Goal: Task Accomplishment & Management: Use online tool/utility

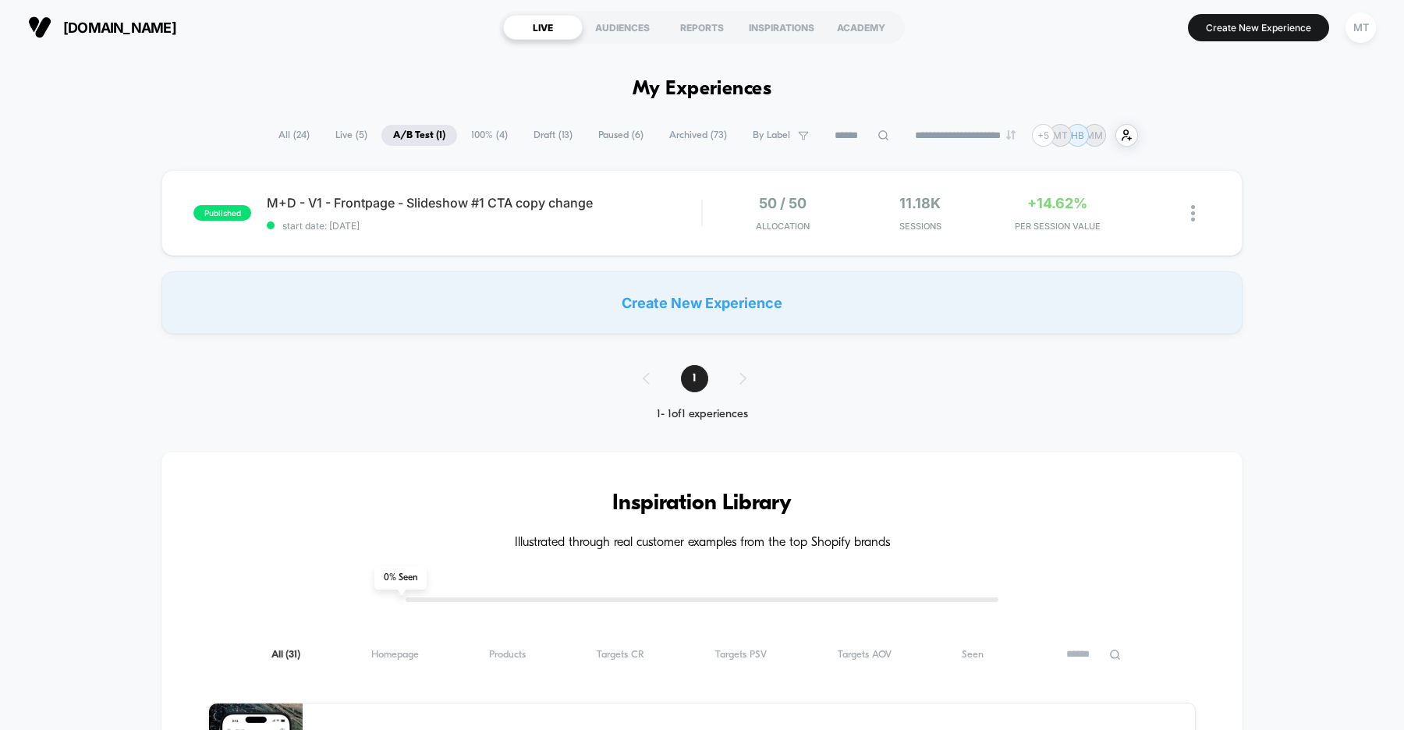
click at [535, 133] on span "Draft ( 13 )" at bounding box center [553, 135] width 62 height 21
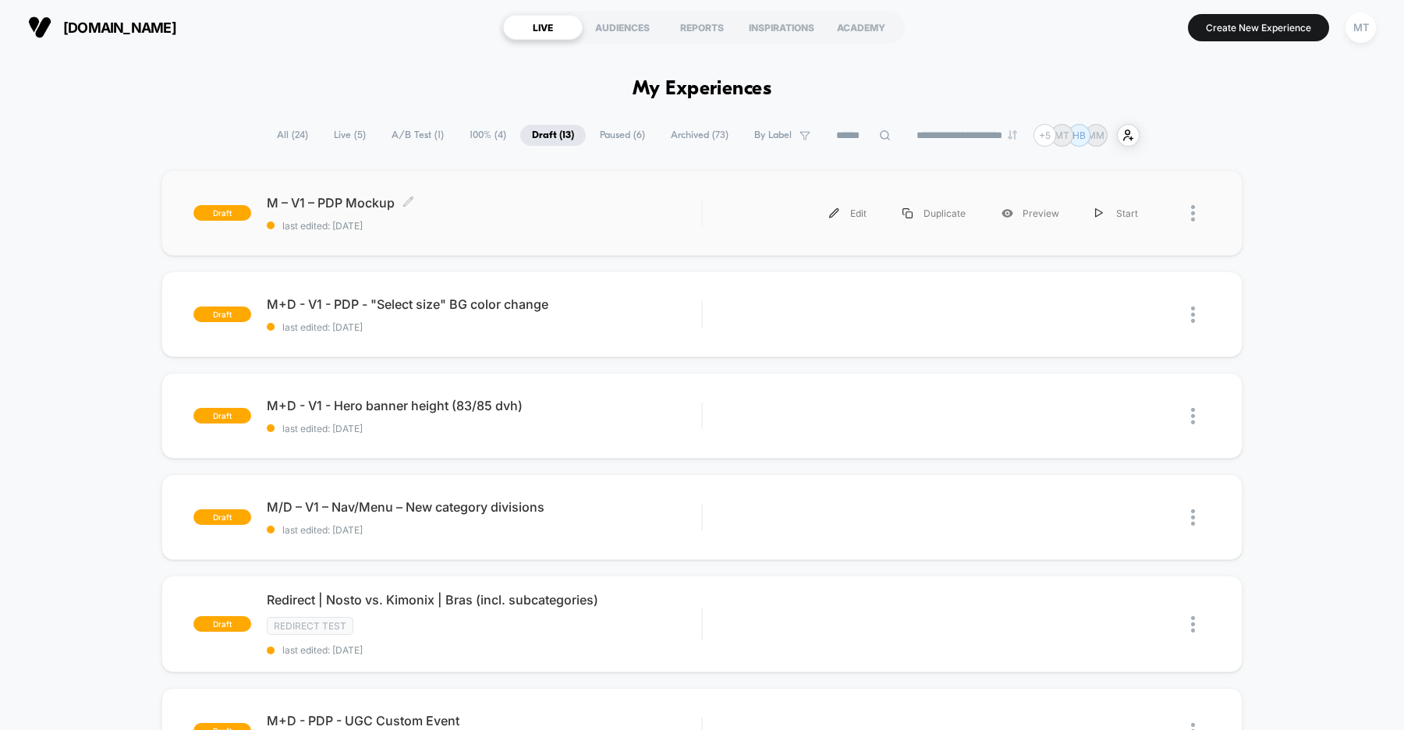
click at [560, 228] on span "last edited: 9/15/2025" at bounding box center [484, 226] width 434 height 12
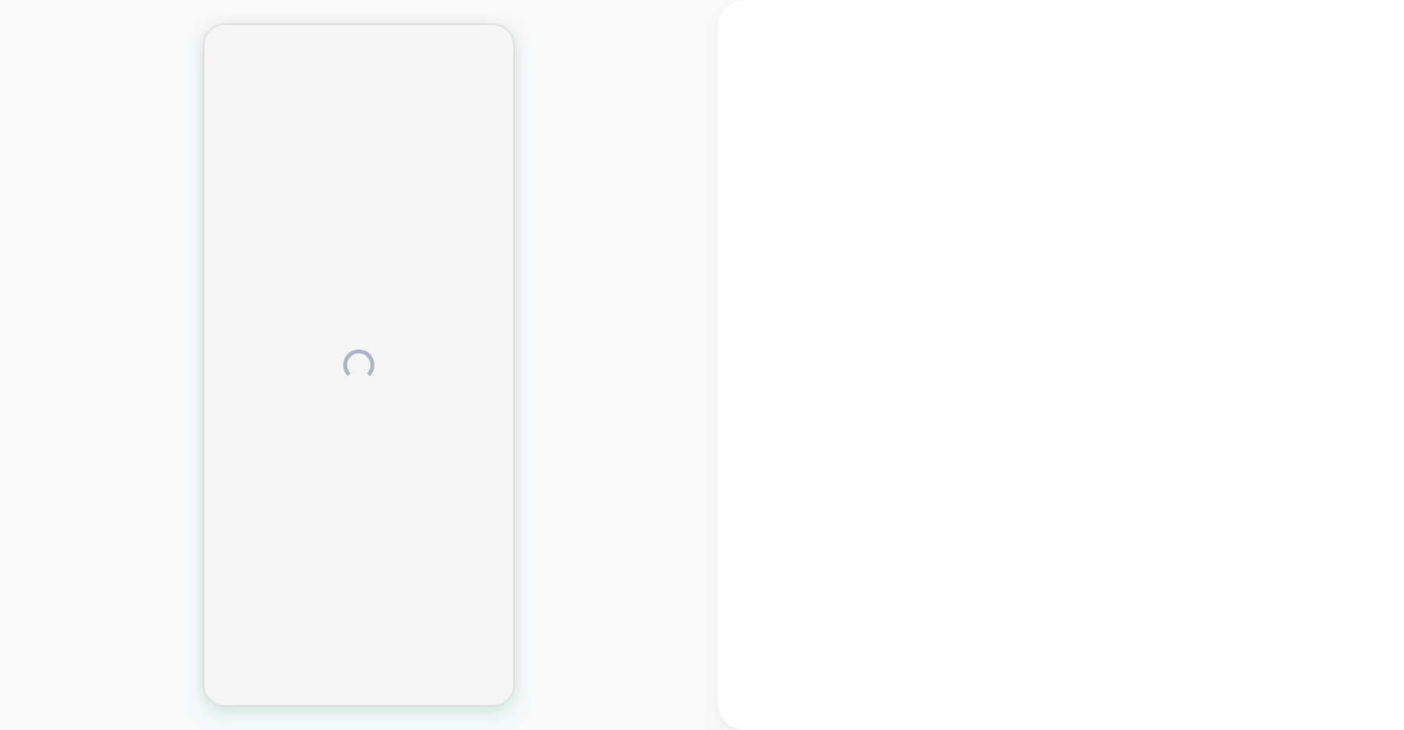
click at [626, 186] on div at bounding box center [359, 365] width 718 height 699
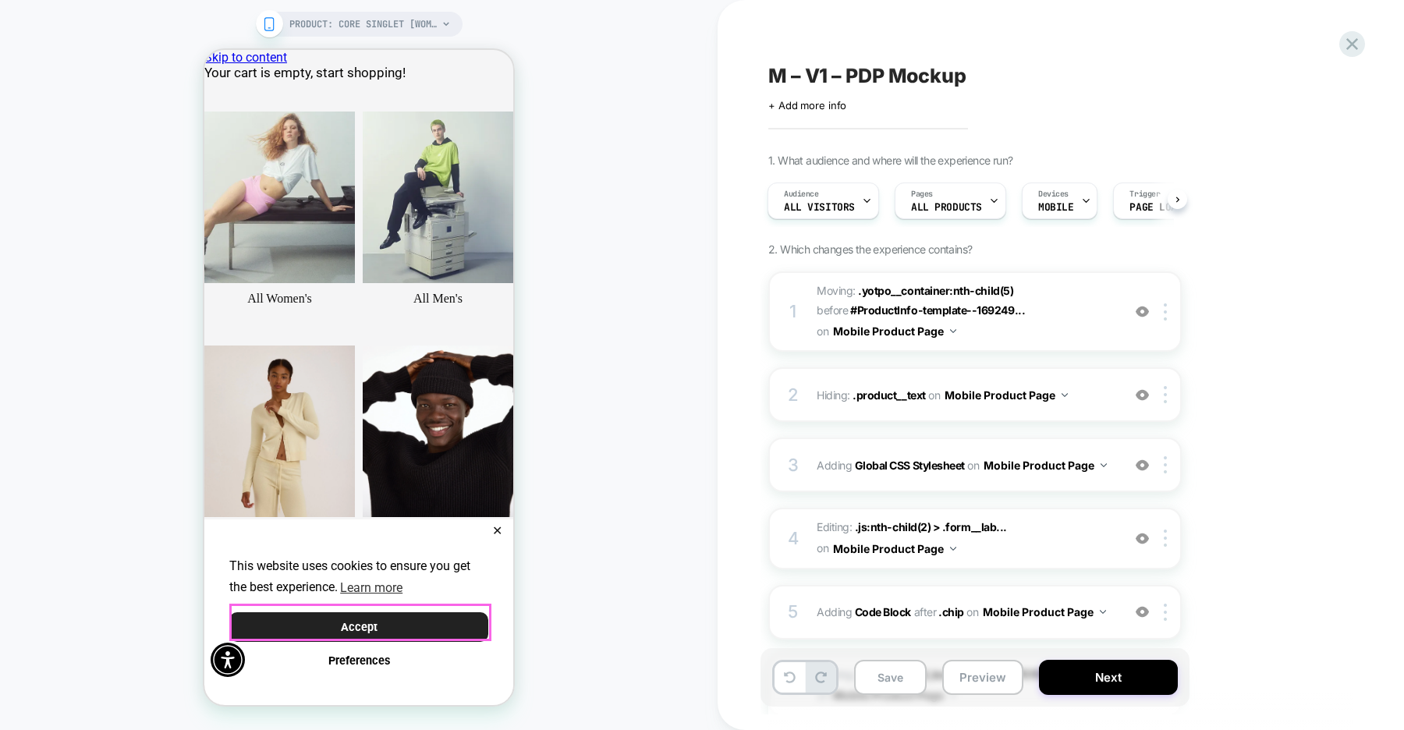
click at [431, 615] on button "Accept" at bounding box center [358, 627] width 259 height 30
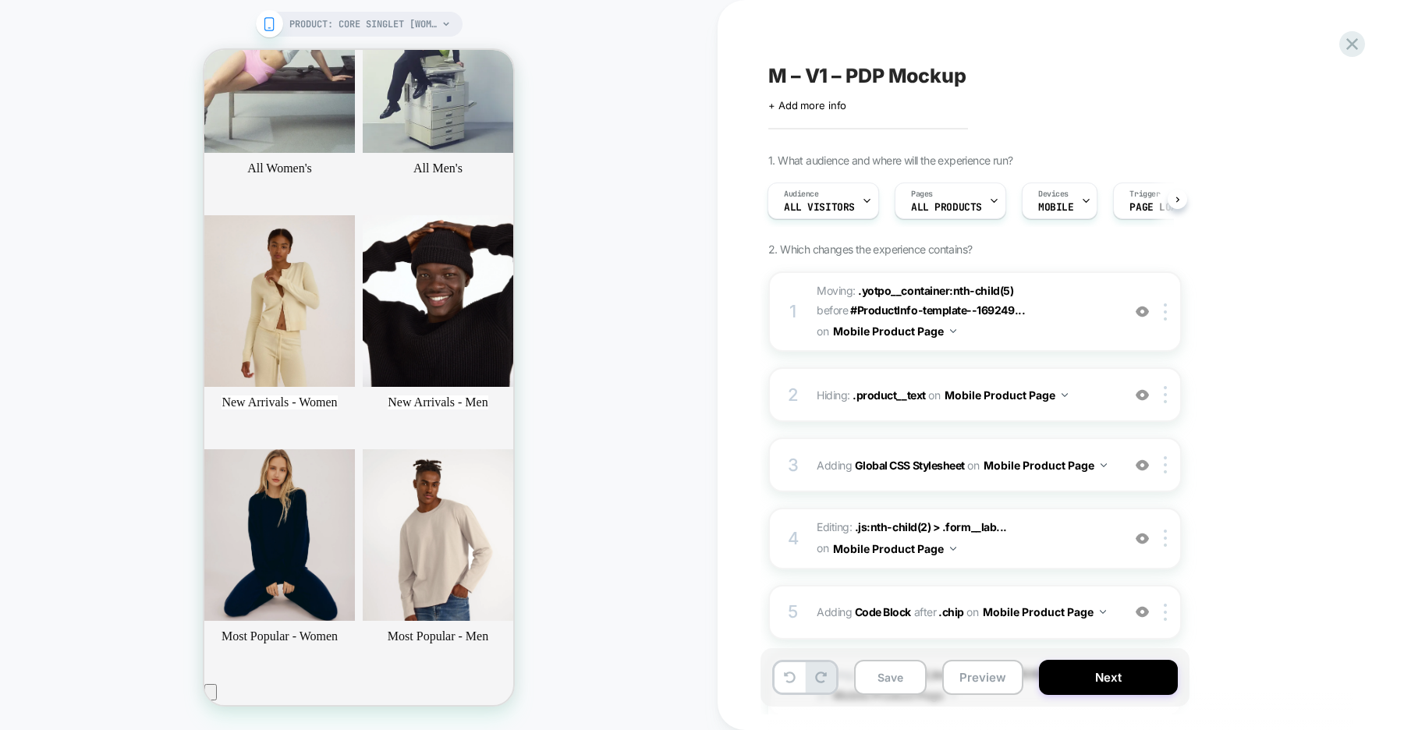
scroll to position [371, 0]
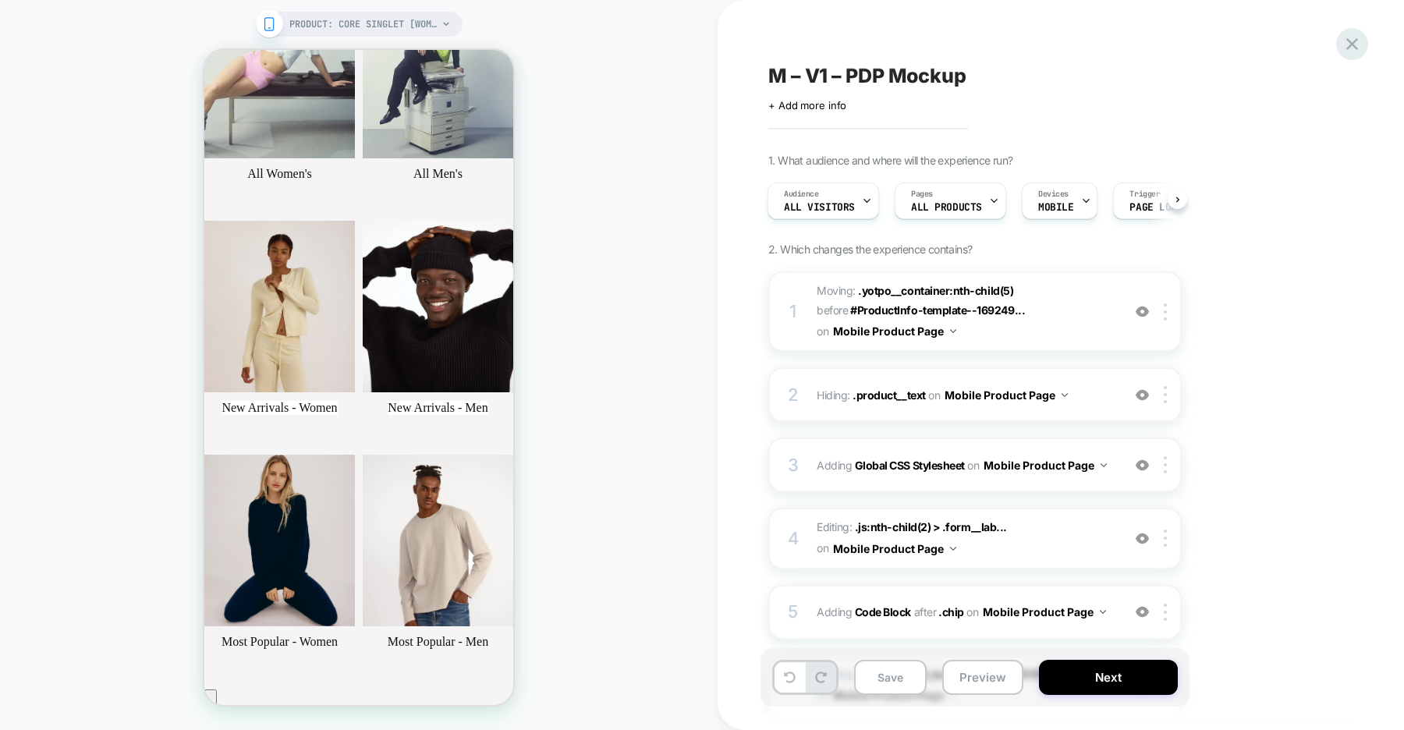
click at [1349, 44] on icon at bounding box center [1352, 44] width 21 height 21
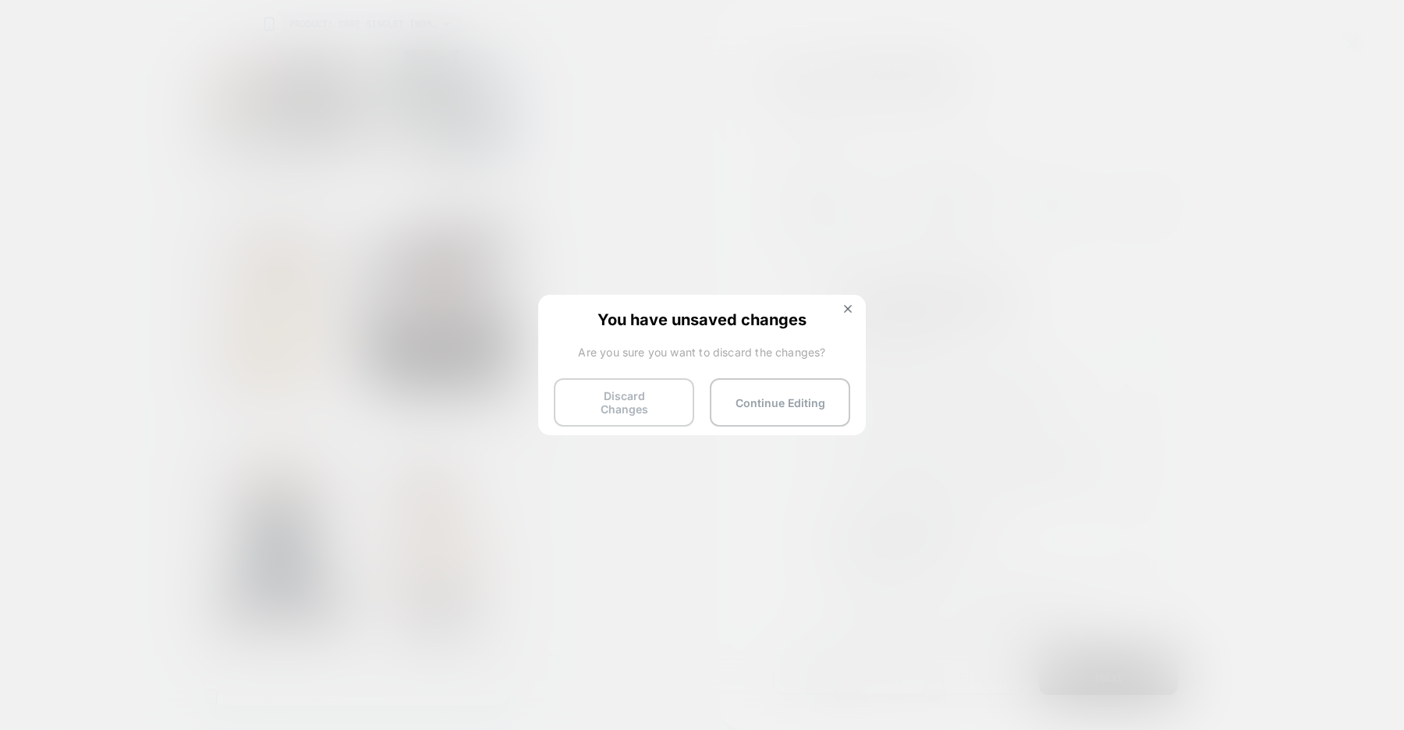
click at [625, 406] on button "Discard Changes" at bounding box center [624, 402] width 140 height 48
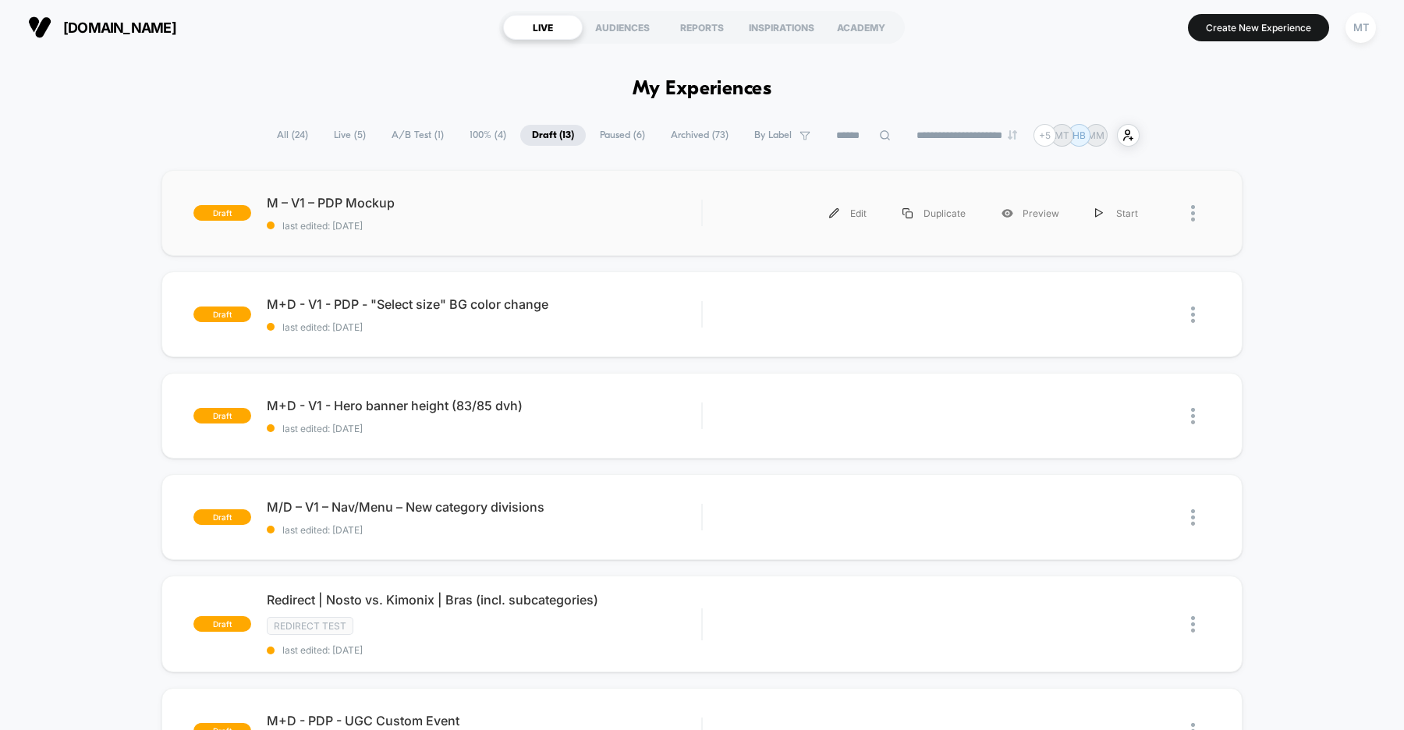
click at [1197, 217] on div at bounding box center [1201, 213] width 20 height 35
click at [854, 212] on div "Edit" at bounding box center [847, 213] width 73 height 35
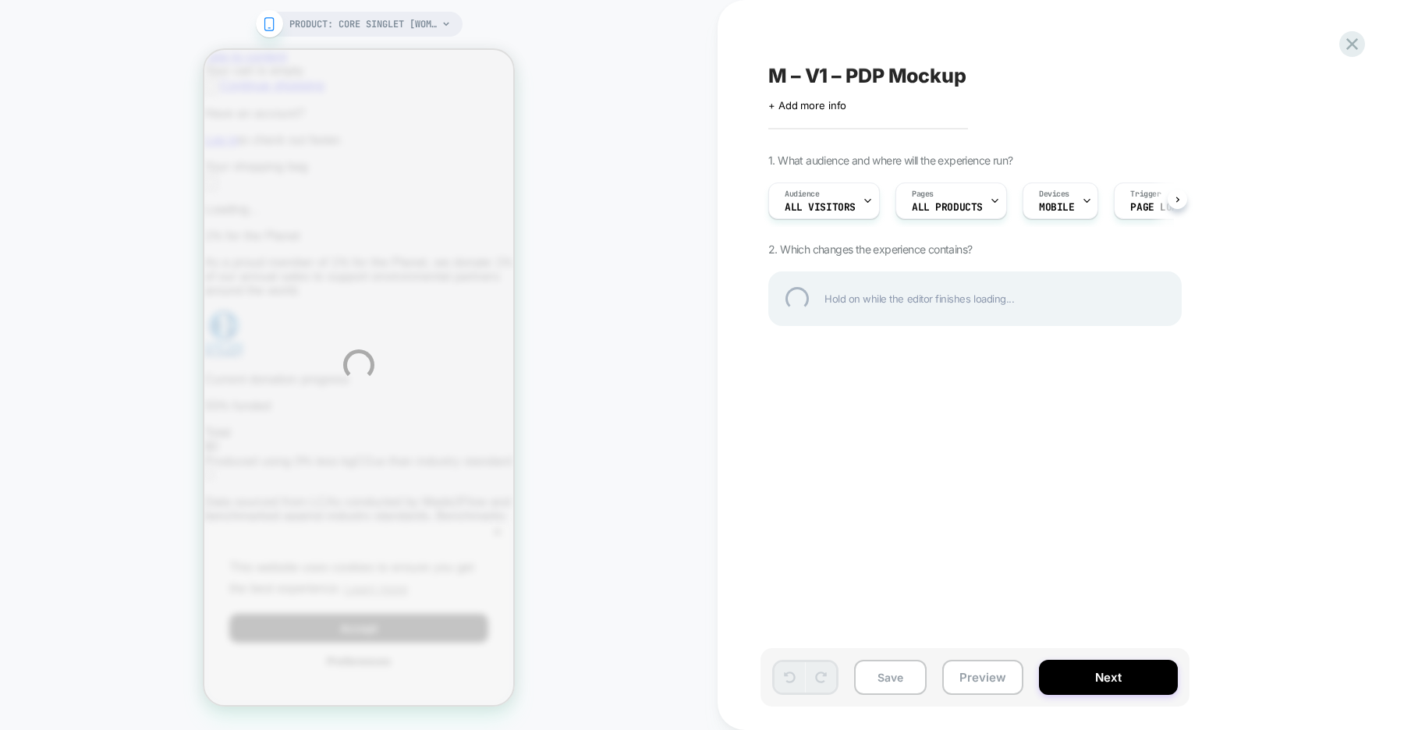
click at [1088, 676] on button "Next" at bounding box center [1108, 677] width 139 height 35
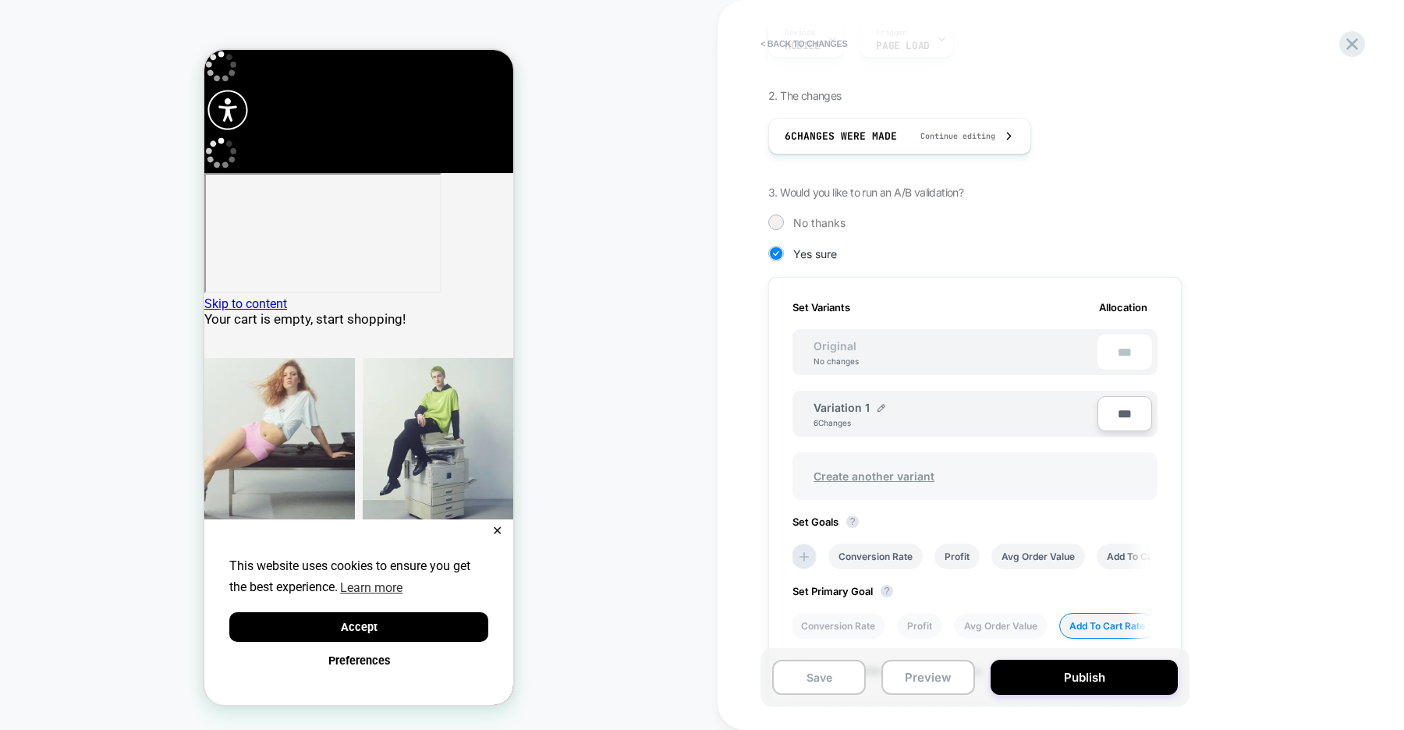
click at [874, 474] on span "Create another variant" at bounding box center [874, 476] width 152 height 37
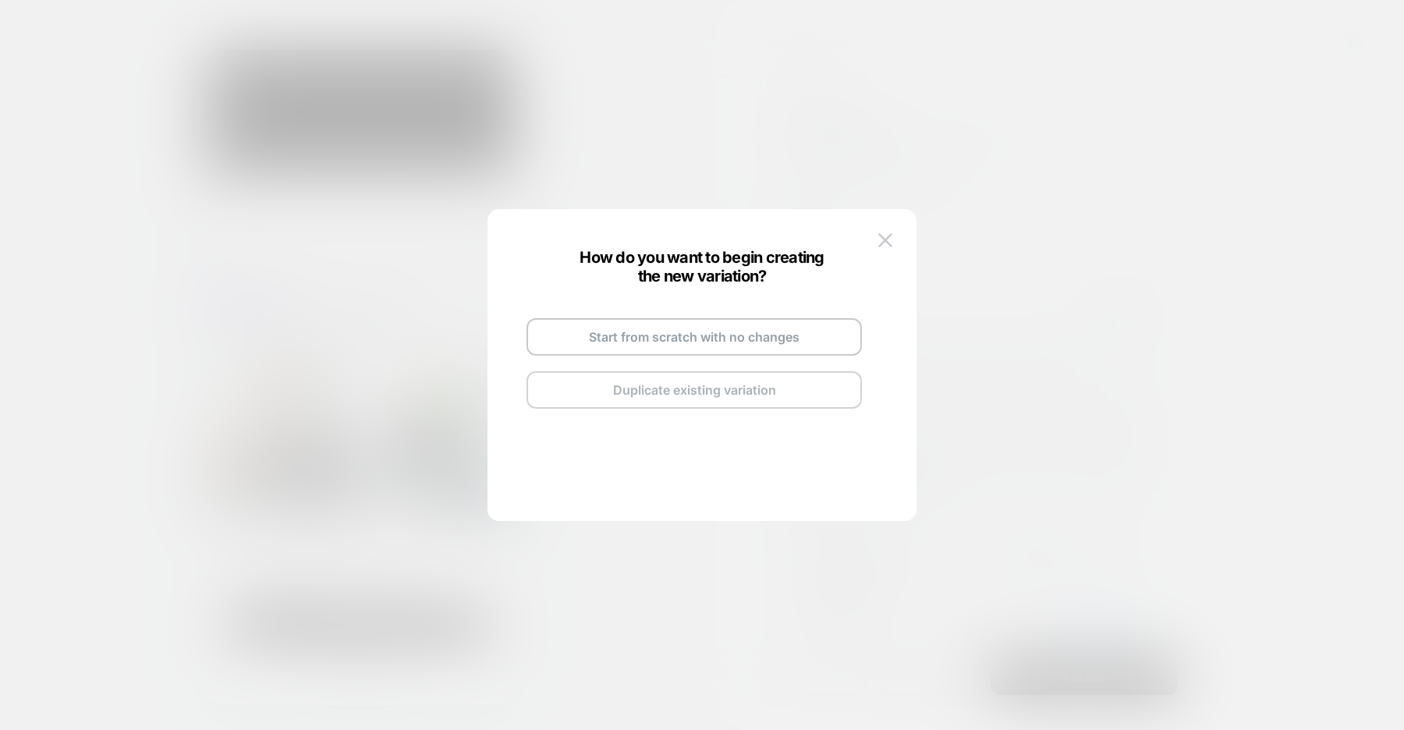
click at [699, 394] on button "Duplicate existing variation" at bounding box center [694, 389] width 335 height 37
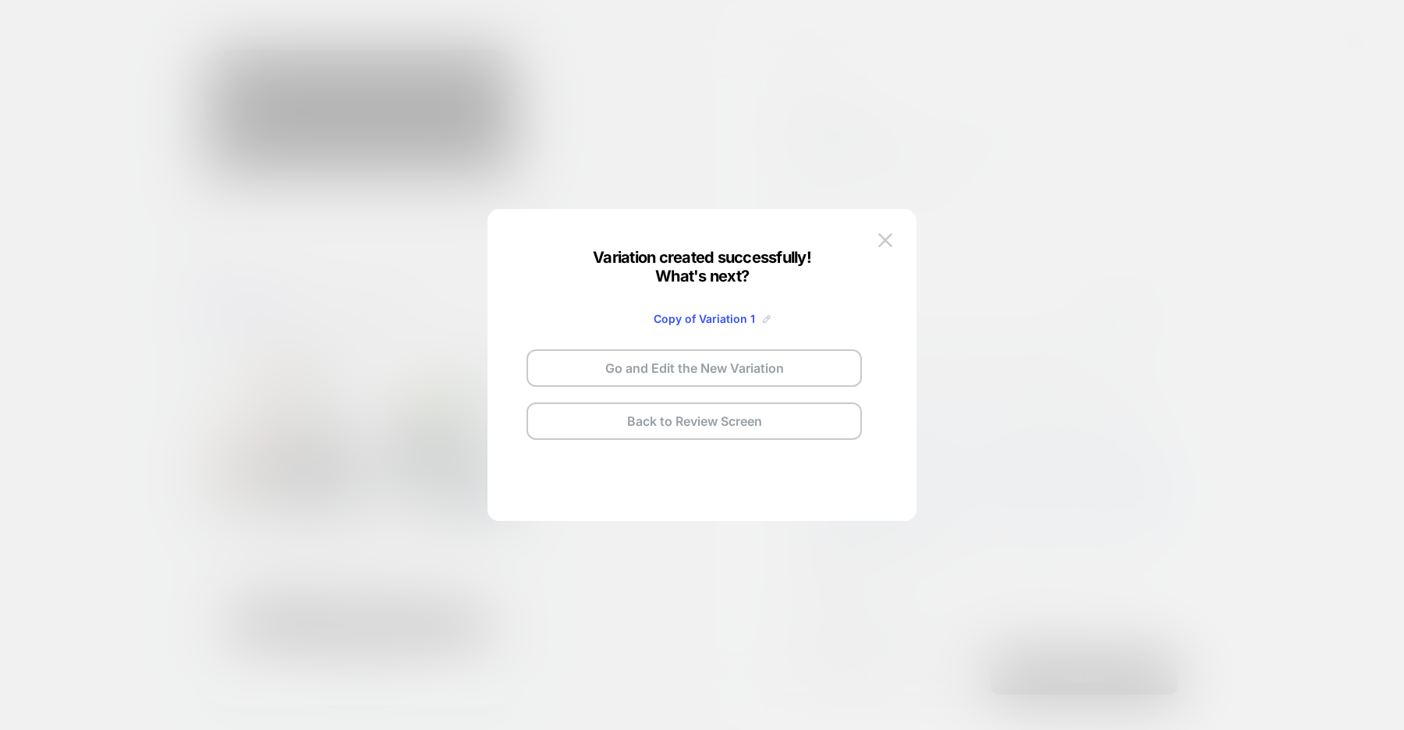
click at [765, 319] on img at bounding box center [767, 319] width 8 height 8
click at [683, 319] on input "**********" at bounding box center [675, 318] width 113 height 30
click at [656, 317] on input "**********" at bounding box center [675, 318] width 113 height 30
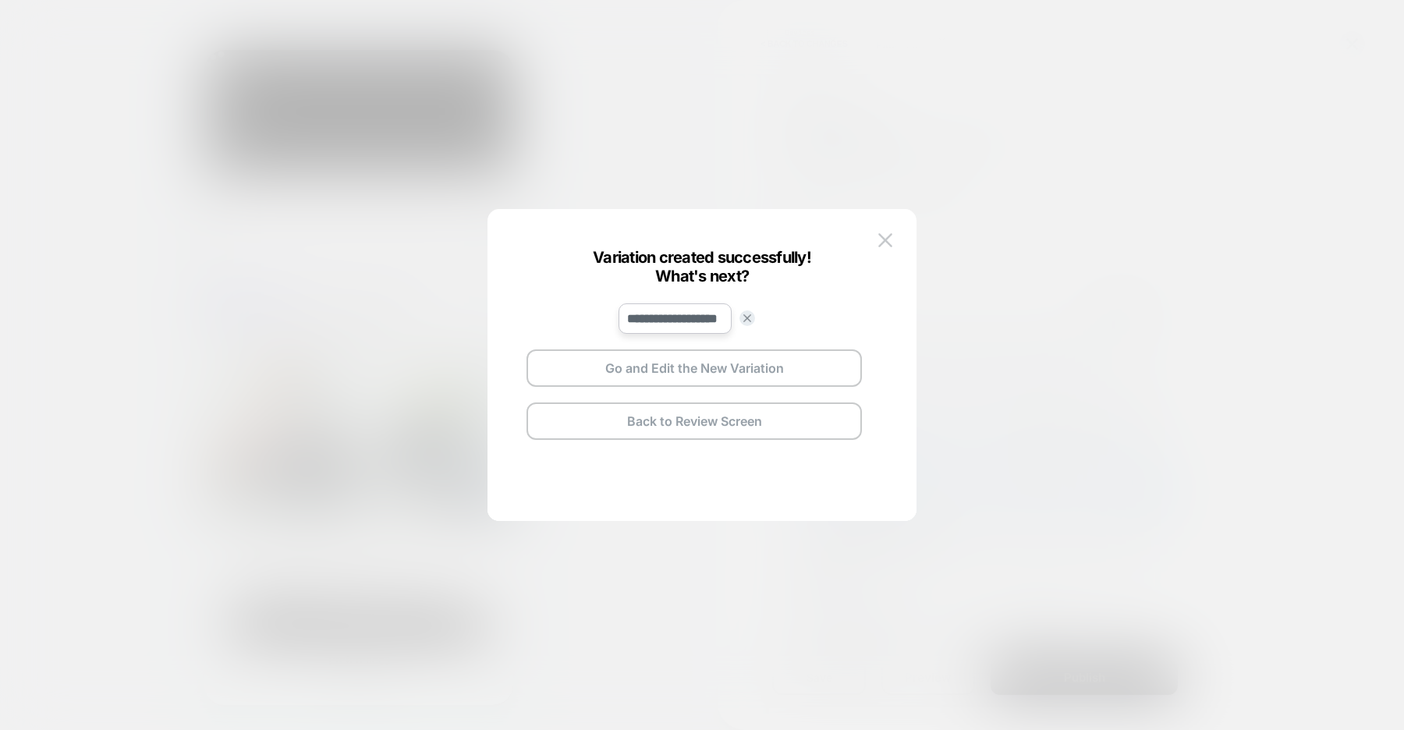
click at [693, 319] on input "**********" at bounding box center [675, 318] width 113 height 30
click at [663, 316] on input "**********" at bounding box center [675, 318] width 113 height 30
click at [690, 371] on button "Go and Edit the New Variation" at bounding box center [694, 367] width 335 height 37
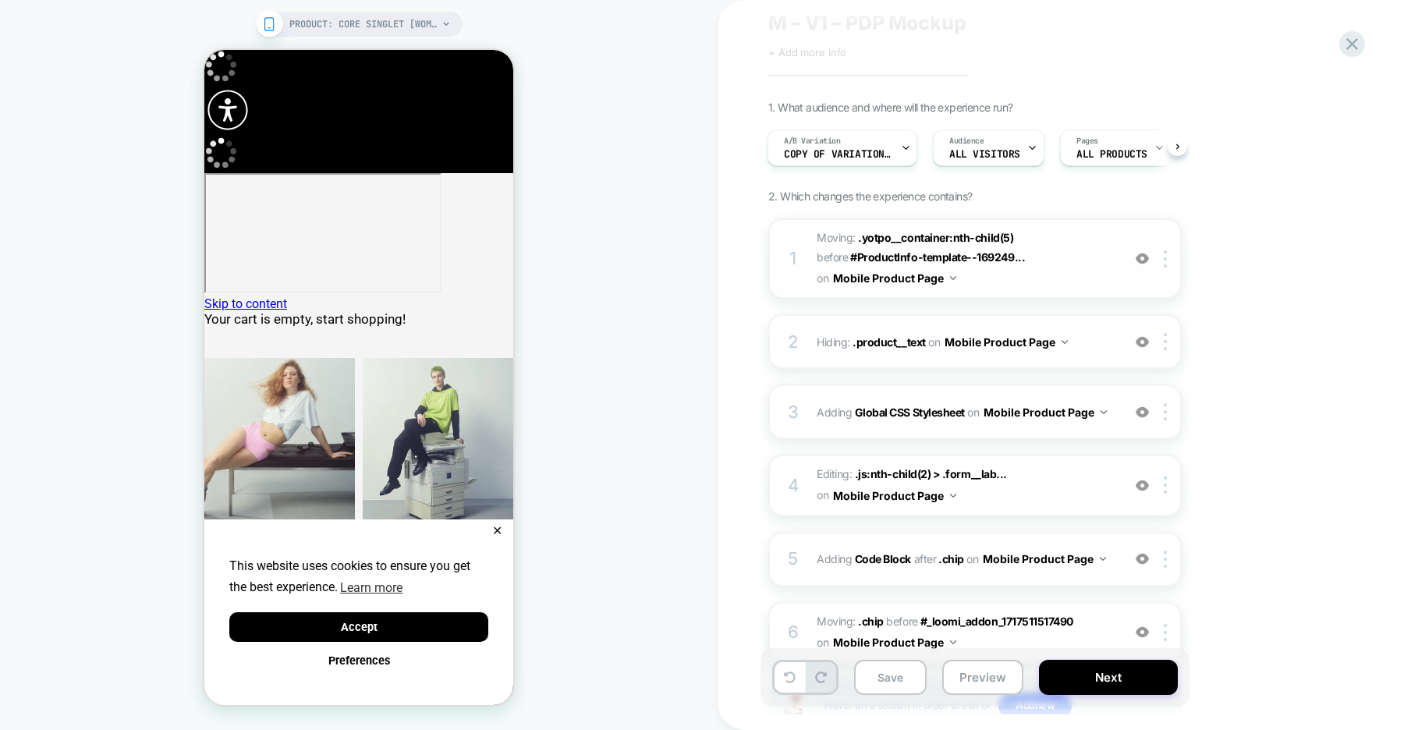
scroll to position [68, 0]
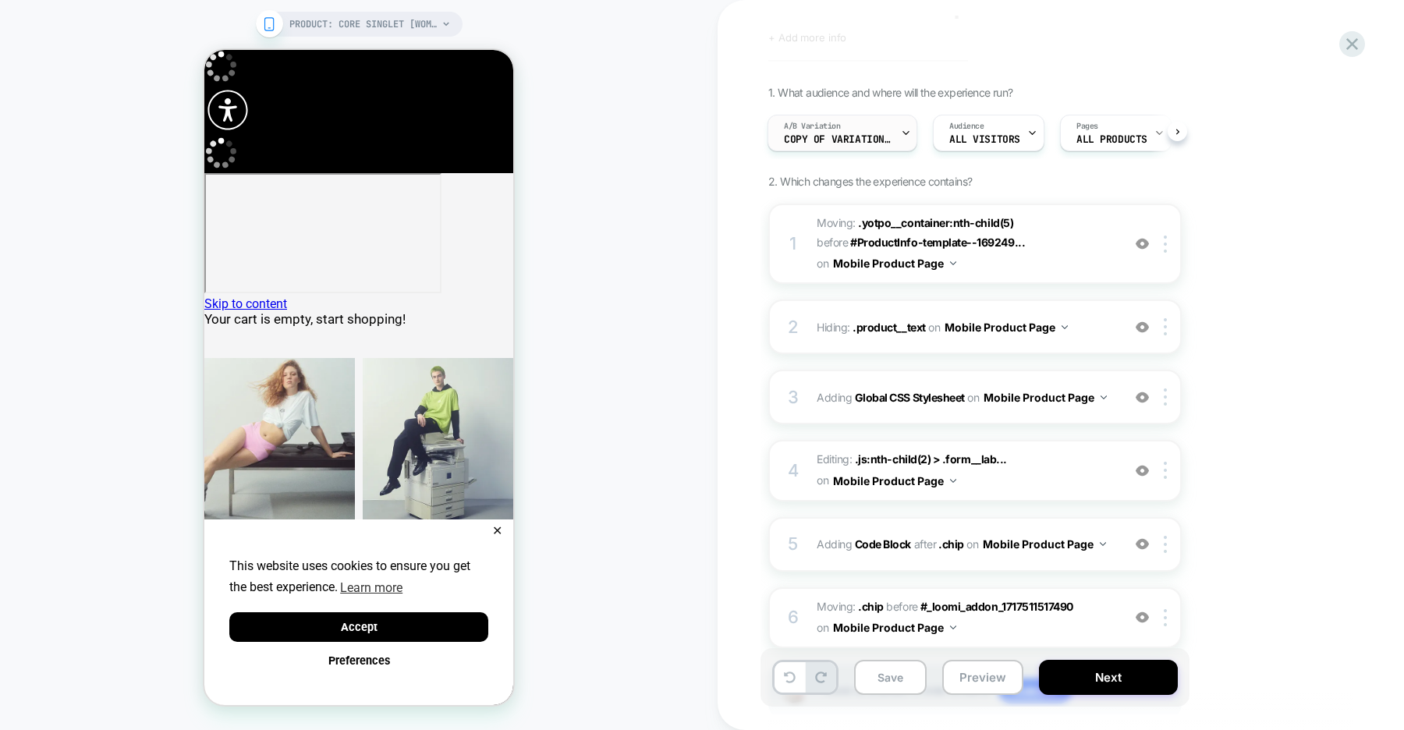
click at [849, 137] on span "Copy of Variation 1" at bounding box center [838, 139] width 109 height 11
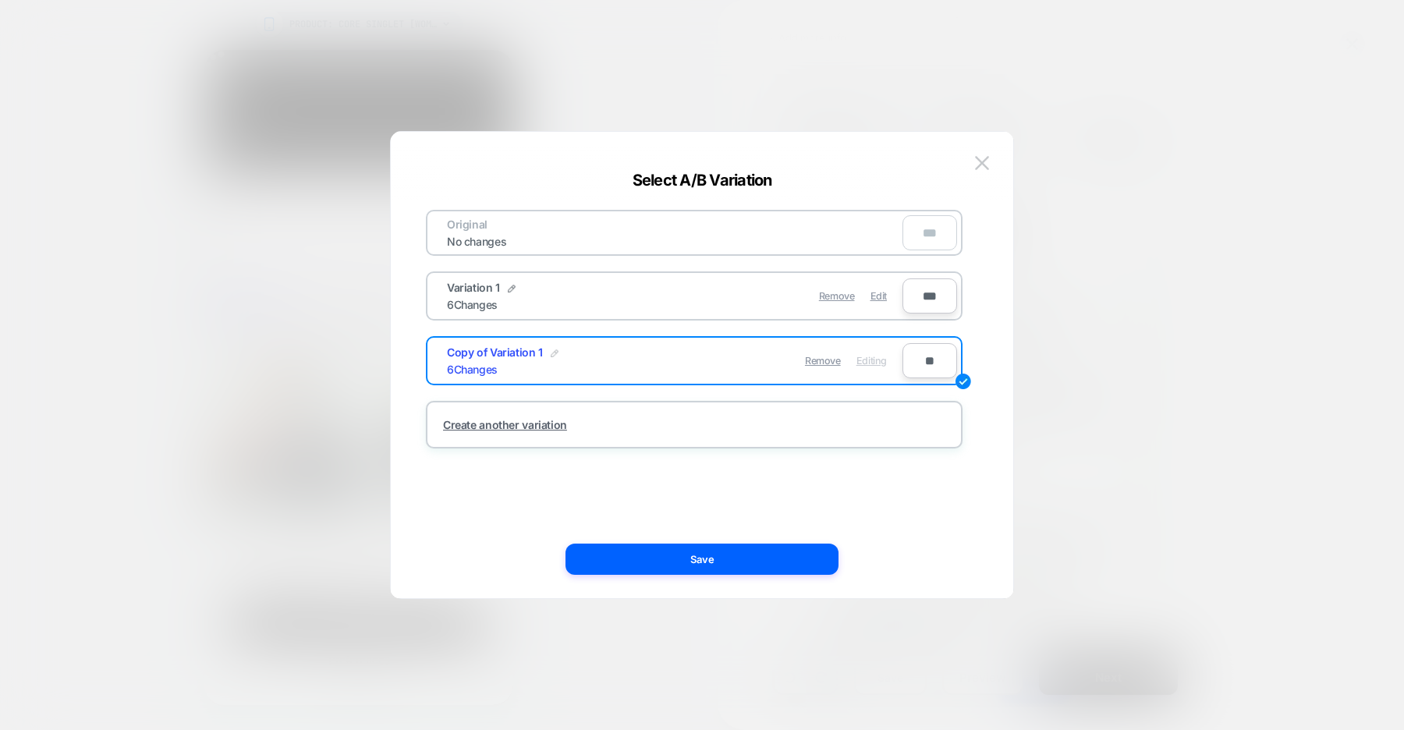
click at [551, 352] on img at bounding box center [555, 353] width 8 height 8
click at [531, 363] on input "**********" at bounding box center [503, 361] width 113 height 30
click at [494, 363] on input "**********" at bounding box center [503, 361] width 113 height 30
click at [513, 366] on input "**********" at bounding box center [503, 361] width 113 height 30
click at [497, 363] on input "**********" at bounding box center [503, 361] width 113 height 30
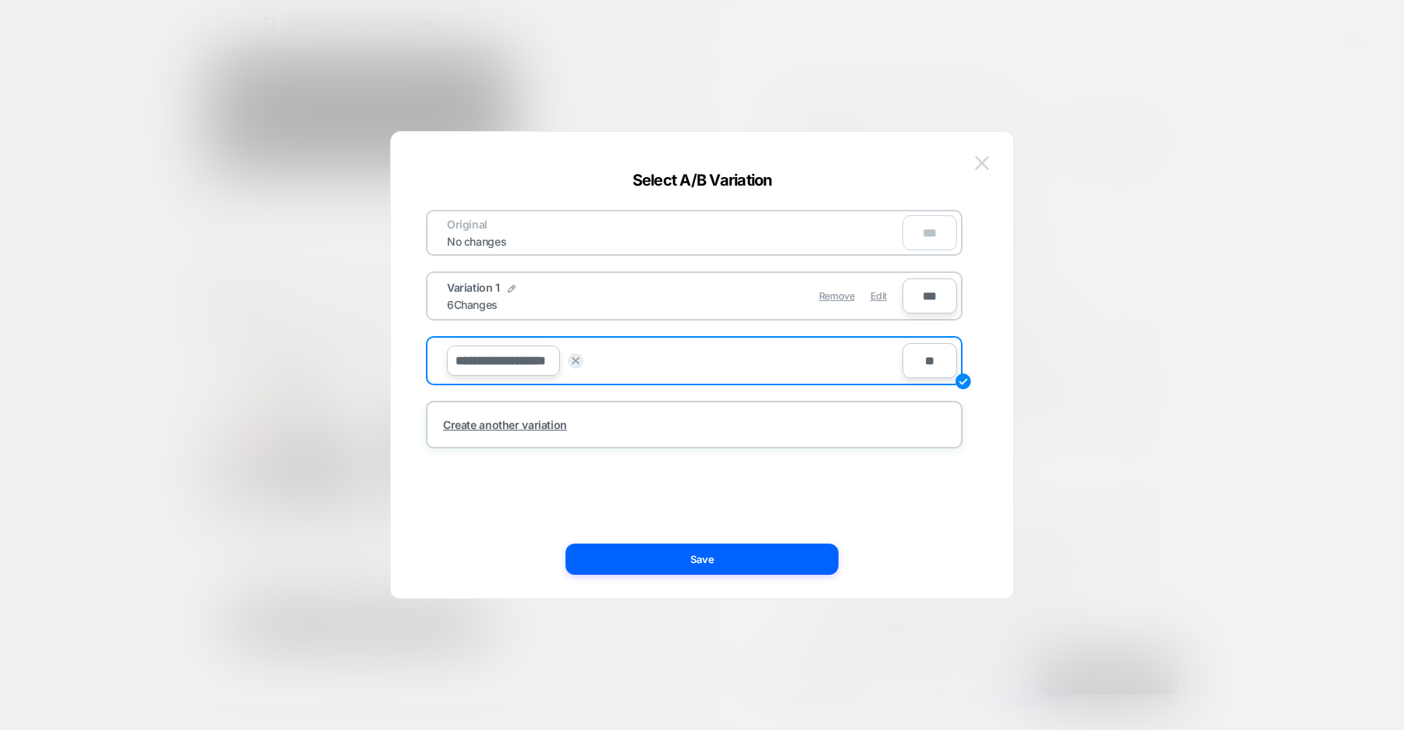
click at [980, 162] on img at bounding box center [982, 162] width 14 height 13
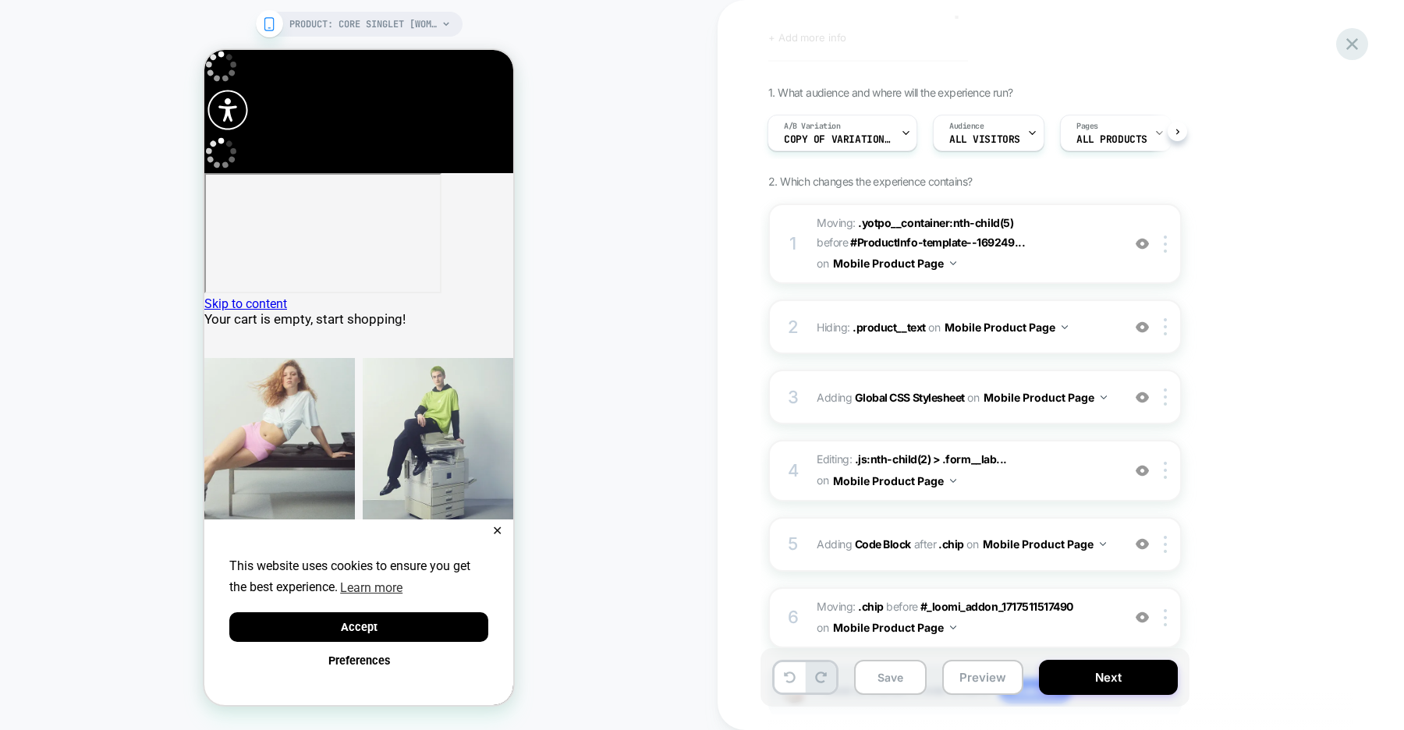
click at [1349, 42] on icon at bounding box center [1352, 44] width 12 height 12
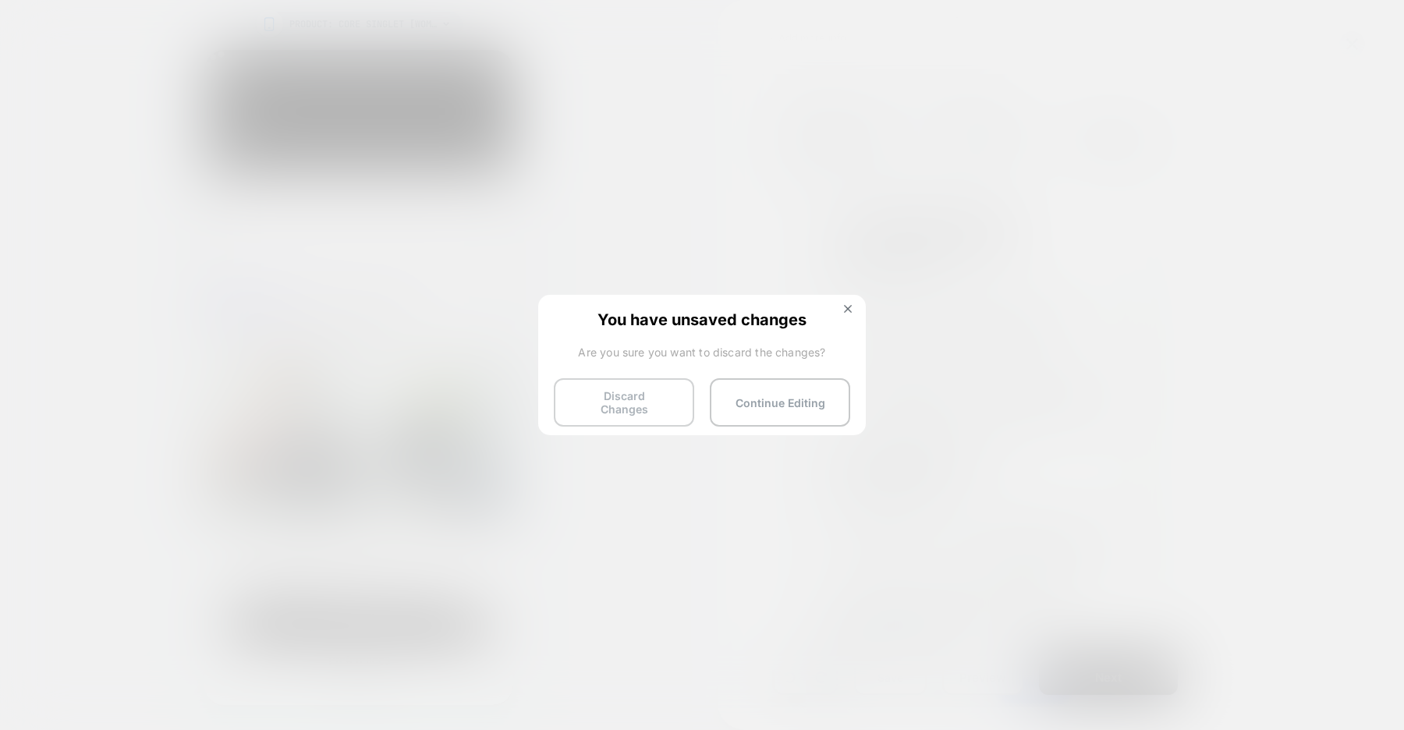
click at [615, 403] on button "Discard Changes" at bounding box center [624, 402] width 140 height 48
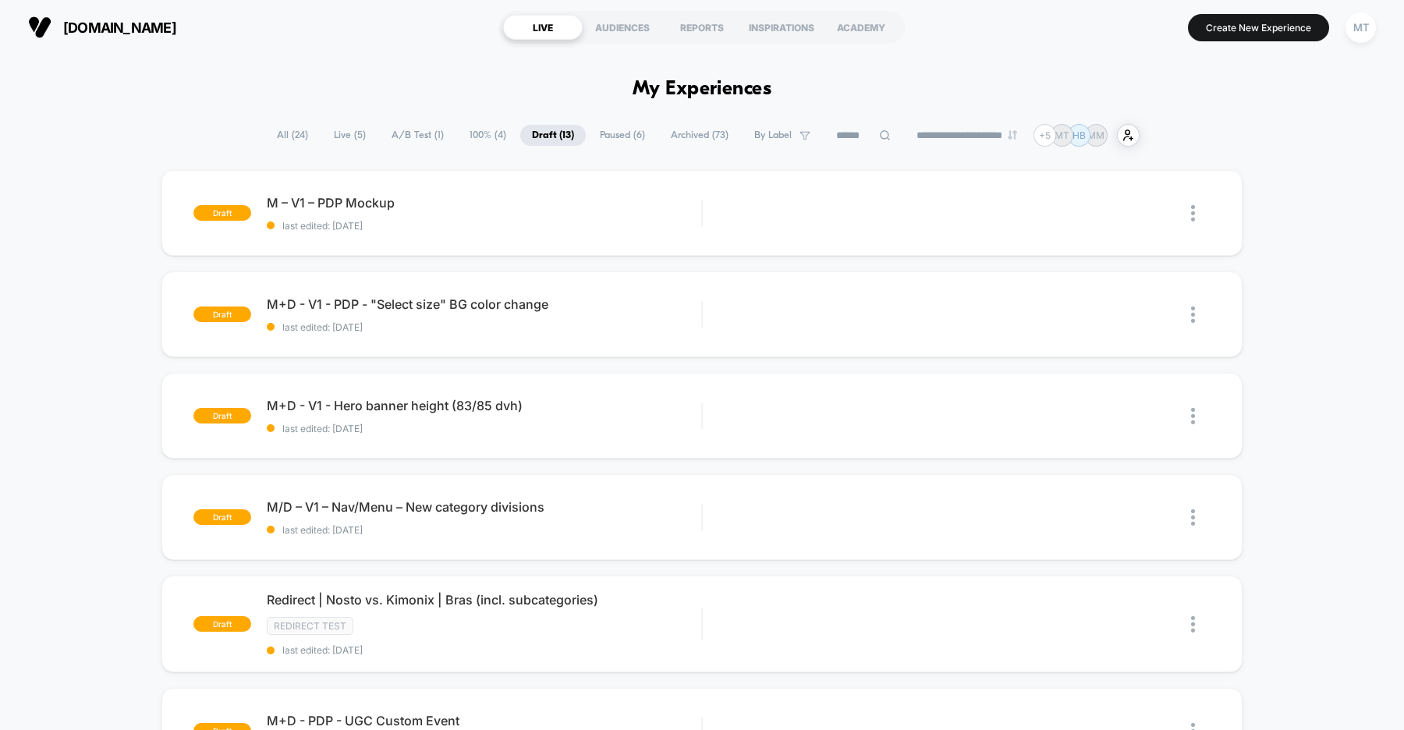
click at [462, 197] on span "M – V1 – PDP Mockup Click to edit experience details" at bounding box center [484, 203] width 434 height 16
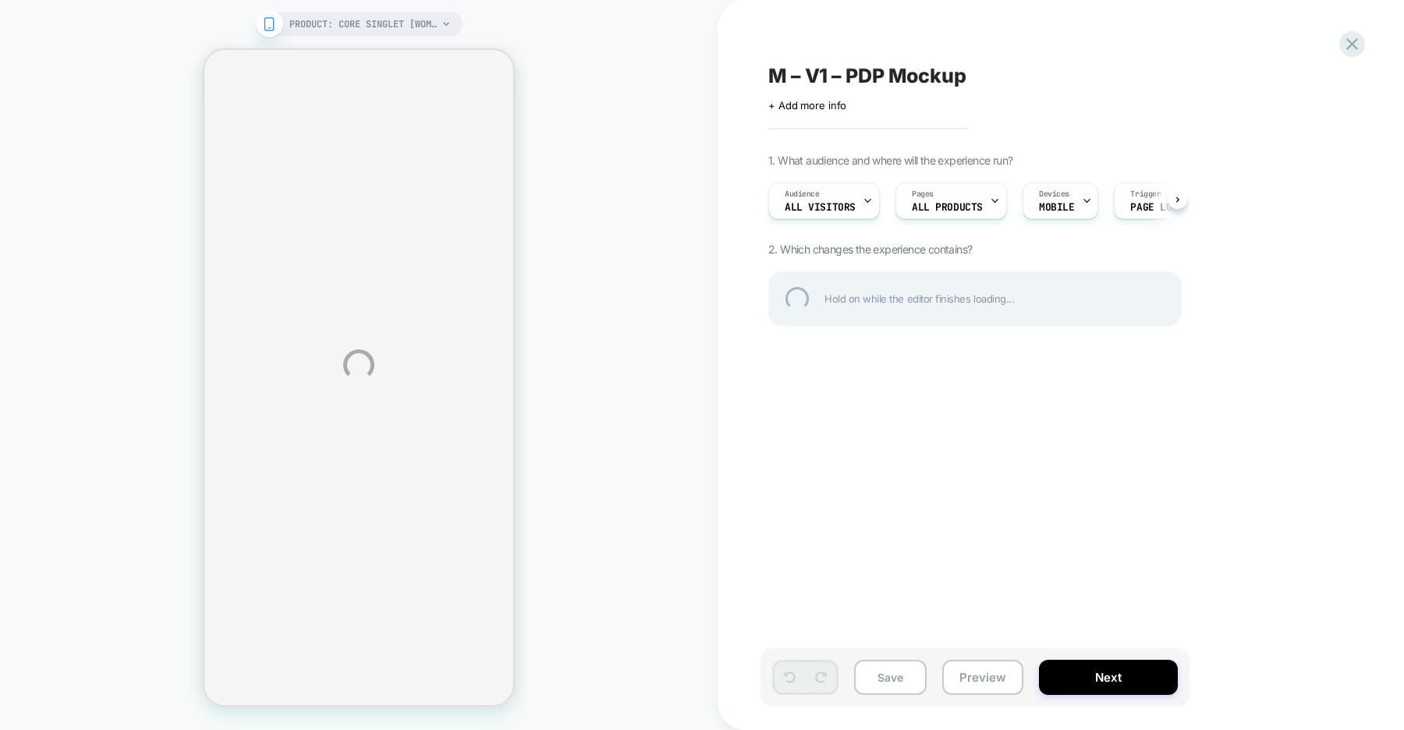
click at [1076, 688] on div "PRODUCT: Core Singlet [womens organic cotton stretch black] PRODUCT: Core Singl…" at bounding box center [702, 365] width 1404 height 730
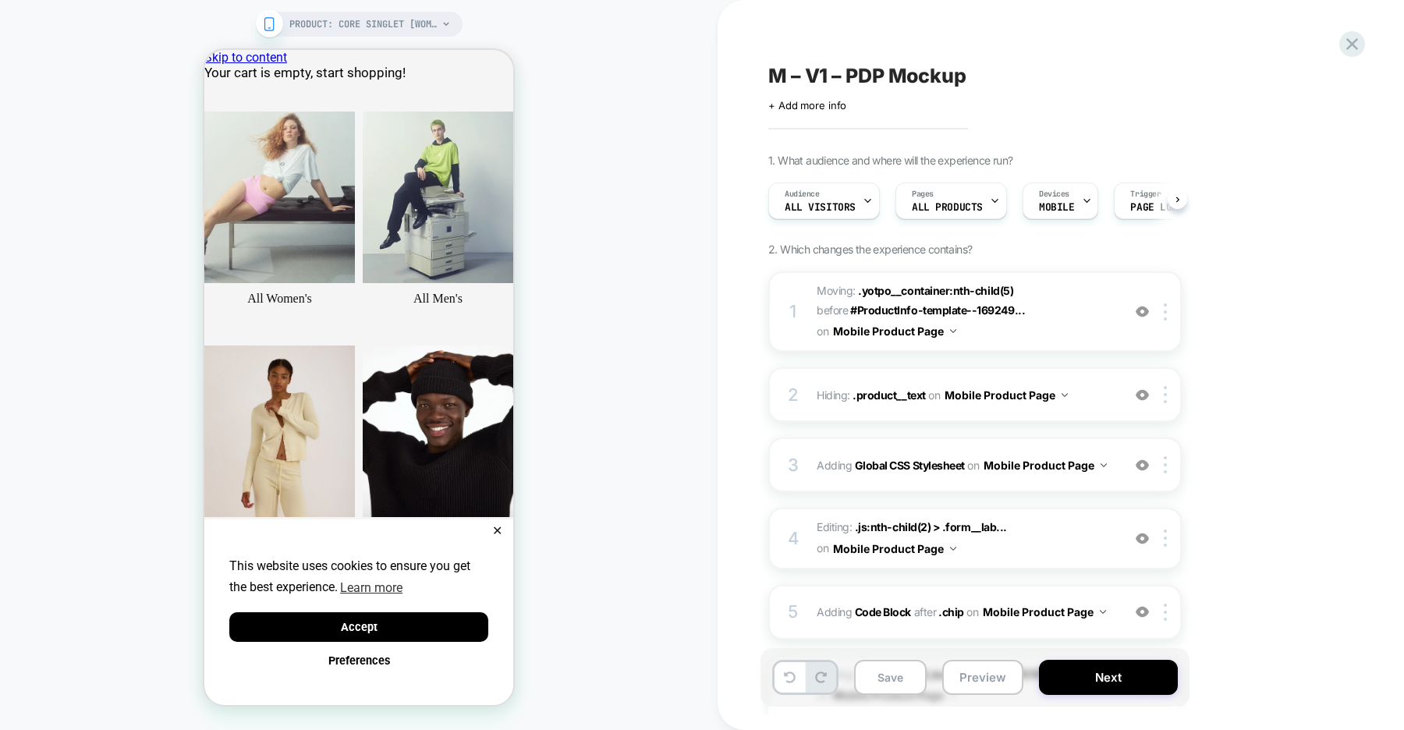
scroll to position [0, 1]
click at [1098, 668] on button "Next" at bounding box center [1108, 677] width 139 height 35
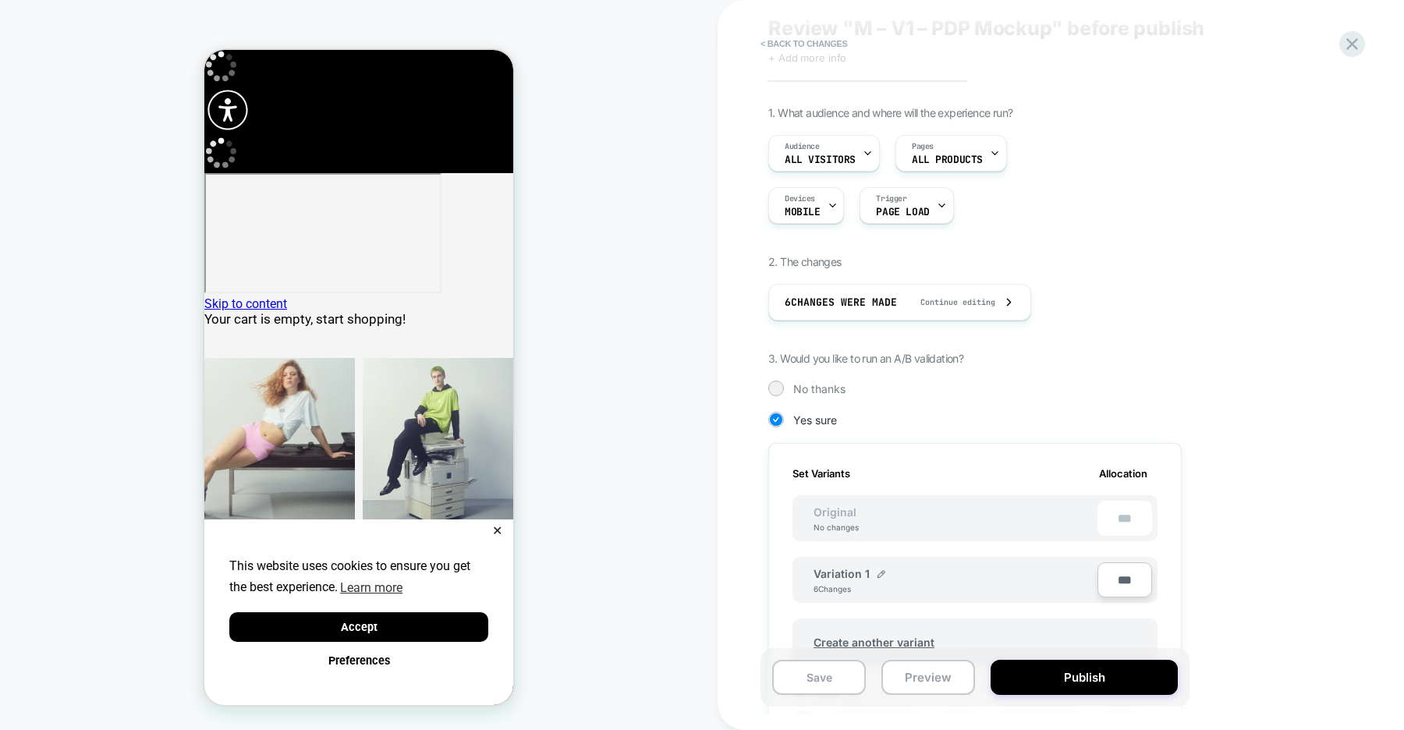
scroll to position [247, 0]
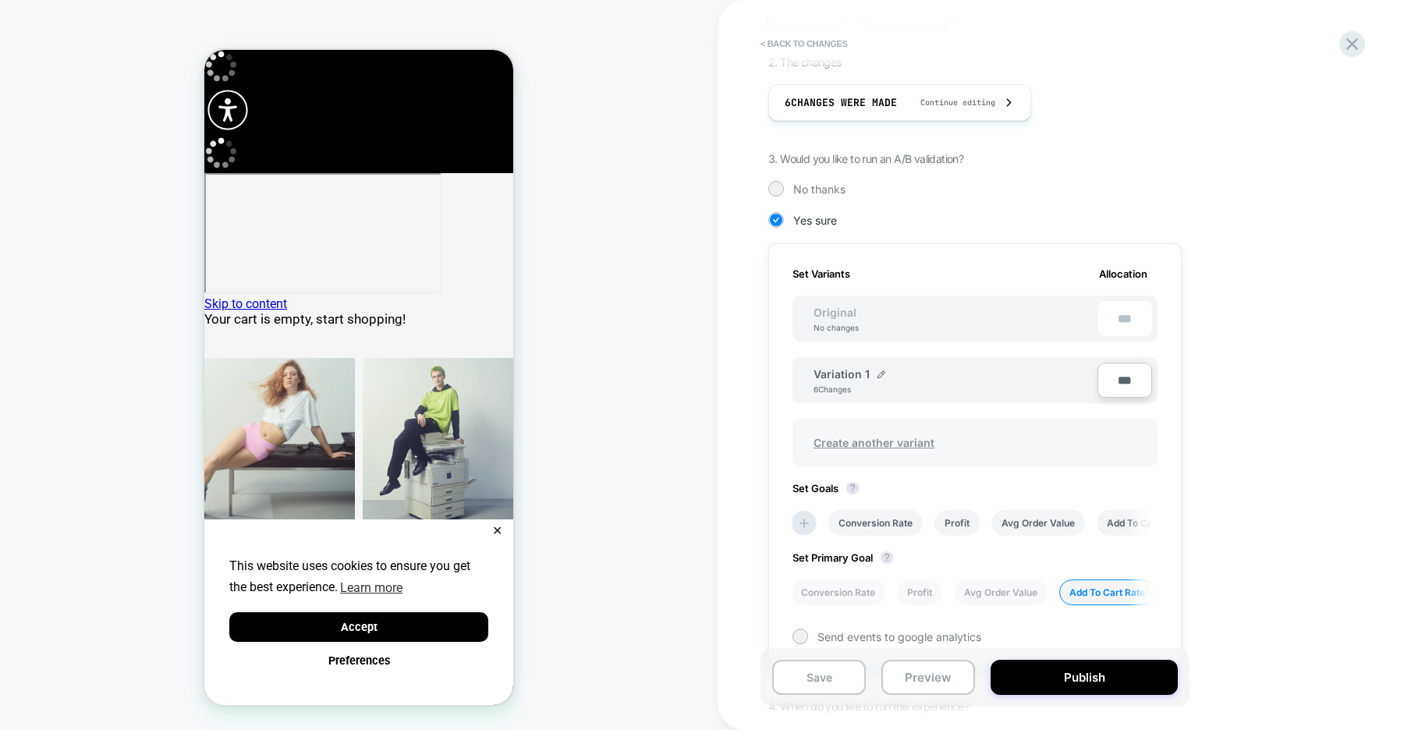
click at [863, 441] on span "Create another variant" at bounding box center [874, 442] width 152 height 37
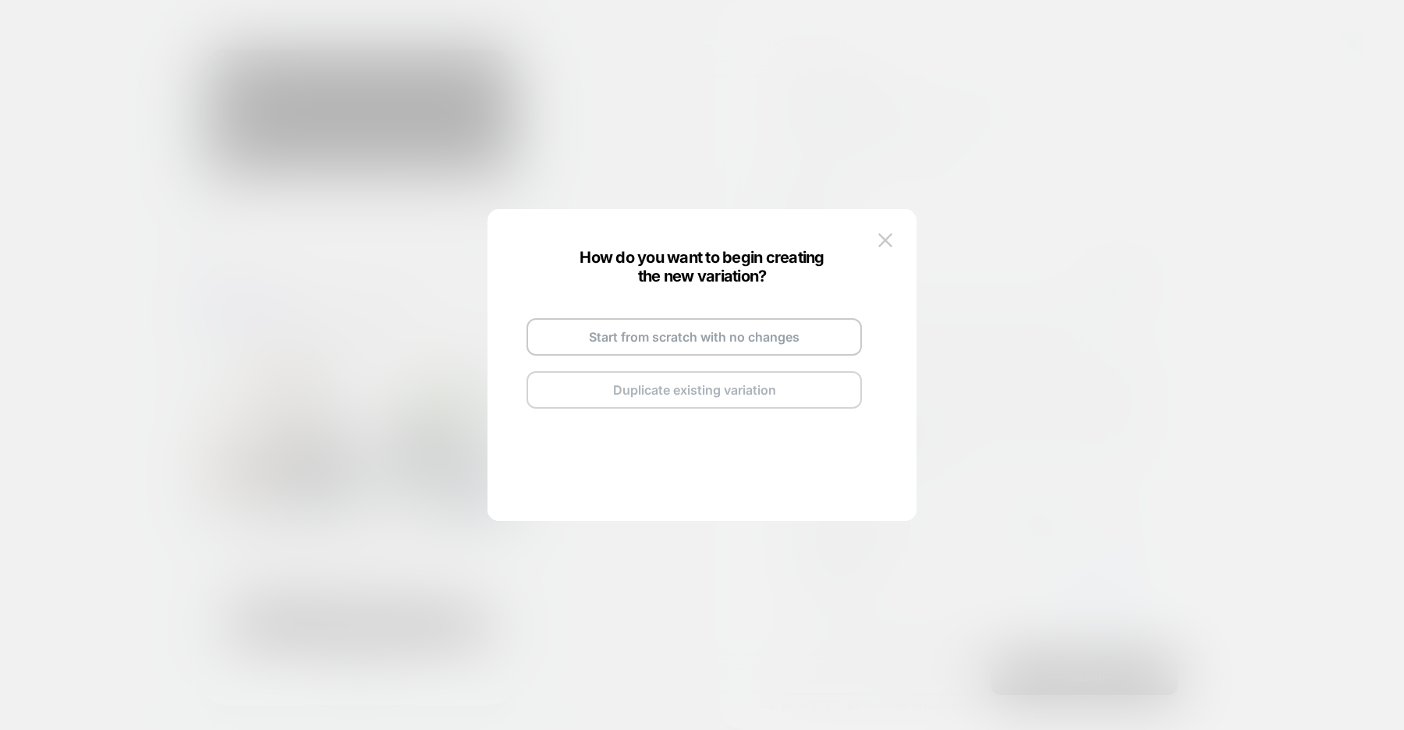
click at [699, 390] on button "Duplicate existing variation" at bounding box center [694, 389] width 335 height 37
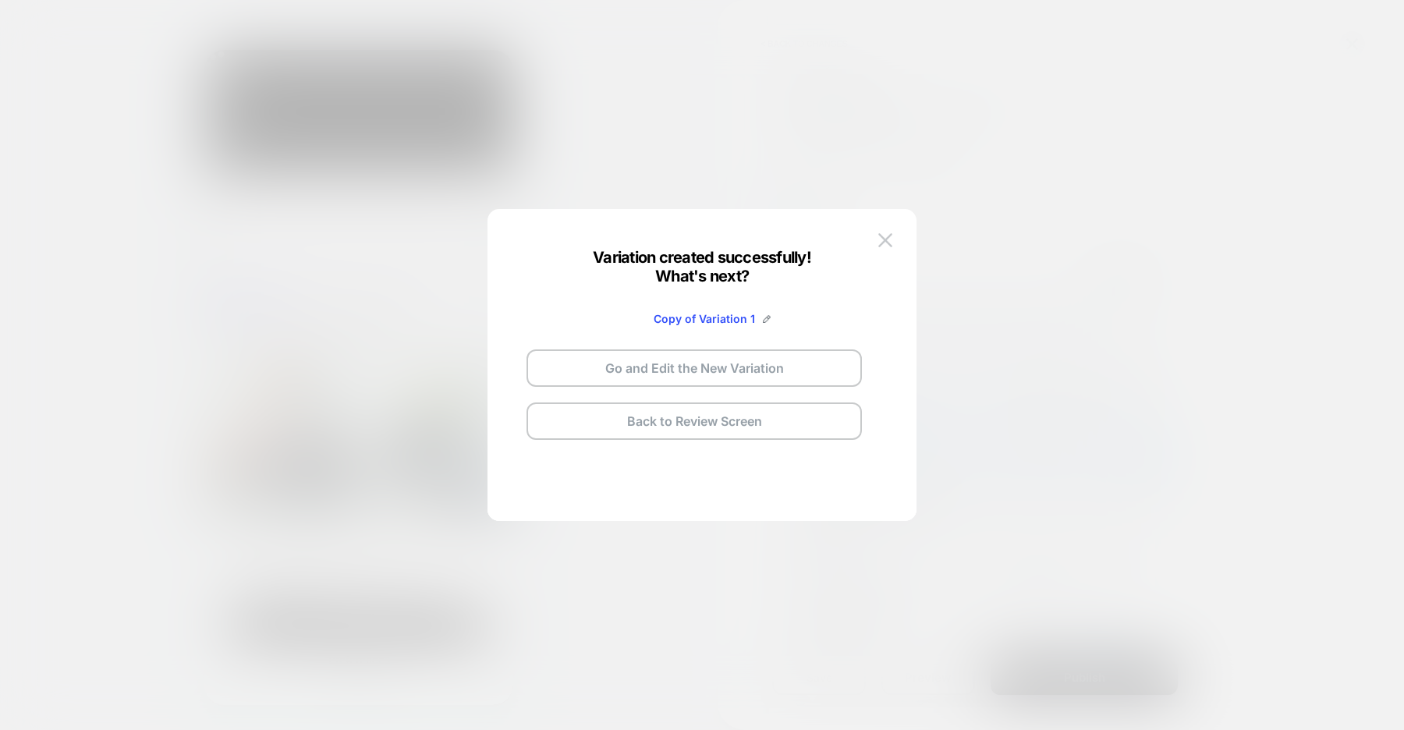
click at [706, 321] on span "Copy of Variation 1" at bounding box center [704, 318] width 101 height 13
click at [724, 317] on span "Copy of Variation 1" at bounding box center [704, 318] width 101 height 13
click at [767, 321] on img at bounding box center [767, 319] width 8 height 8
click at [680, 320] on input "**********" at bounding box center [675, 318] width 113 height 30
type input "***"
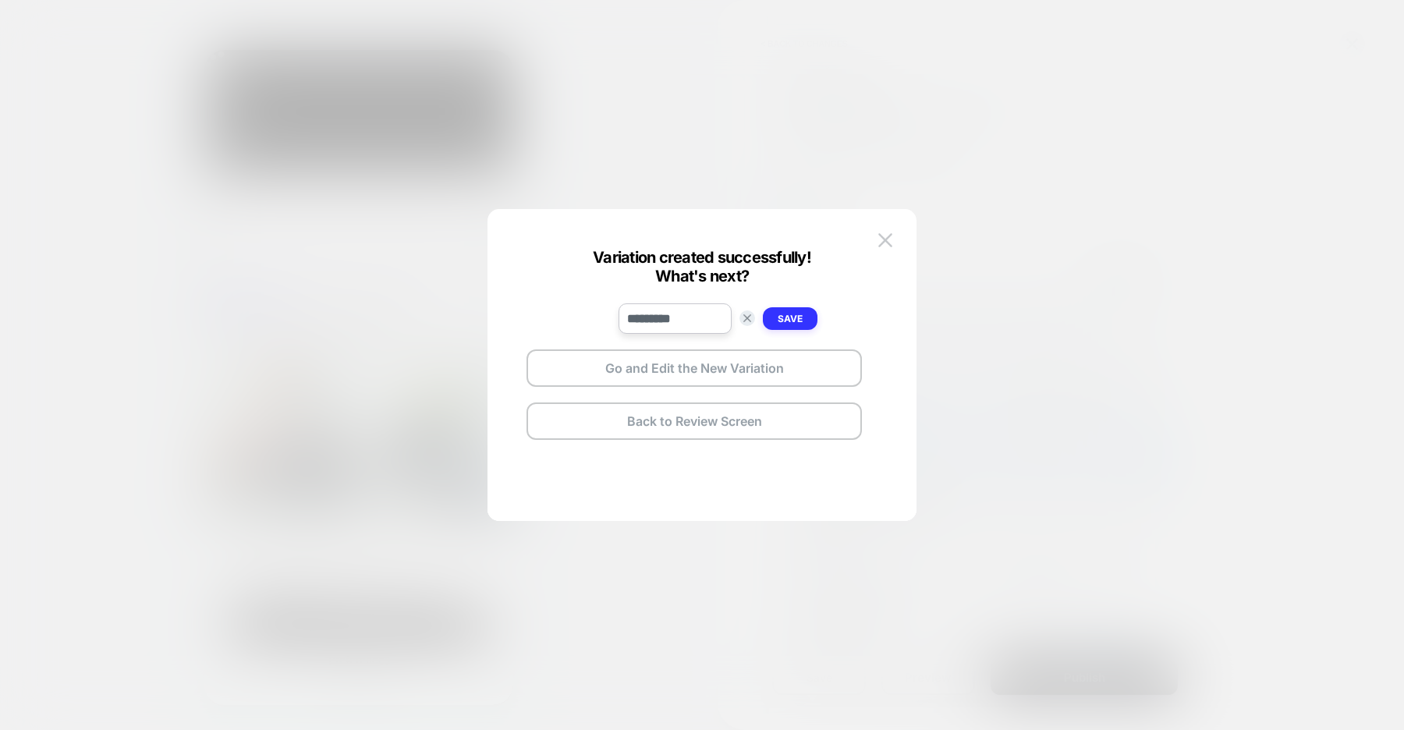
type input "*********"
click at [790, 324] on strong "Save" at bounding box center [790, 319] width 25 height 12
click at [694, 363] on button "Go and Edit the New Variation" at bounding box center [694, 367] width 335 height 37
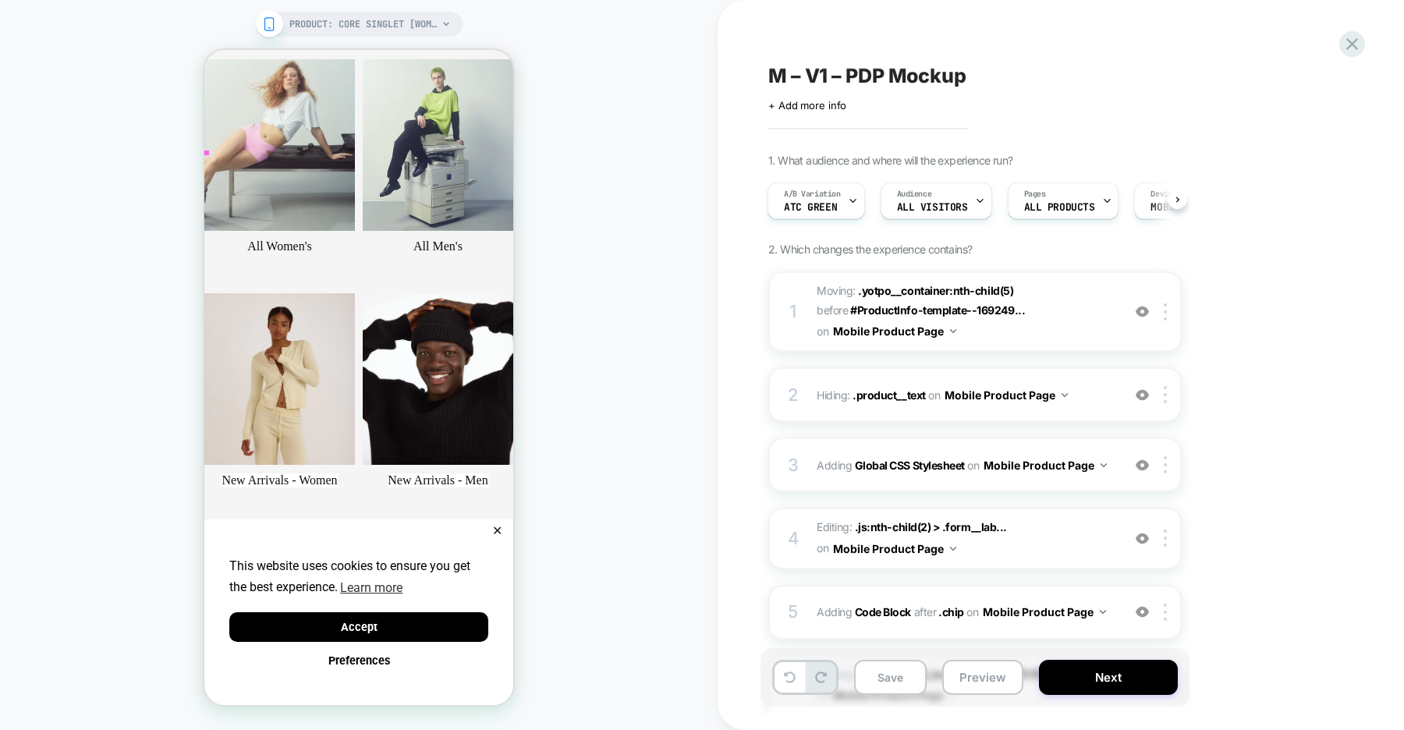
scroll to position [307, 0]
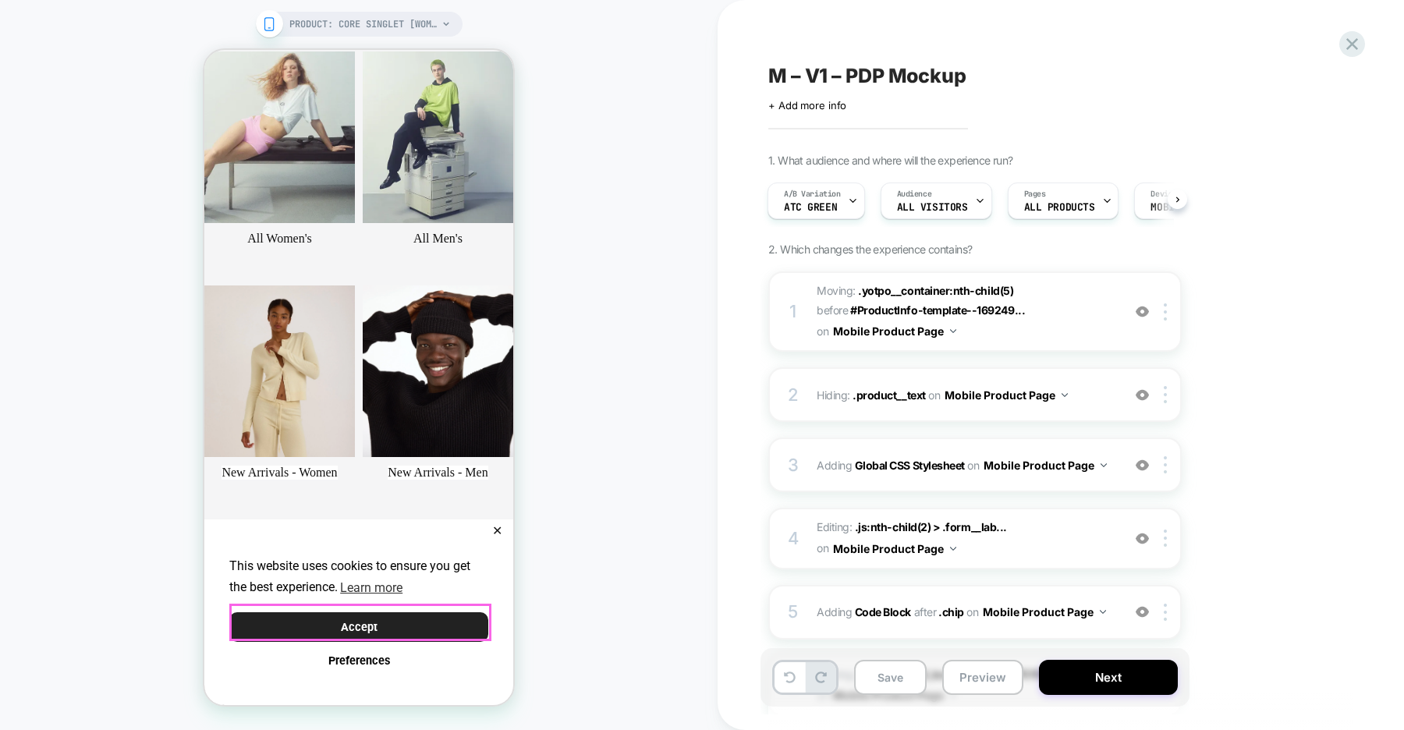
click at [450, 629] on button "Accept" at bounding box center [358, 627] width 259 height 30
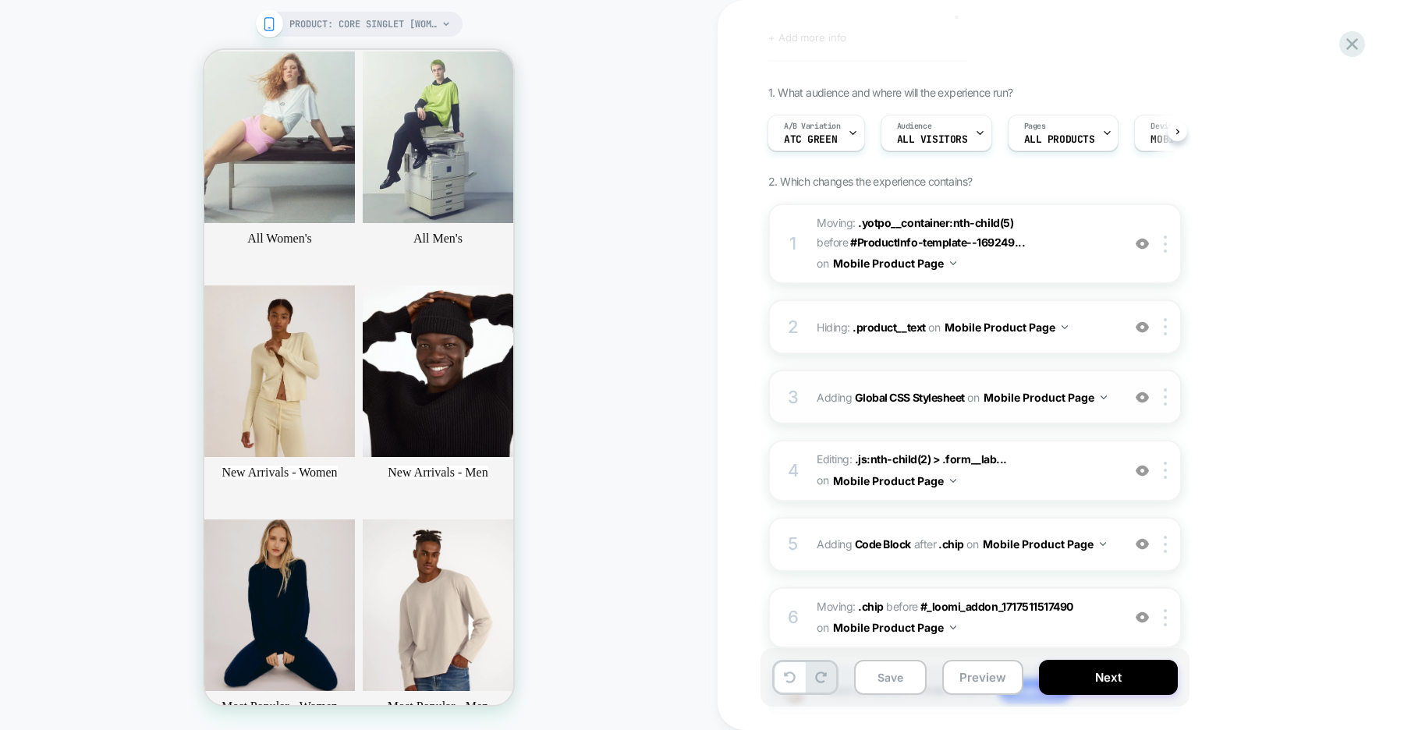
scroll to position [76, 0]
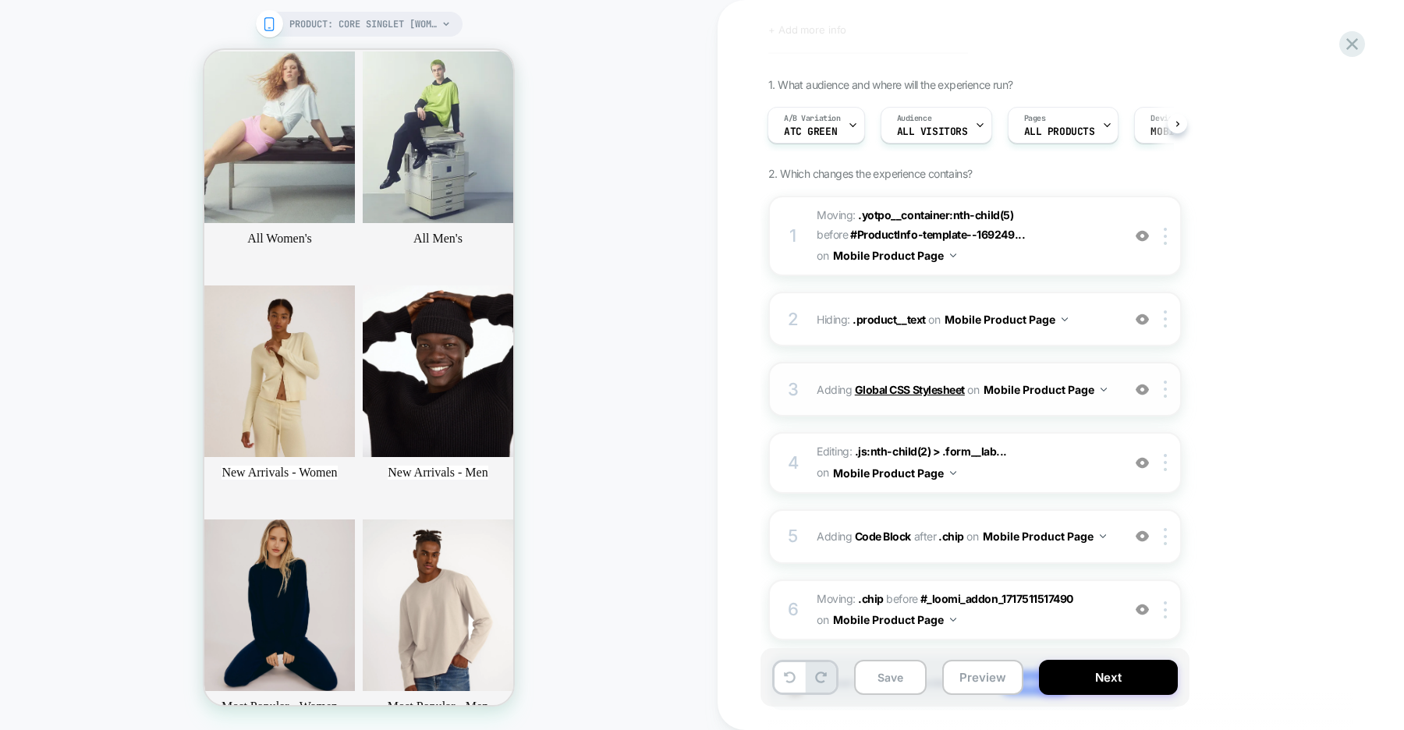
click at [913, 385] on b "Global CSS Stylesheet" at bounding box center [910, 389] width 110 height 13
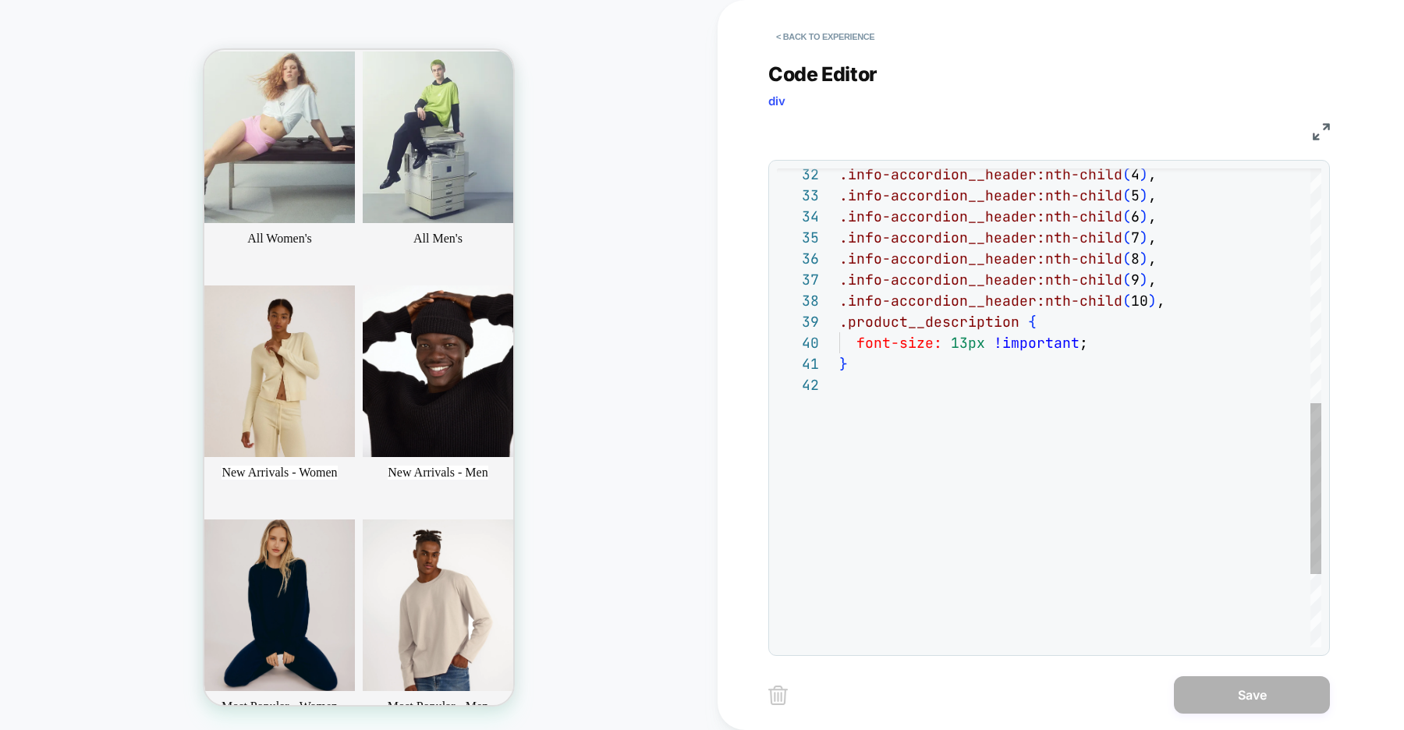
scroll to position [21, 0]
click at [858, 388] on div "} font-size: 13px !important ; .product__description { .info-accordion__header:…" at bounding box center [1080, 182] width 482 height 1342
type textarea "**********"
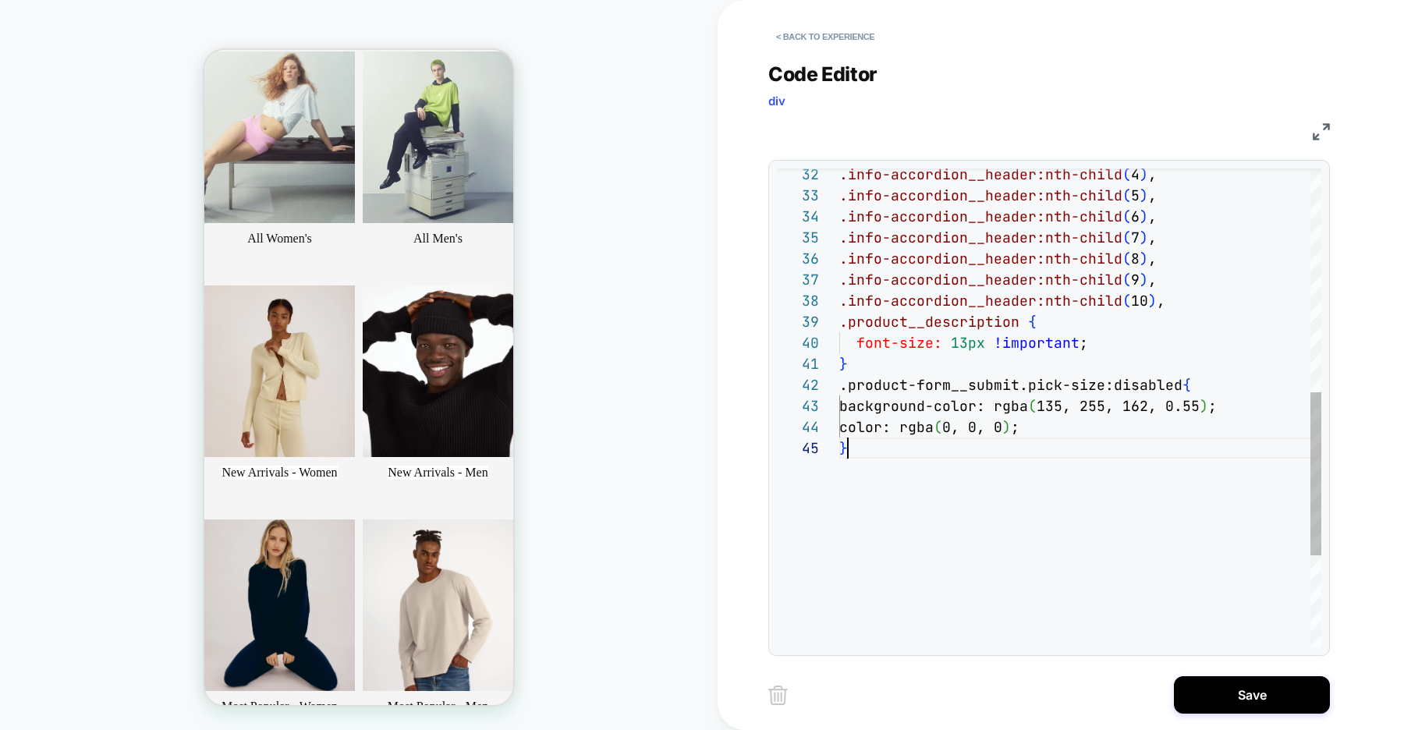
scroll to position [84, 9]
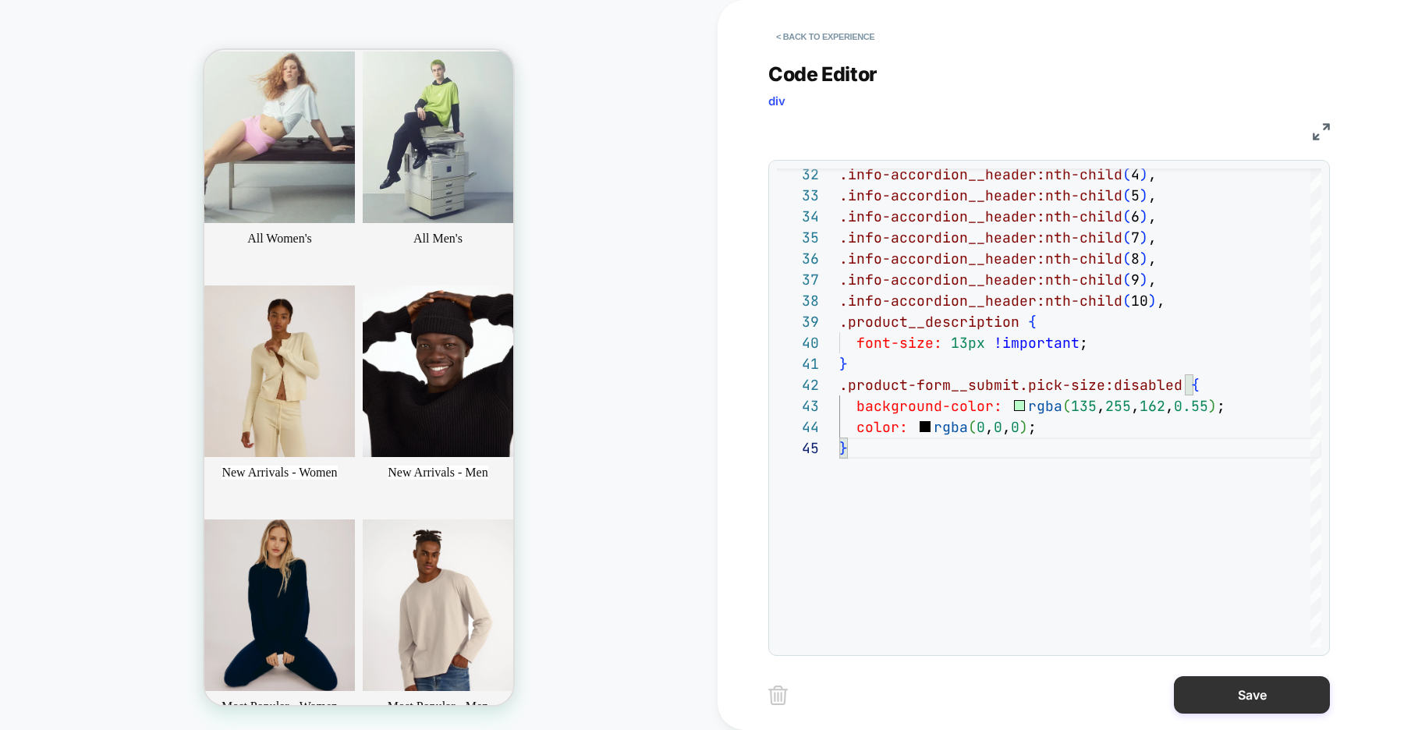
click at [1238, 702] on button "Save" at bounding box center [1252, 694] width 156 height 37
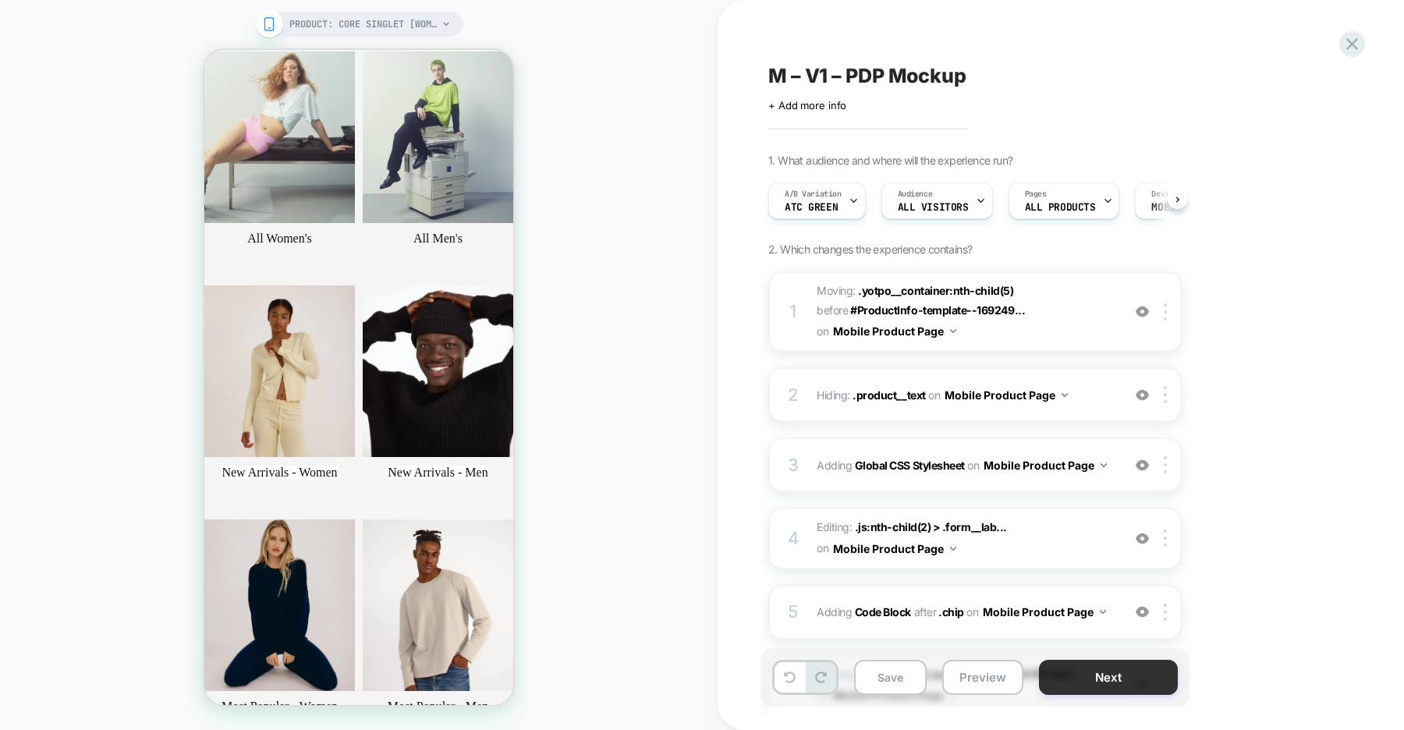
scroll to position [0, 1]
click at [1096, 679] on button "Next" at bounding box center [1108, 677] width 139 height 35
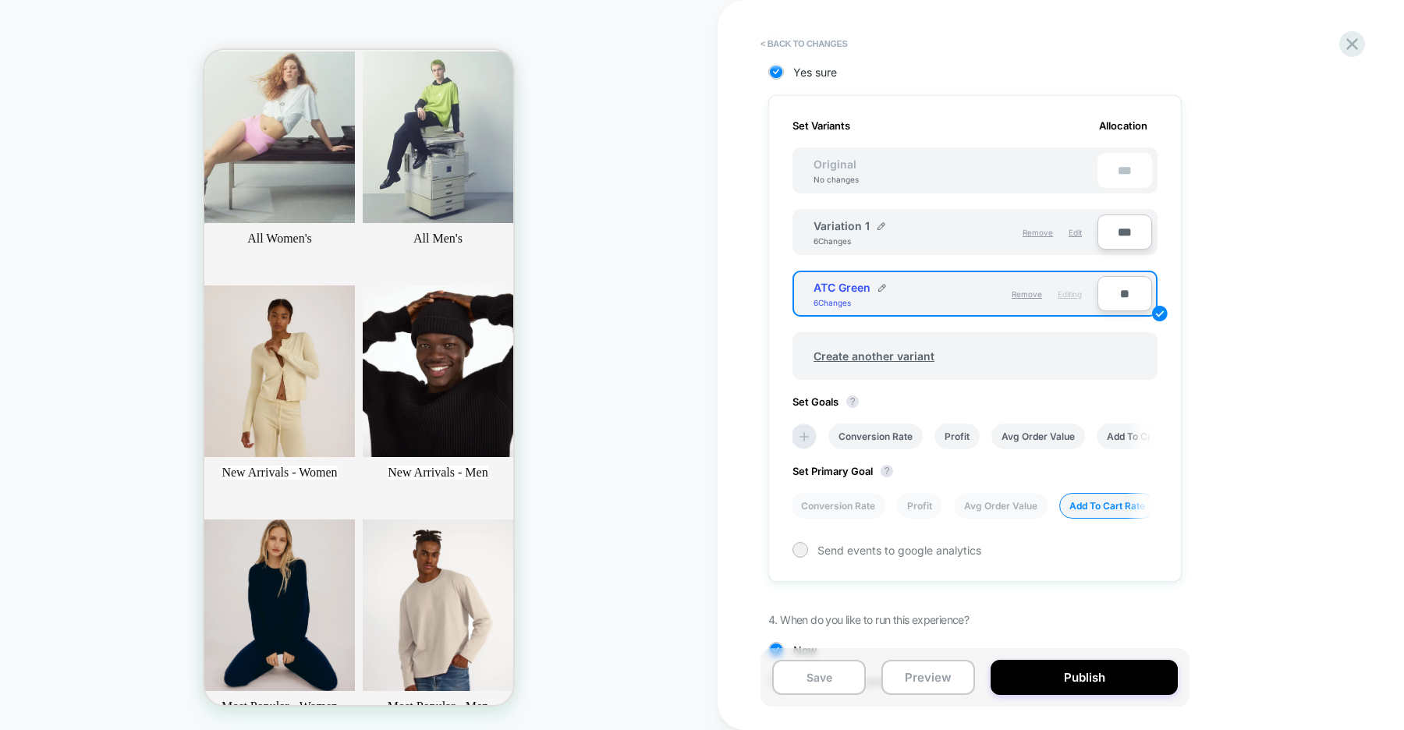
scroll to position [396, 0]
click at [880, 223] on img at bounding box center [882, 226] width 8 height 8
click at [863, 236] on input "**********" at bounding box center [870, 233] width 113 height 30
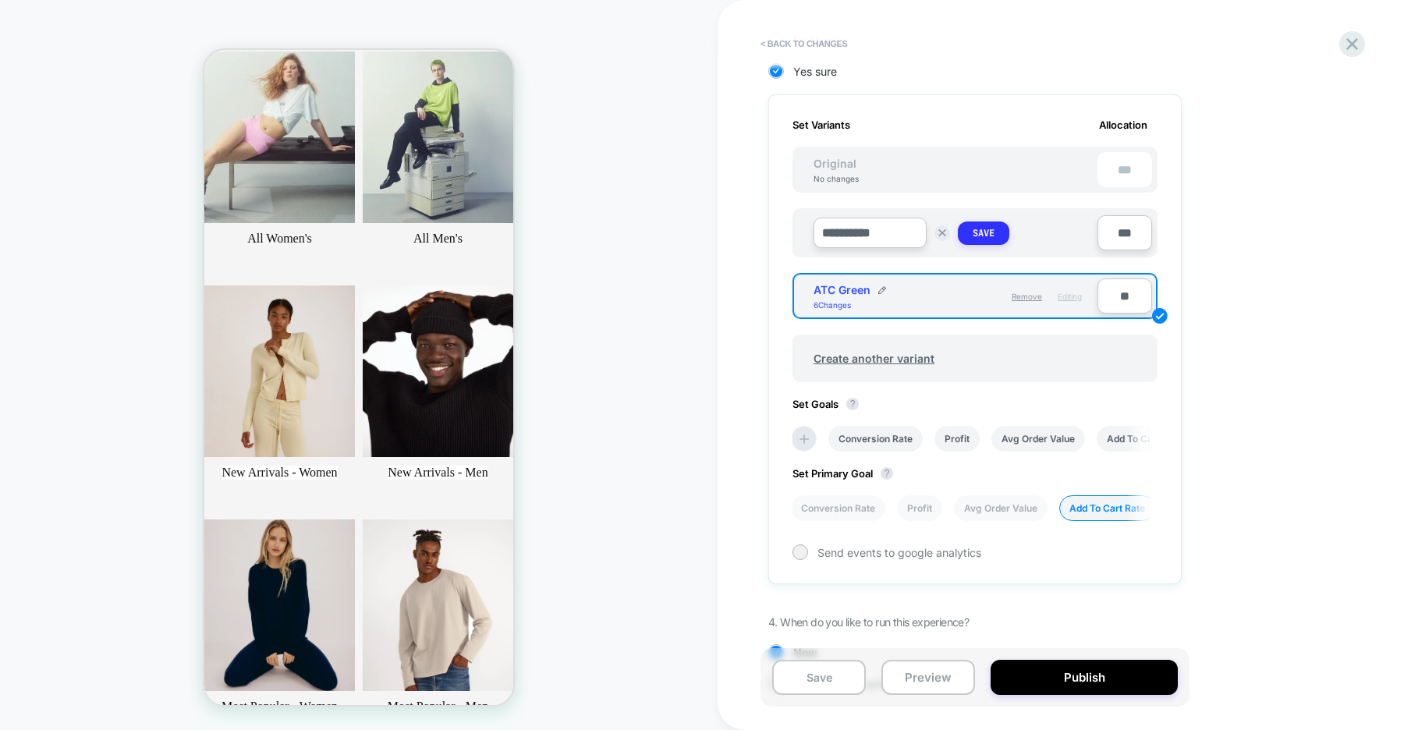
type input "**********"
click at [988, 237] on strong "Save" at bounding box center [984, 233] width 22 height 12
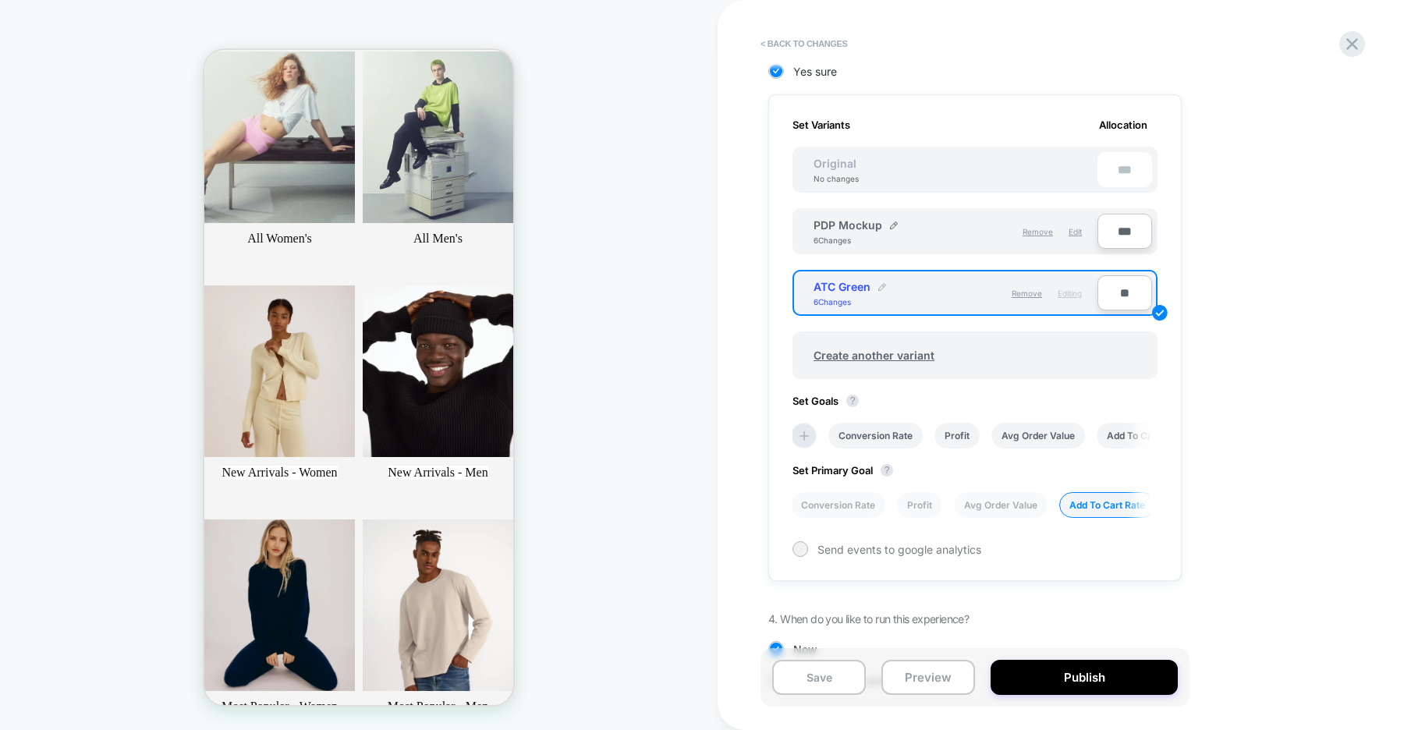
click at [883, 284] on img at bounding box center [882, 287] width 8 height 8
click at [826, 296] on input "*********" at bounding box center [870, 294] width 113 height 30
type input "**********"
click at [992, 296] on strong "Save" at bounding box center [984, 295] width 22 height 12
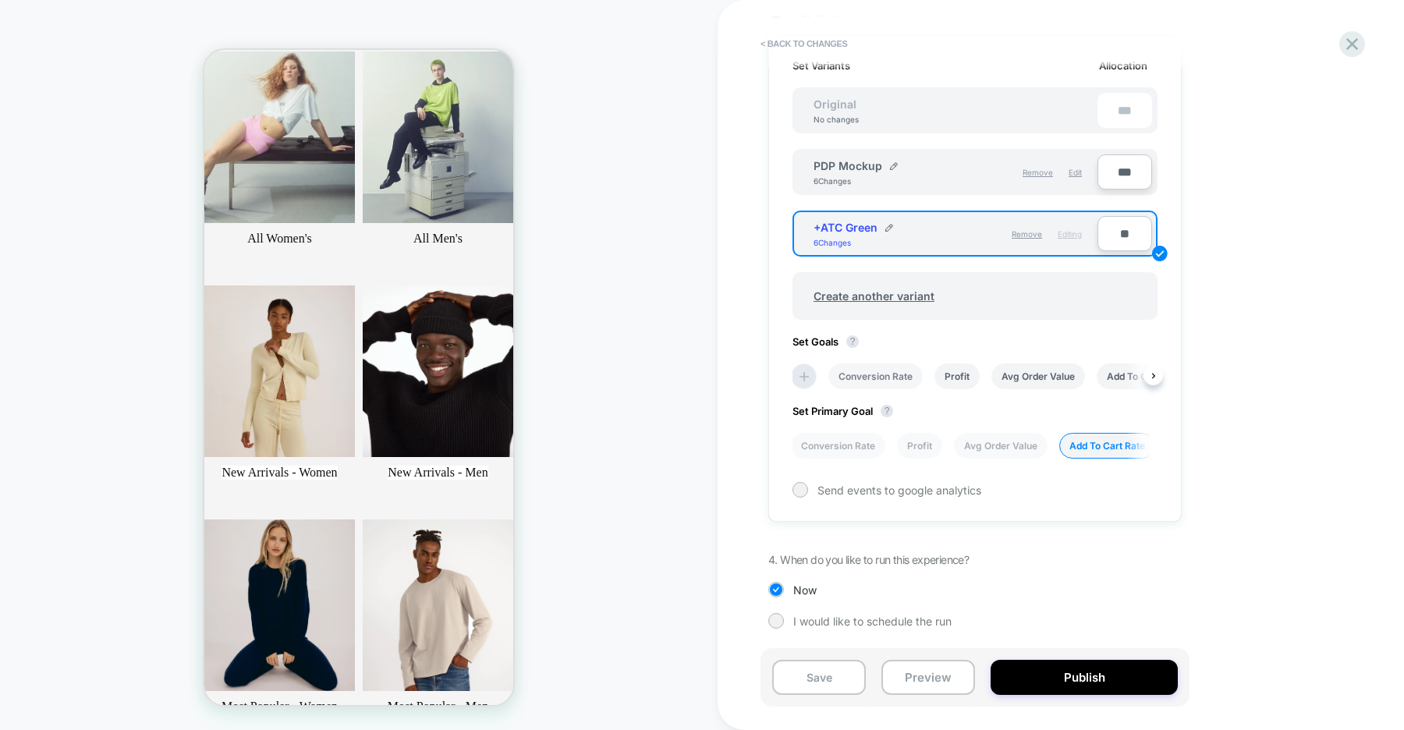
click at [899, 380] on li "Conversion Rate" at bounding box center [875, 376] width 94 height 26
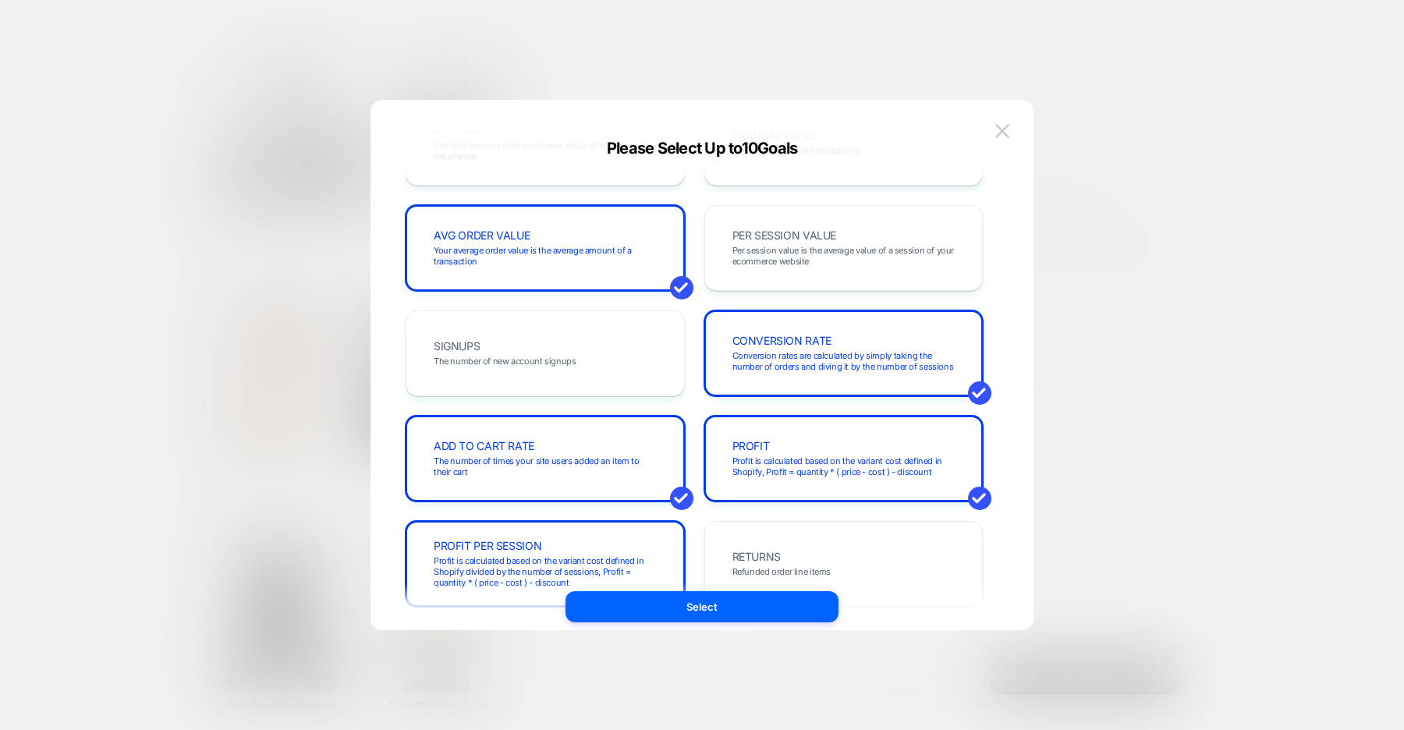
scroll to position [0, 0]
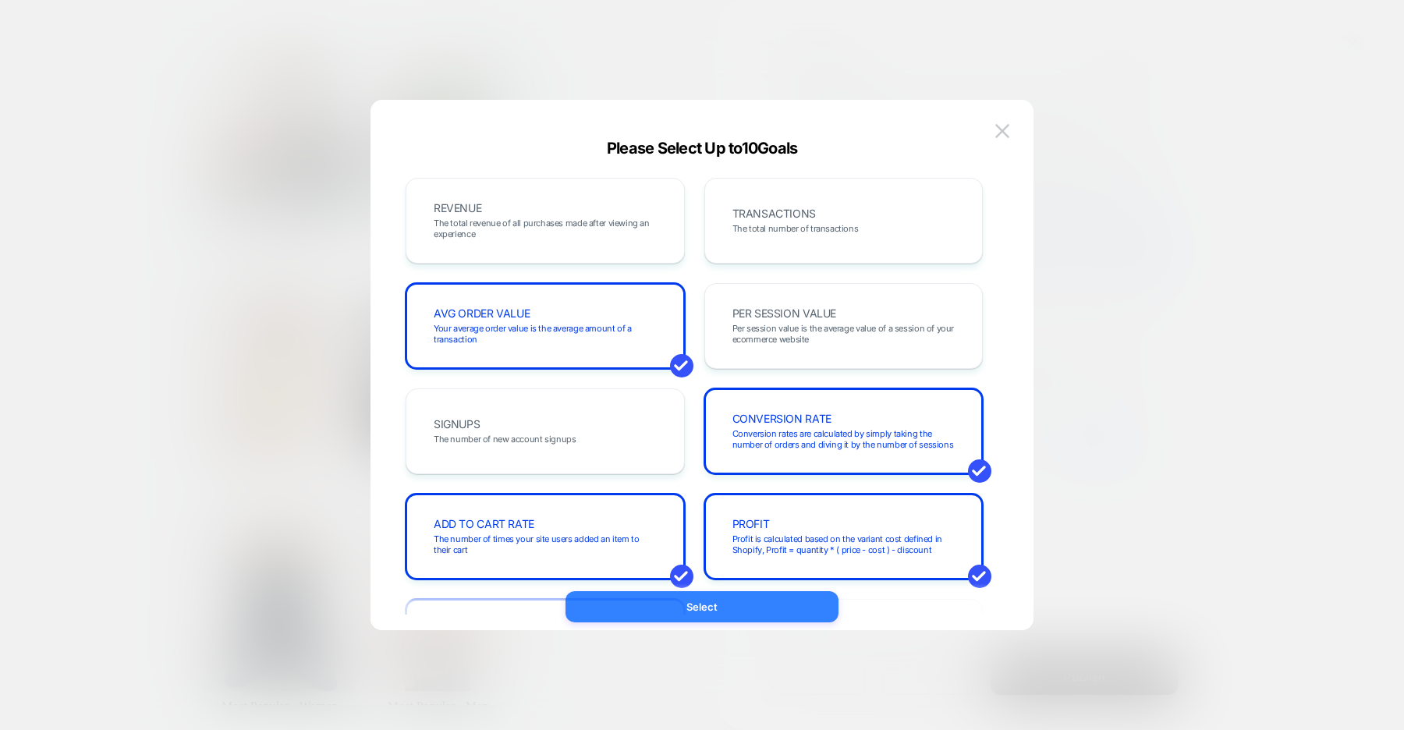
click at [695, 605] on button "Select" at bounding box center [702, 606] width 273 height 31
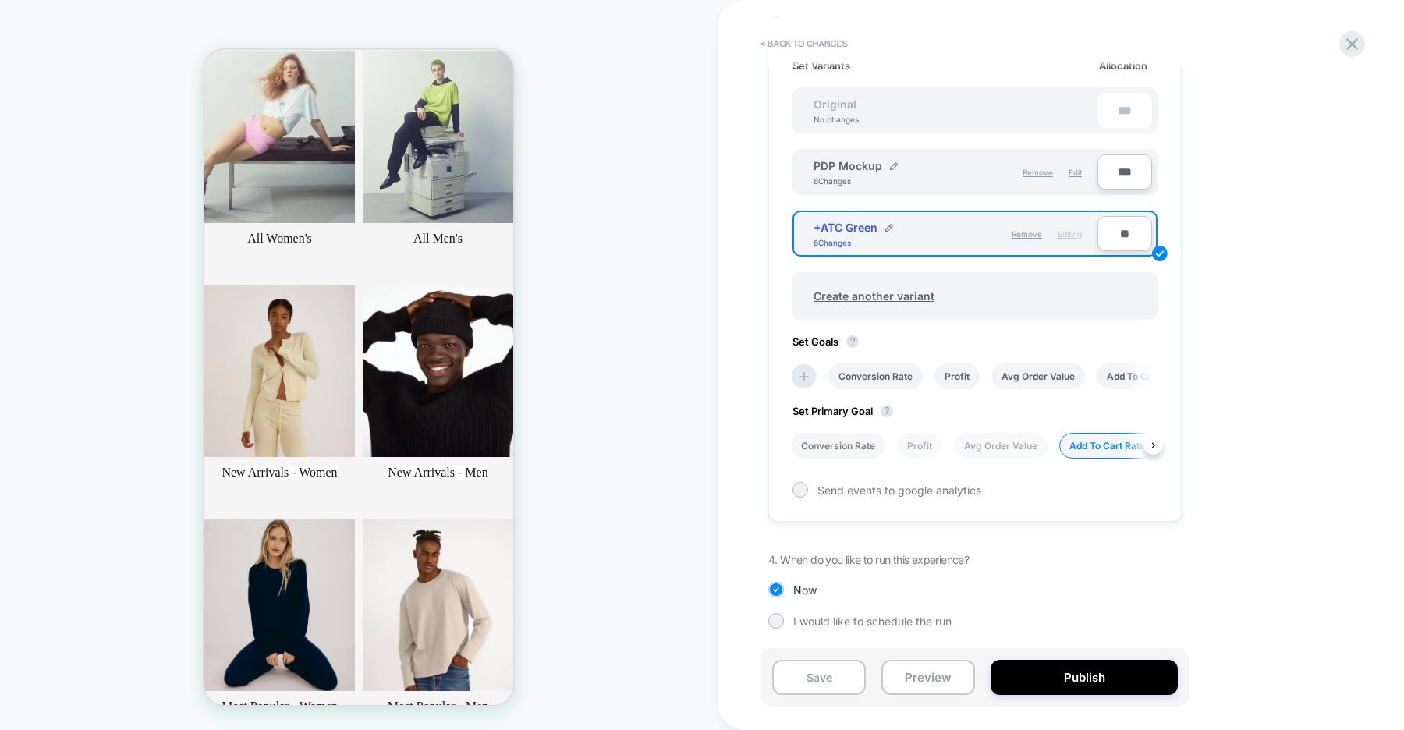
click at [867, 445] on li "Conversion Rate" at bounding box center [838, 446] width 94 height 26
click at [823, 678] on button "Save" at bounding box center [819, 677] width 94 height 35
click at [1352, 42] on icon at bounding box center [1352, 44] width 21 height 21
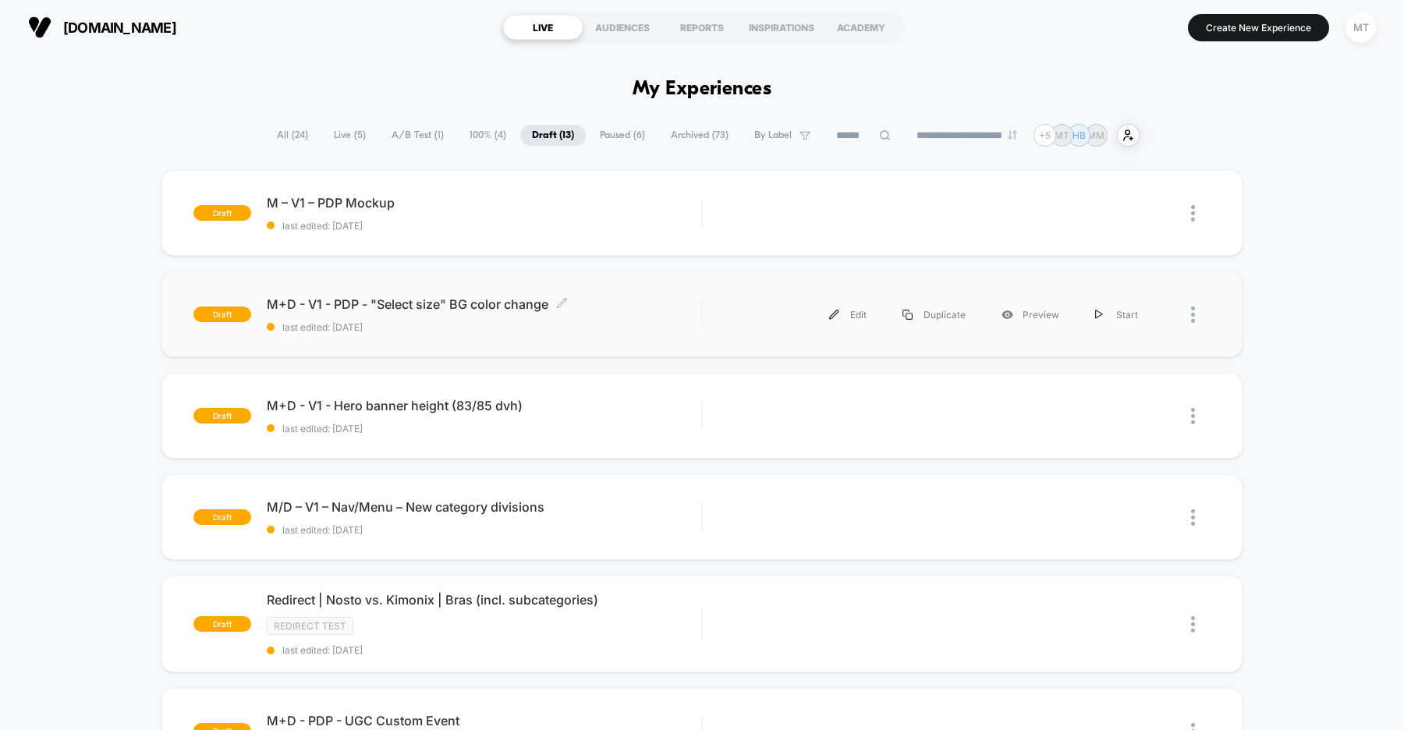
click at [580, 321] on span "last edited: [DATE]" at bounding box center [484, 327] width 434 height 12
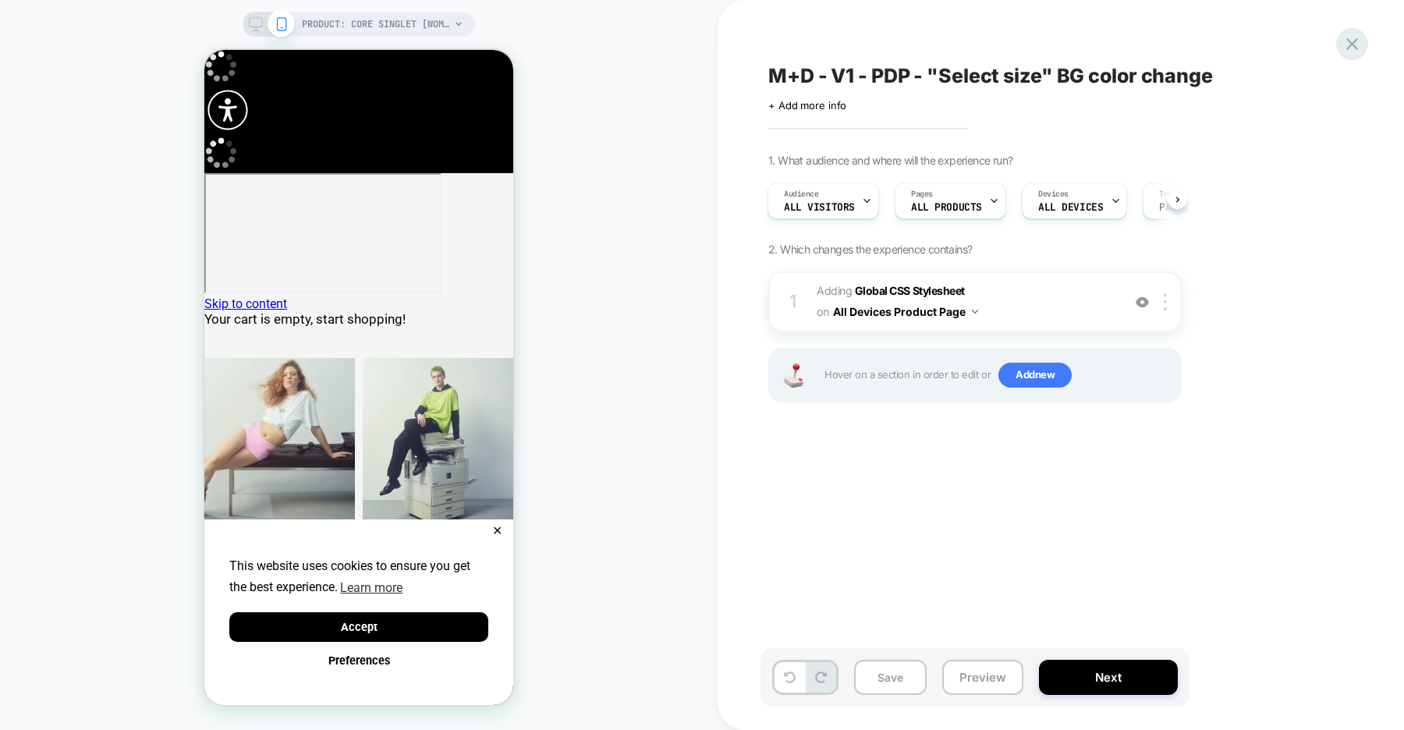
click at [1350, 44] on icon at bounding box center [1352, 44] width 12 height 12
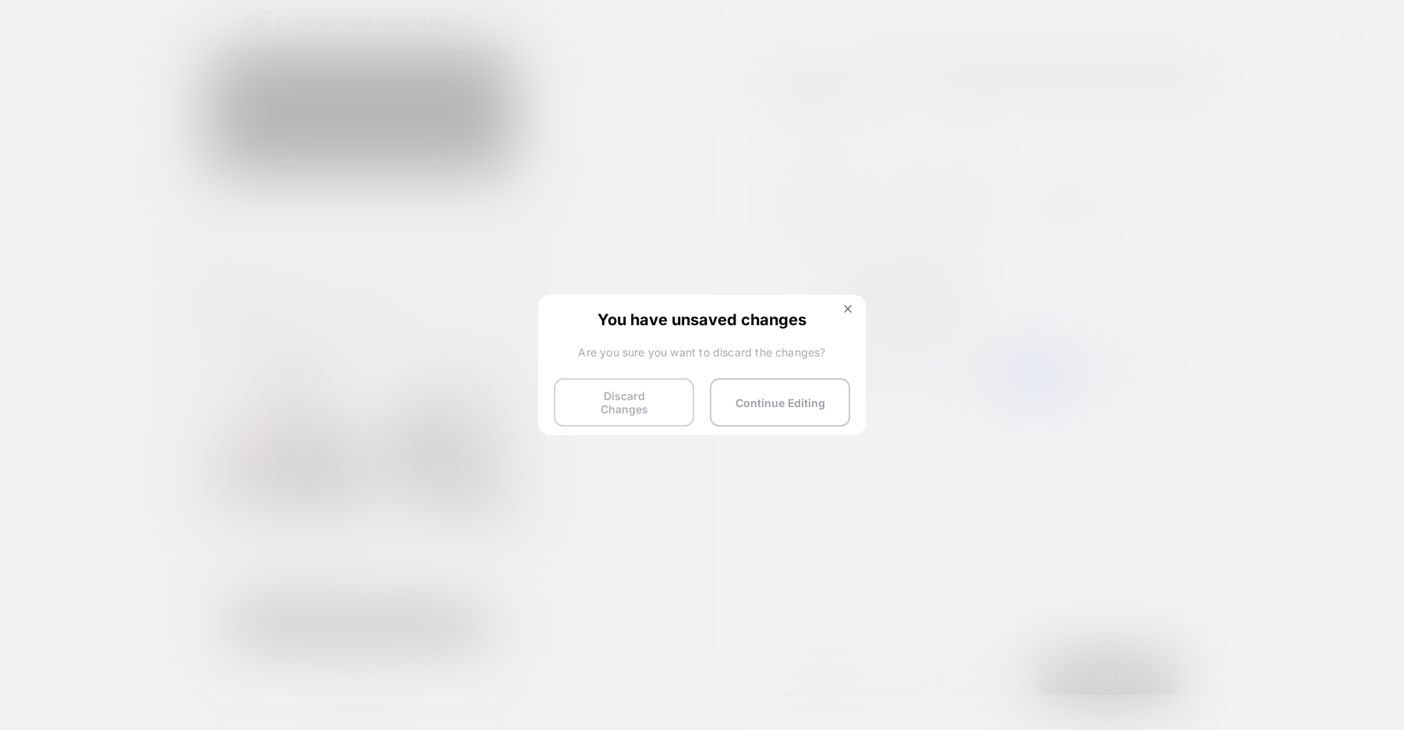
click at [601, 397] on button "Discard Changes" at bounding box center [624, 402] width 140 height 48
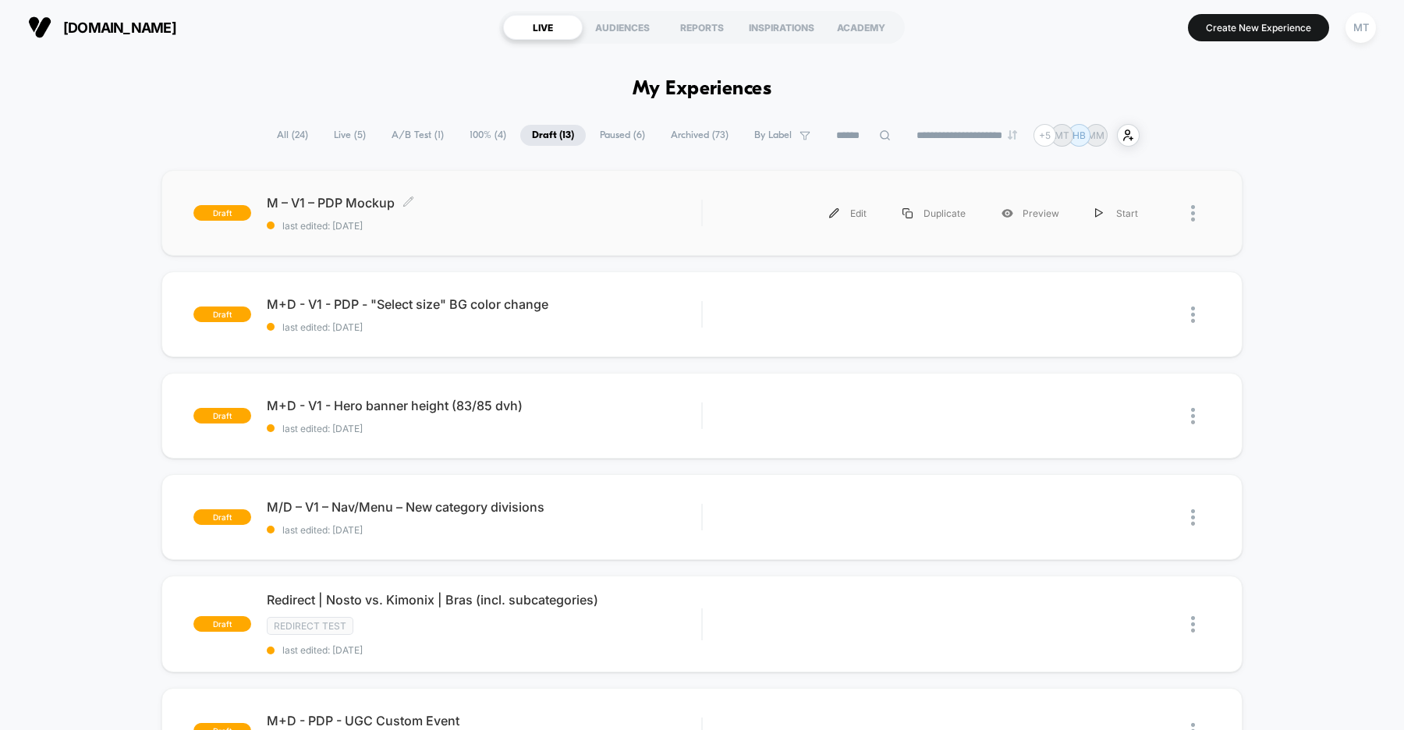
click at [608, 211] on div "M – V1 – PDP Mockup Click to edit experience details Click to edit experience d…" at bounding box center [484, 213] width 434 height 37
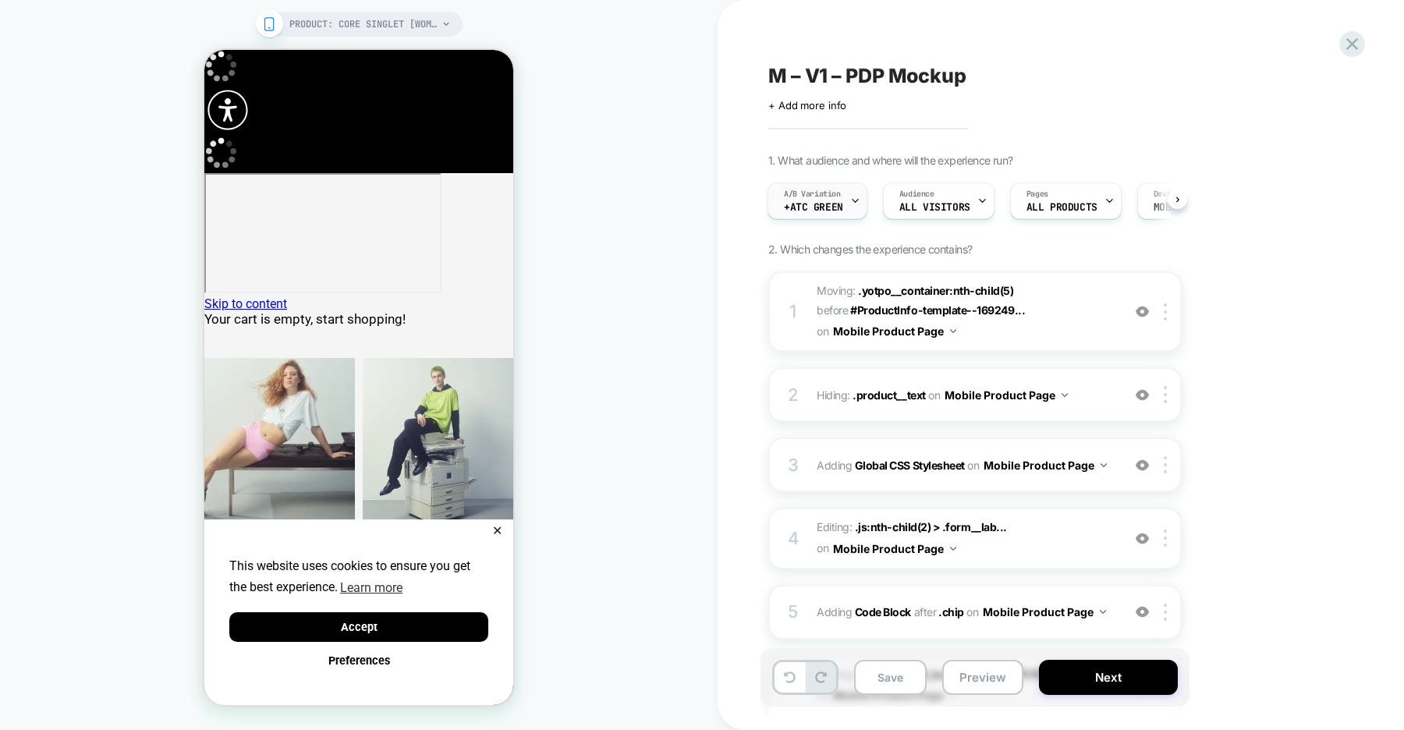
click at [851, 204] on icon at bounding box center [855, 201] width 10 height 10
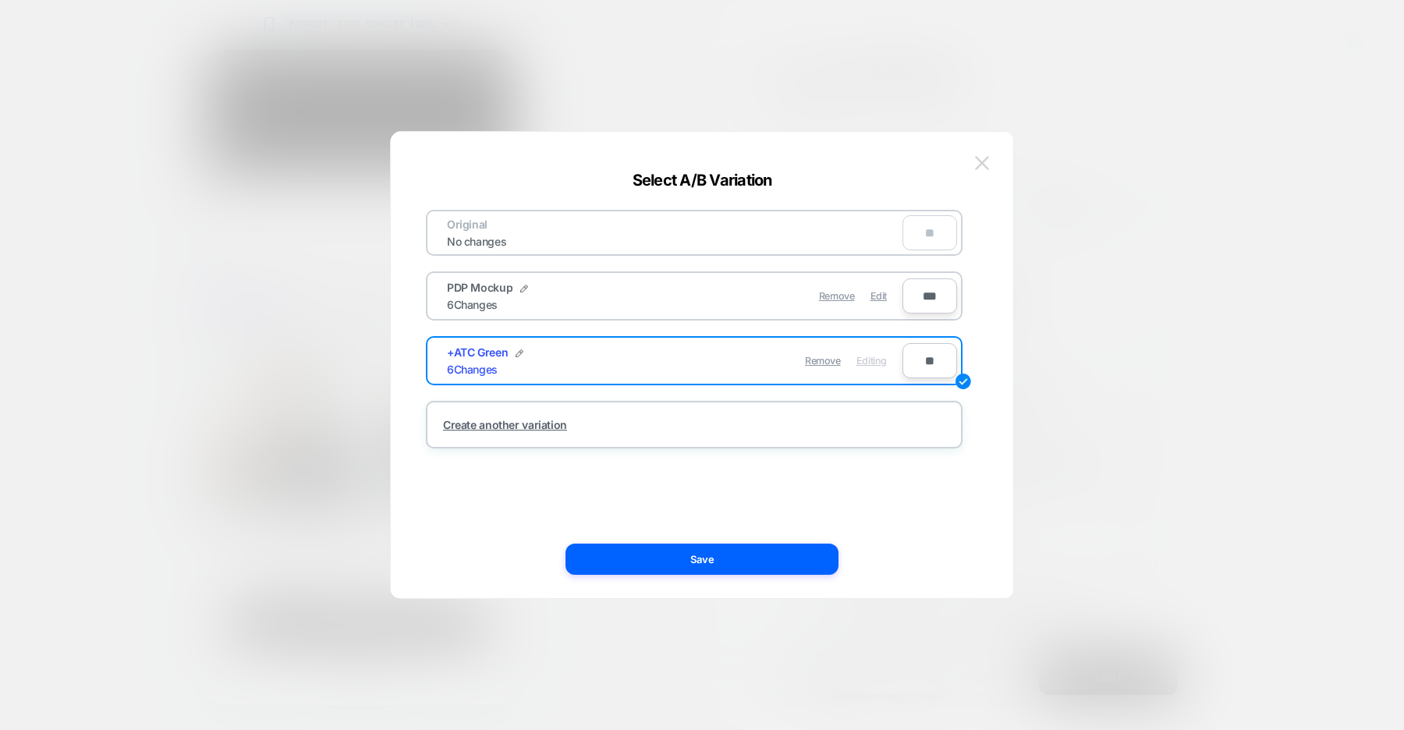
click at [981, 157] on img at bounding box center [982, 162] width 14 height 13
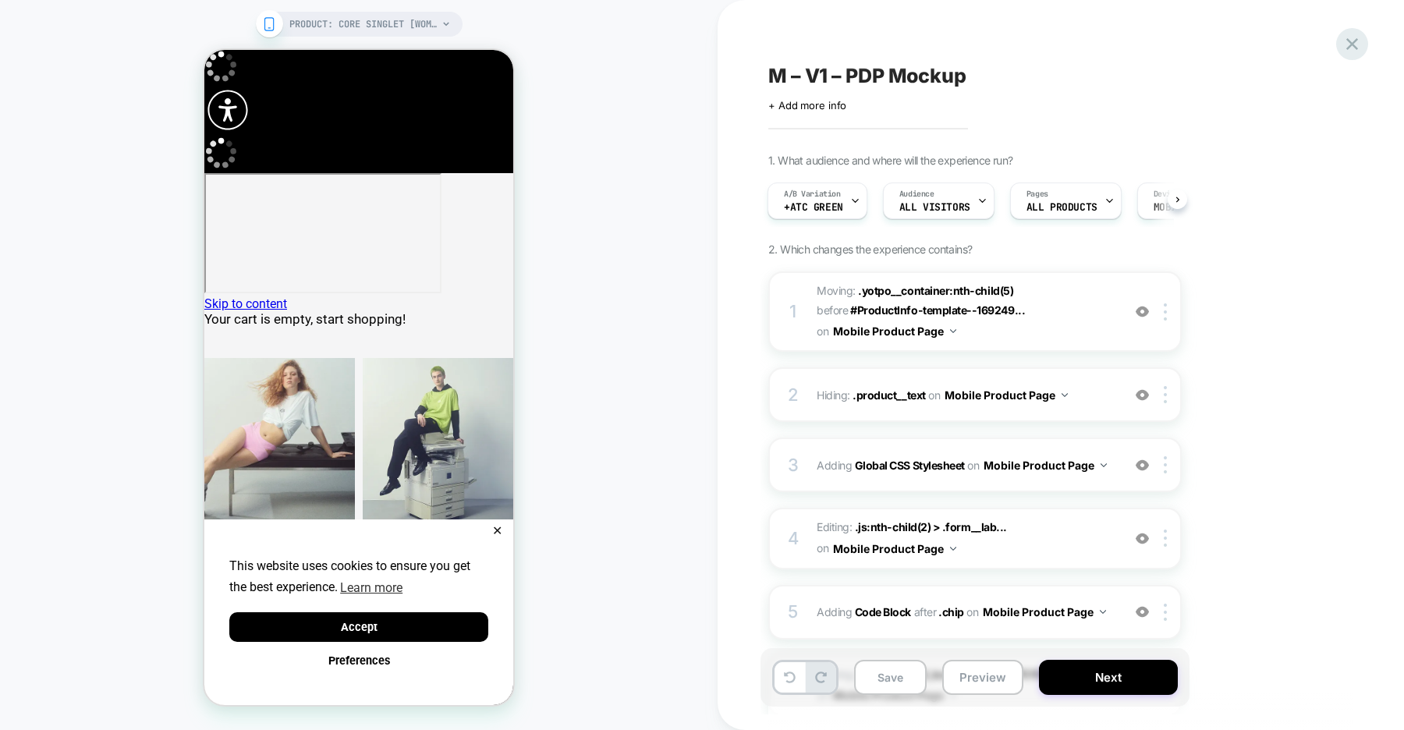
click at [1349, 45] on icon at bounding box center [1352, 44] width 21 height 21
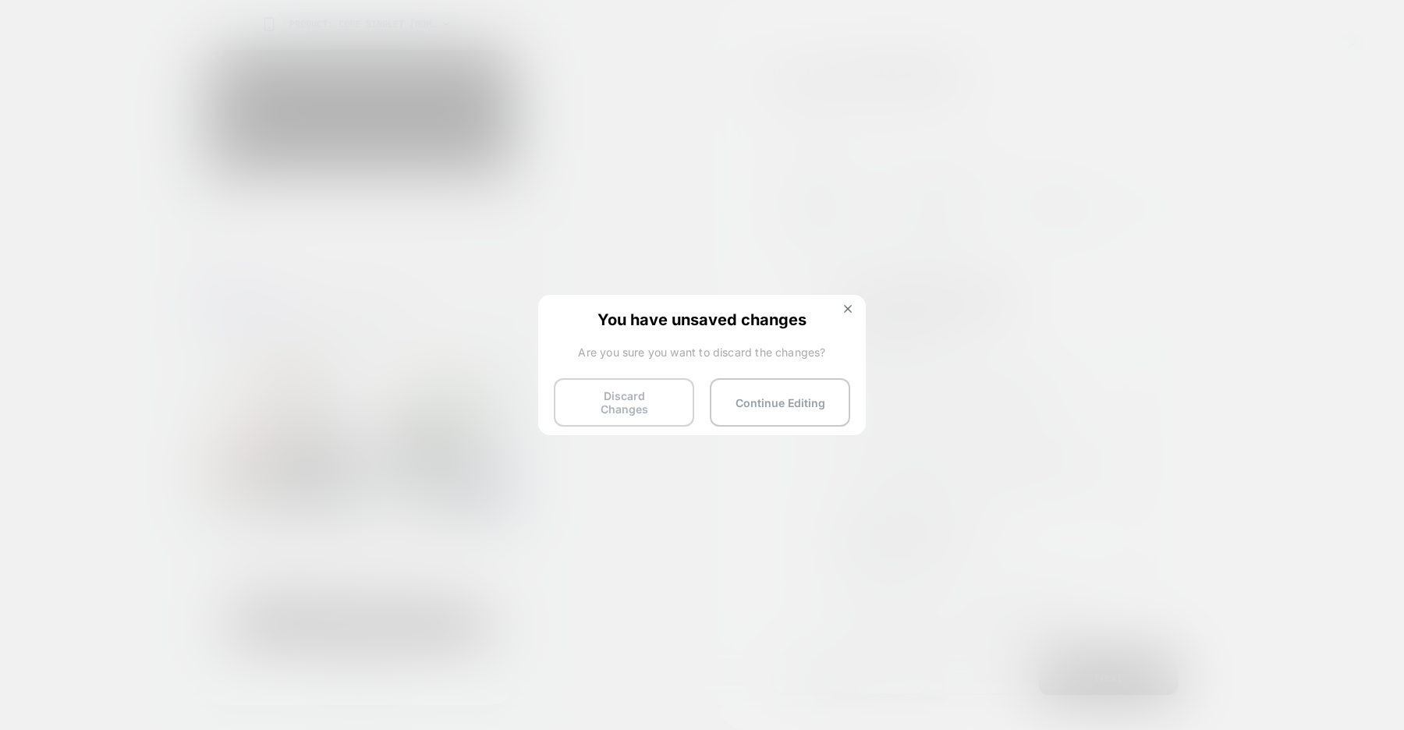
click at [622, 400] on button "Discard Changes" at bounding box center [624, 402] width 140 height 48
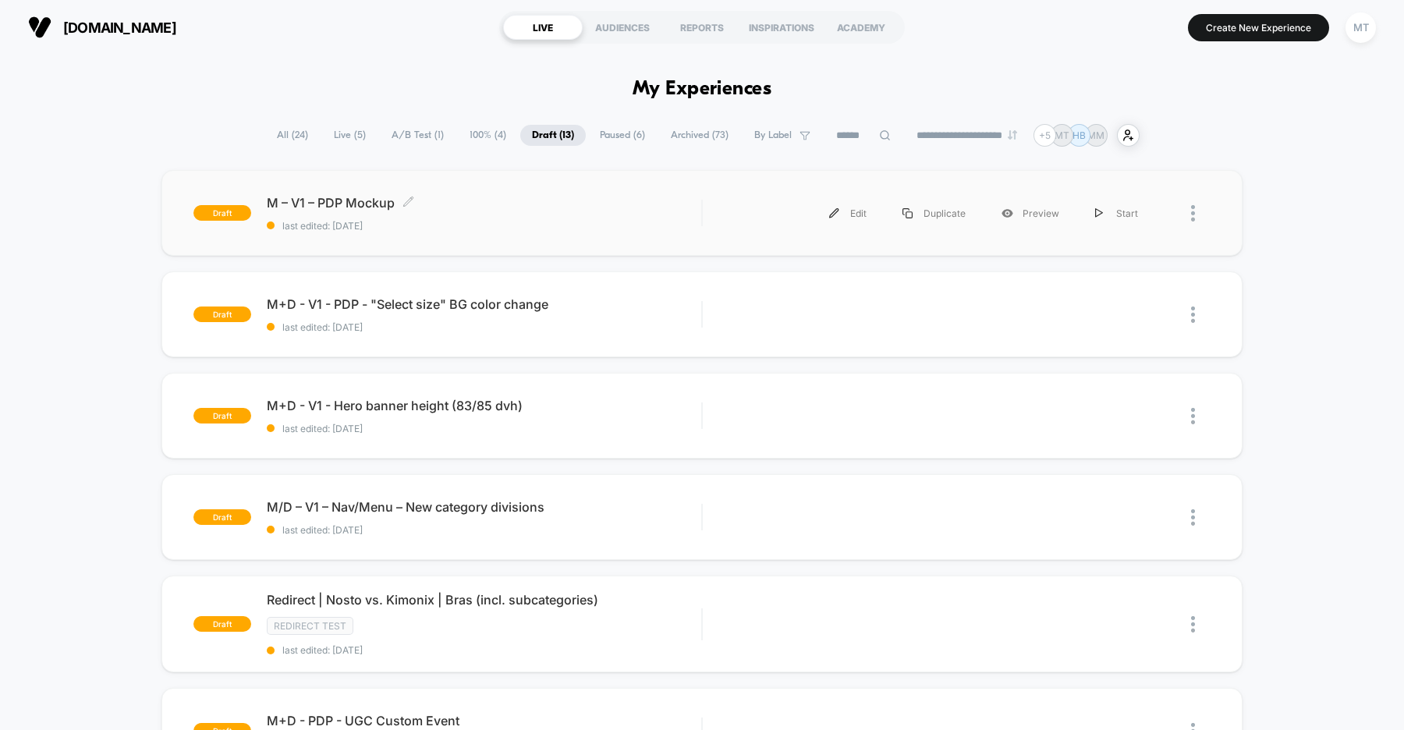
click at [485, 212] on div "M – V1 – PDP Mockup Click to edit experience details Click to edit experience d…" at bounding box center [484, 213] width 434 height 37
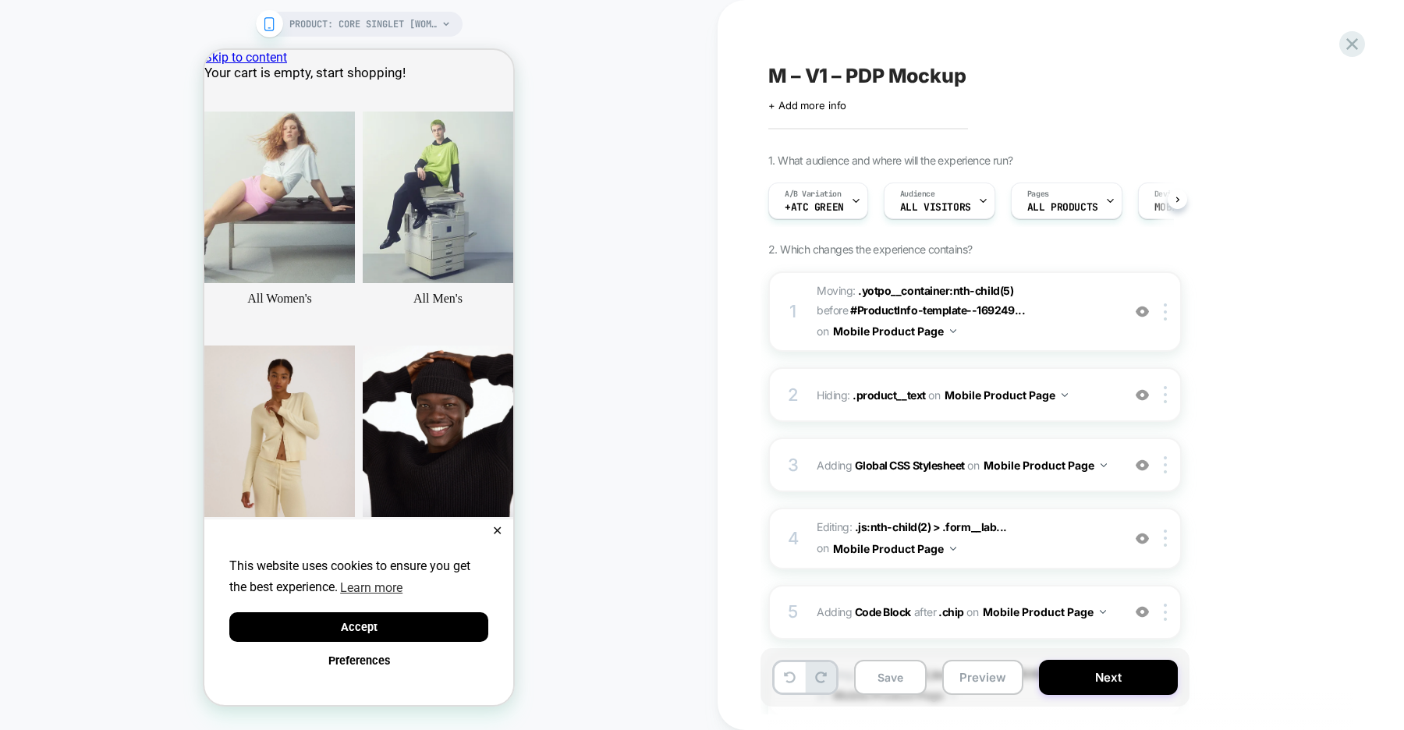
scroll to position [0, 1]
click at [828, 197] on span "A/B Variation" at bounding box center [812, 194] width 57 height 11
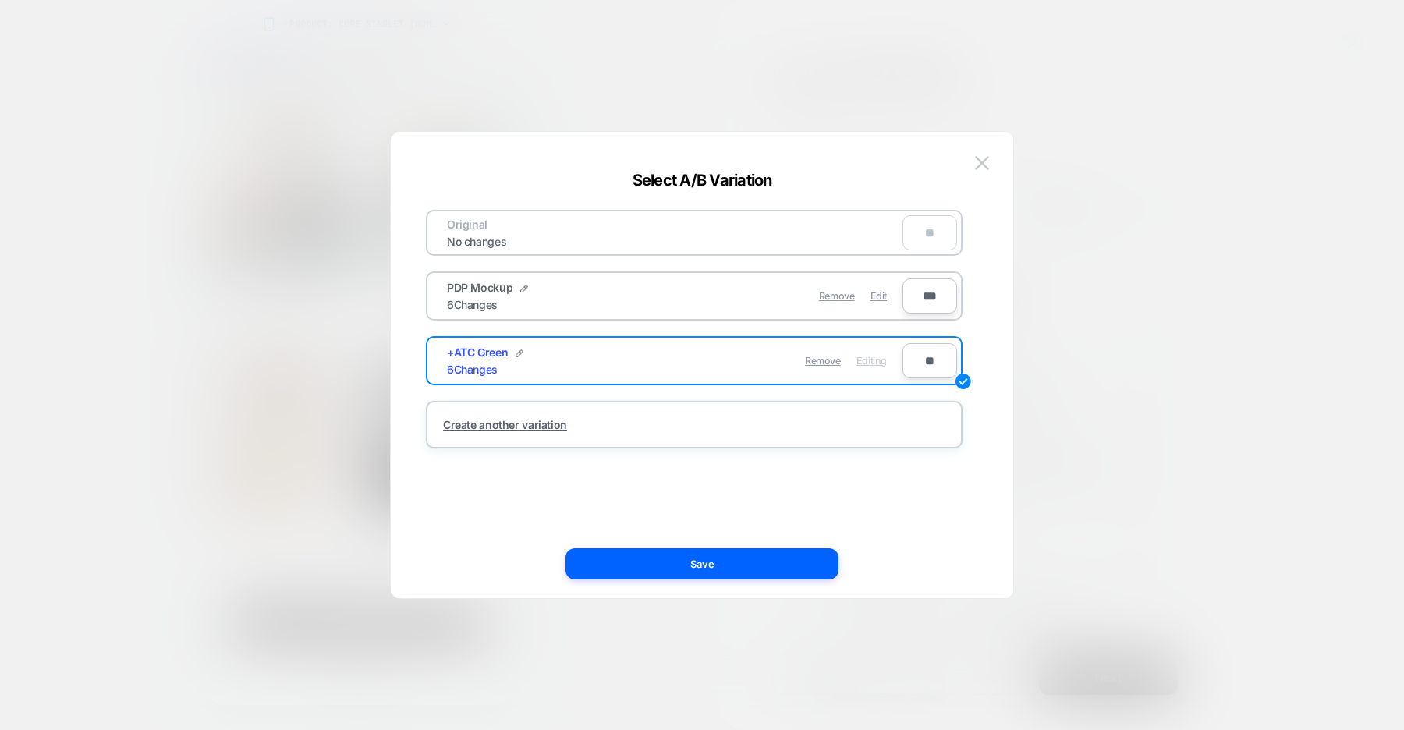
scroll to position [0, 0]
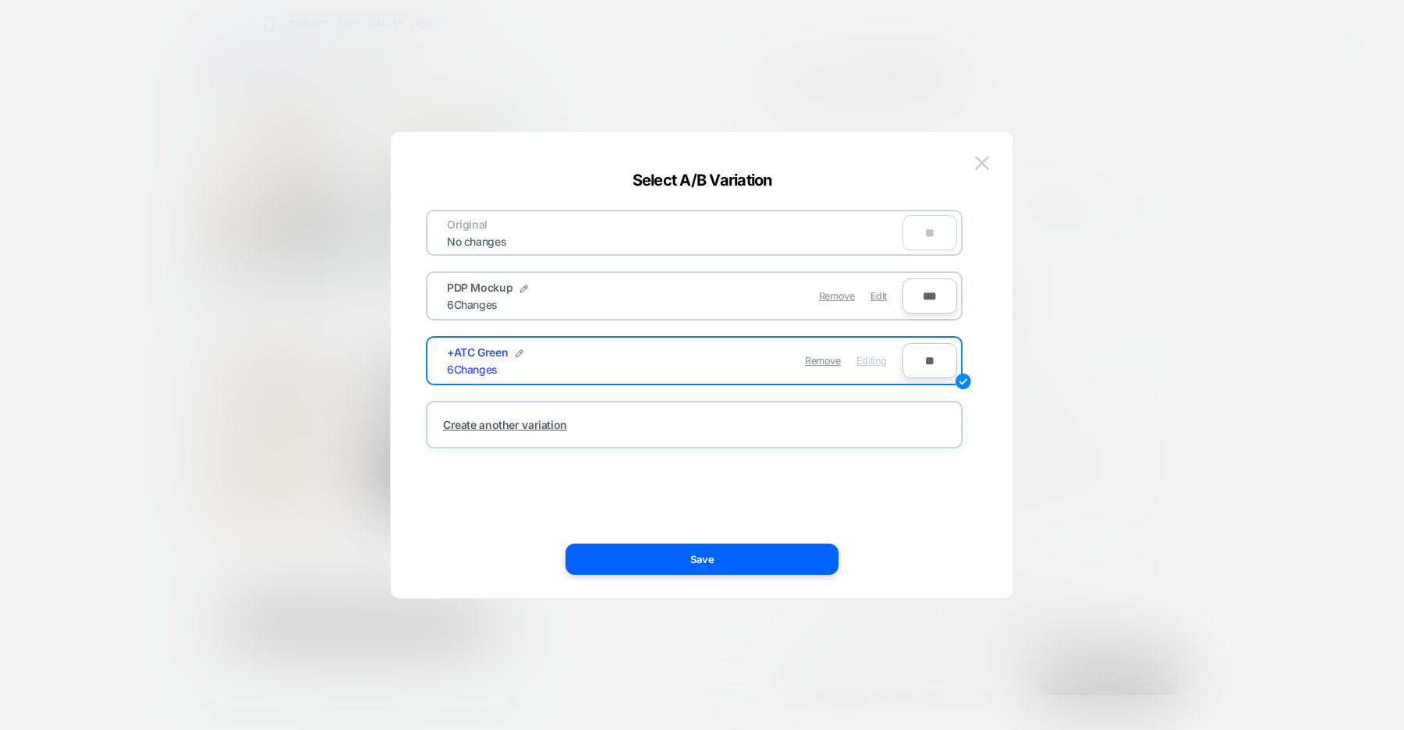
click at [929, 357] on input "**" at bounding box center [929, 360] width 55 height 35
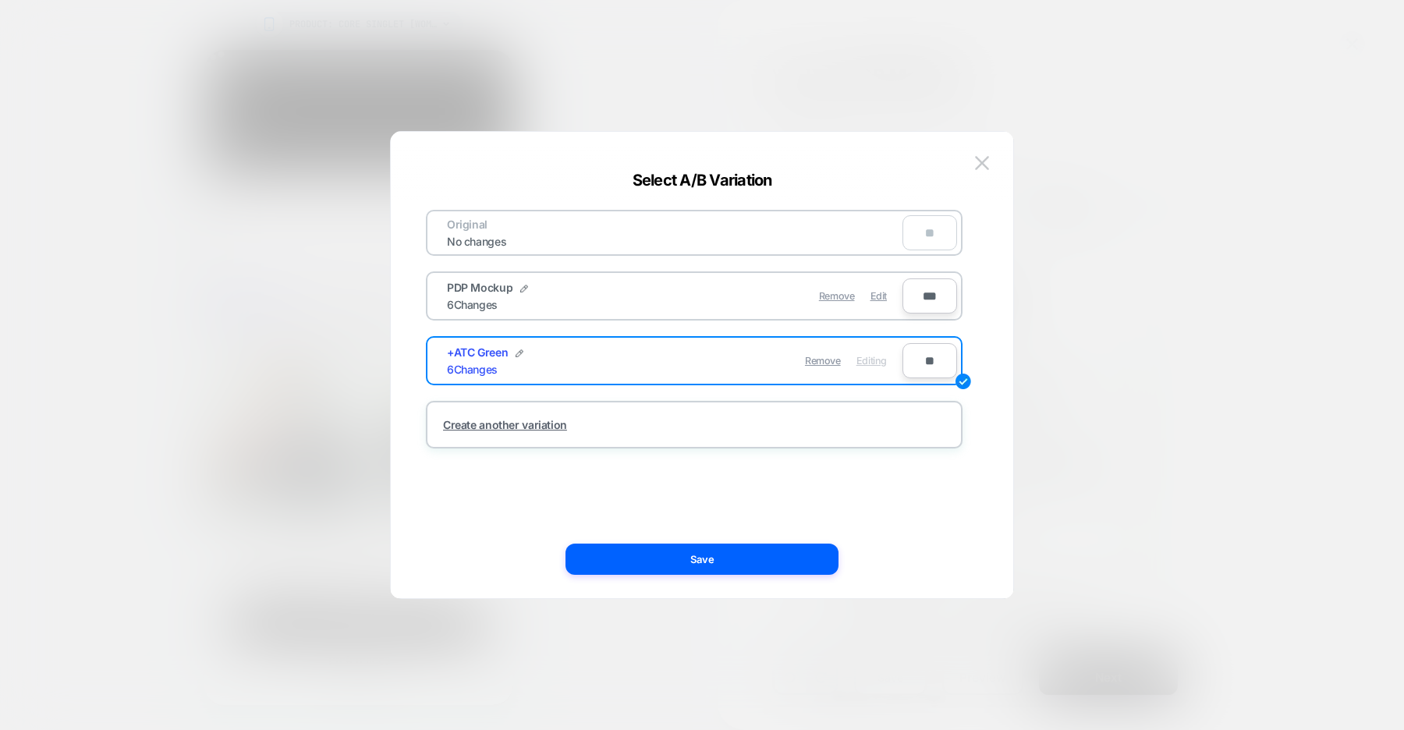
type input "***"
type input "**"
type input "***"
click at [927, 300] on input "***" at bounding box center [929, 295] width 55 height 35
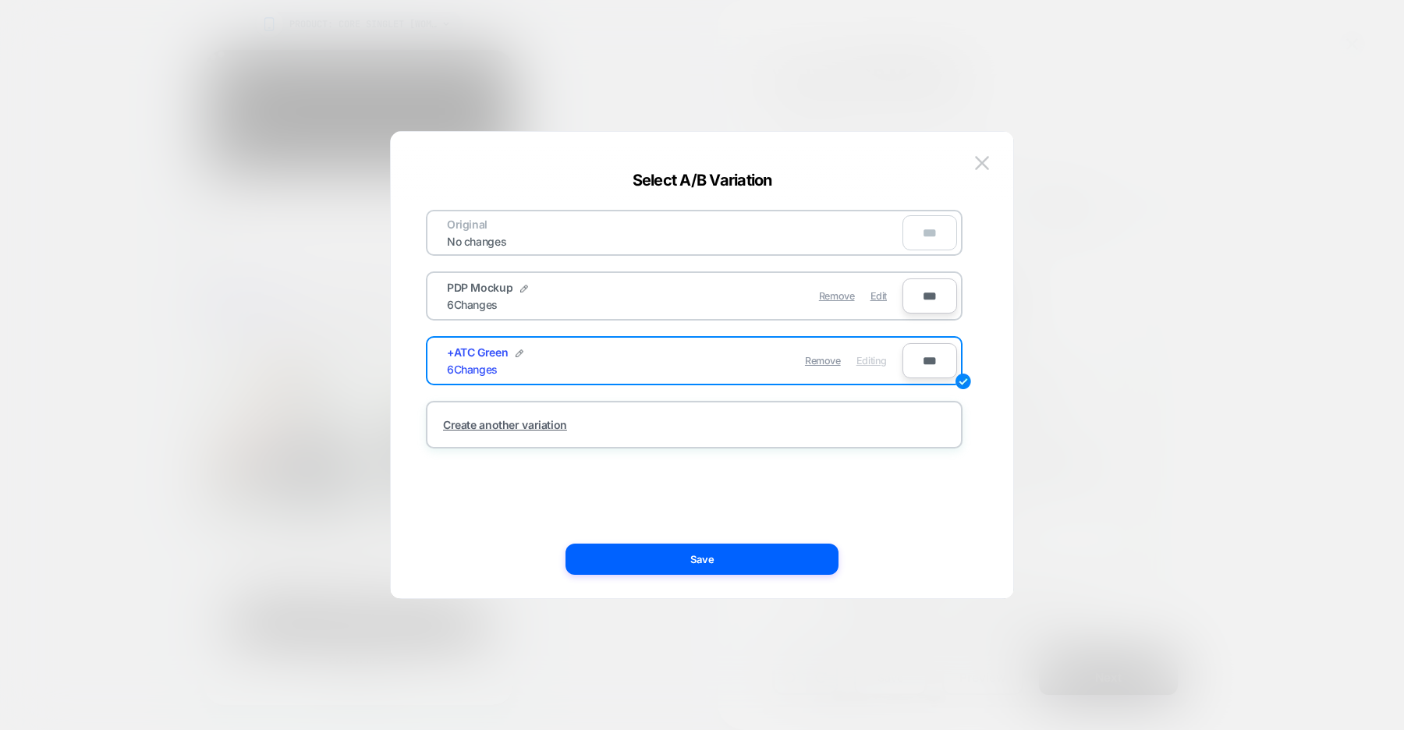
click at [927, 300] on input "***" at bounding box center [929, 295] width 55 height 35
type input "***"
type input "**"
type input "***"
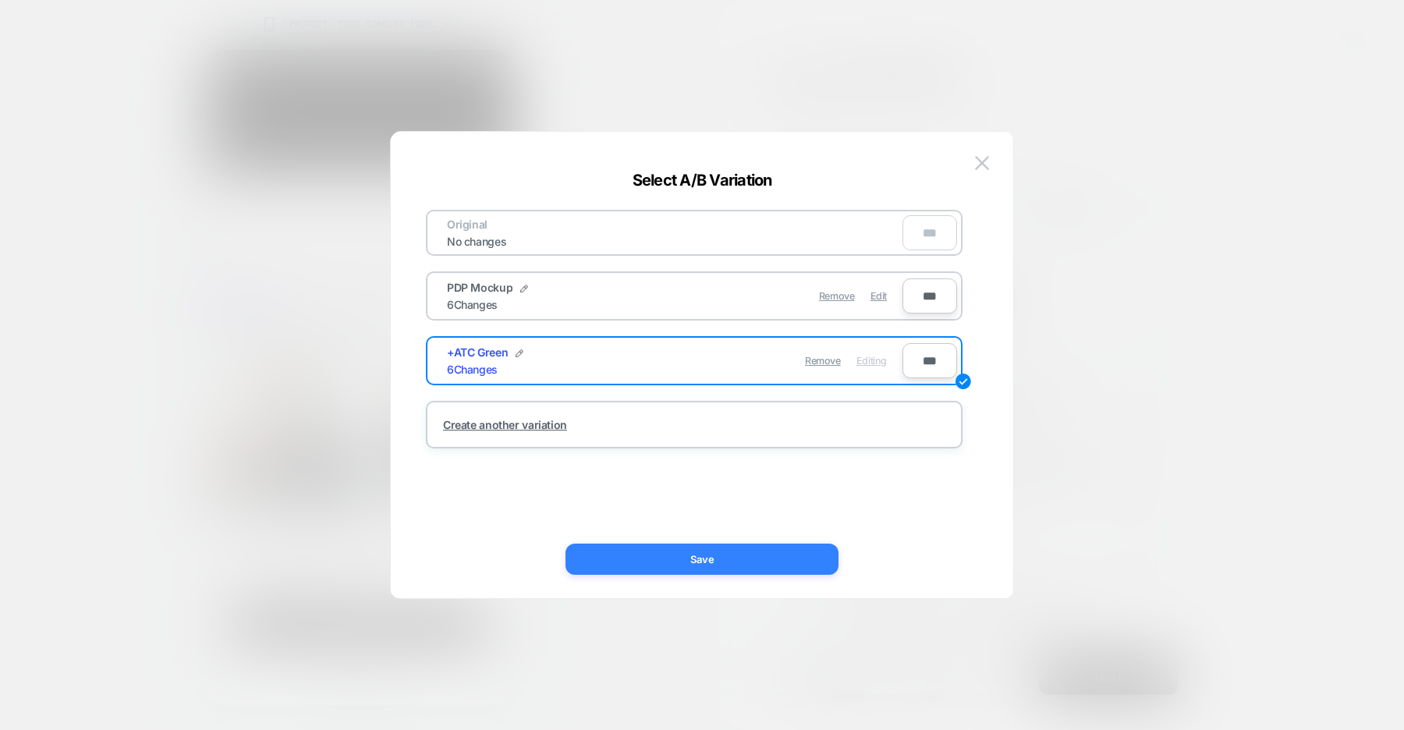
click at [670, 562] on button "Save" at bounding box center [702, 559] width 273 height 31
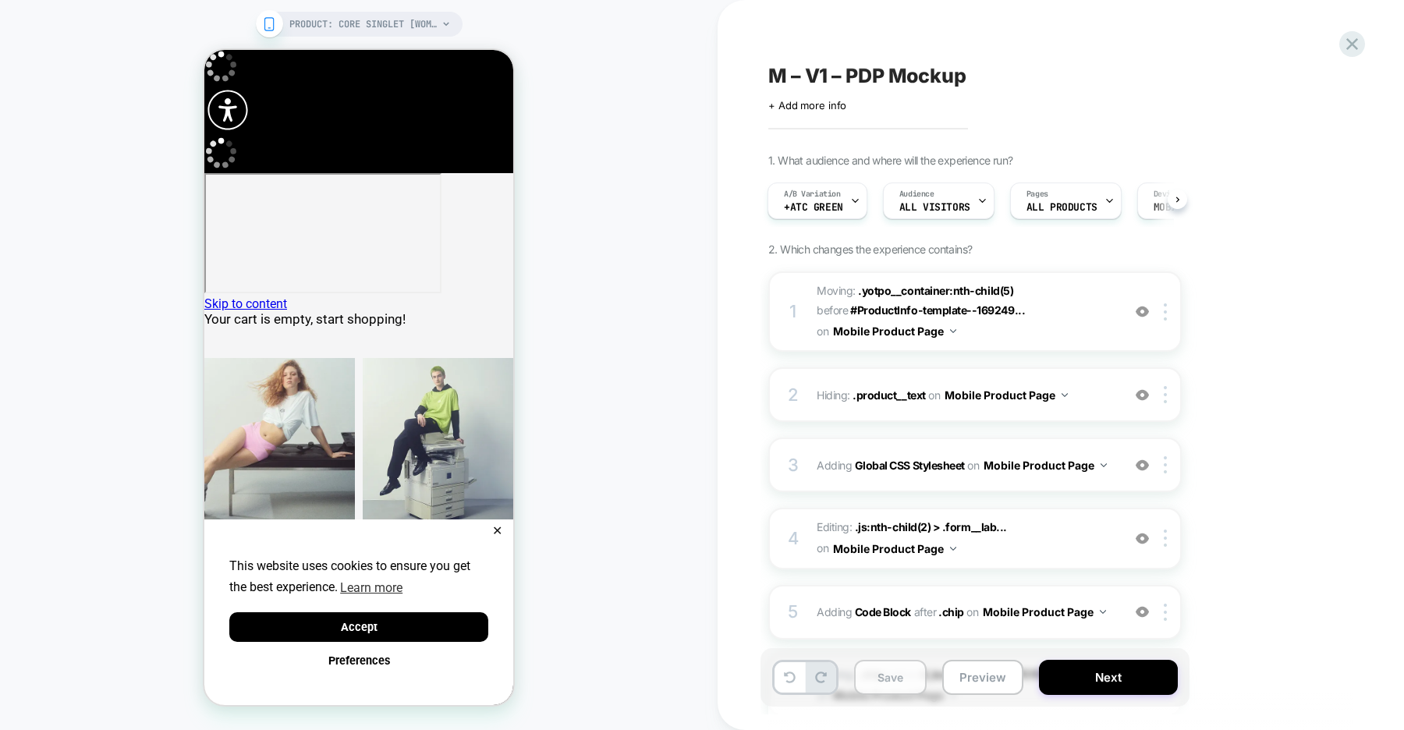
click at [902, 676] on button "Save" at bounding box center [890, 677] width 73 height 35
click at [1354, 38] on icon at bounding box center [1352, 44] width 21 height 21
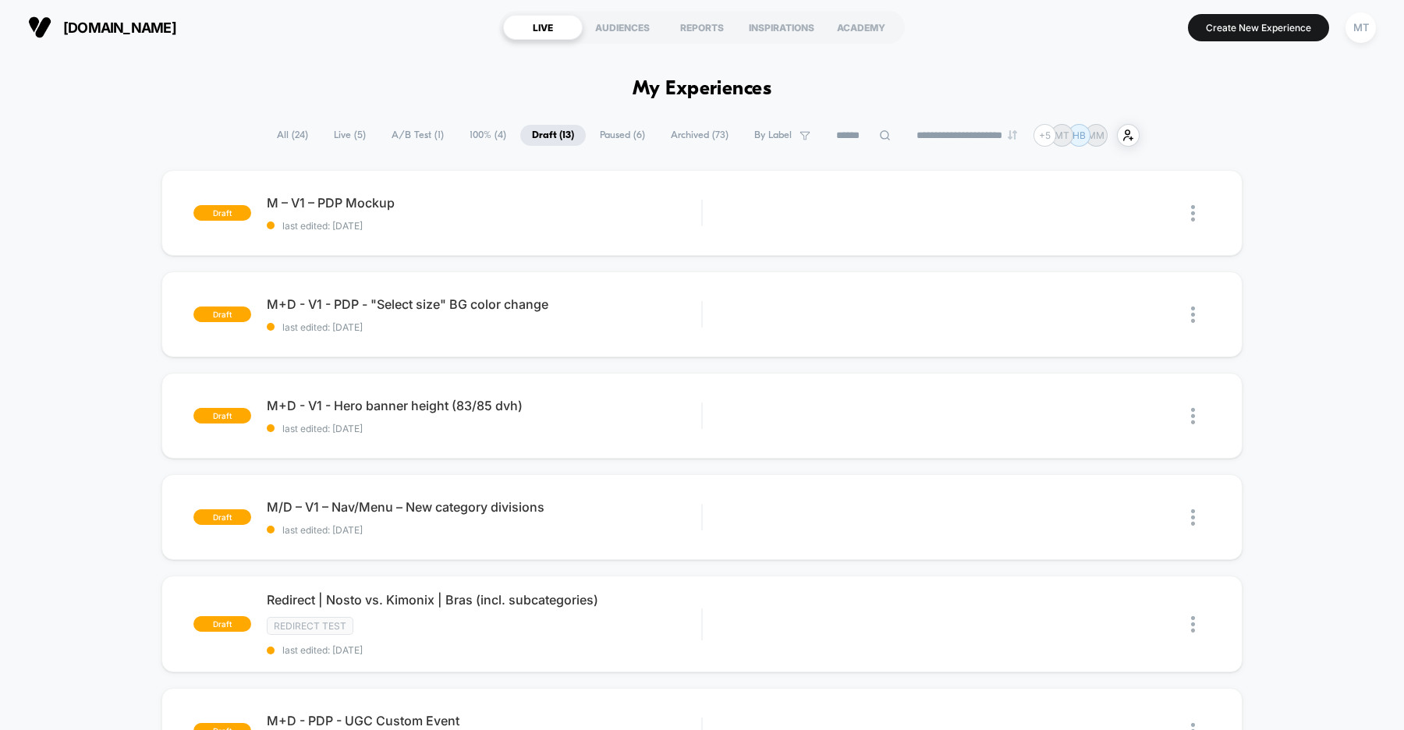
click at [423, 142] on span "A/B Test ( 1 )" at bounding box center [418, 135] width 76 height 21
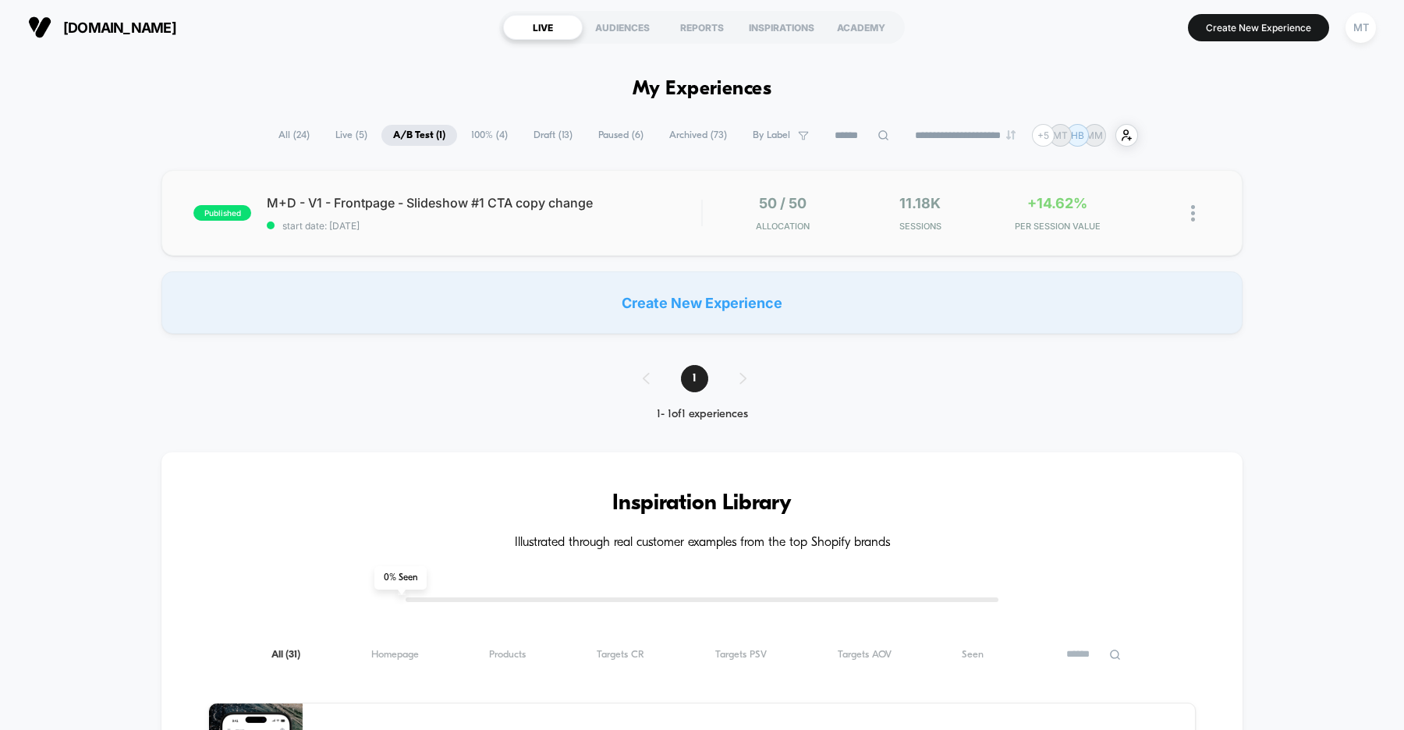
click at [510, 231] on div "published M+D - V1 - Frontpage - Slideshow #1 CTA copy change start date: 9/10/…" at bounding box center [701, 213] width 1081 height 86
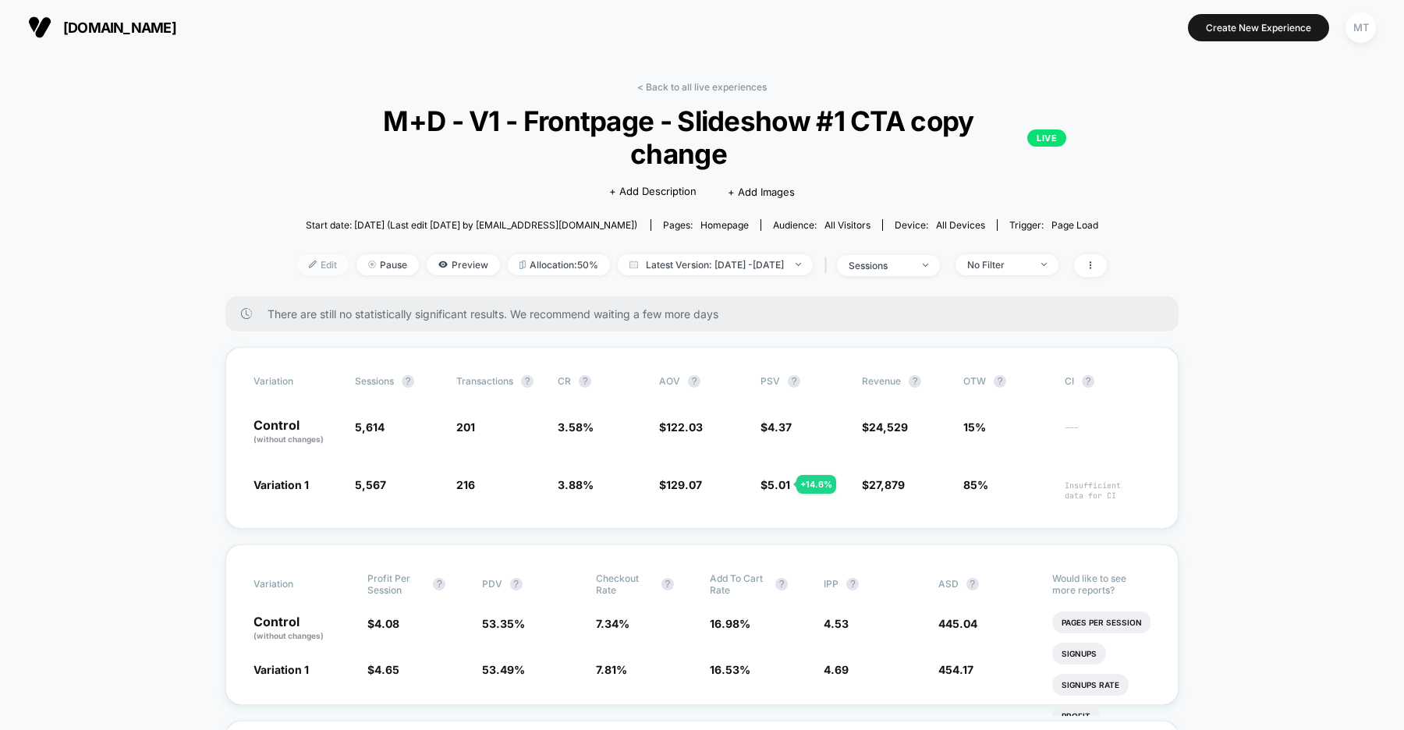
click at [309, 261] on img at bounding box center [313, 265] width 8 height 8
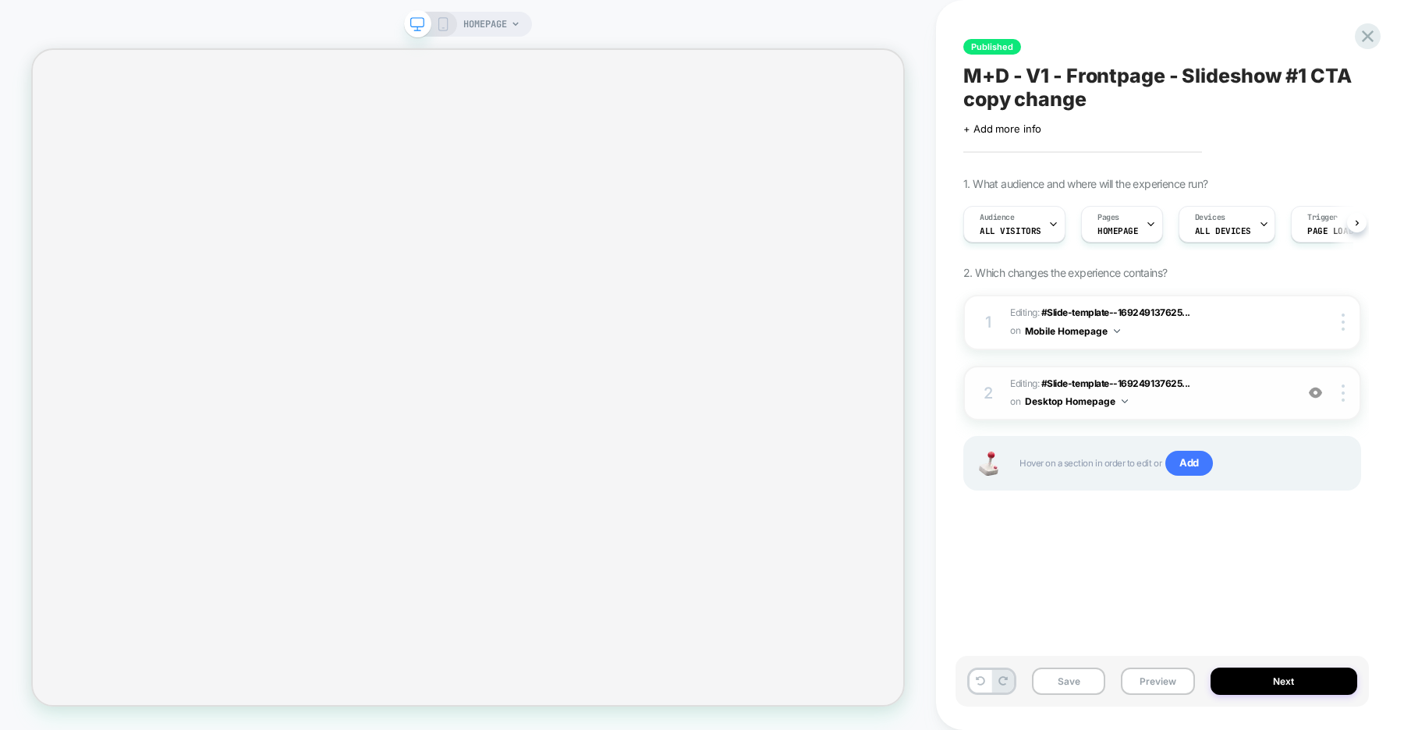
scroll to position [0, 1]
click at [1098, 314] on span "#Slide-template--169249137625..." at bounding box center [1115, 313] width 149 height 12
click at [1087, 383] on span "#Slide-template--169249137625..." at bounding box center [1115, 384] width 149 height 12
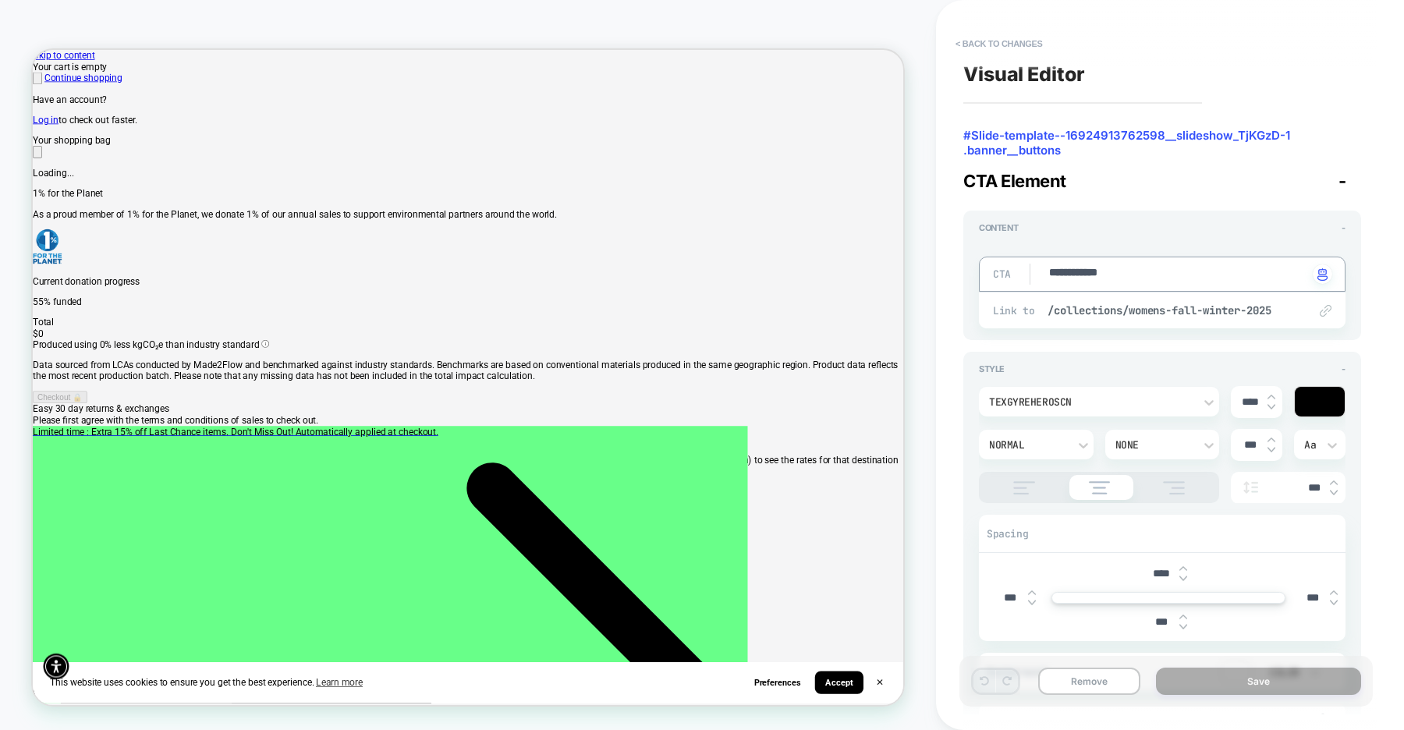
scroll to position [24, 0]
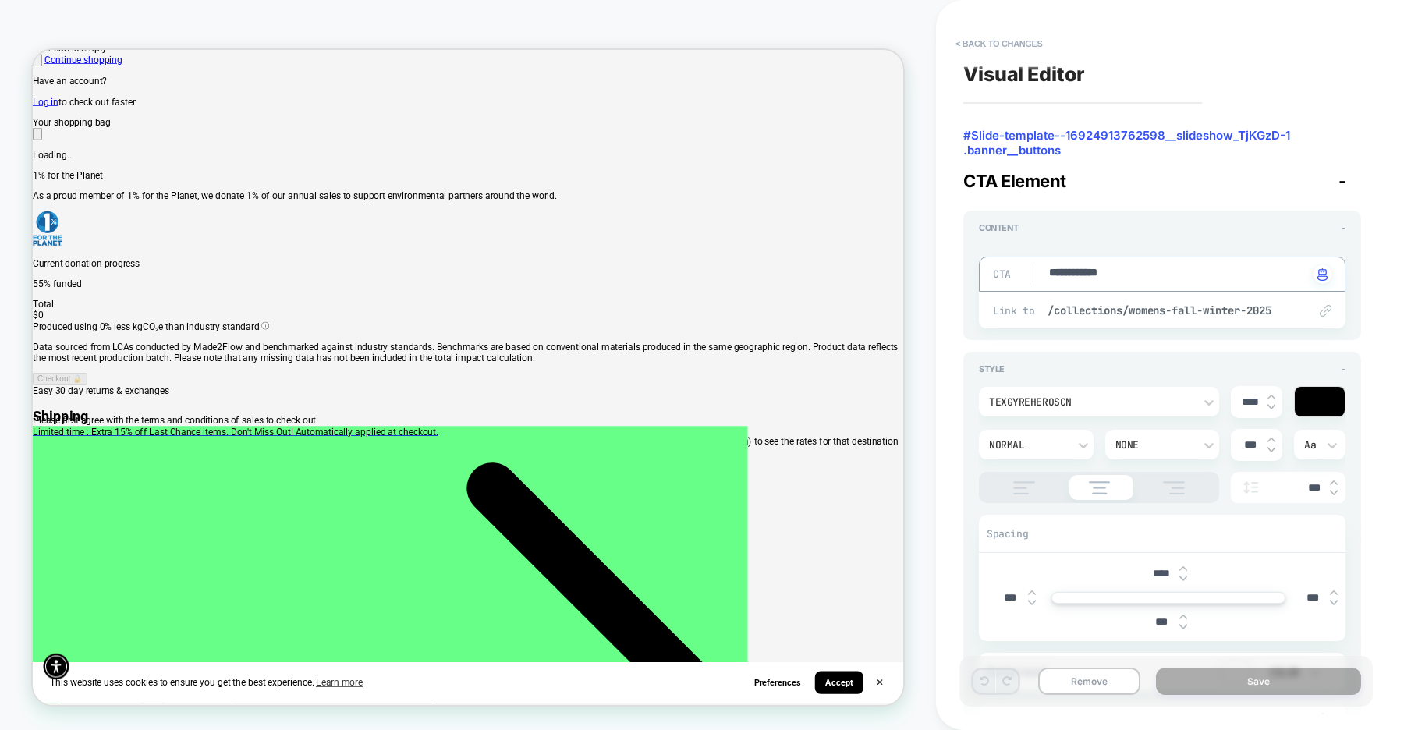
click at [1112, 276] on textarea "**********" at bounding box center [1178, 274] width 261 height 18
type textarea "*"
type textarea "*********"
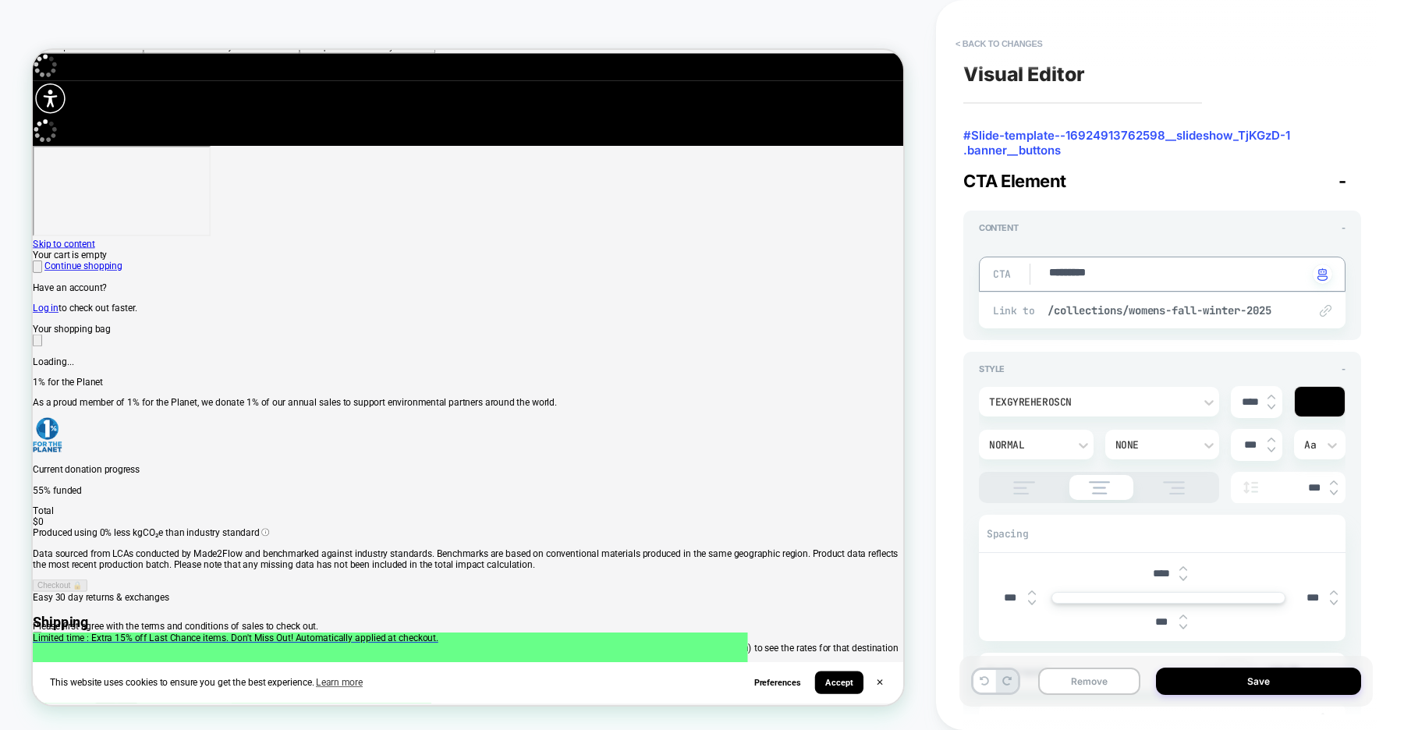
type textarea "*"
type textarea "**********"
type textarea "*"
type textarea "**********"
type textarea "*"
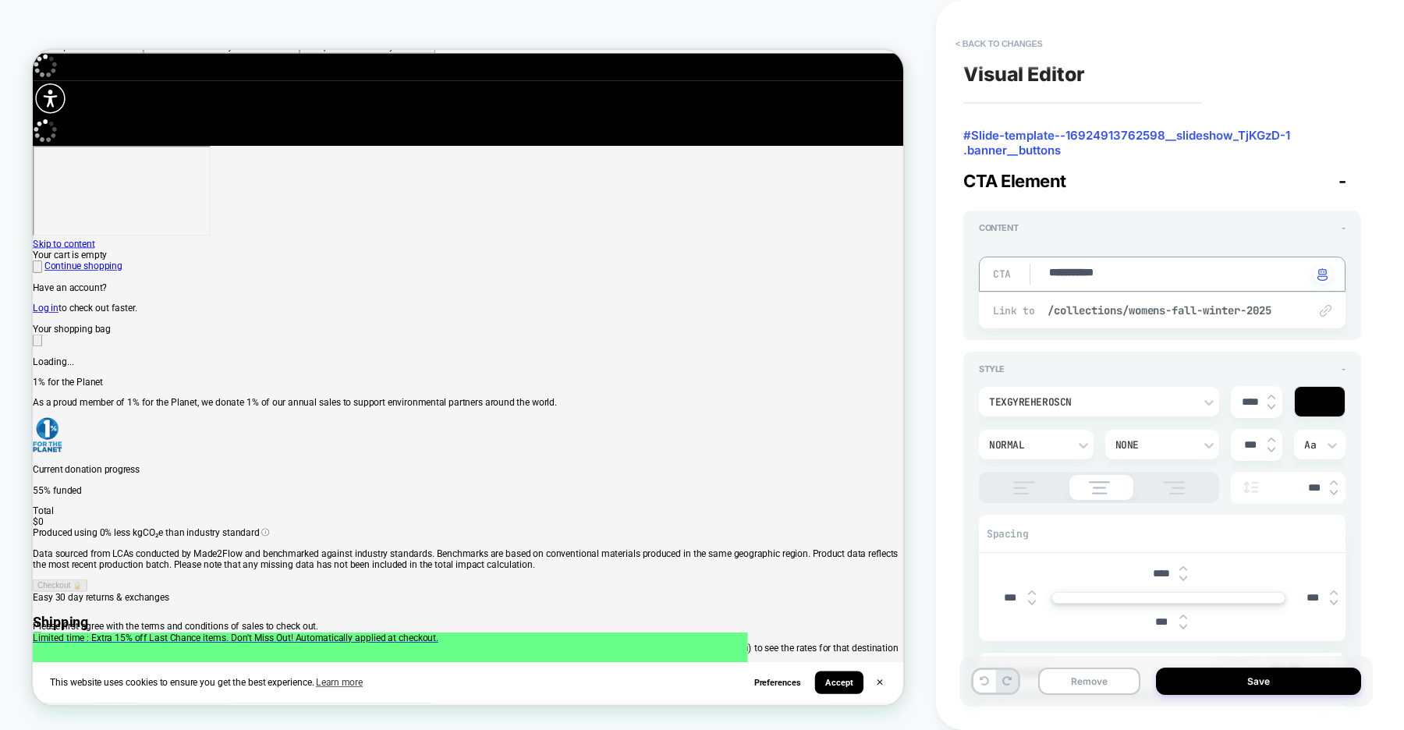
type textarea "**********"
type textarea "*"
type textarea "**********"
type textarea "*"
type textarea "**********"
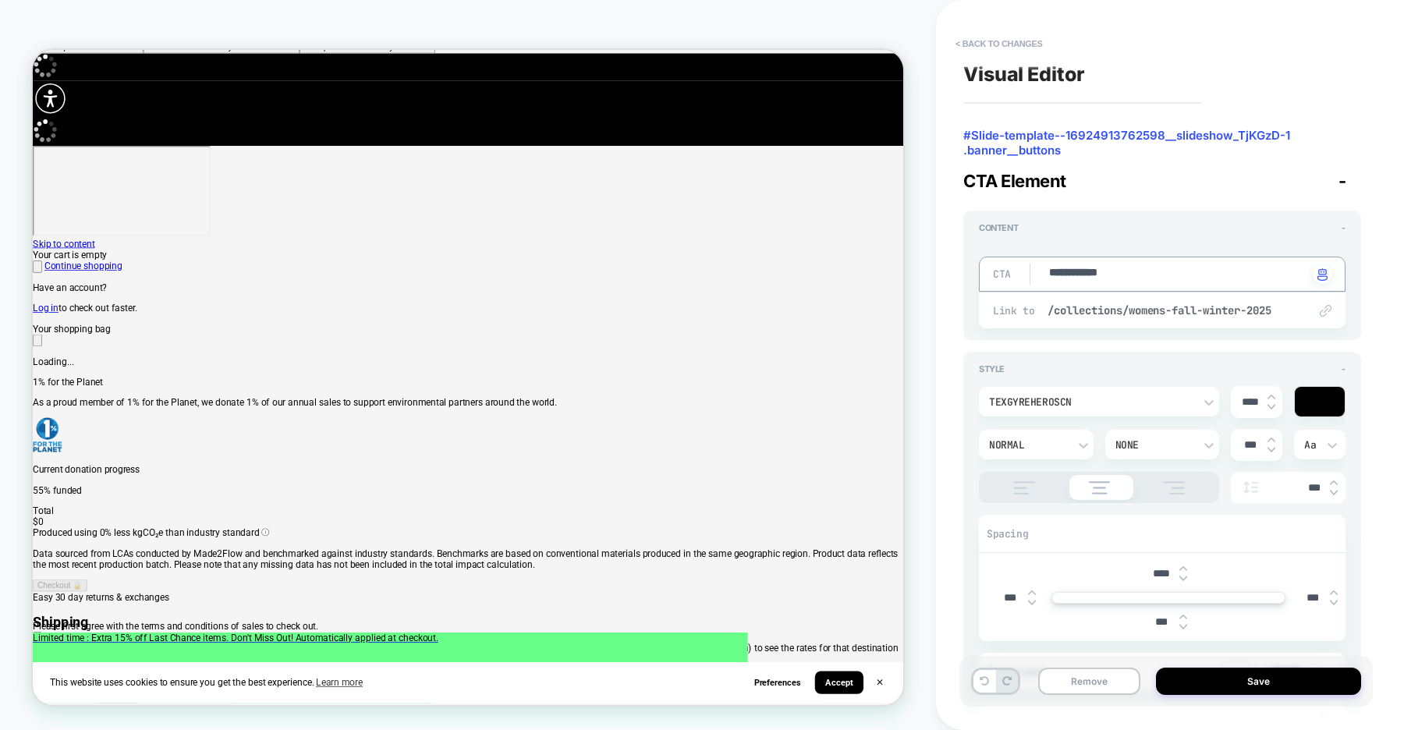
scroll to position [0, 1161]
type textarea "*"
type textarea "**********"
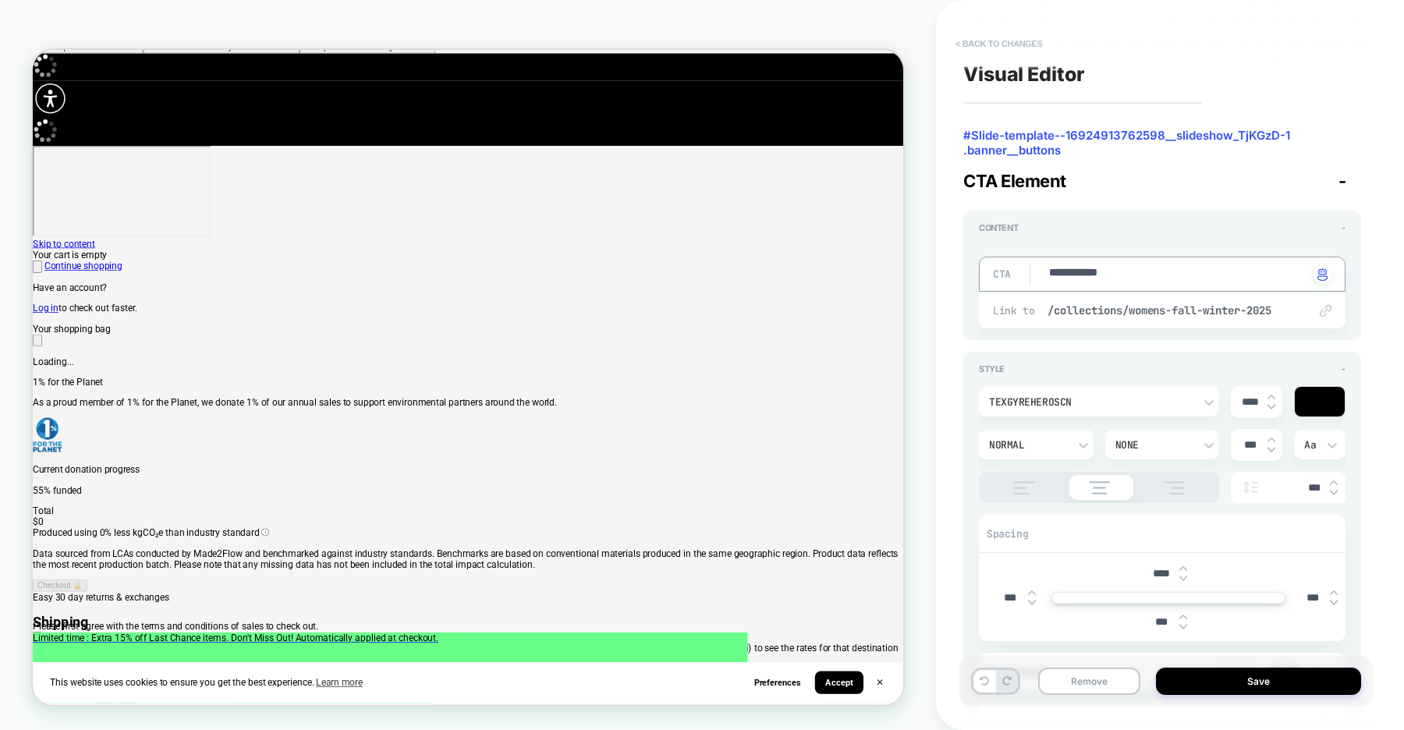
click at [992, 47] on button "< Back to changes" at bounding box center [999, 43] width 103 height 25
type textarea "*"
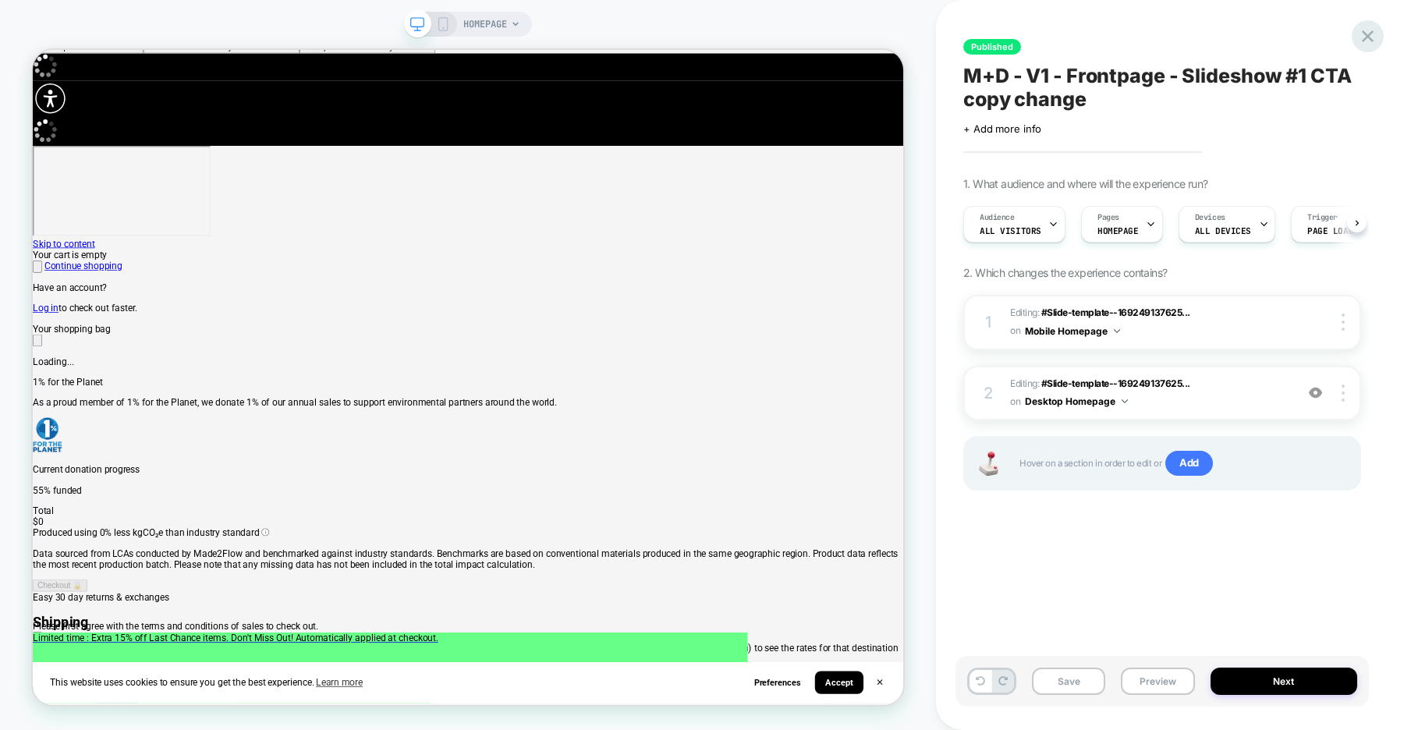
scroll to position [0, 1]
click at [1370, 34] on icon at bounding box center [1367, 36] width 21 height 21
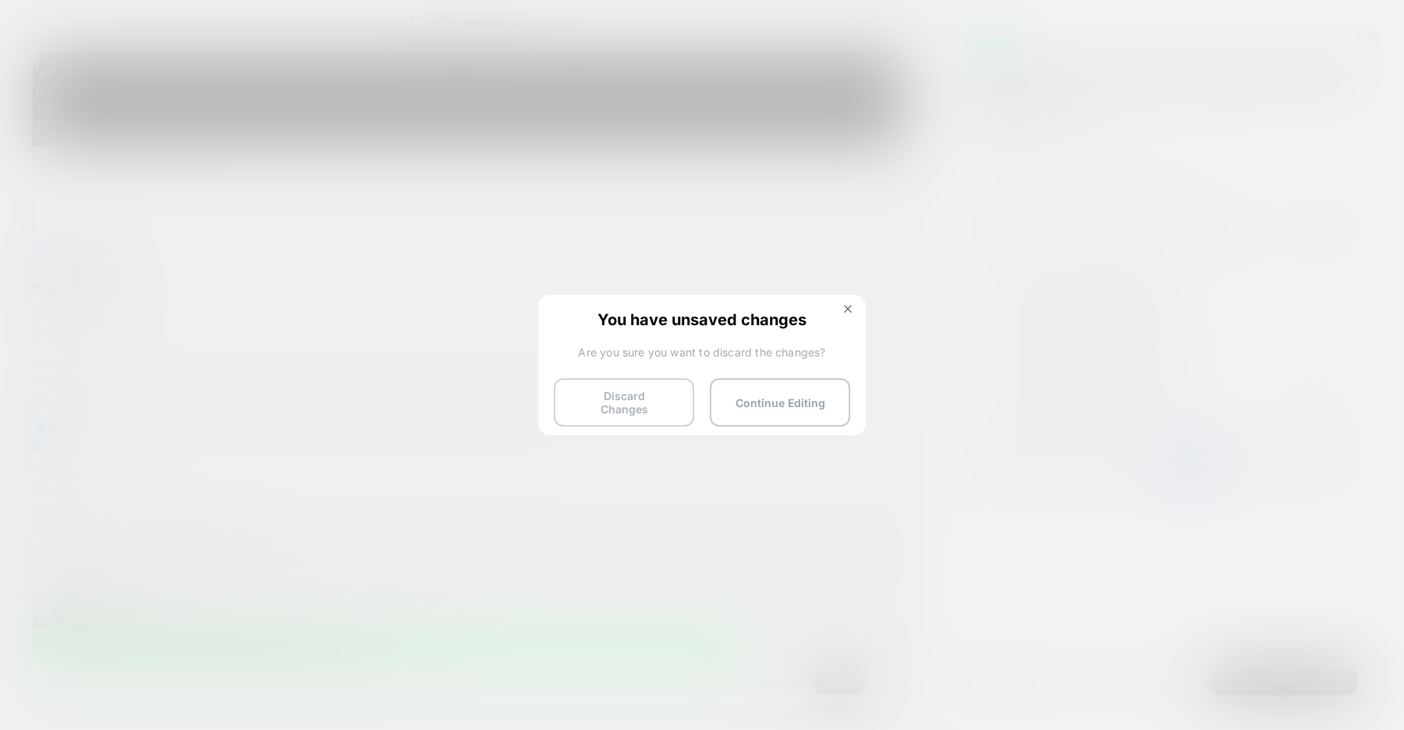
scroll to position [0, 207]
click at [606, 396] on button "Discard Changes" at bounding box center [624, 402] width 140 height 48
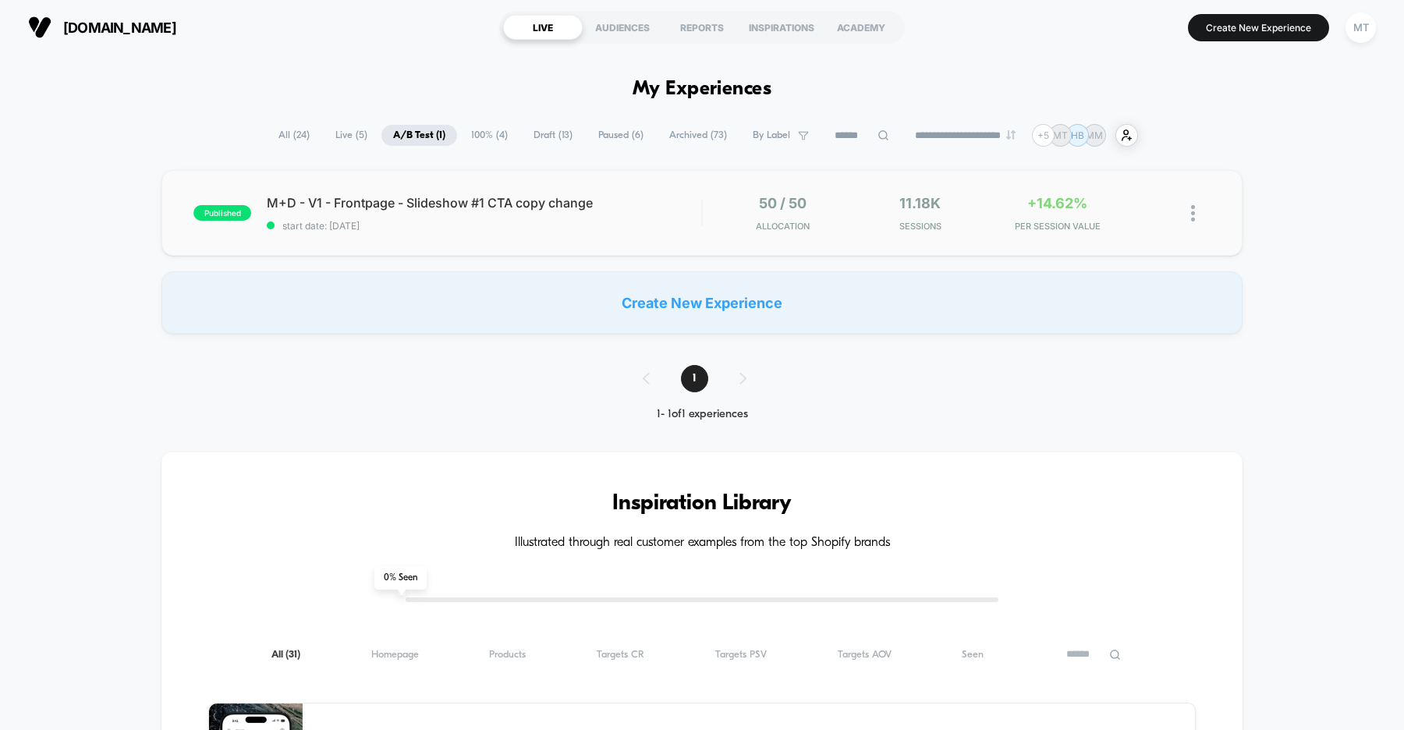
click at [1196, 213] on div at bounding box center [1201, 213] width 20 height 37
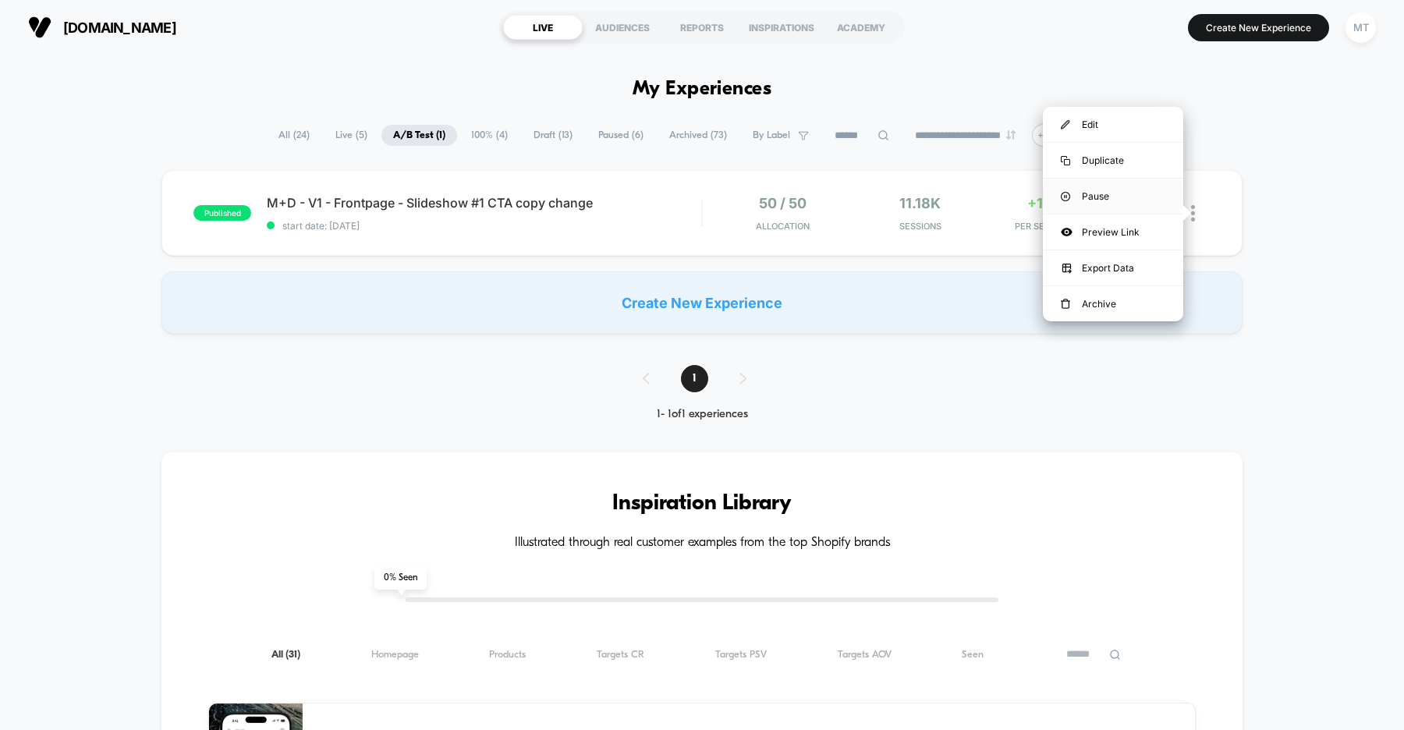
click at [1106, 197] on div "Pause" at bounding box center [1113, 196] width 140 height 35
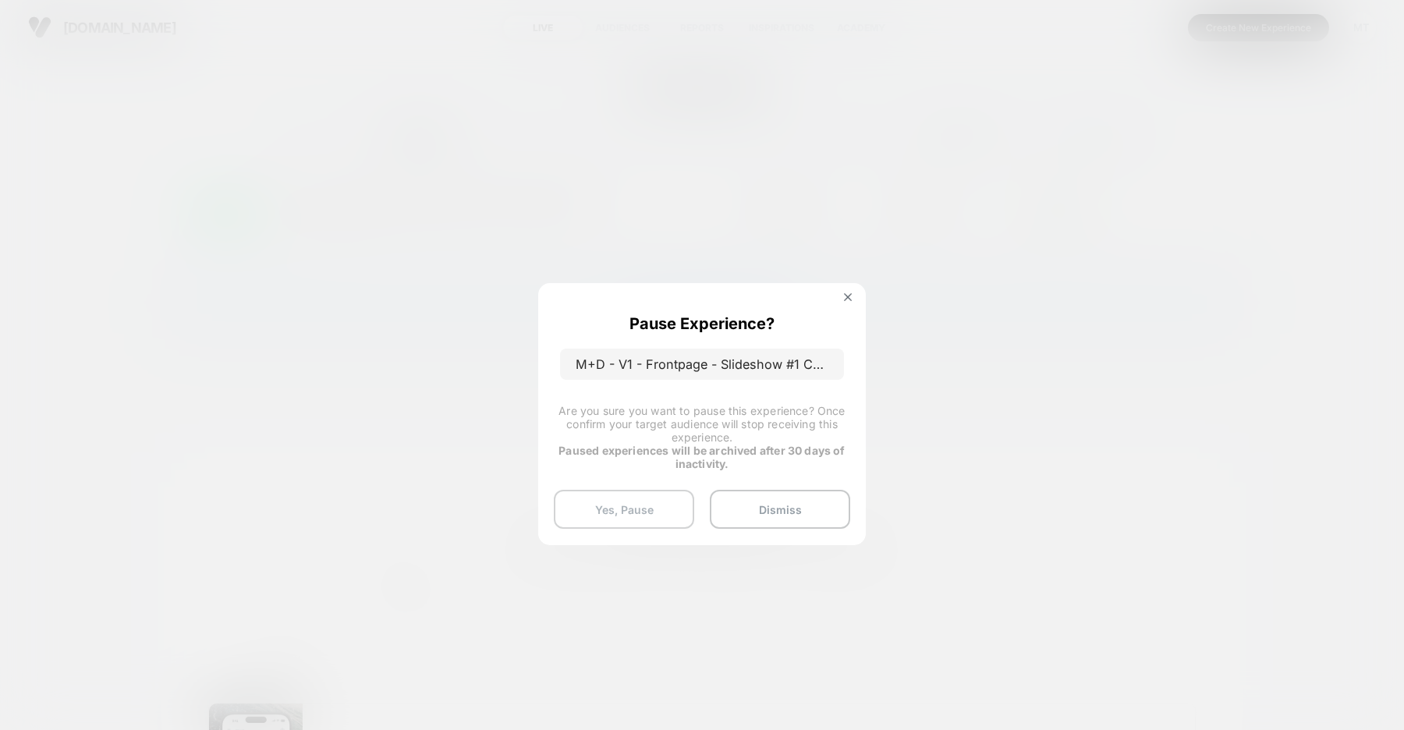
click at [612, 499] on button "Yes, Pause" at bounding box center [624, 509] width 140 height 39
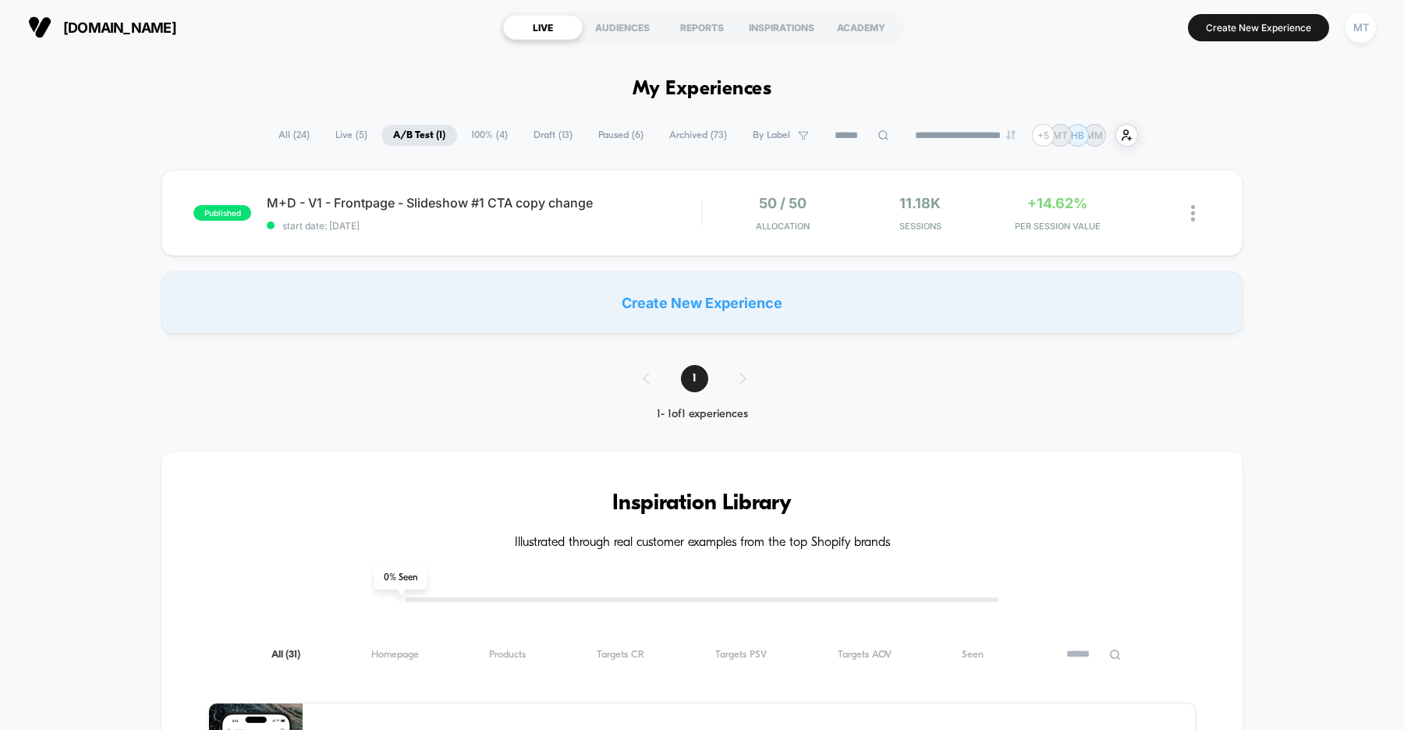
click at [560, 135] on span "Draft ( 13 )" at bounding box center [553, 135] width 62 height 21
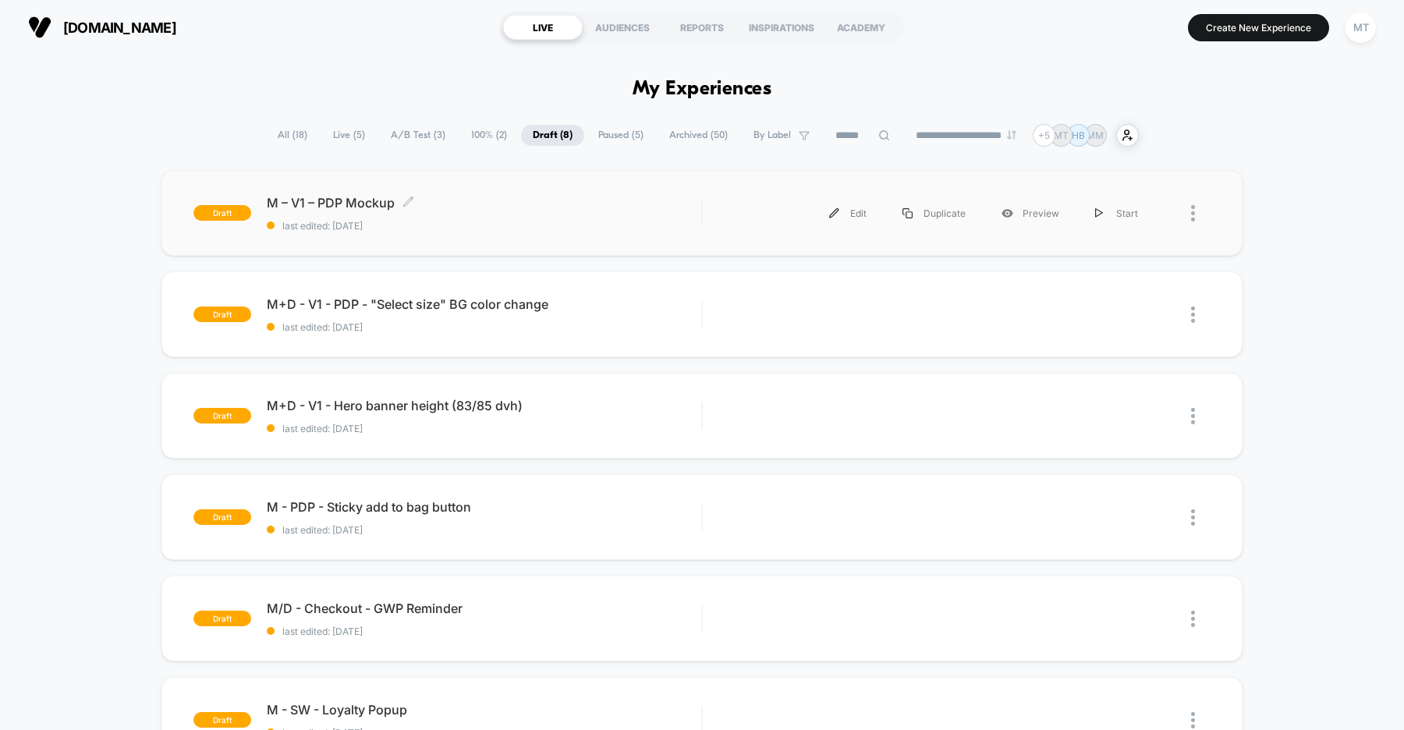
click at [614, 207] on span "M – V1 – PDP Mockup Click to edit experience details" at bounding box center [484, 203] width 434 height 16
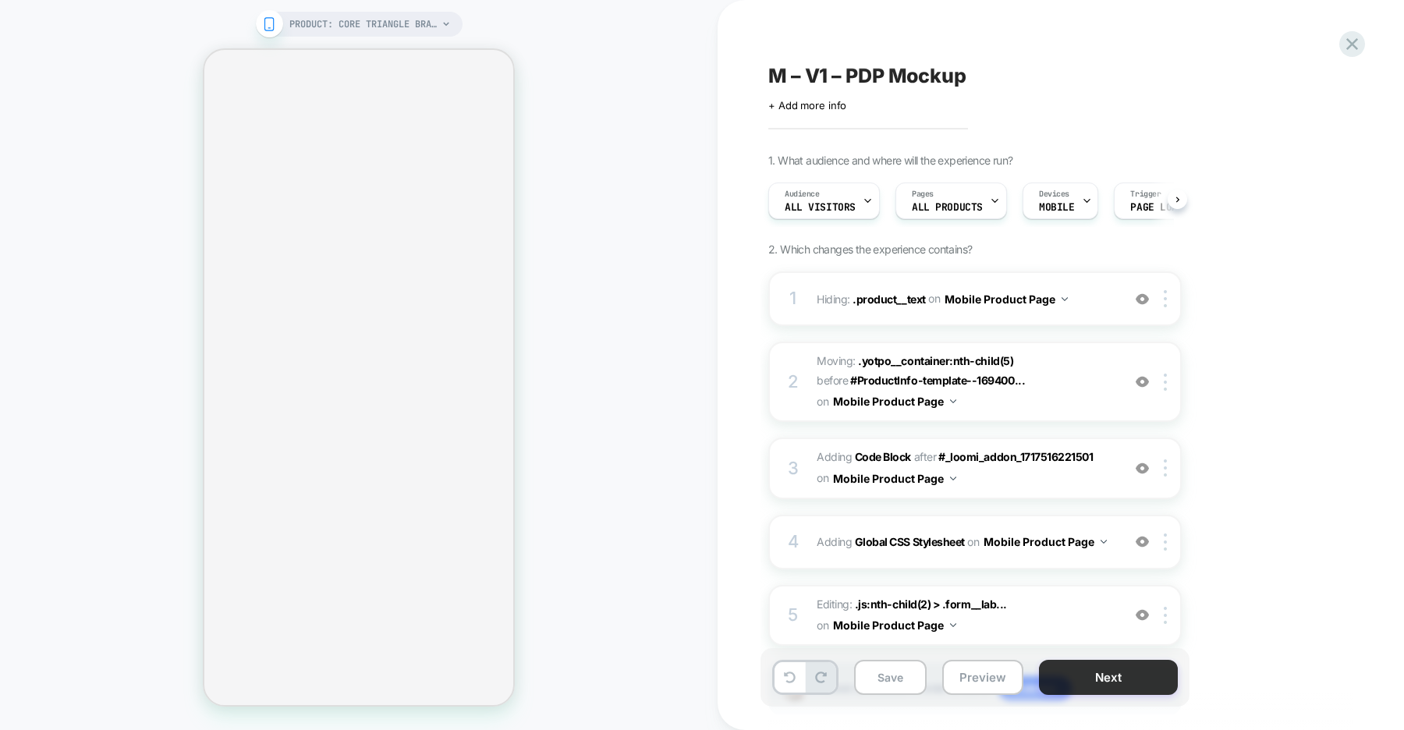
scroll to position [0, 1]
click at [1066, 679] on button "Next" at bounding box center [1108, 677] width 139 height 35
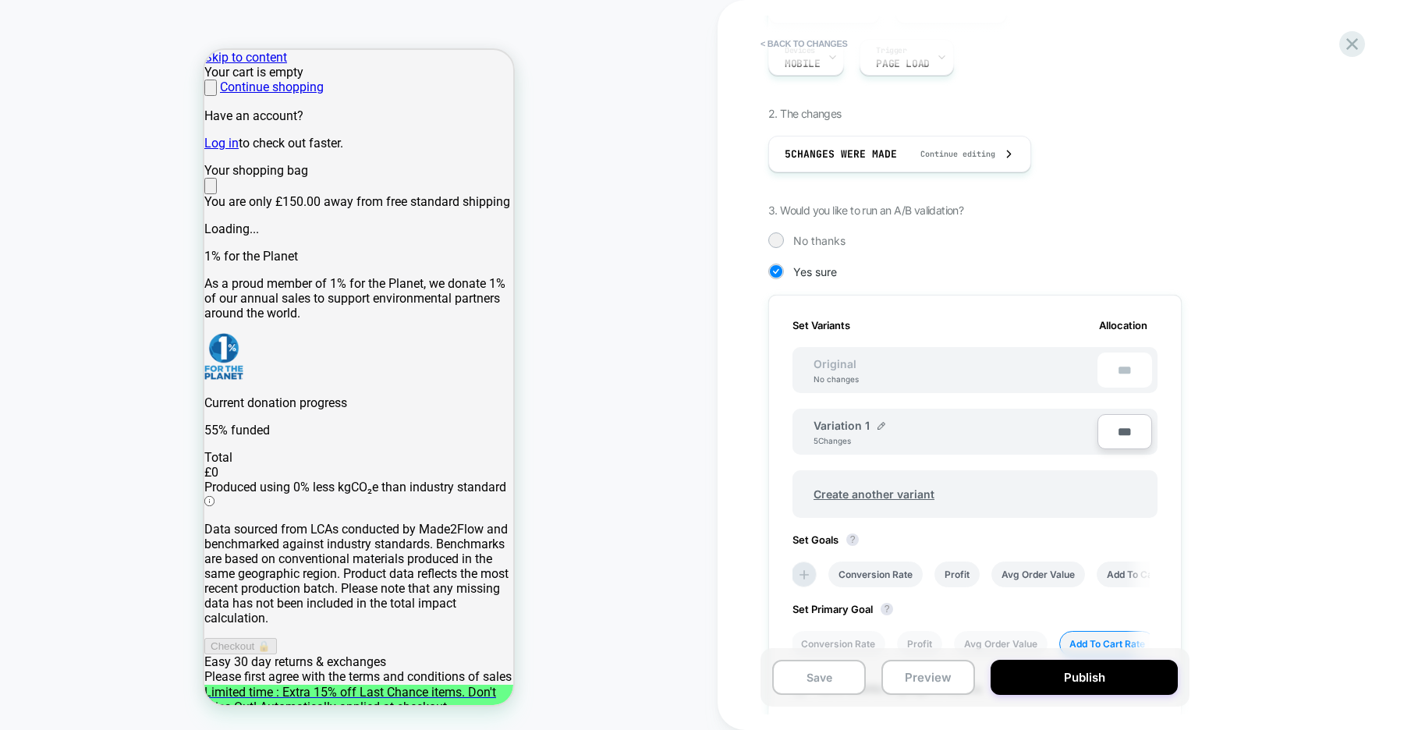
scroll to position [0, 0]
click at [881, 427] on img at bounding box center [882, 426] width 8 height 8
click at [847, 431] on input "**********" at bounding box center [870, 433] width 113 height 30
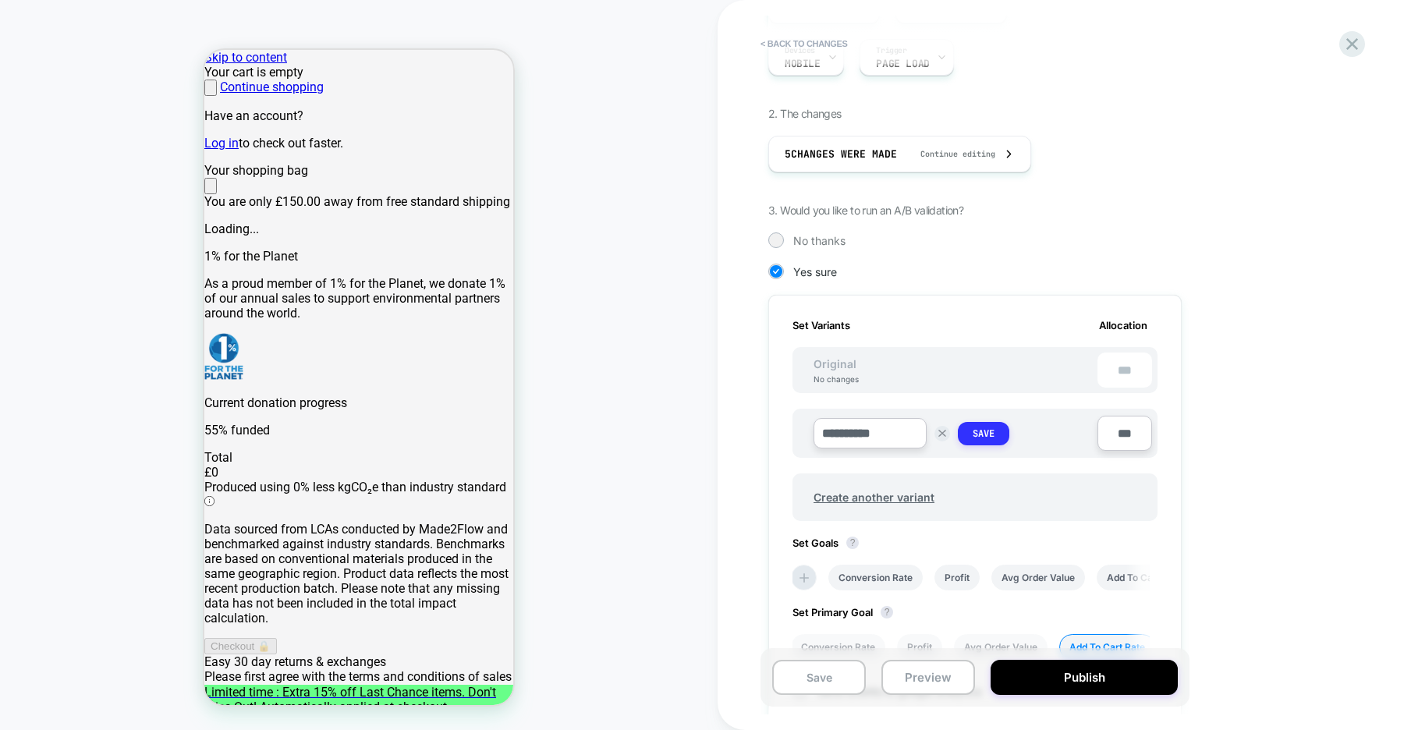
type input "**********"
click at [981, 431] on strong "Save" at bounding box center [984, 433] width 22 height 12
click at [880, 495] on span "Create another variant" at bounding box center [874, 494] width 152 height 37
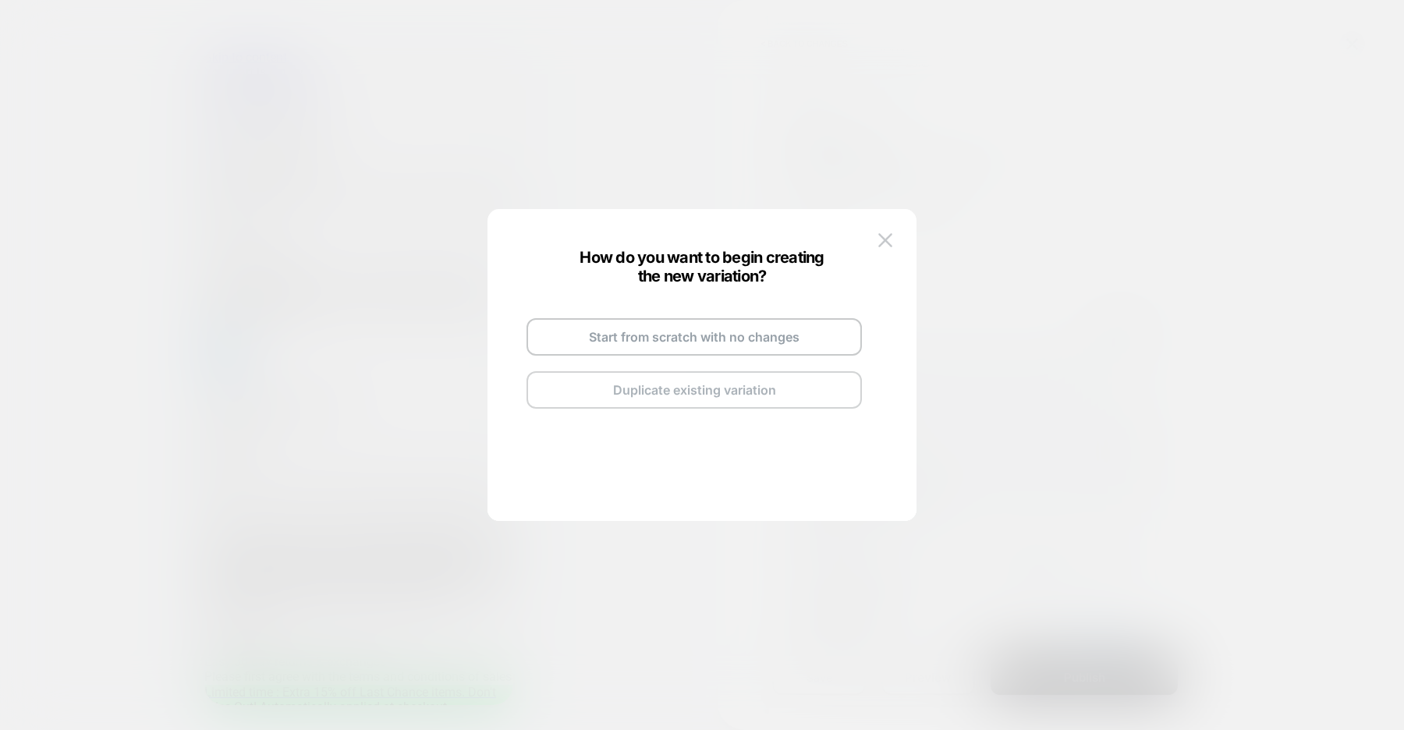
click at [685, 396] on button "Duplicate existing variation" at bounding box center [694, 389] width 335 height 37
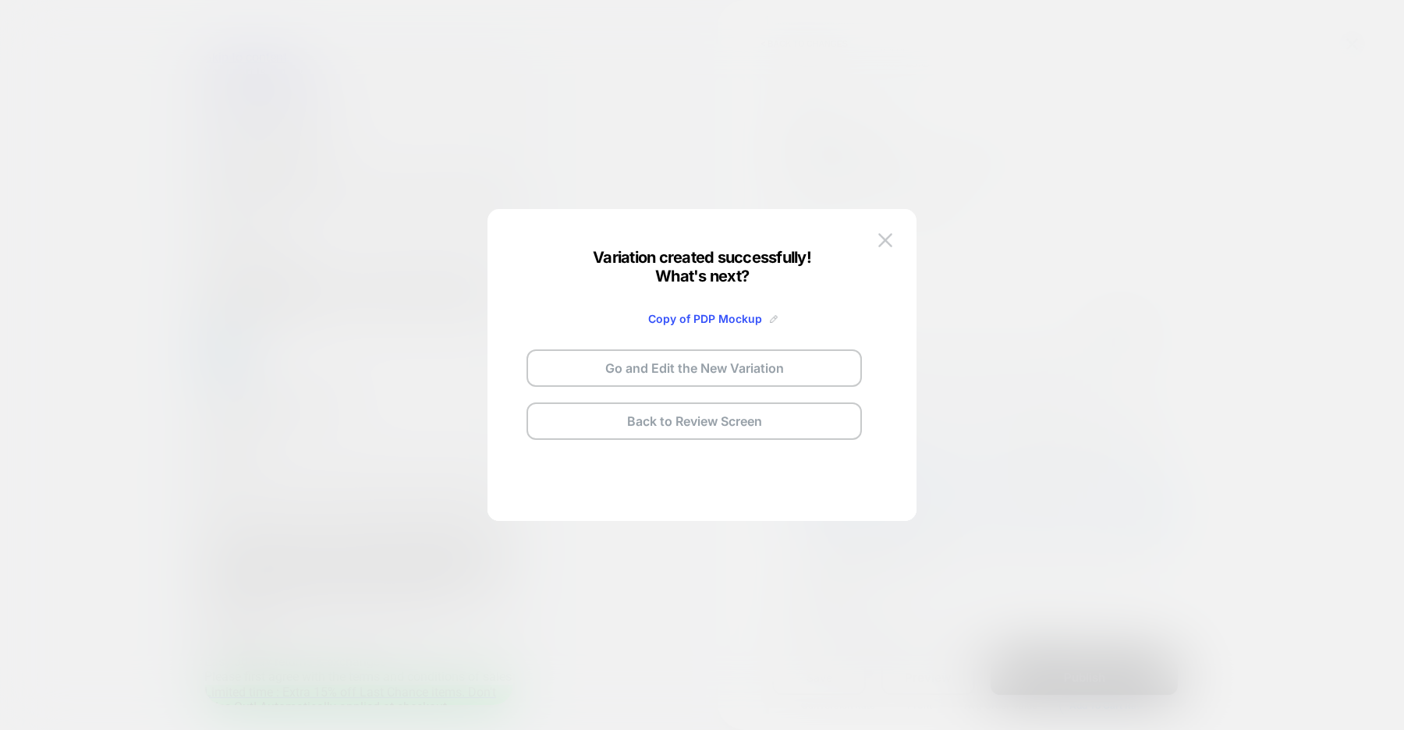
click at [772, 317] on img at bounding box center [774, 319] width 8 height 8
click at [699, 317] on input "**********" at bounding box center [675, 318] width 113 height 30
type input "**********"
click at [790, 319] on strong "Save" at bounding box center [790, 319] width 25 height 12
click at [680, 363] on button "Go and Edit the New Variation" at bounding box center [694, 367] width 335 height 37
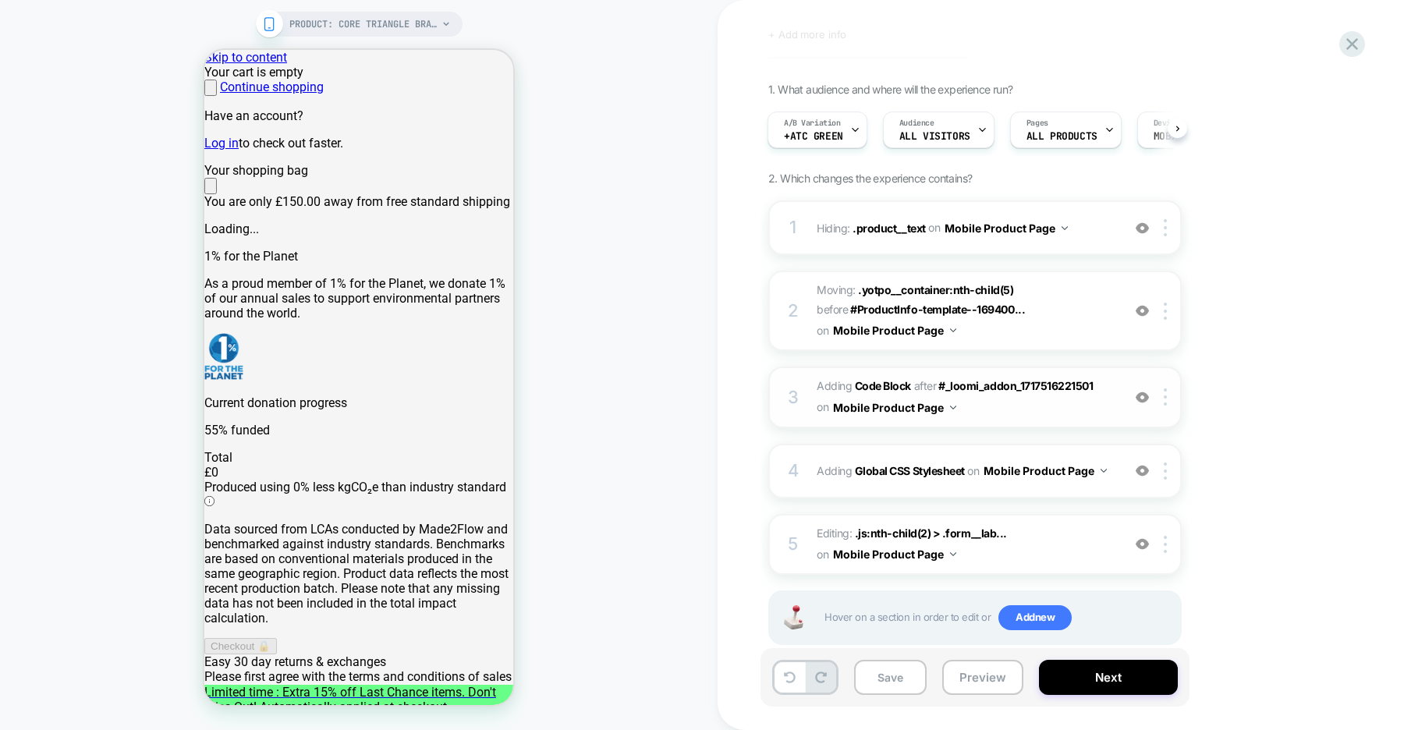
scroll to position [74, 0]
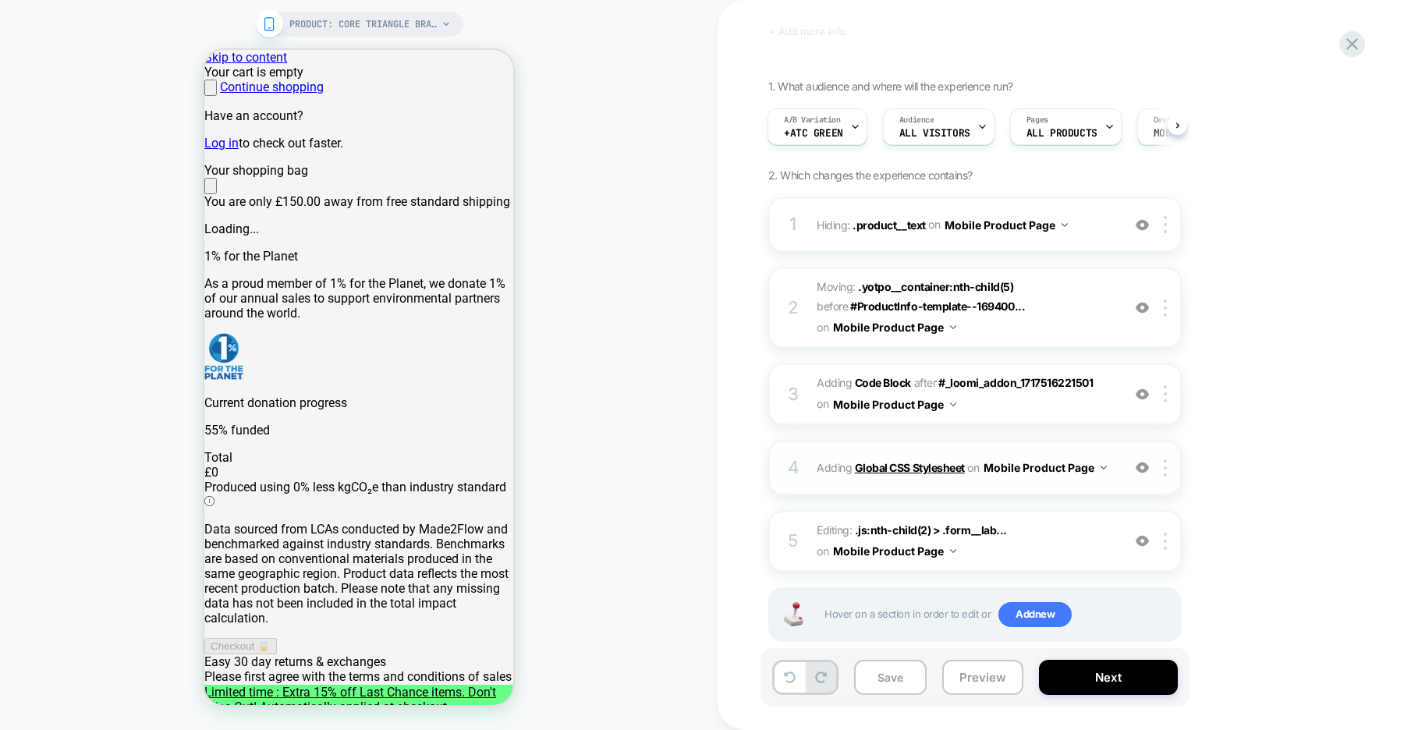
click at [906, 465] on b "Global CSS Stylesheet" at bounding box center [910, 467] width 110 height 13
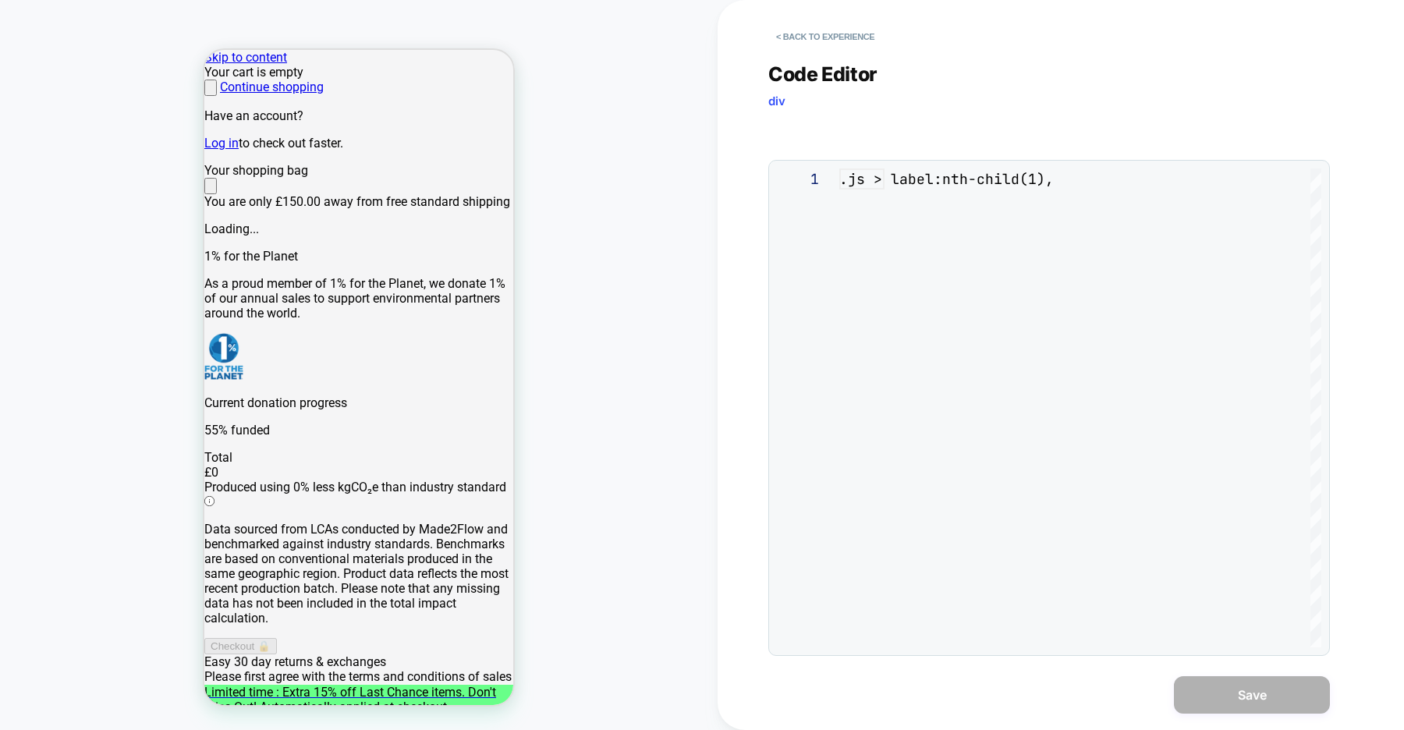
scroll to position [211, 0]
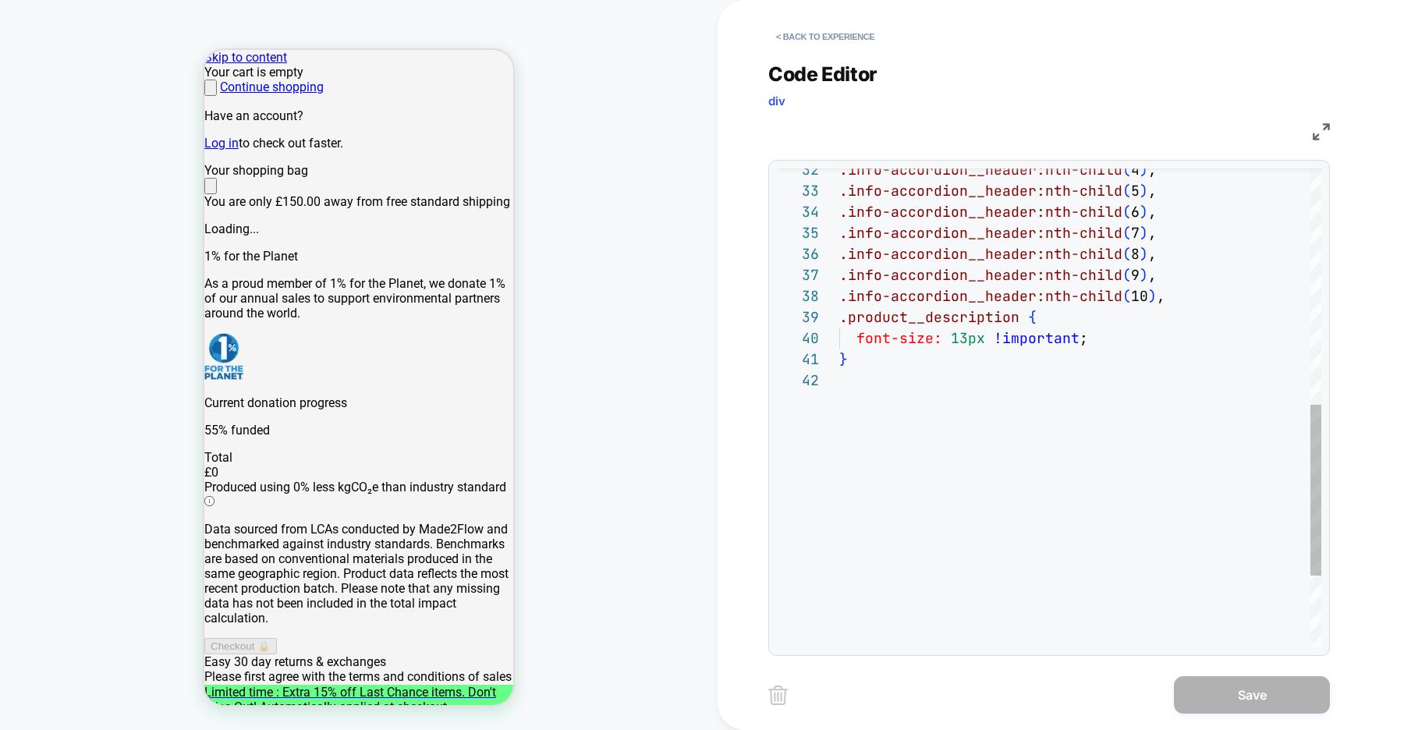
click at [874, 379] on div "} font-size: 13px !important ; .product__description { .info-accordion__header:…" at bounding box center [1080, 177] width 482 height 1342
type textarea "**********"
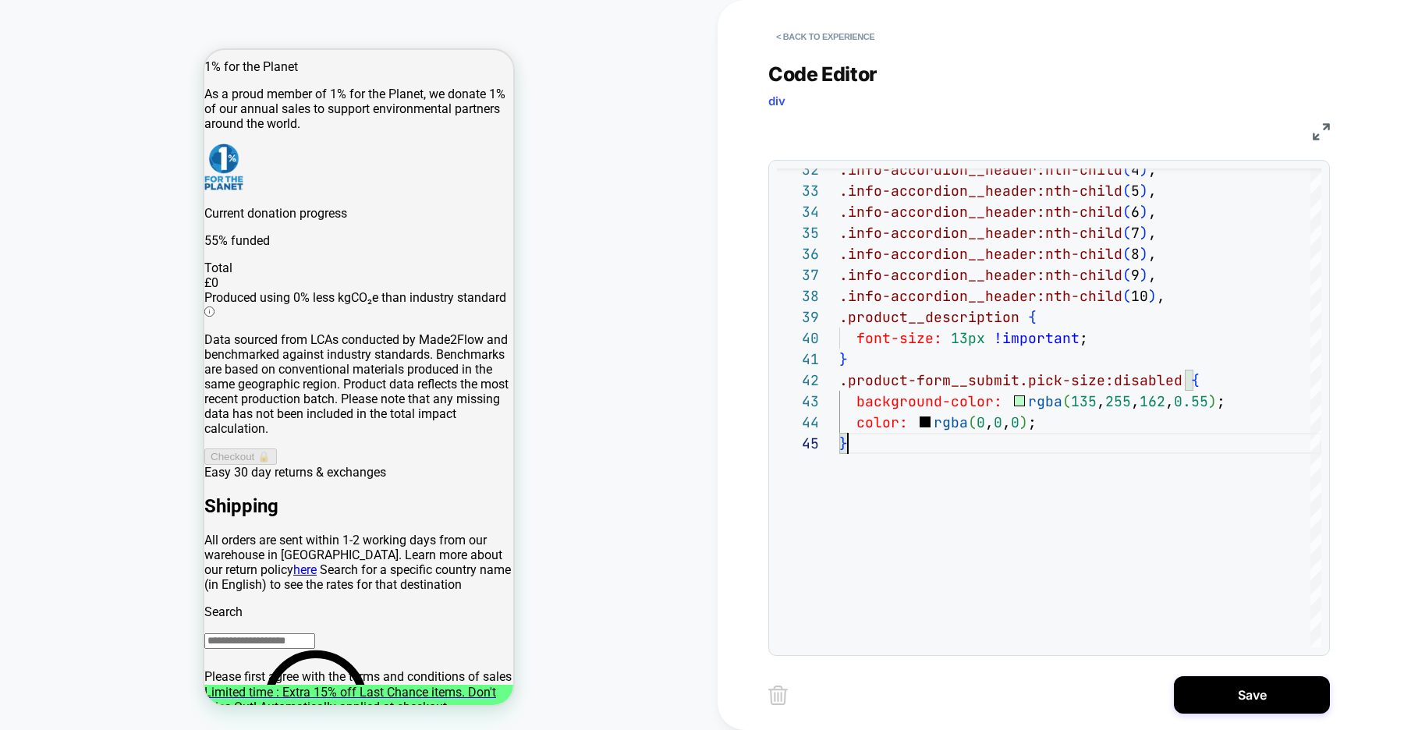
scroll to position [300, 0]
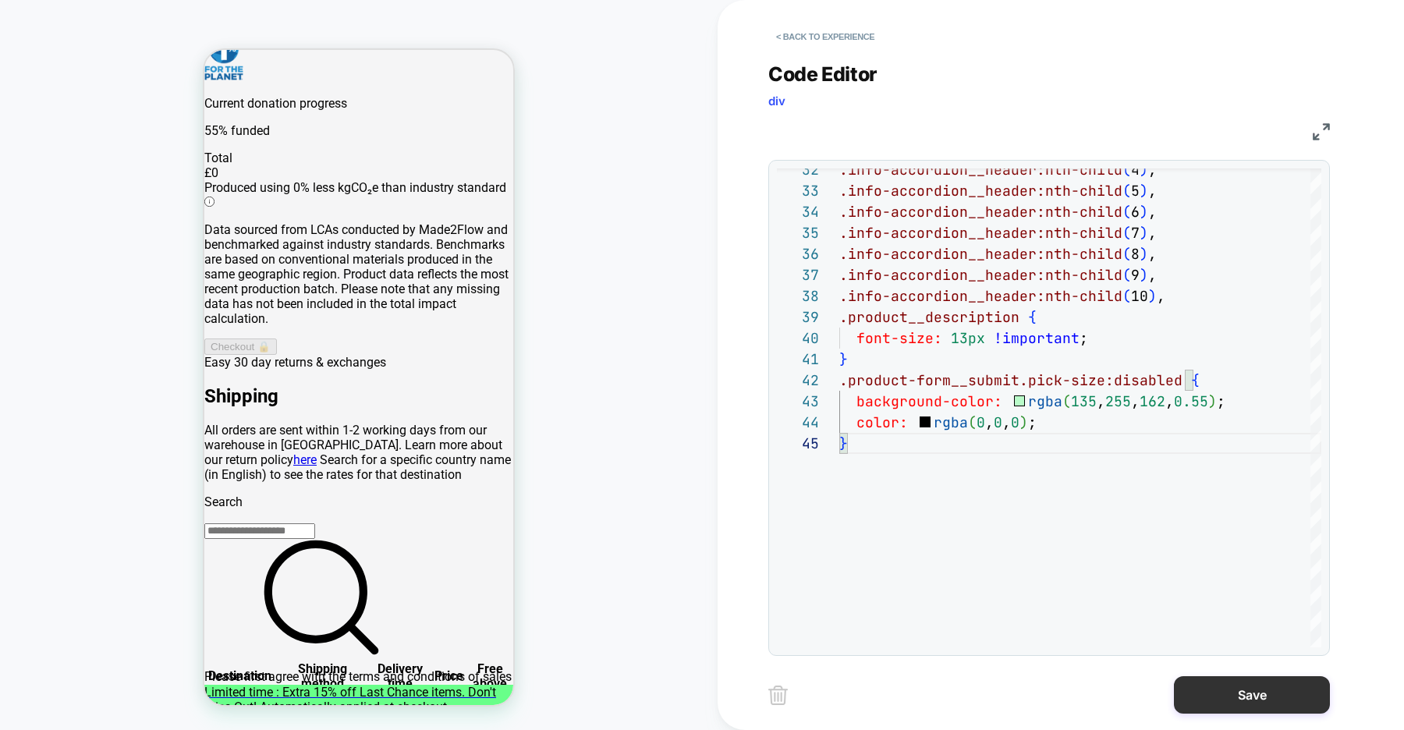
click at [1234, 705] on button "Save" at bounding box center [1252, 694] width 156 height 37
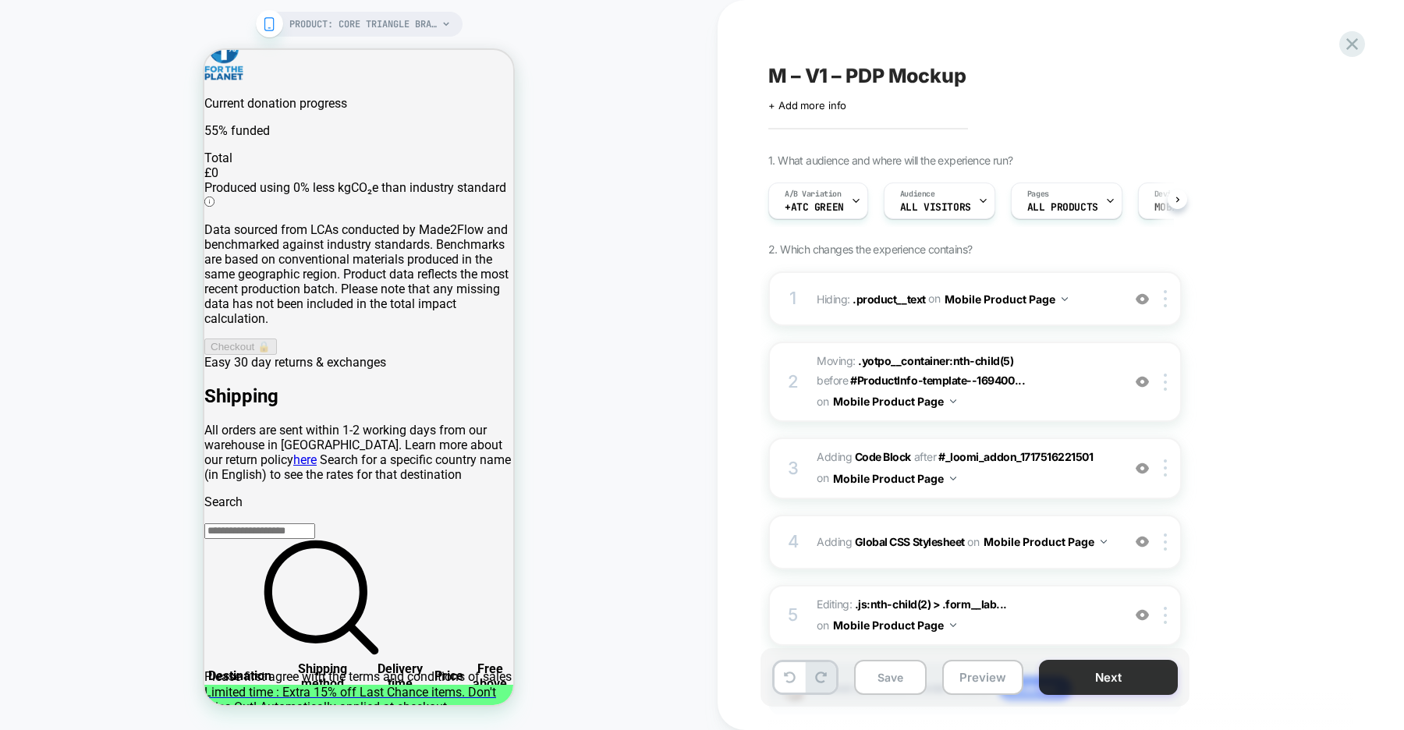
scroll to position [0, 1]
click at [1095, 677] on button "Next" at bounding box center [1108, 677] width 139 height 35
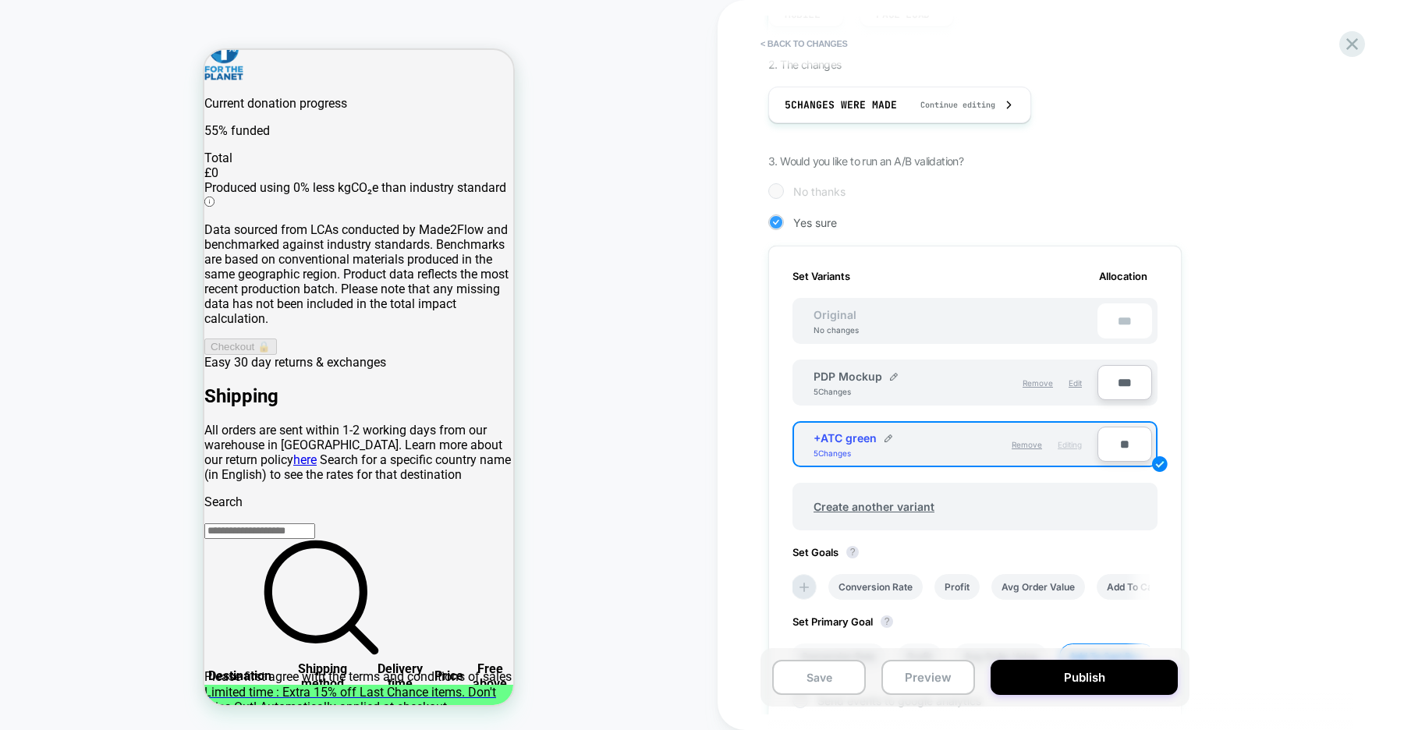
scroll to position [456, 0]
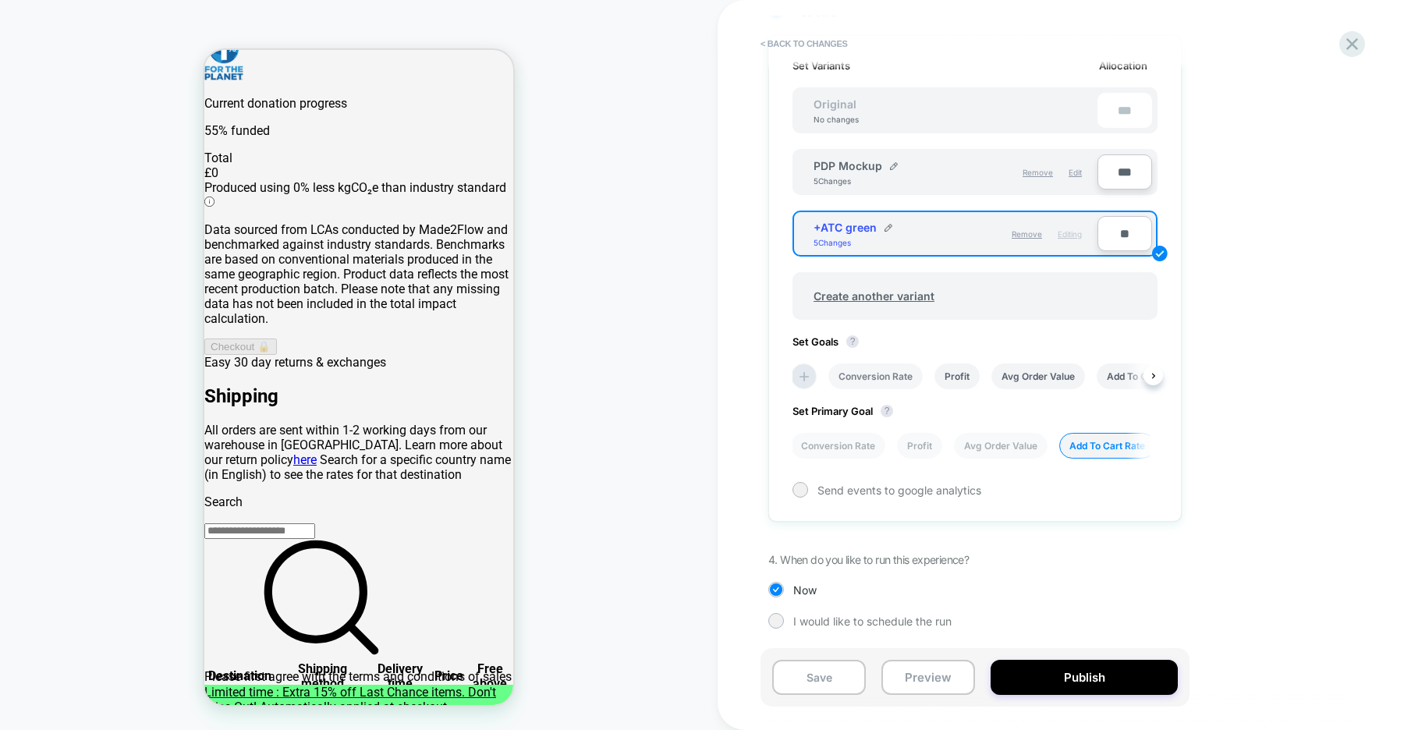
click at [899, 372] on li "Conversion Rate" at bounding box center [875, 376] width 94 height 26
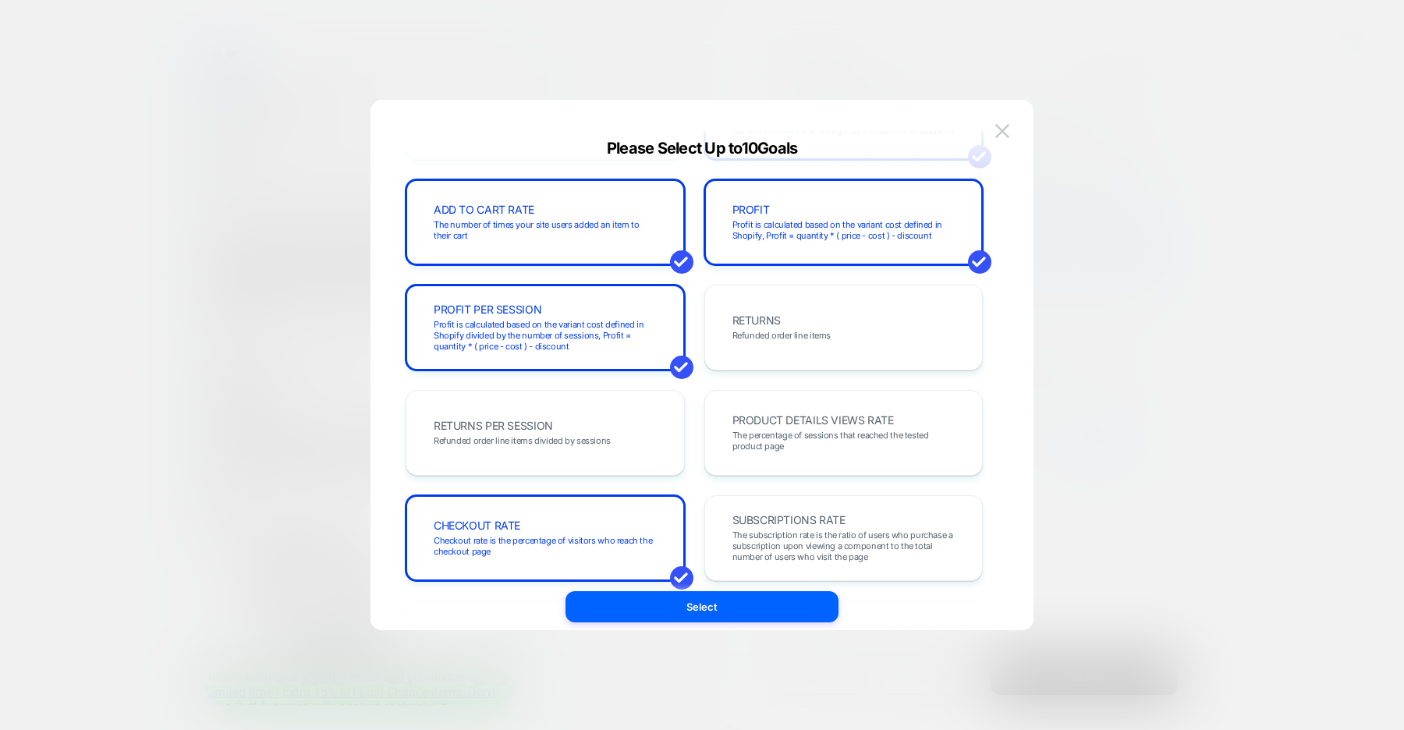
scroll to position [318, 0]
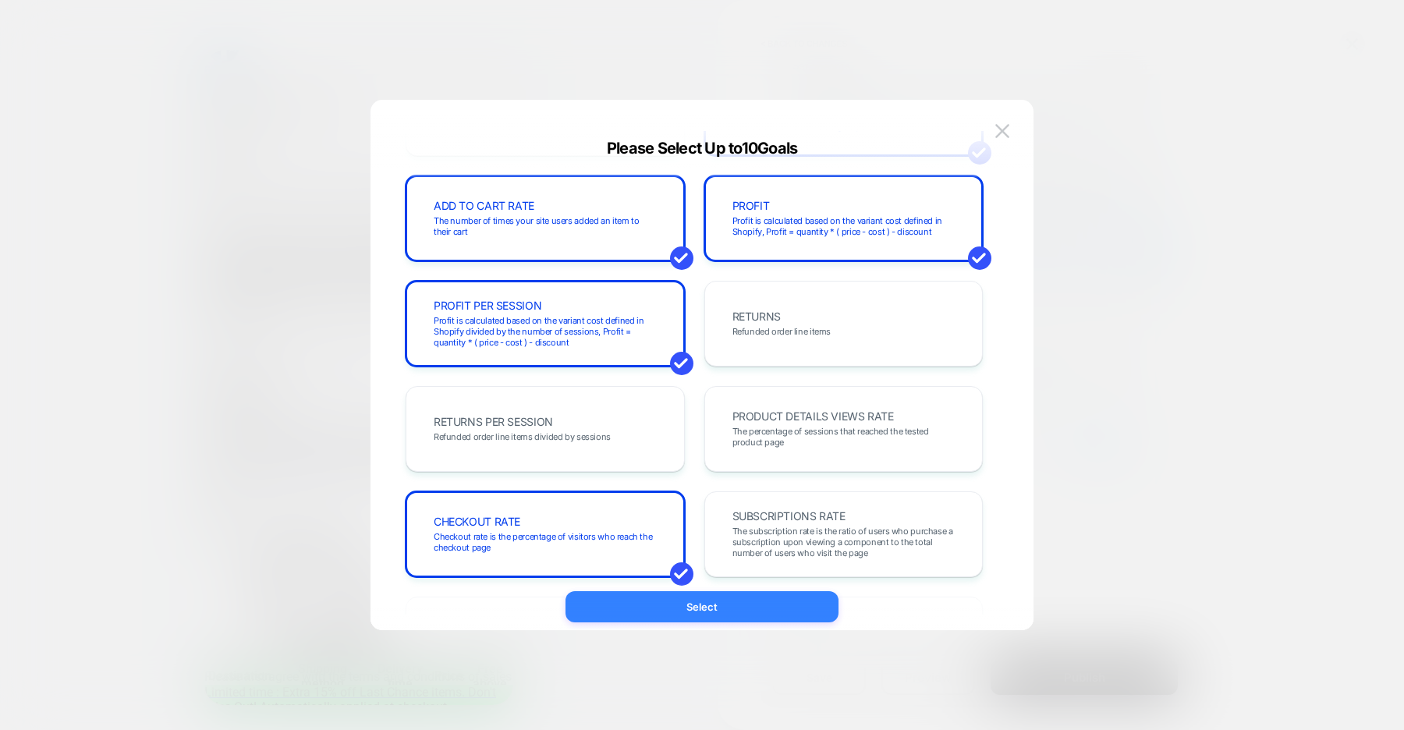
click at [716, 603] on button "Select" at bounding box center [702, 606] width 273 height 31
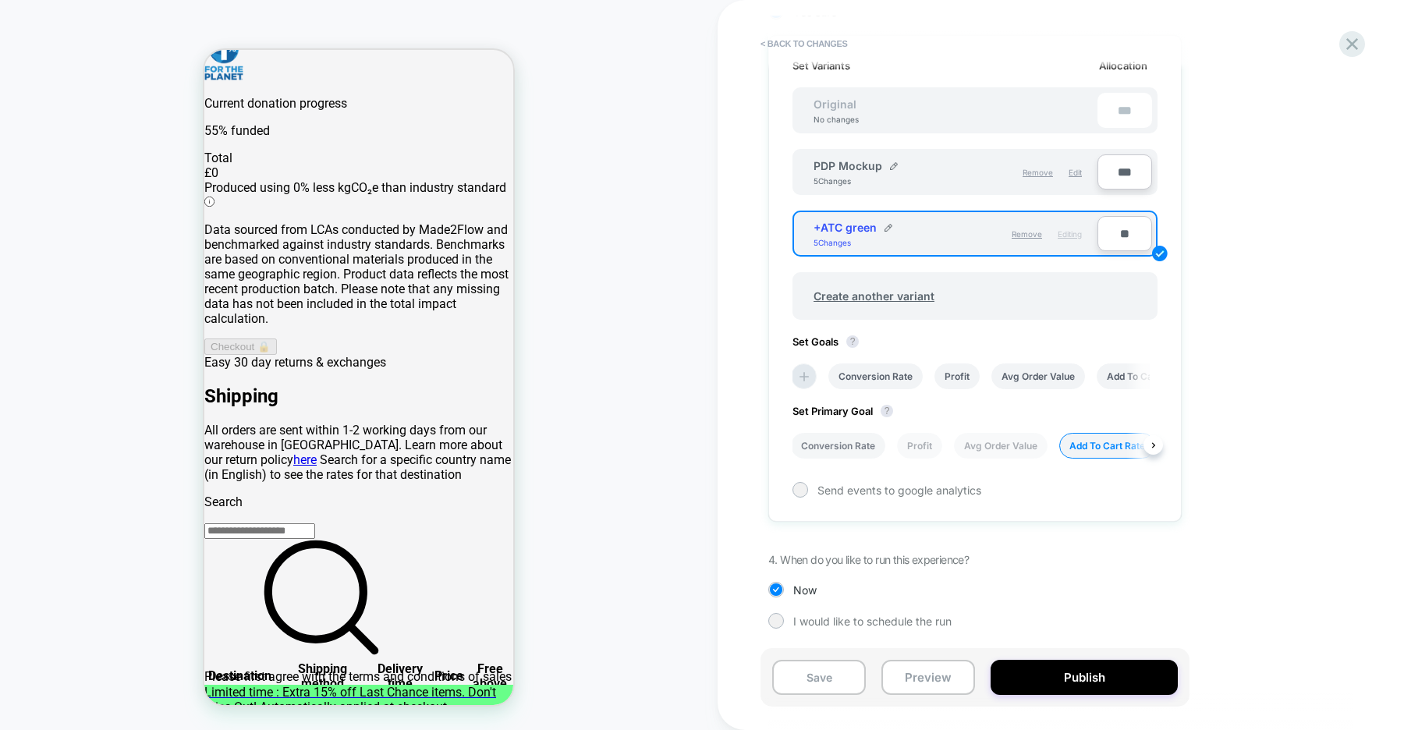
click at [853, 453] on li "Conversion Rate" at bounding box center [838, 446] width 94 height 26
click at [809, 671] on button "Save" at bounding box center [819, 677] width 94 height 35
click at [1348, 49] on icon at bounding box center [1352, 44] width 21 height 21
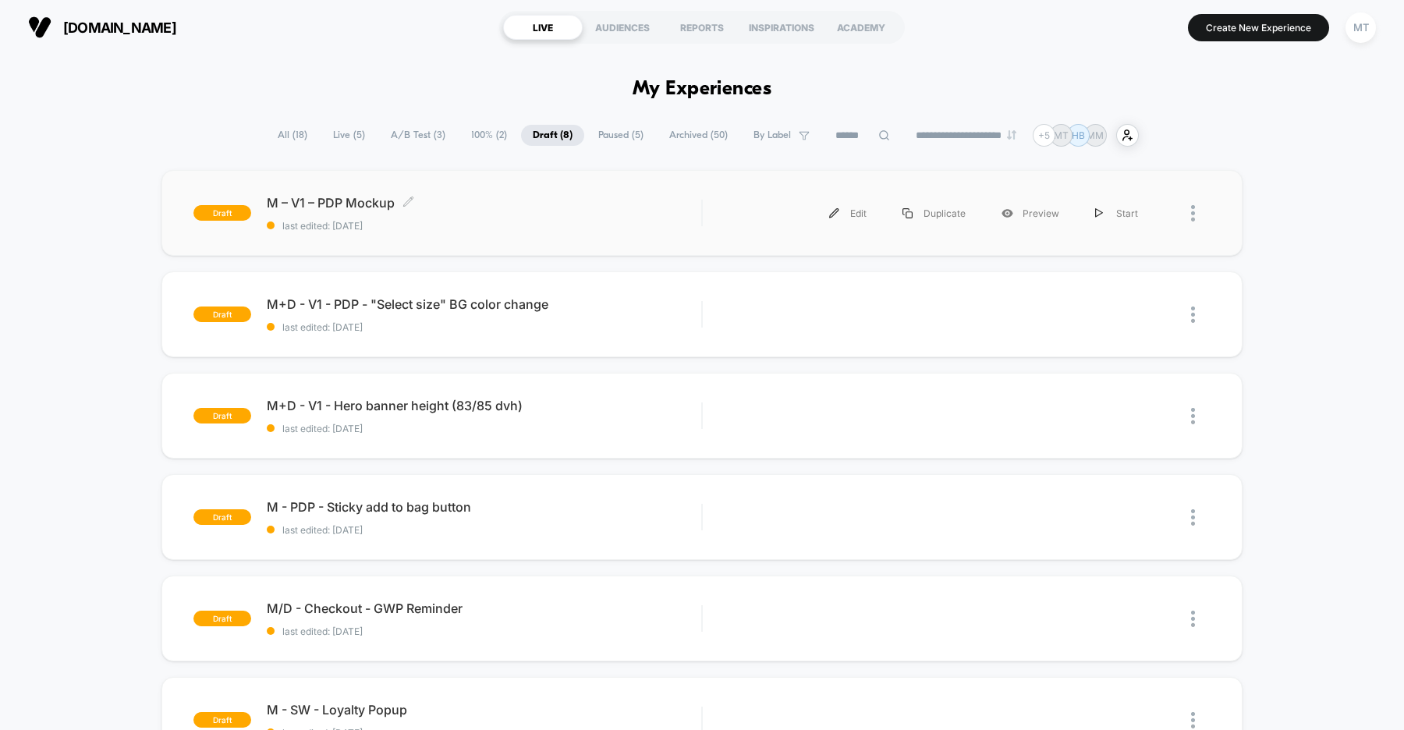
click at [578, 208] on span "M – V1 – PDP Mockup Click to edit experience details" at bounding box center [484, 203] width 434 height 16
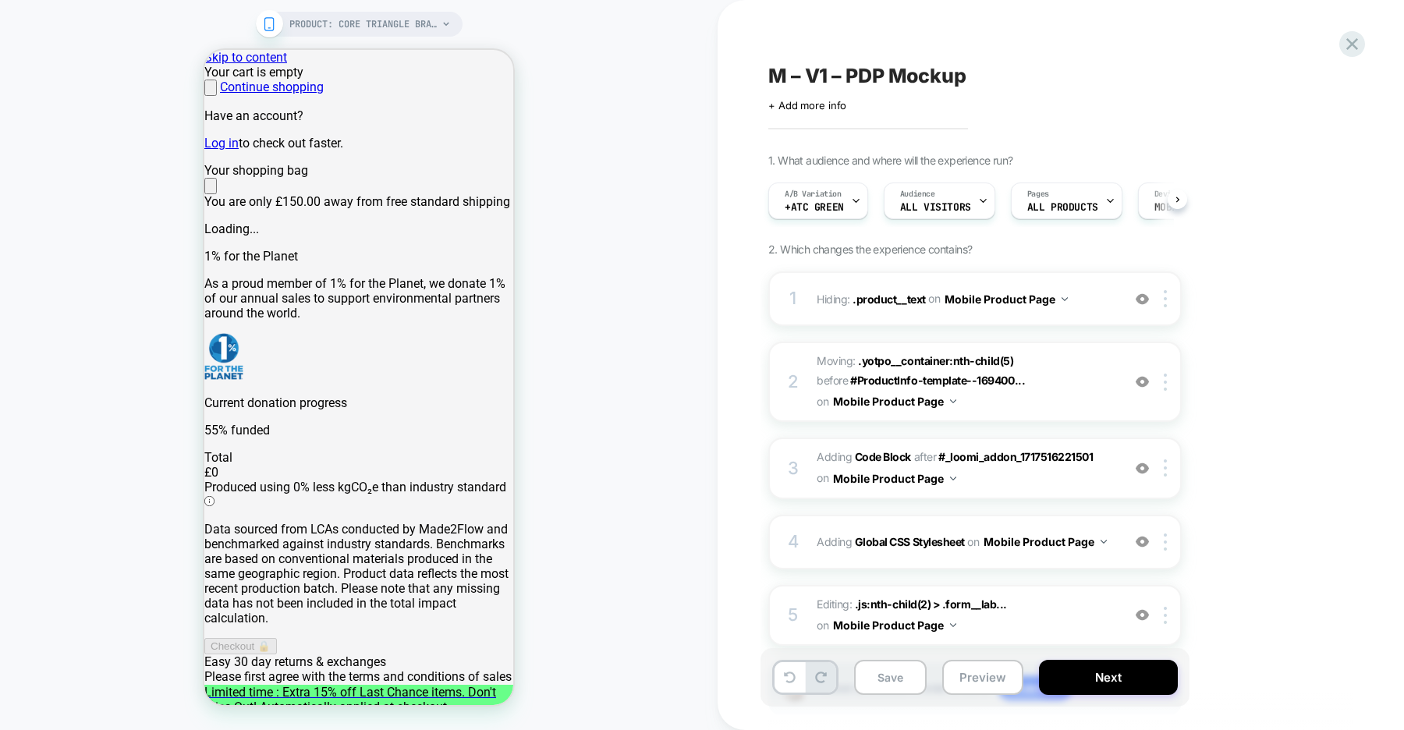
scroll to position [0, 1]
click at [856, 203] on icon at bounding box center [855, 201] width 10 height 10
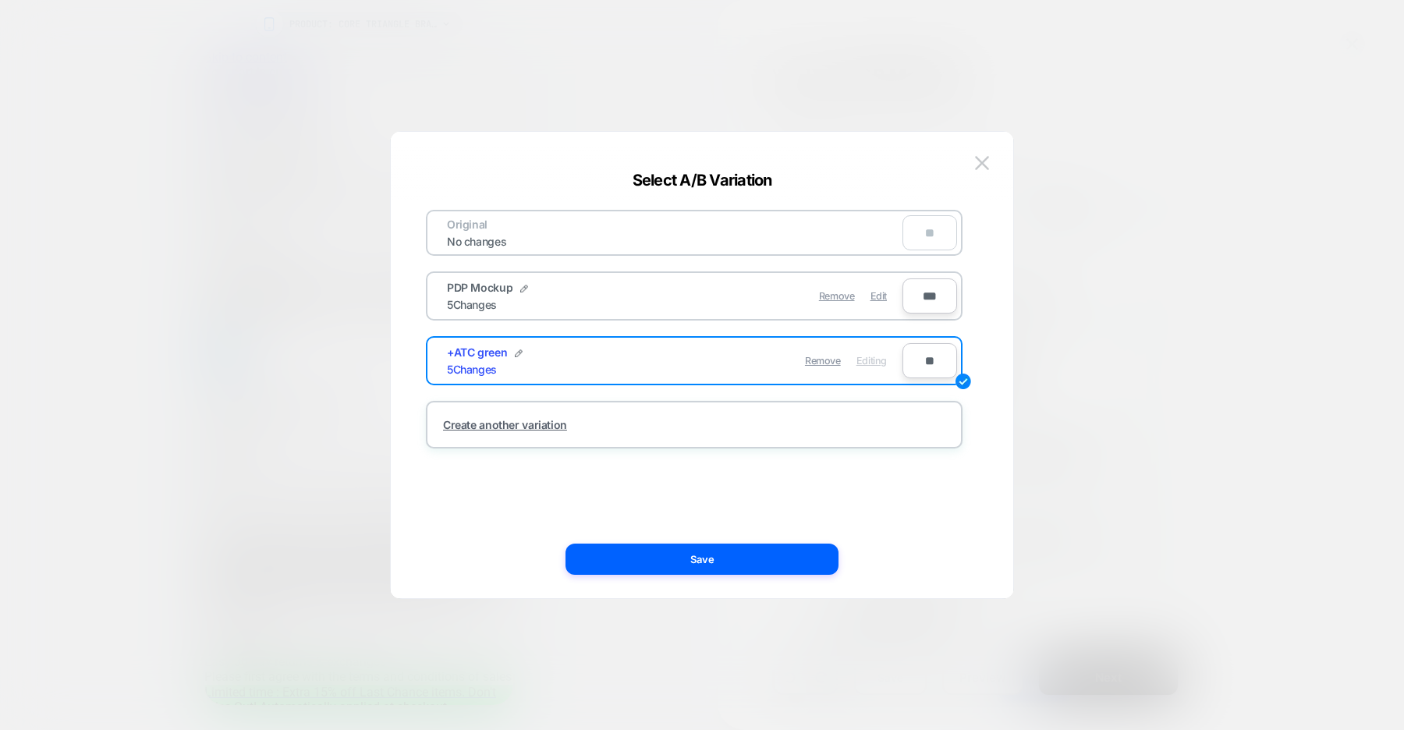
scroll to position [0, 0]
click at [518, 353] on img at bounding box center [519, 353] width 8 height 8
click at [502, 360] on input "**********" at bounding box center [503, 361] width 113 height 30
type input "**********"
click at [629, 362] on strong "Save" at bounding box center [618, 361] width 25 height 12
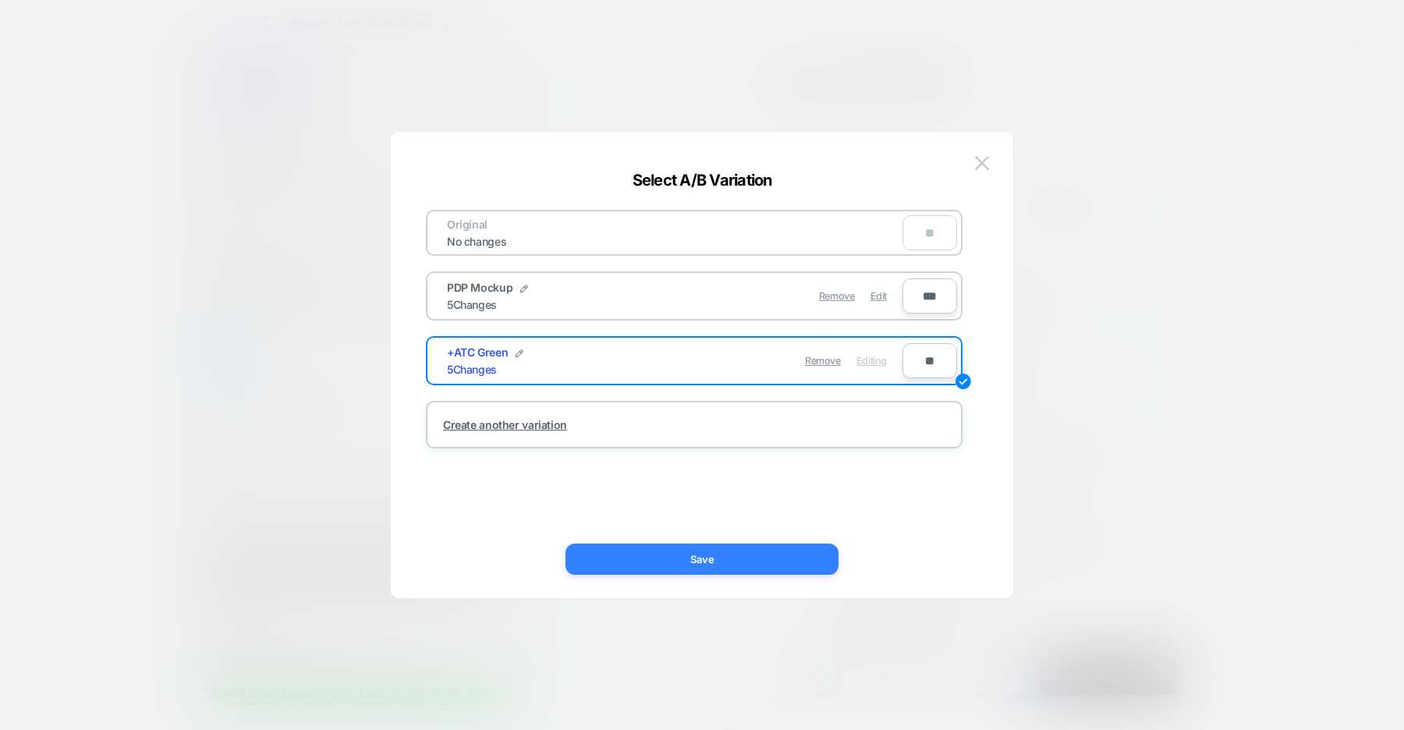
click at [676, 555] on button "Save" at bounding box center [702, 559] width 273 height 31
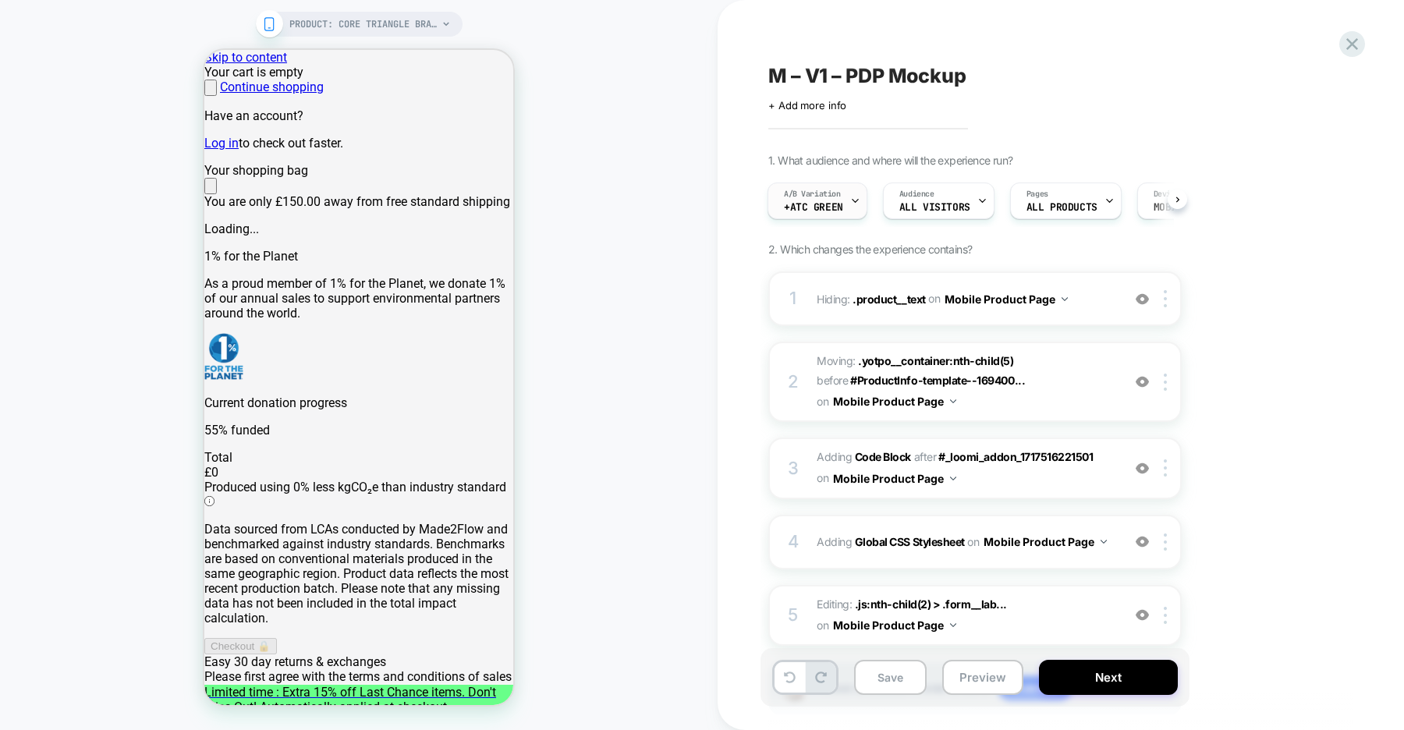
click at [821, 196] on span "A/B Variation" at bounding box center [812, 194] width 57 height 11
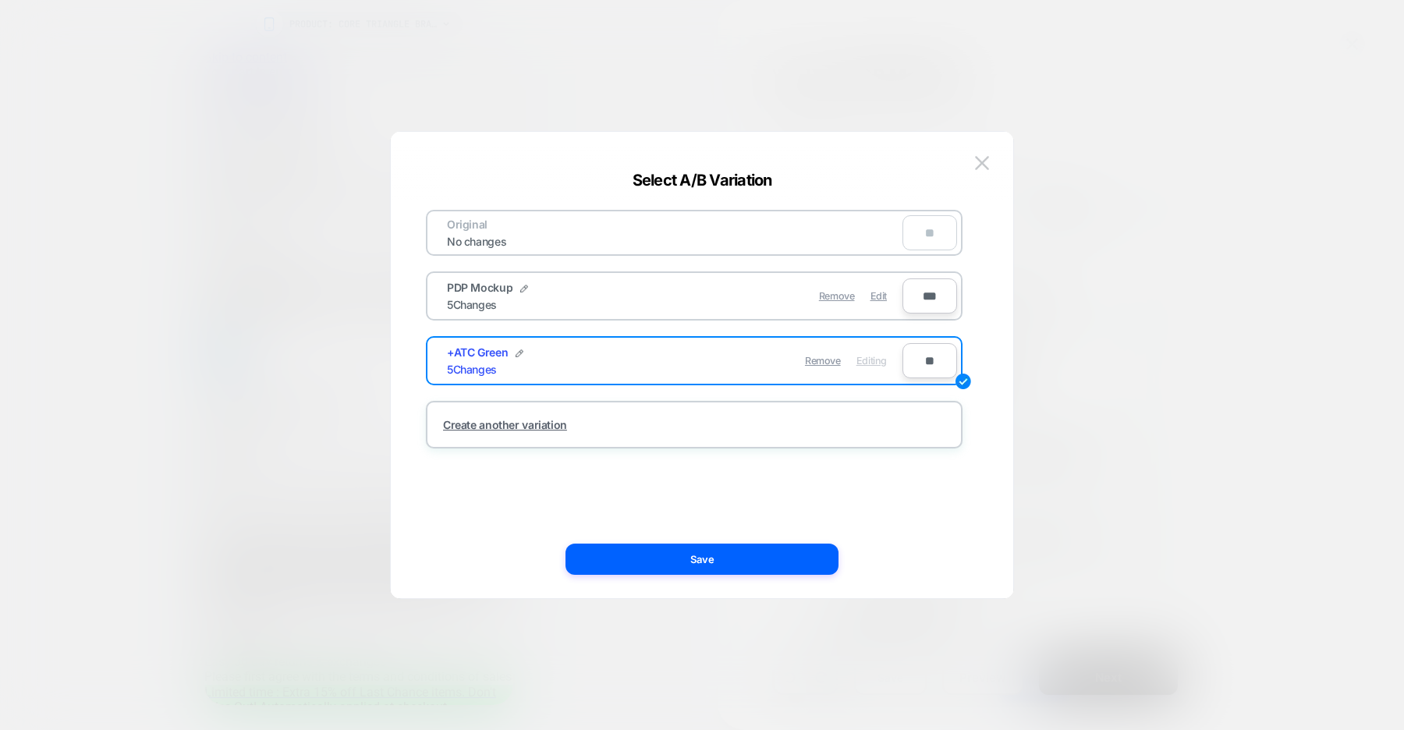
click at [922, 362] on input "**" at bounding box center [929, 360] width 55 height 35
type input "**"
type input "***"
click at [930, 298] on input "***" at bounding box center [929, 295] width 55 height 35
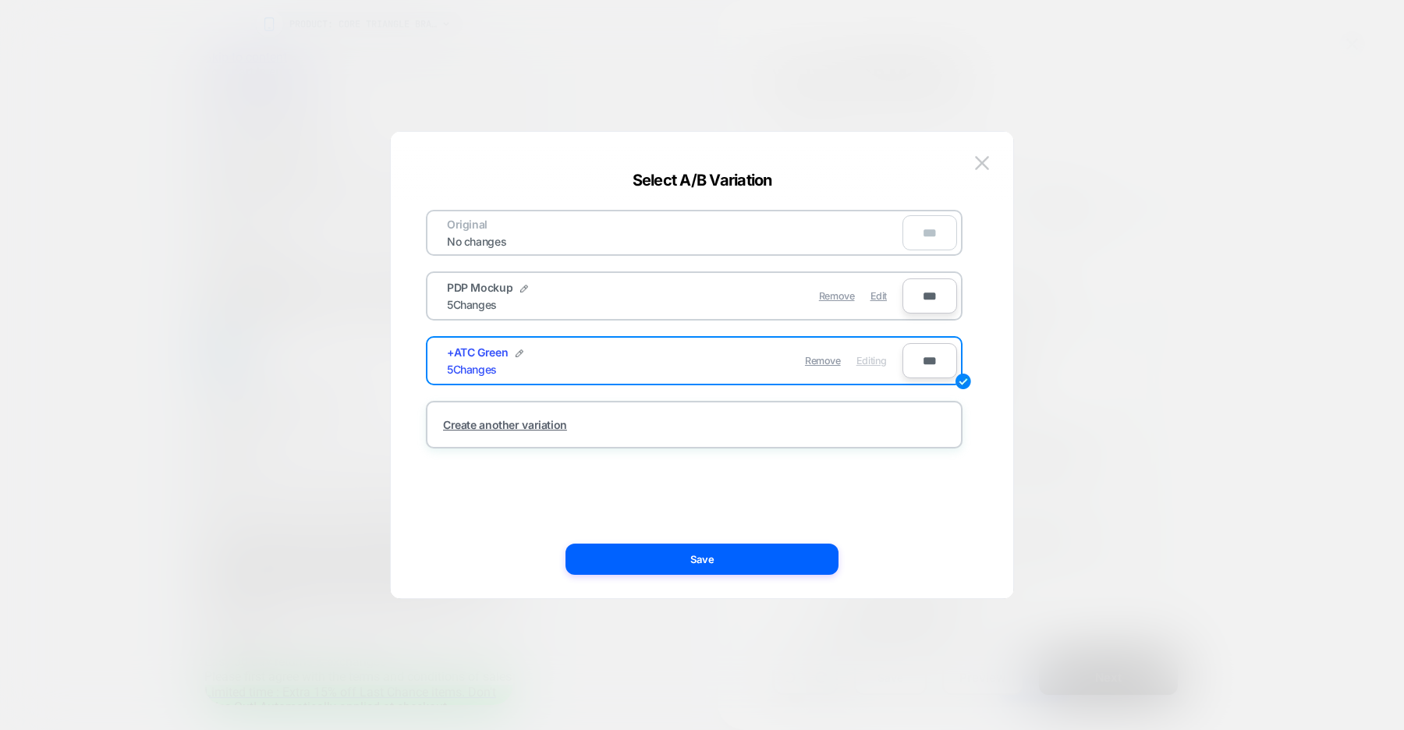
type input "***"
type input "**"
type input "***"
click at [703, 563] on button "Save" at bounding box center [702, 559] width 273 height 31
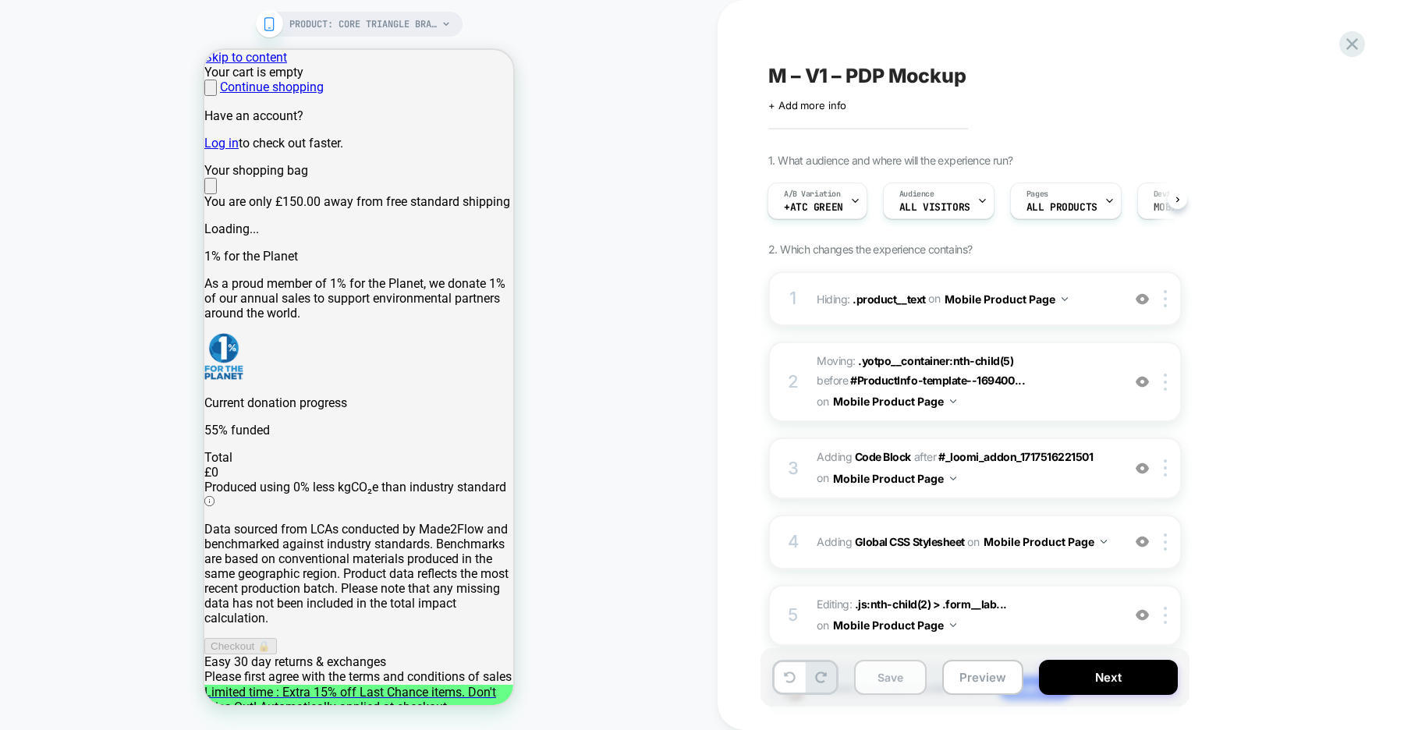
click at [885, 677] on button "Save" at bounding box center [890, 677] width 73 height 35
click at [1353, 47] on icon at bounding box center [1352, 44] width 21 height 21
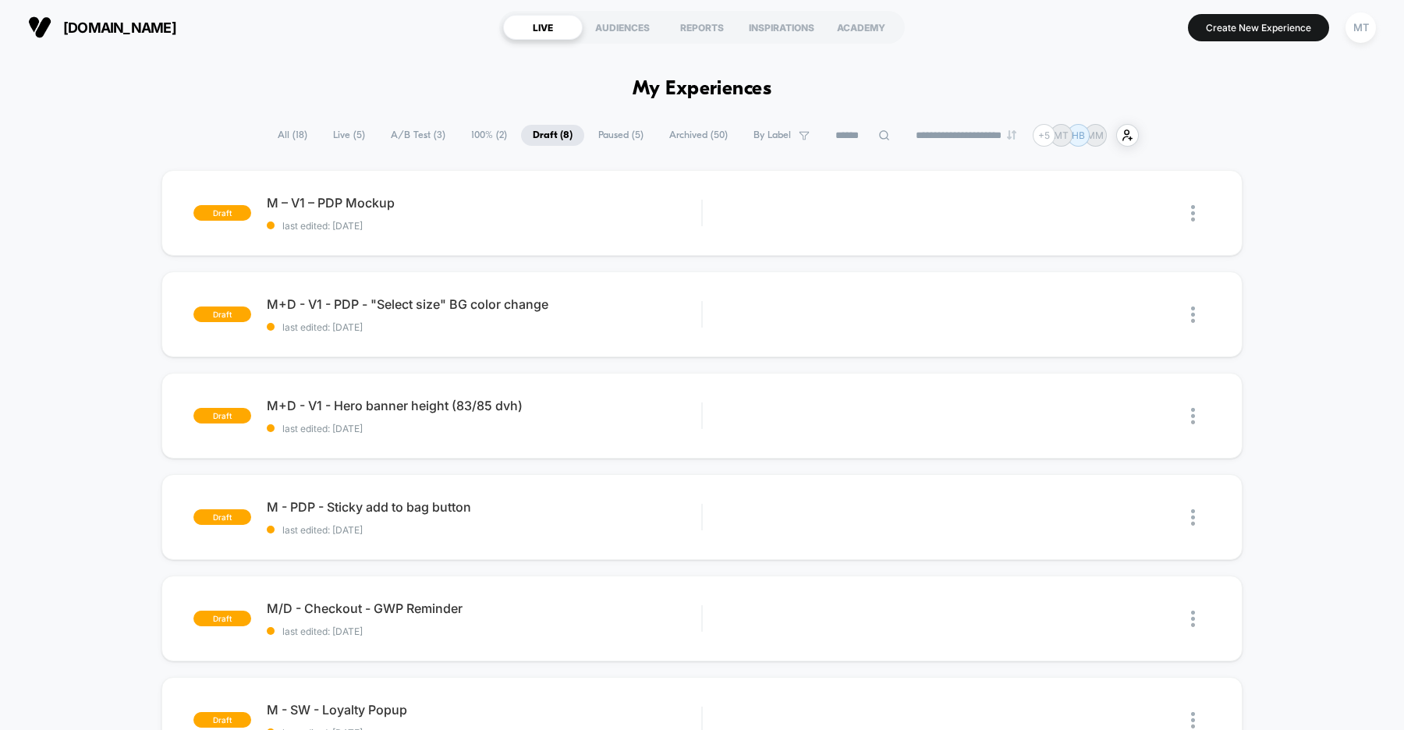
scroll to position [2, 0]
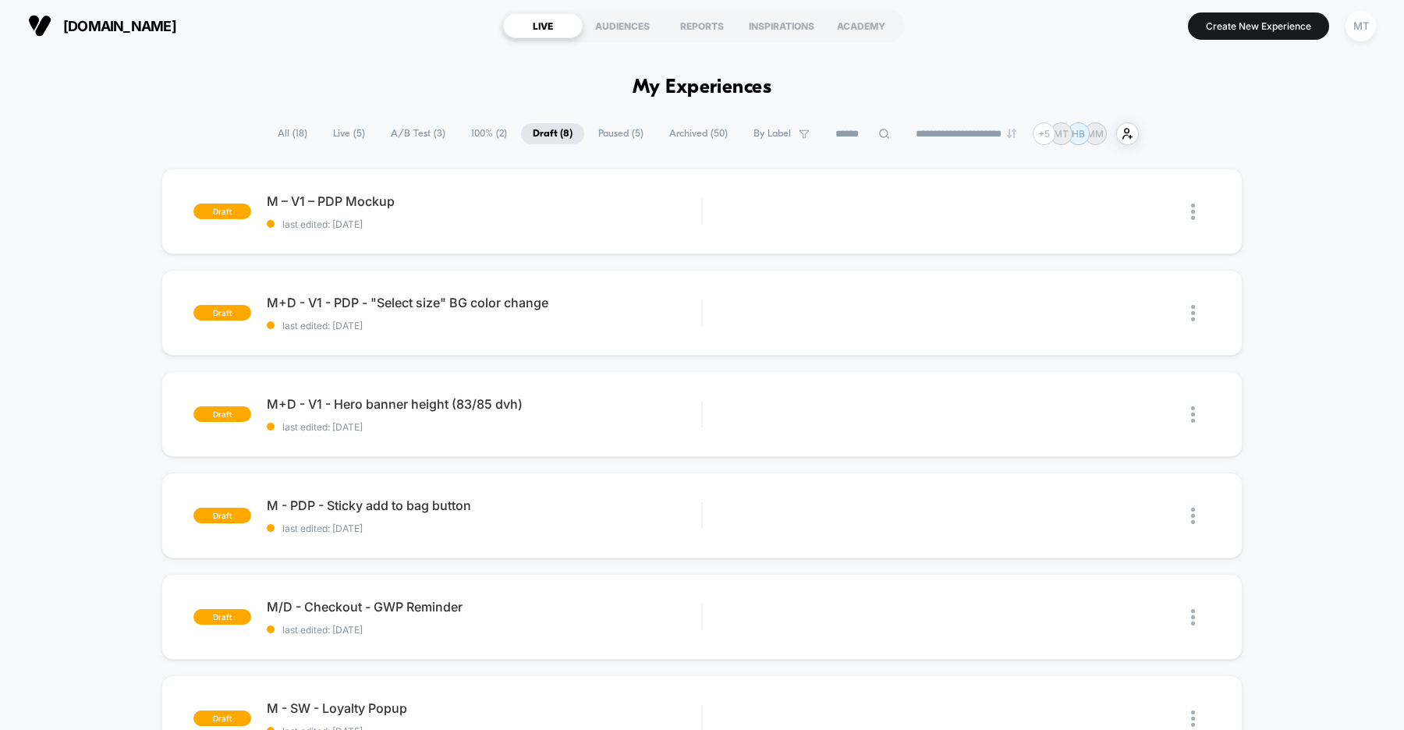
click at [417, 133] on span "A/B Test ( 3 )" at bounding box center [418, 133] width 78 height 21
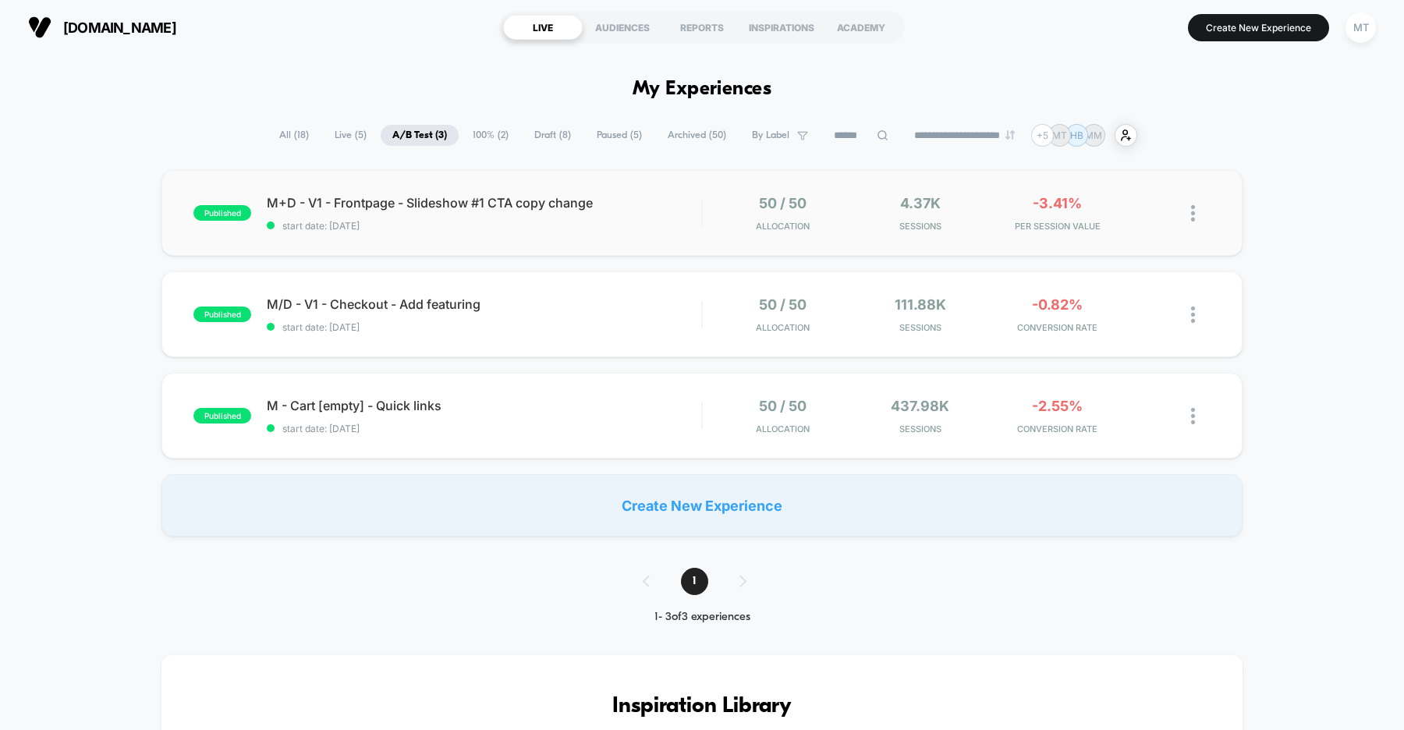
click at [1194, 219] on img at bounding box center [1193, 213] width 4 height 16
click at [1111, 196] on div "Pause" at bounding box center [1113, 196] width 140 height 35
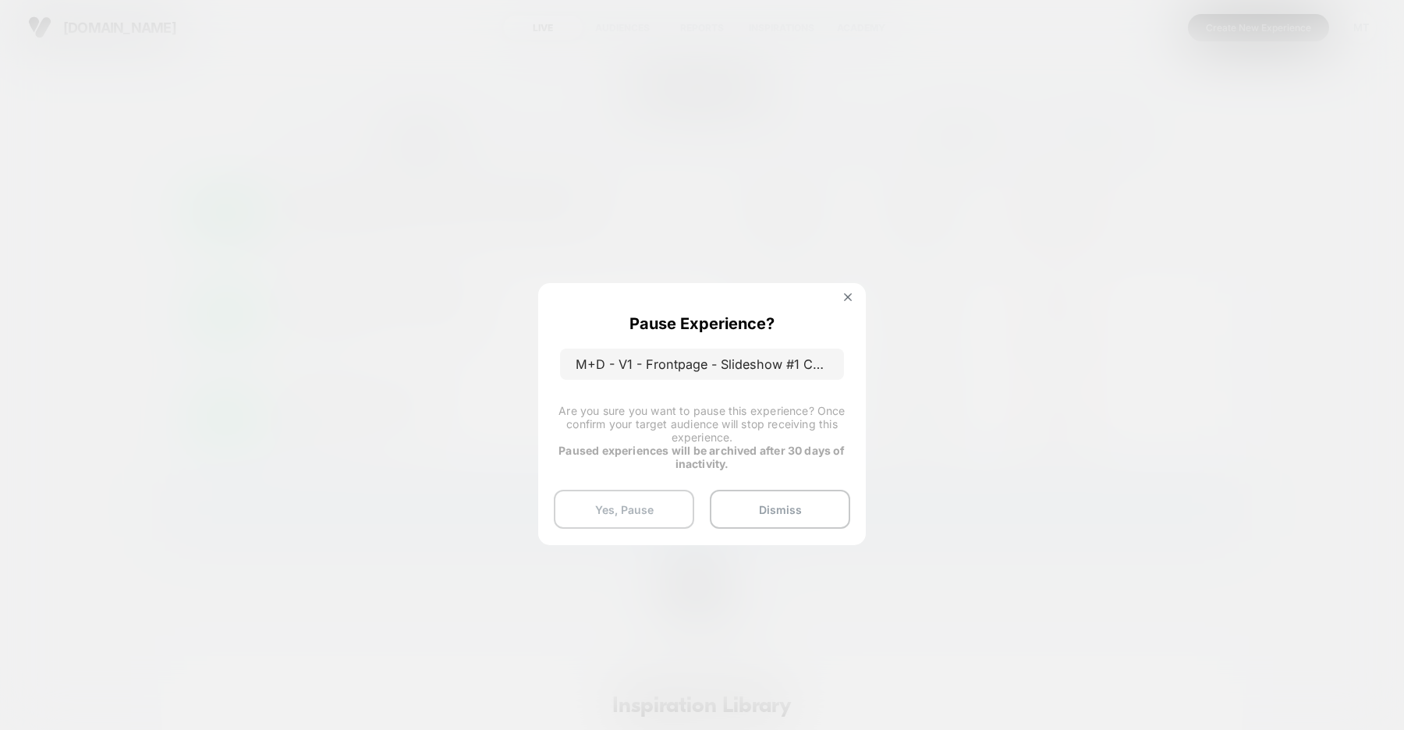
click at [633, 492] on button "Yes, Pause" at bounding box center [624, 509] width 140 height 39
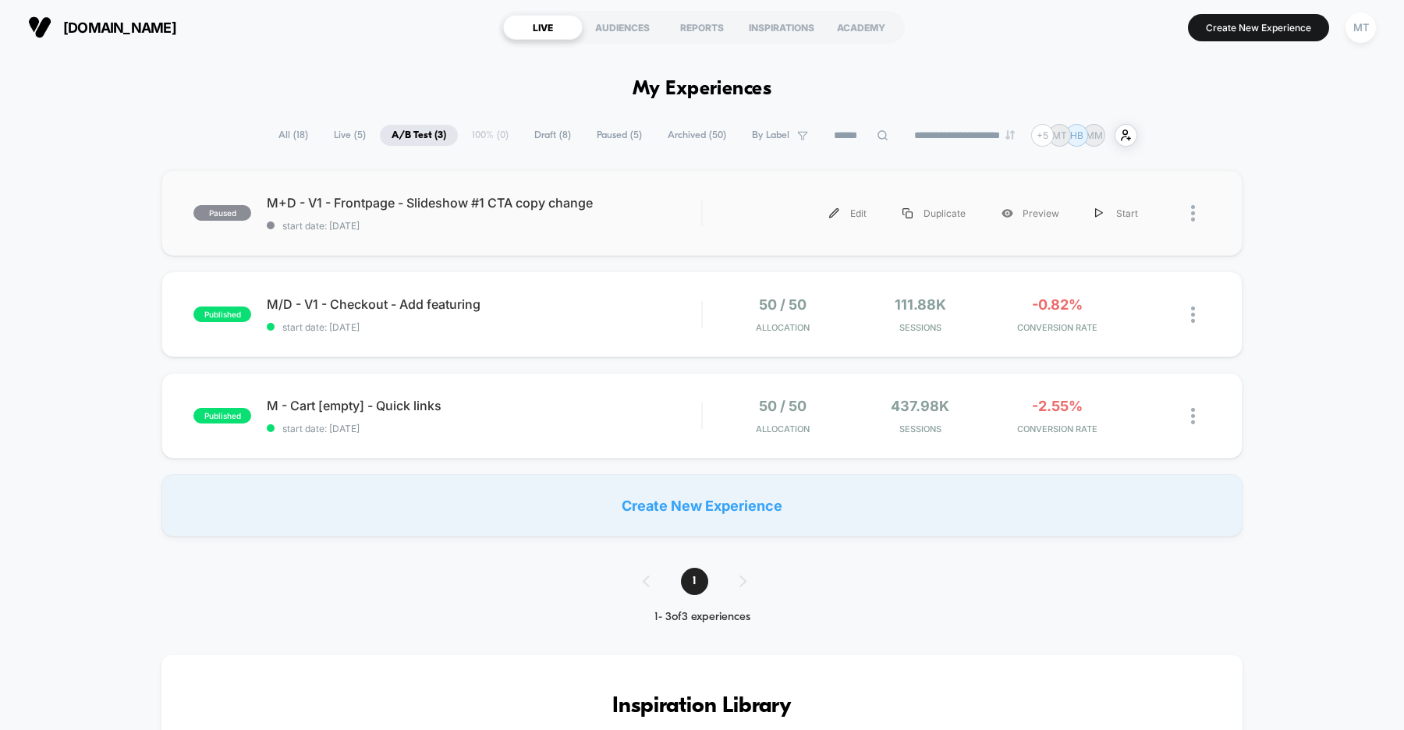
click at [599, 235] on div "paused M+D - V1 - Frontpage - Slideshow #1 CTA copy change start date: [DATE] E…" at bounding box center [701, 213] width 1081 height 86
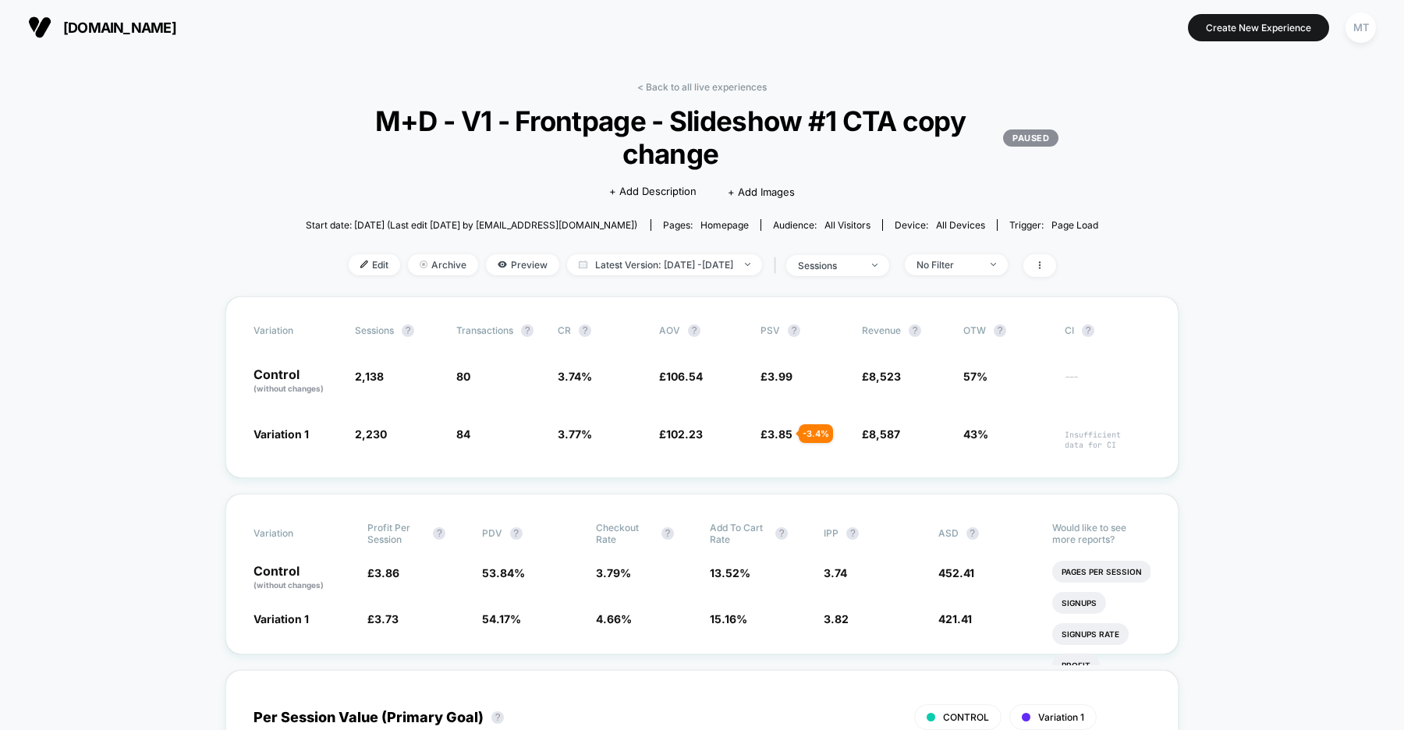
click at [176, 26] on span "uk.organicbasics.com" at bounding box center [119, 28] width 113 height 16
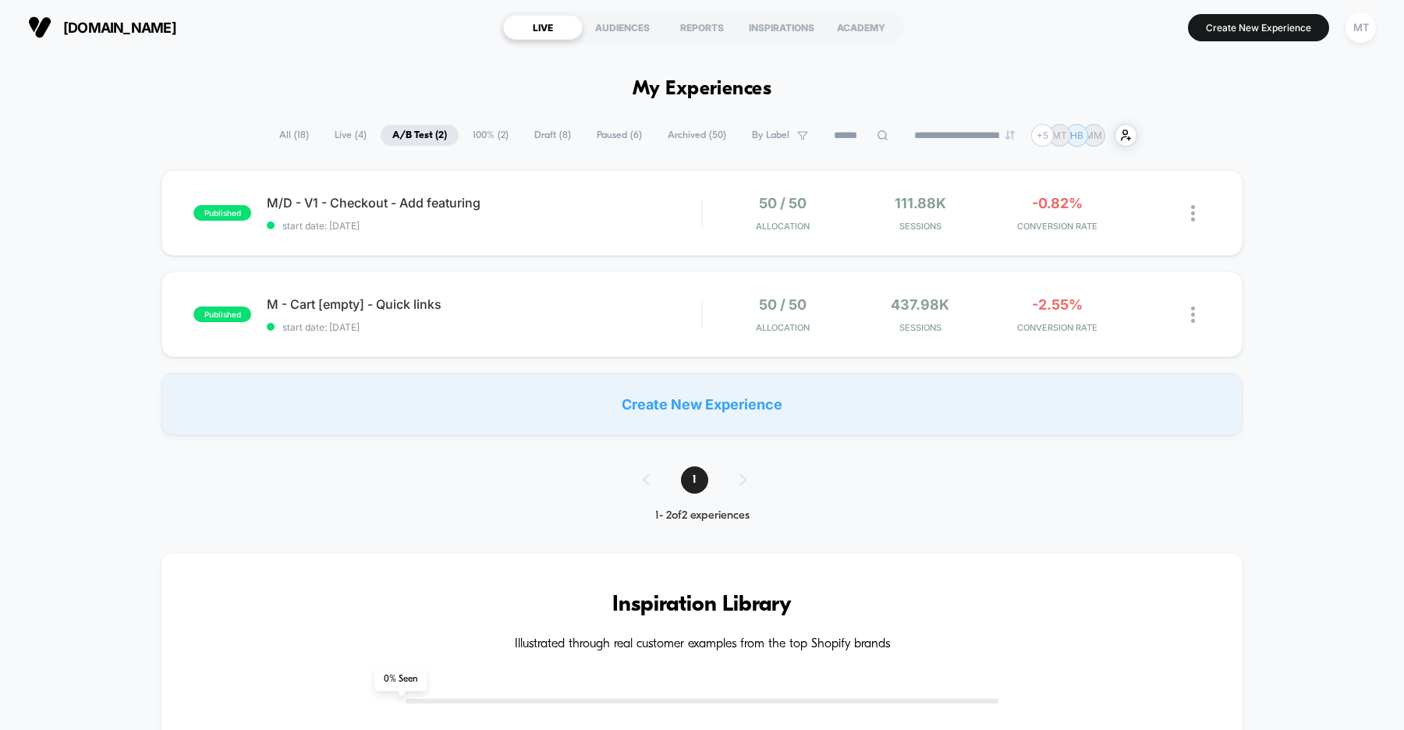
click at [535, 137] on span "Draft ( 8 )" at bounding box center [553, 135] width 60 height 21
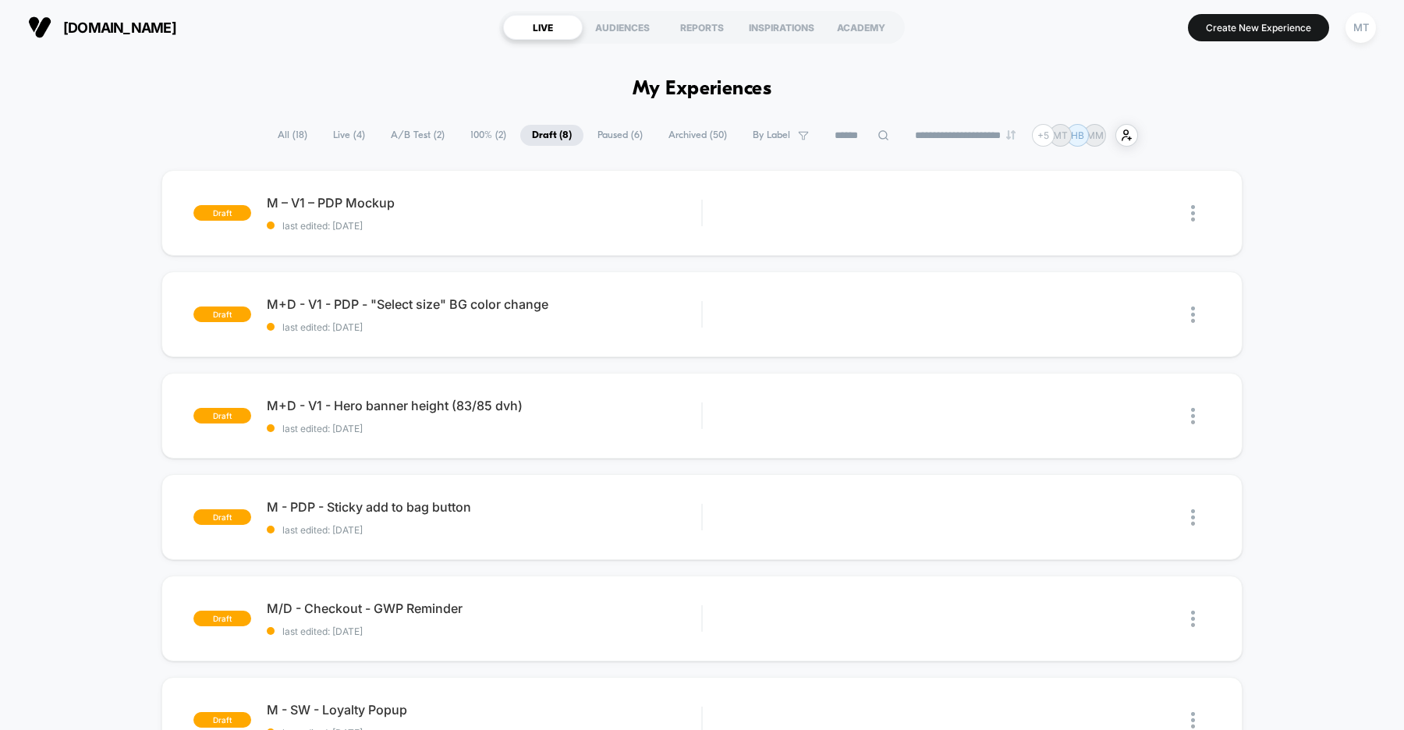
click at [400, 132] on span "A/B Test ( 2 )" at bounding box center [417, 135] width 77 height 21
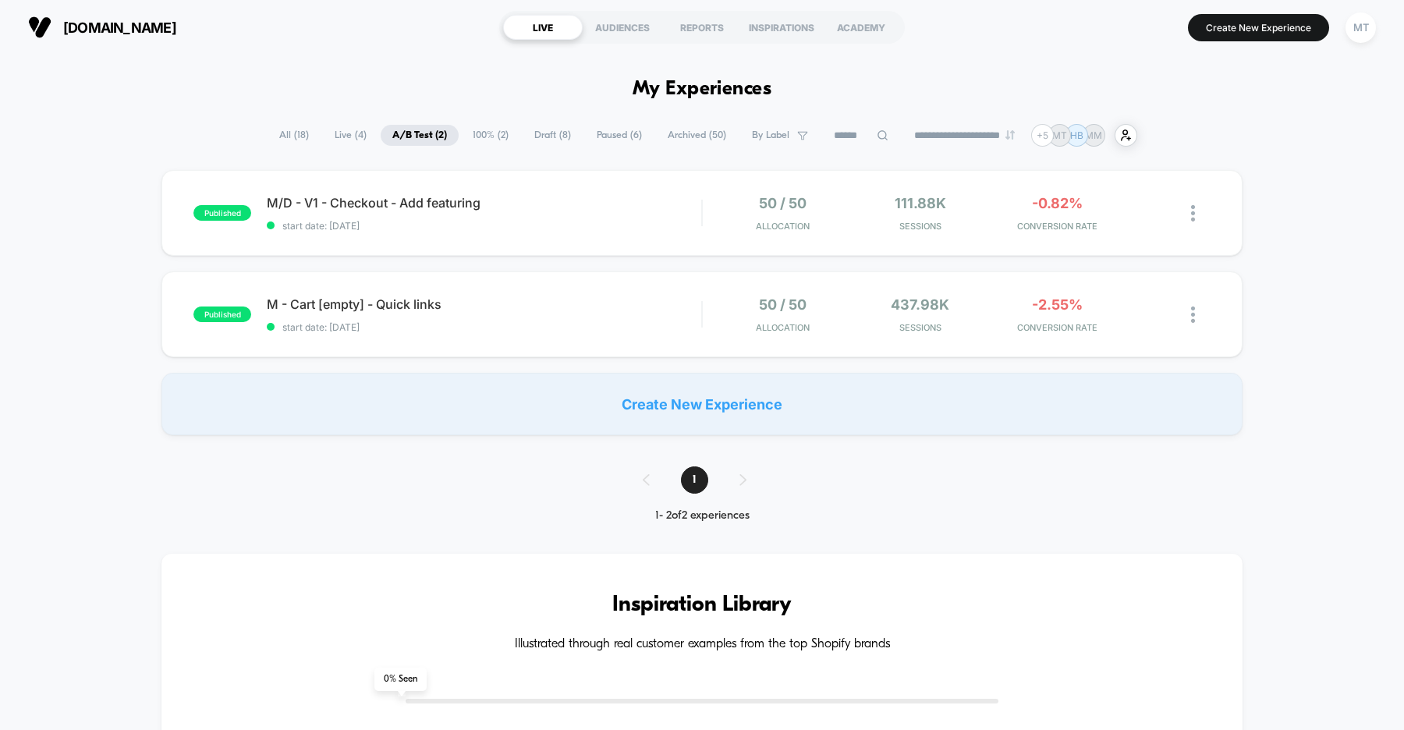
click at [535, 132] on span "Draft ( 8 )" at bounding box center [553, 135] width 60 height 21
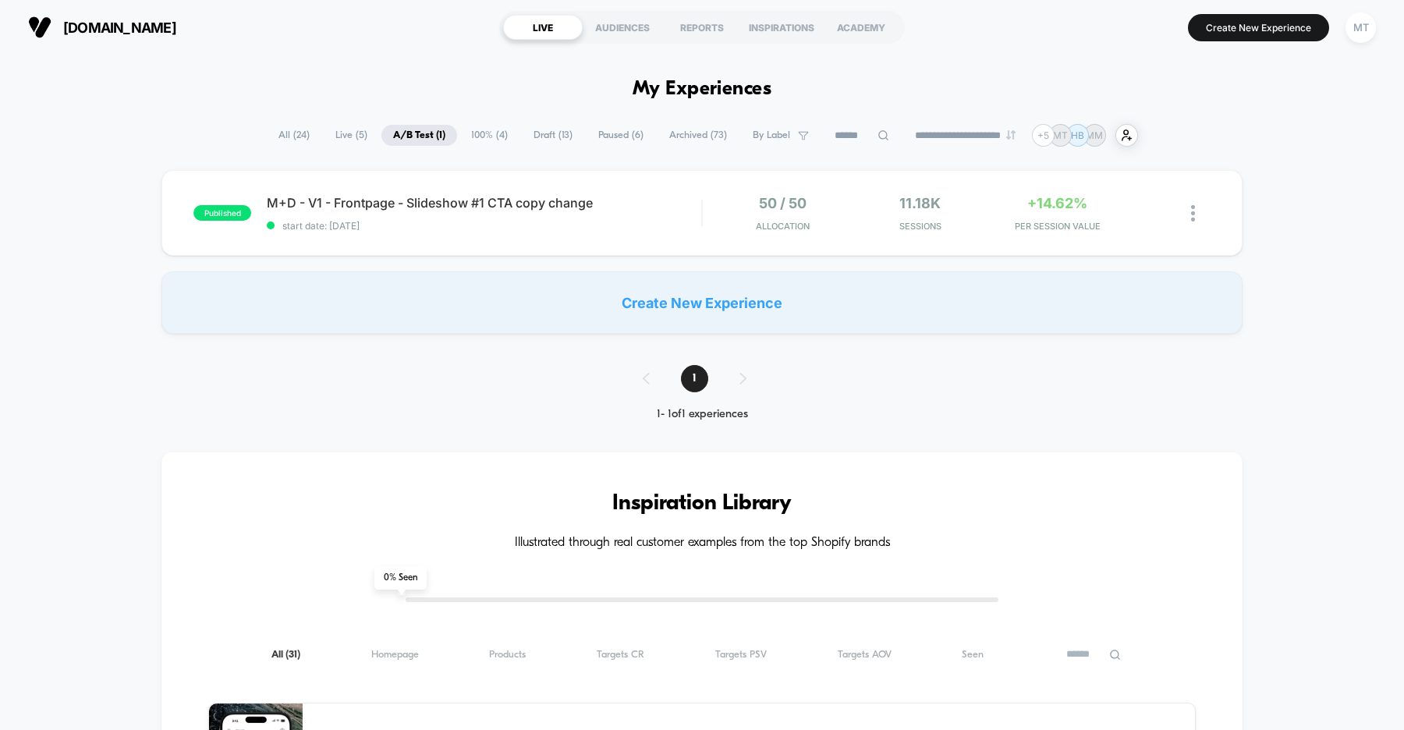
click at [549, 133] on span "Draft ( 13 )" at bounding box center [553, 135] width 62 height 21
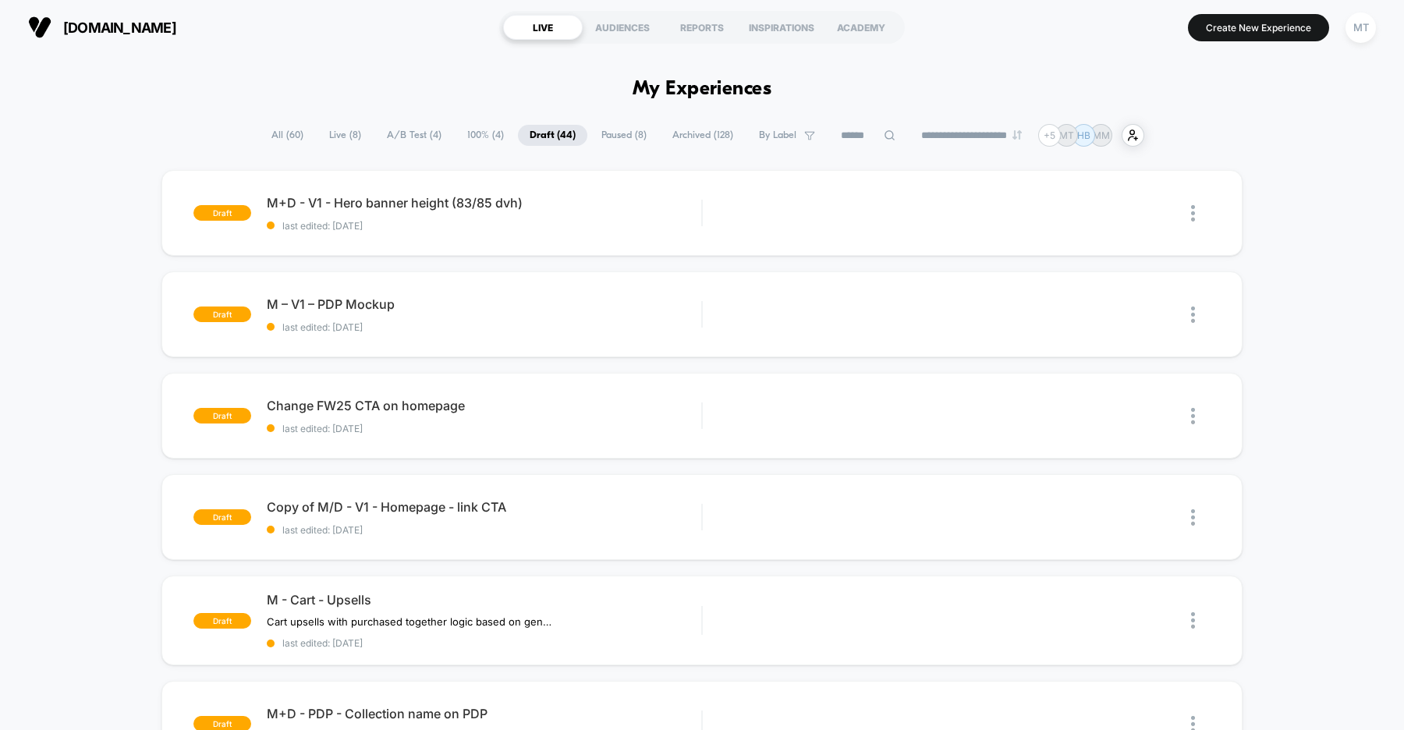
click at [410, 140] on span "A/B Test ( 4 )" at bounding box center [414, 135] width 78 height 21
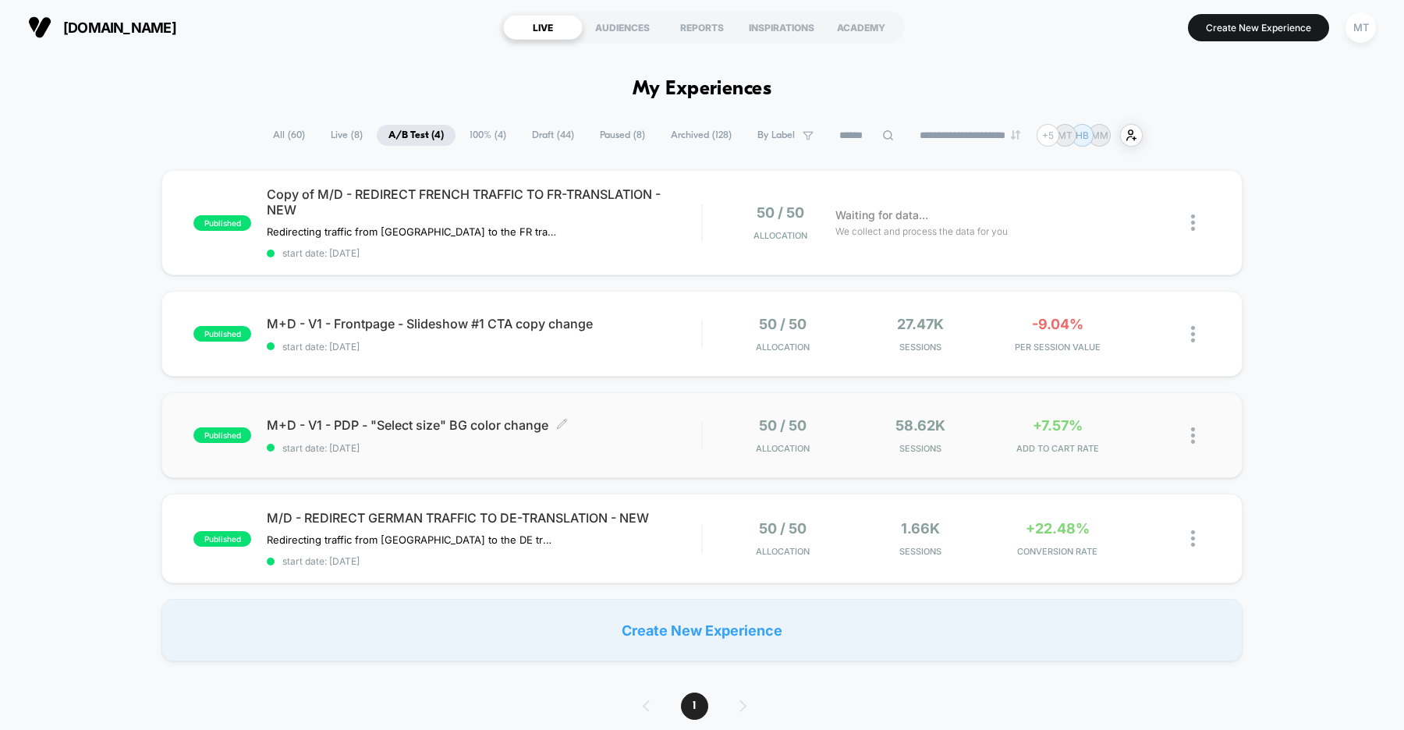
click at [647, 439] on div "M+D - V1 - PDP - "Select size" BG color change Click to edit experience details…" at bounding box center [484, 435] width 434 height 37
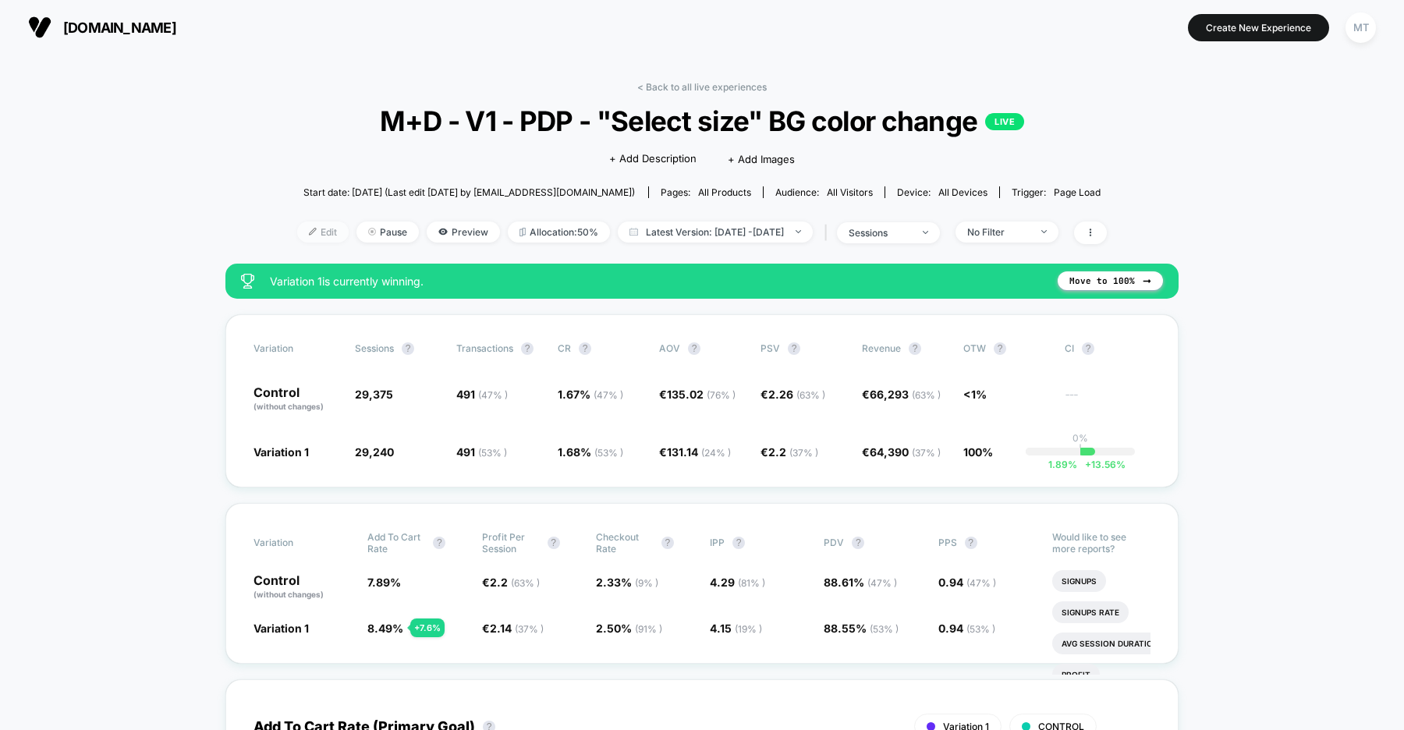
click at [299, 230] on span "Edit" at bounding box center [322, 232] width 51 height 21
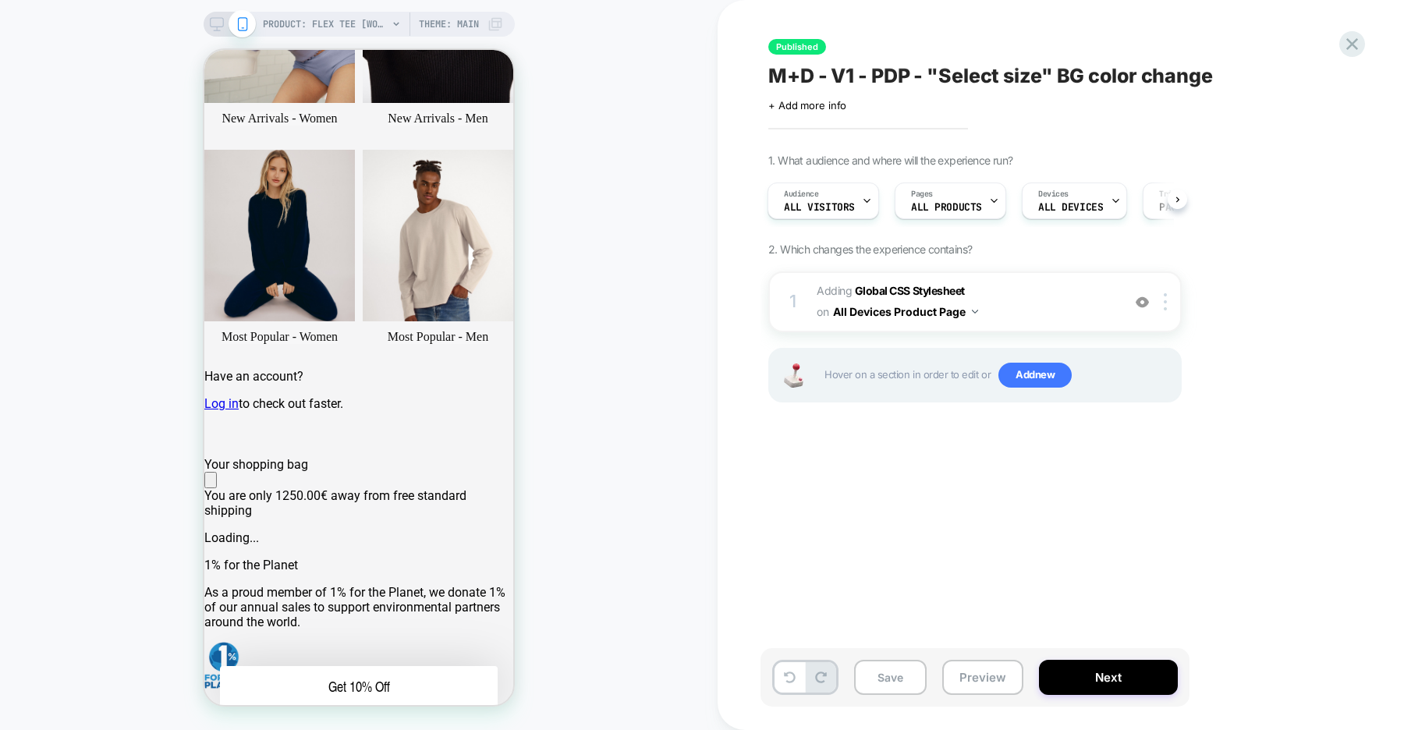
scroll to position [466, 0]
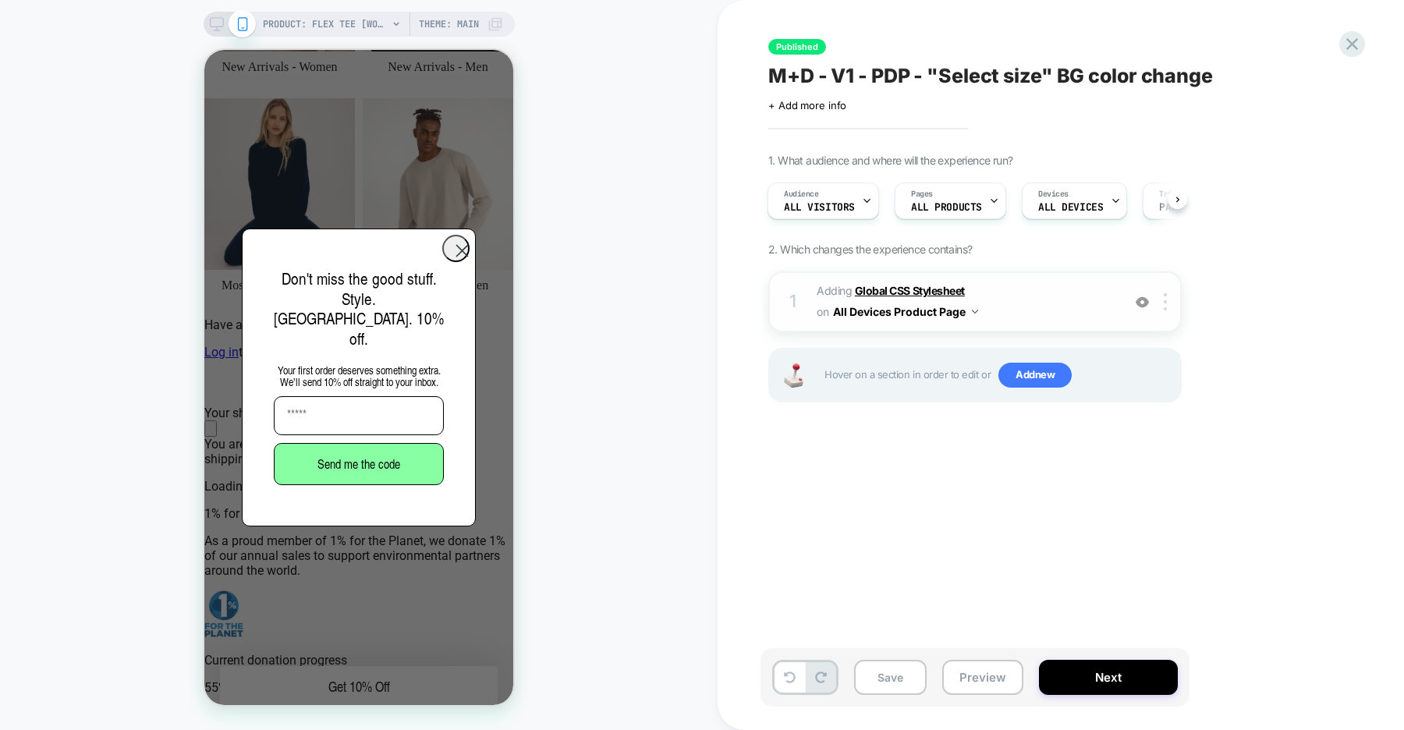
click at [912, 287] on b "Global CSS Stylesheet" at bounding box center [910, 290] width 110 height 13
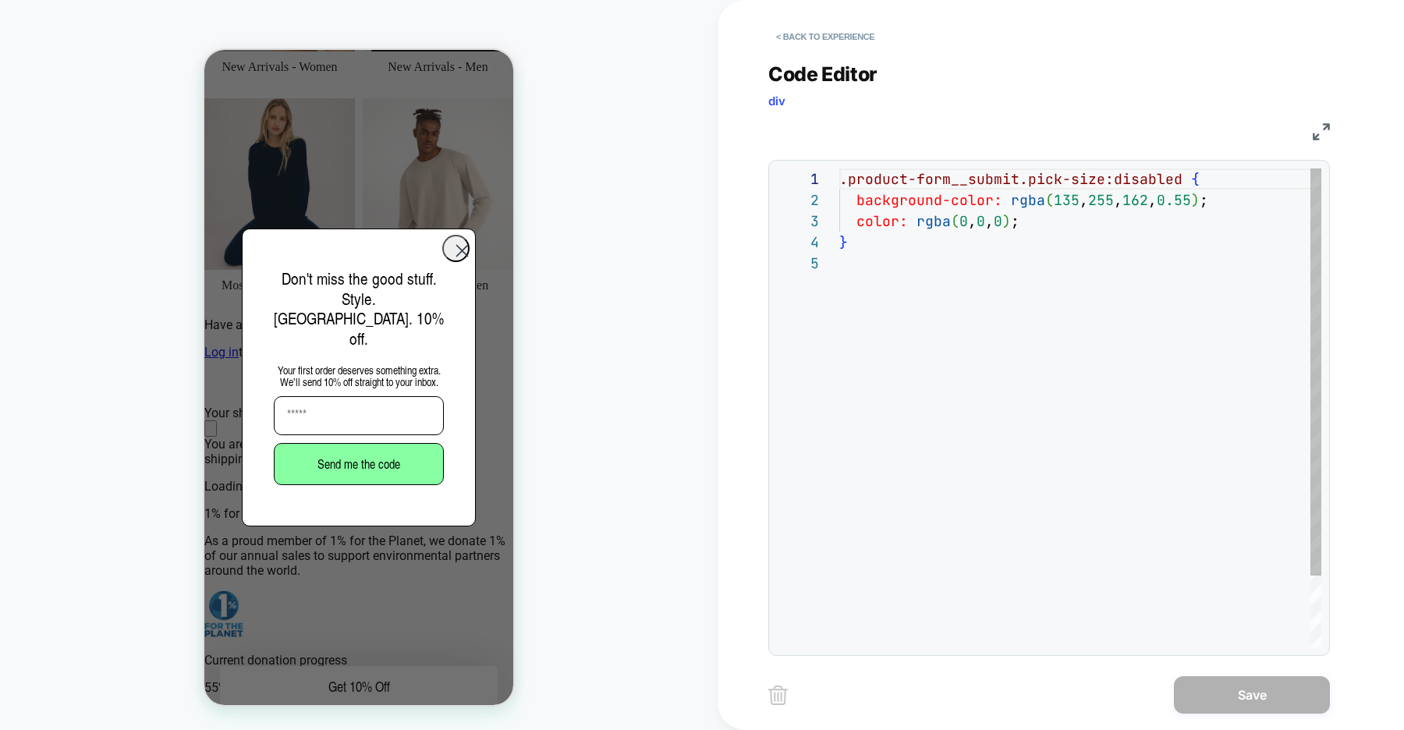
scroll to position [84, 0]
click at [932, 264] on div ".product-form__submit.pick-size:disabled { background-color: rgba ( 135 , 255 ,…" at bounding box center [1080, 449] width 482 height 563
click at [916, 243] on div ".product-form__submit.pick-size:disabled { background-color: rgba ( 135 , 255 ,…" at bounding box center [1080, 449] width 482 height 563
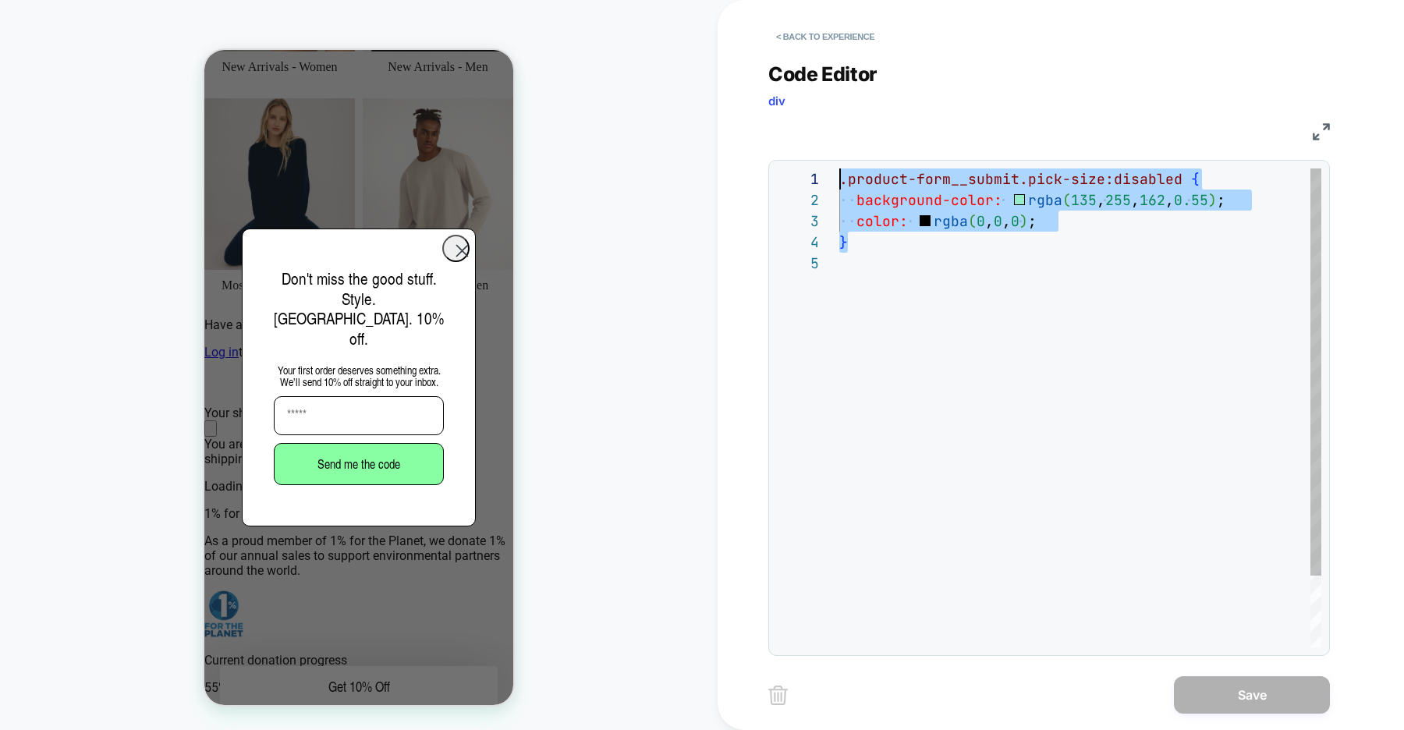
scroll to position [0, 0]
click at [817, 37] on button "< Back to experience" at bounding box center [825, 36] width 114 height 25
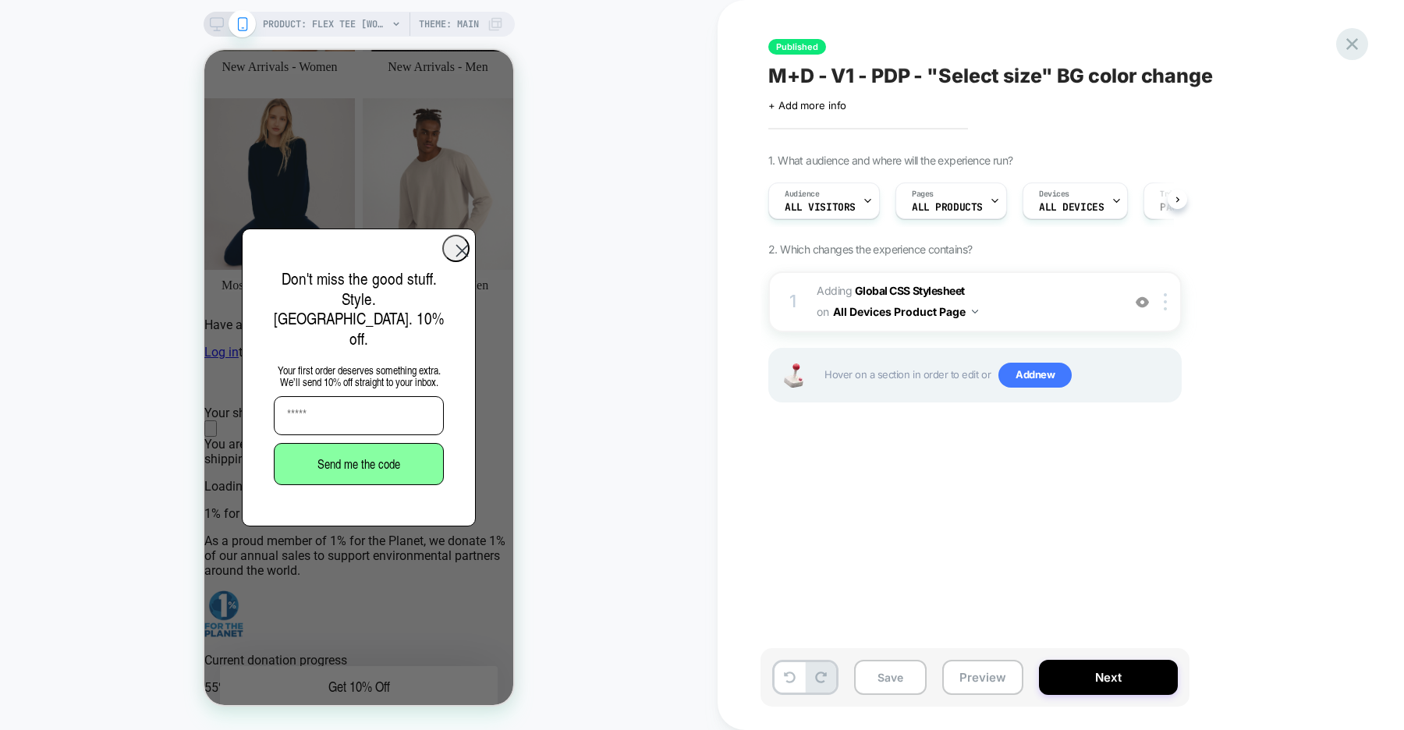
scroll to position [0, 1]
click at [1354, 41] on icon at bounding box center [1352, 44] width 12 height 12
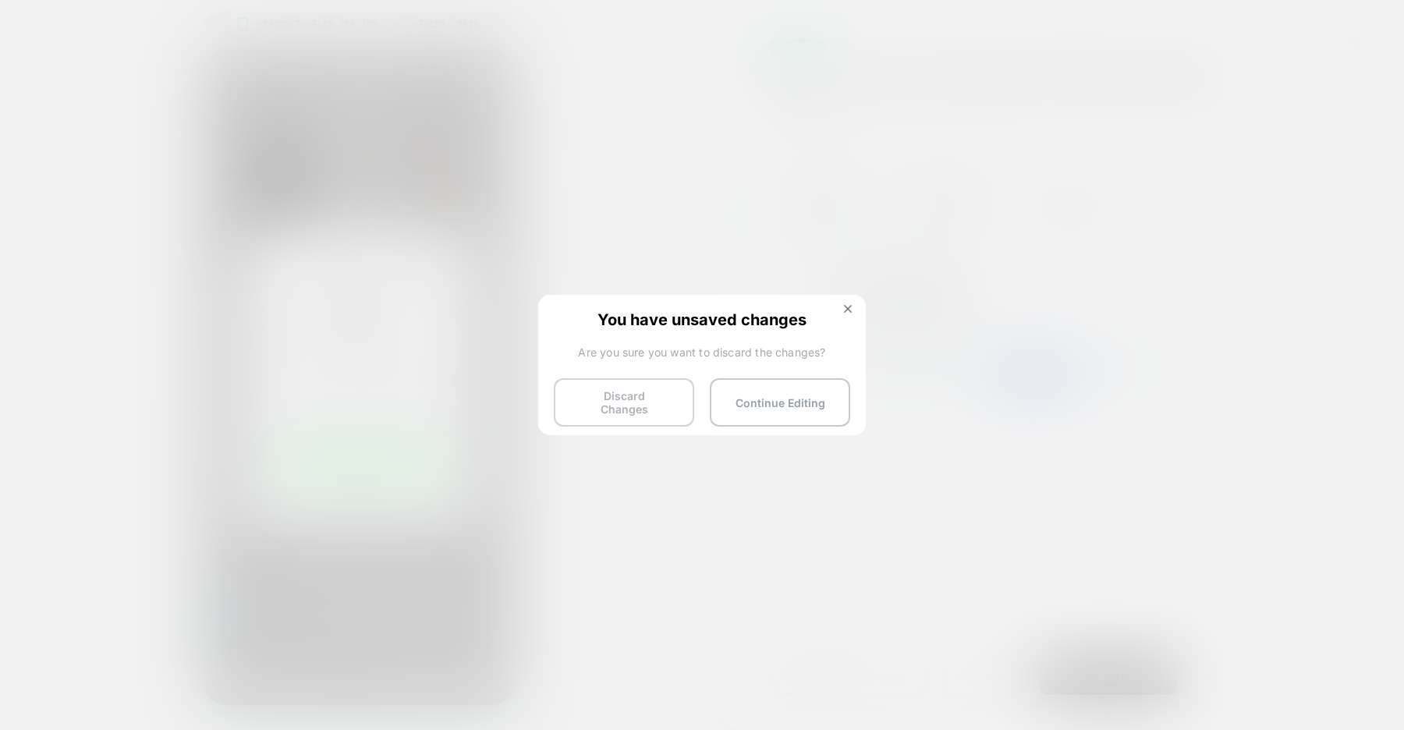
click at [614, 406] on button "Discard Changes" at bounding box center [624, 402] width 140 height 48
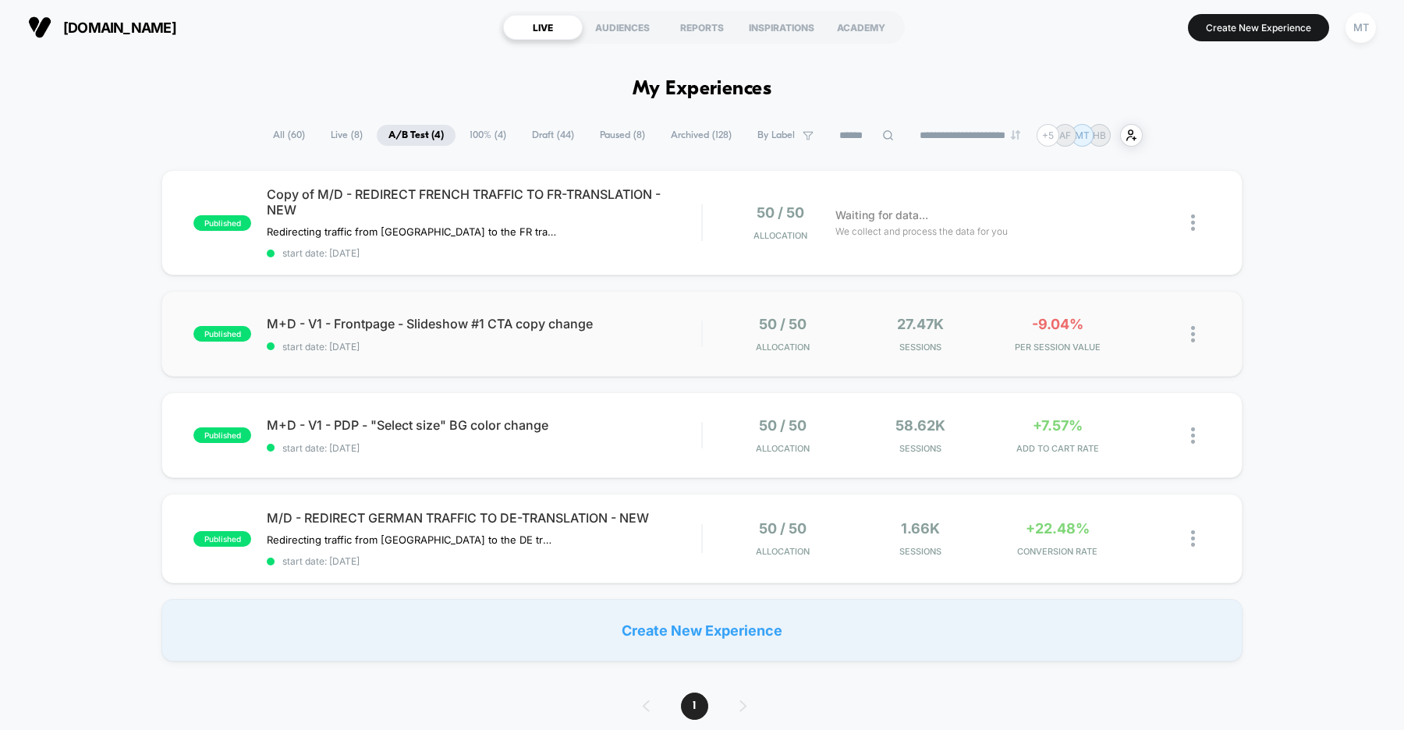
click at [1194, 331] on img at bounding box center [1193, 334] width 4 height 16
click at [1100, 311] on div "Pause" at bounding box center [1113, 315] width 140 height 35
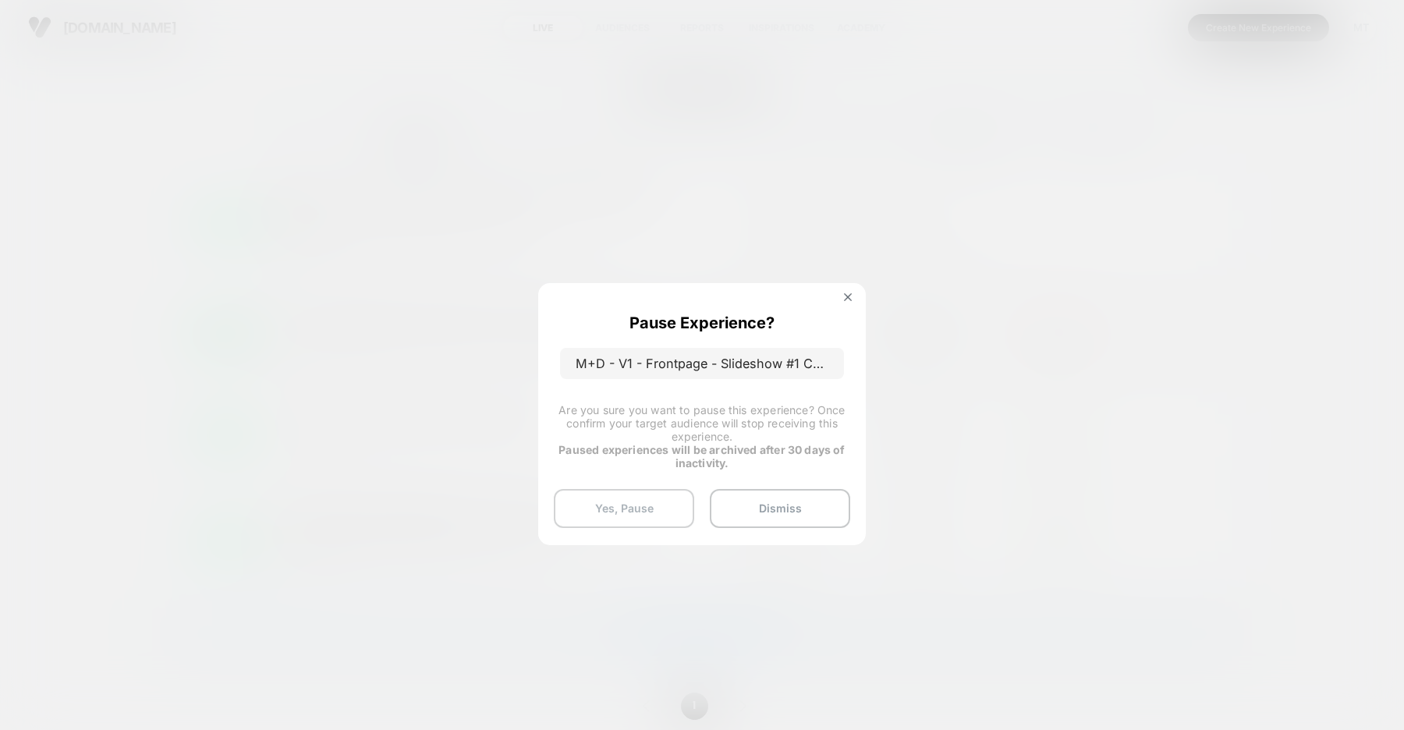
click at [622, 512] on button "Yes, Pause" at bounding box center [624, 508] width 140 height 39
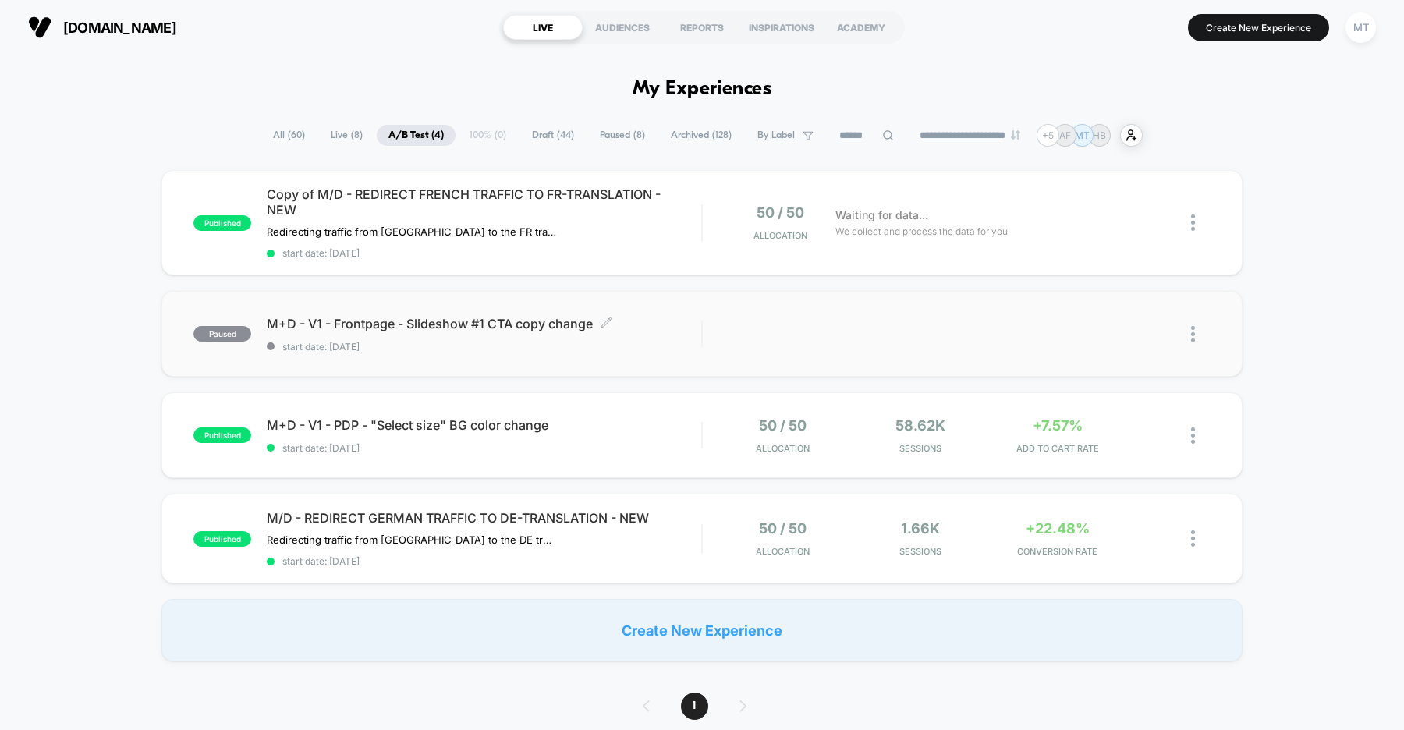
click at [671, 323] on span "M+D - V1 - Frontpage - Slideshow #1 CTA copy change Click to edit experience de…" at bounding box center [484, 324] width 434 height 16
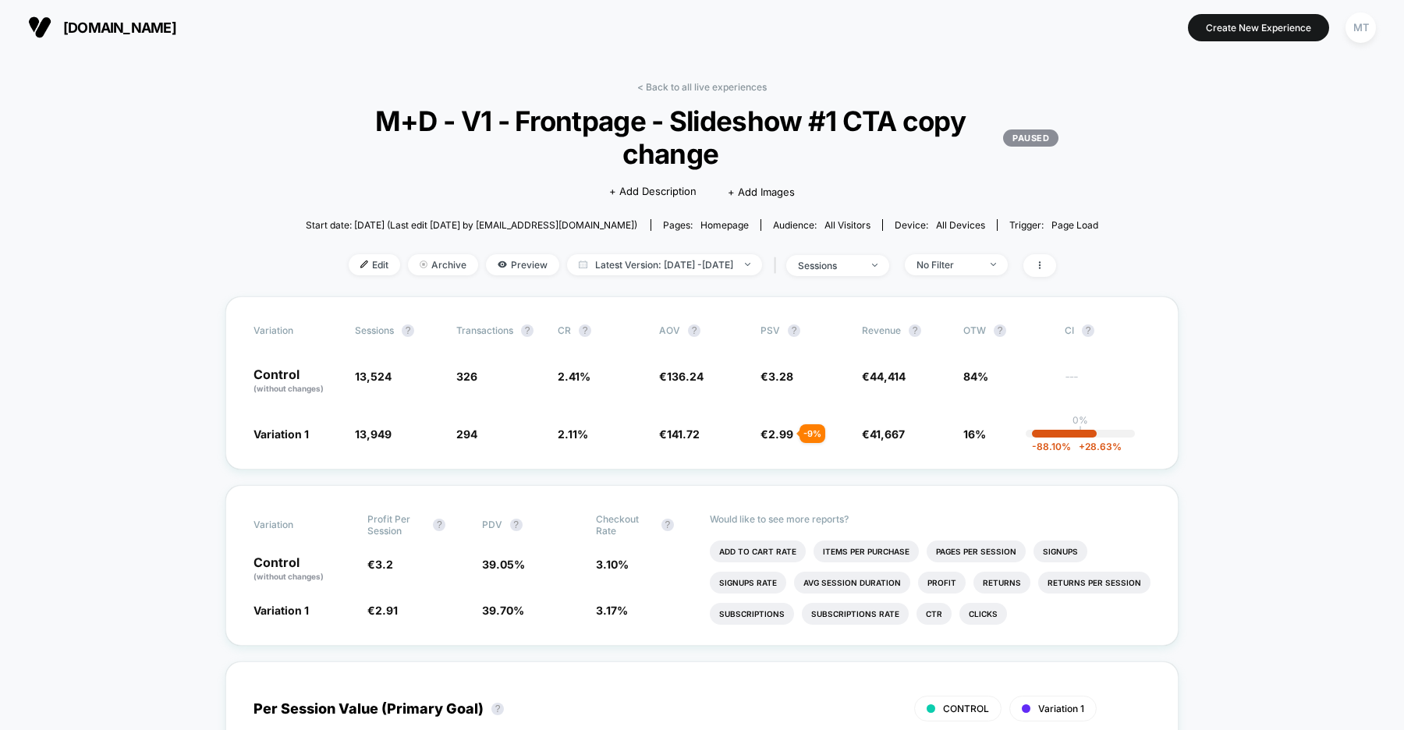
click at [176, 30] on span "organicbasics.com" at bounding box center [119, 28] width 113 height 16
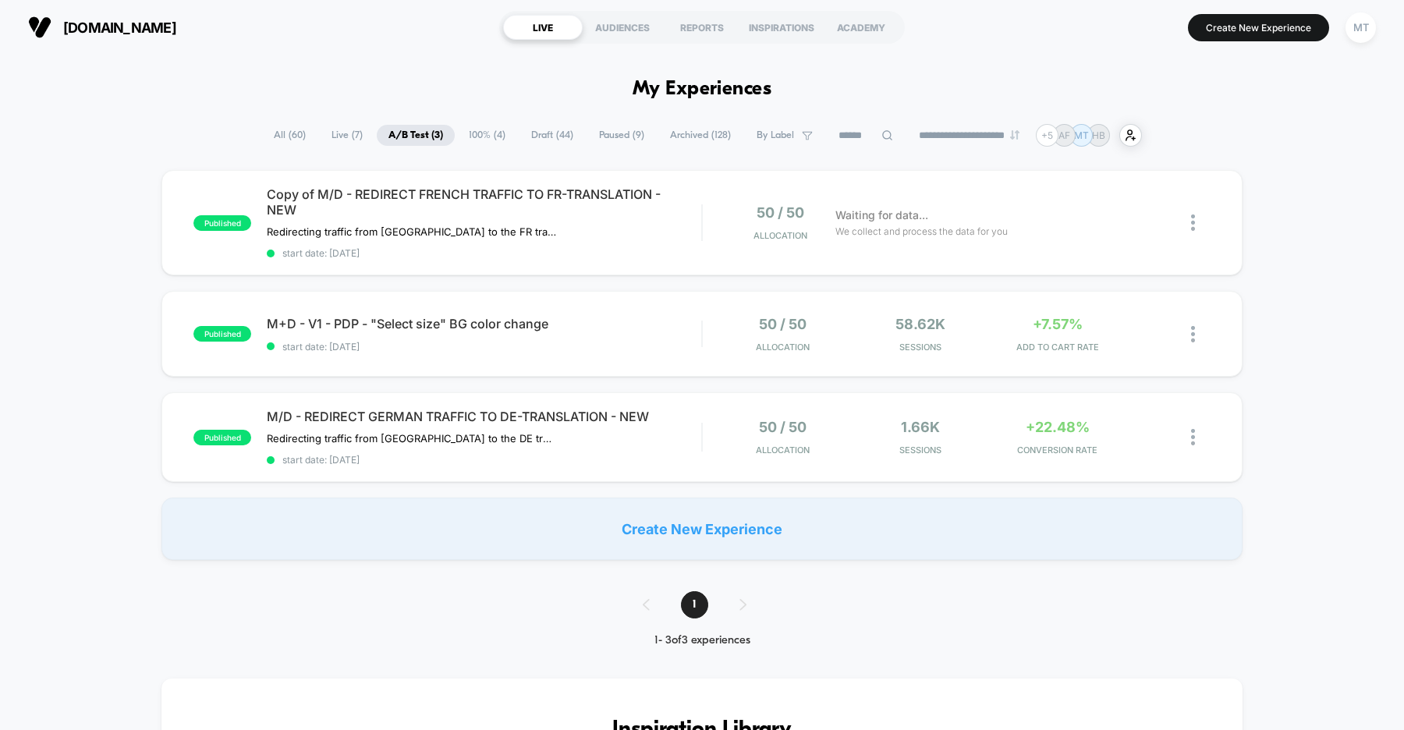
click at [536, 133] on span "Draft ( 44 )" at bounding box center [553, 135] width 66 height 21
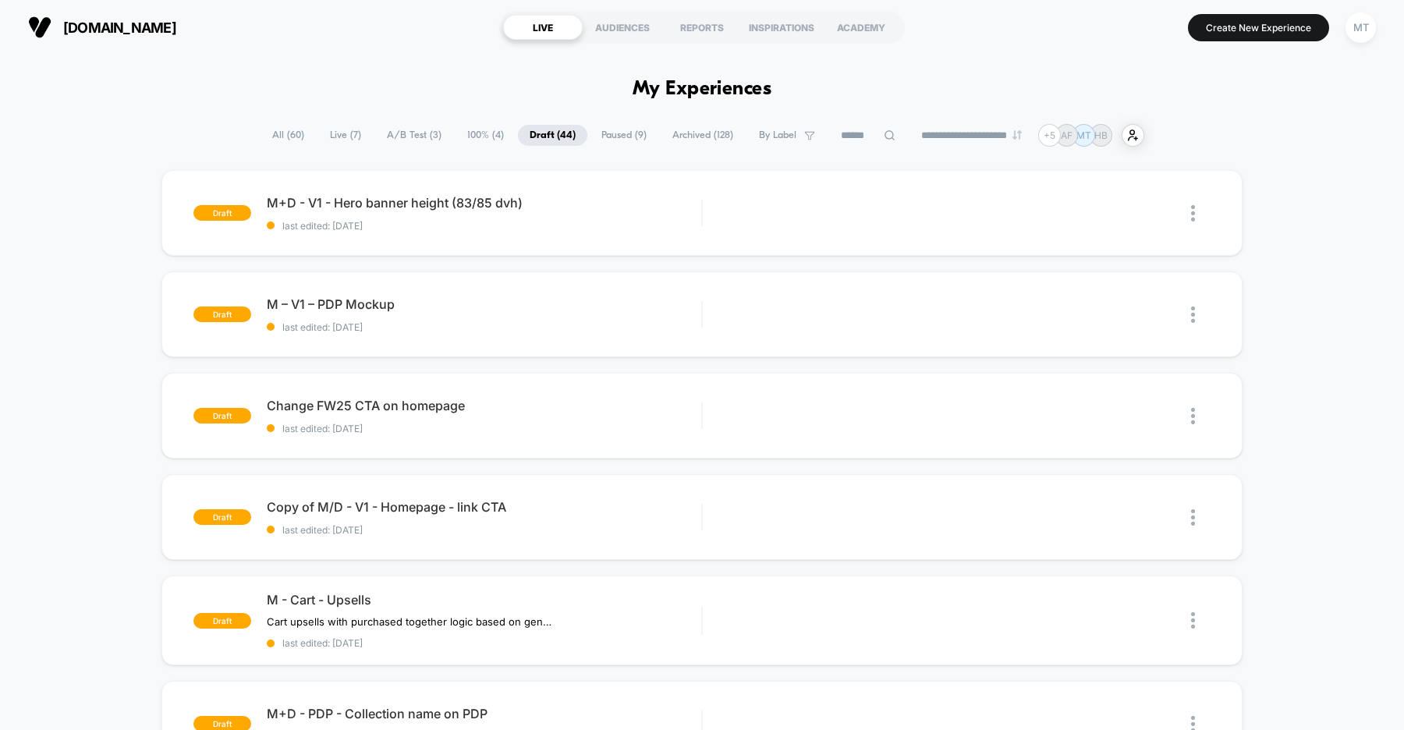
click at [413, 139] on span "A/B Test ( 3 )" at bounding box center [414, 135] width 78 height 21
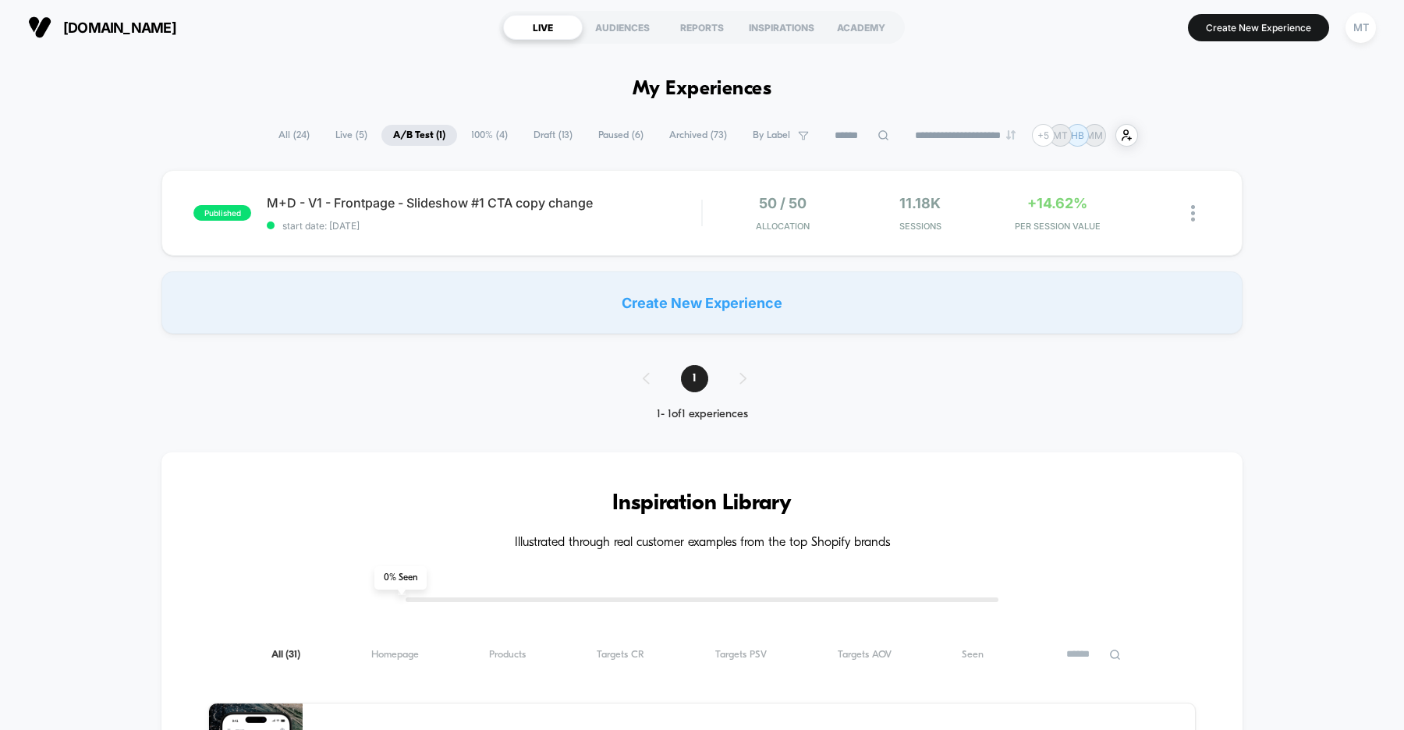
click at [537, 141] on span "Draft ( 13 )" at bounding box center [553, 135] width 62 height 21
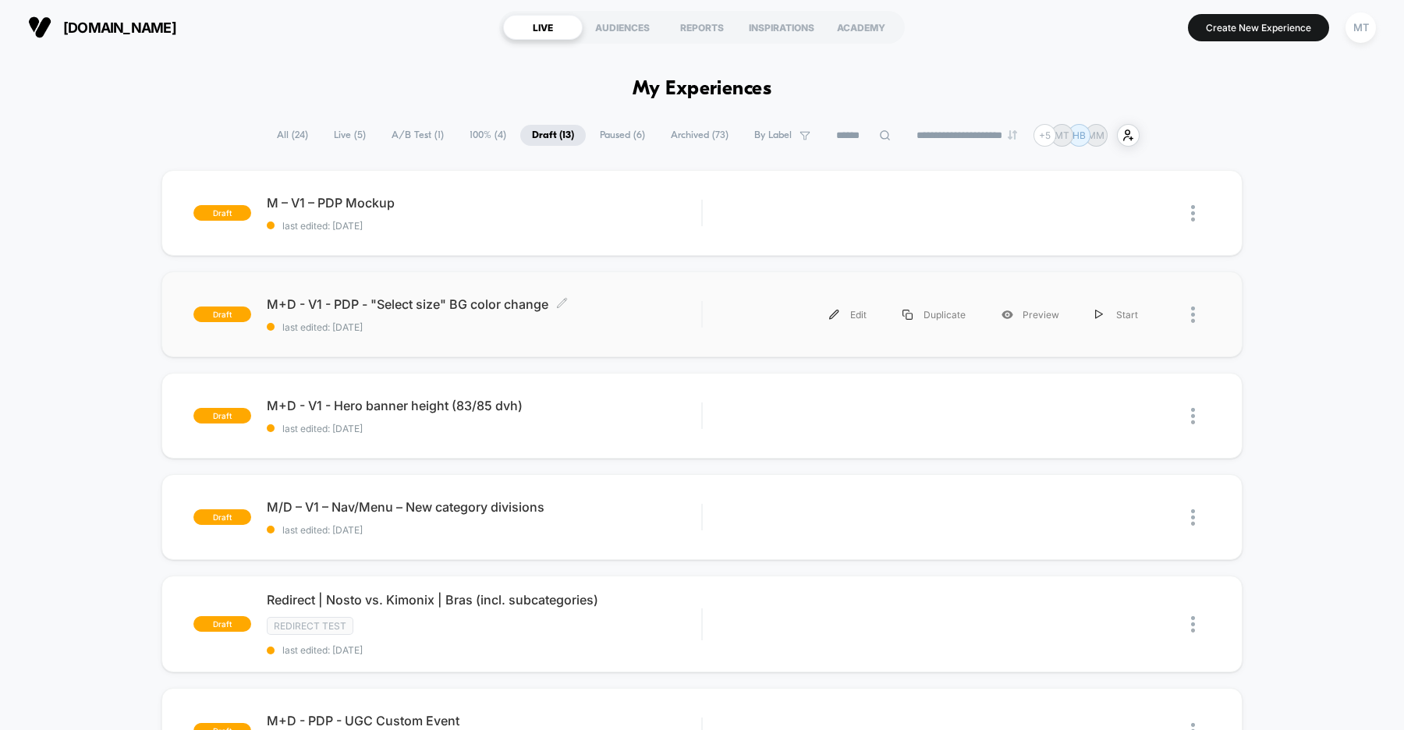
click at [646, 314] on div "M+D - V1 - PDP - "Select size" BG color change Click to edit experience details…" at bounding box center [484, 314] width 434 height 37
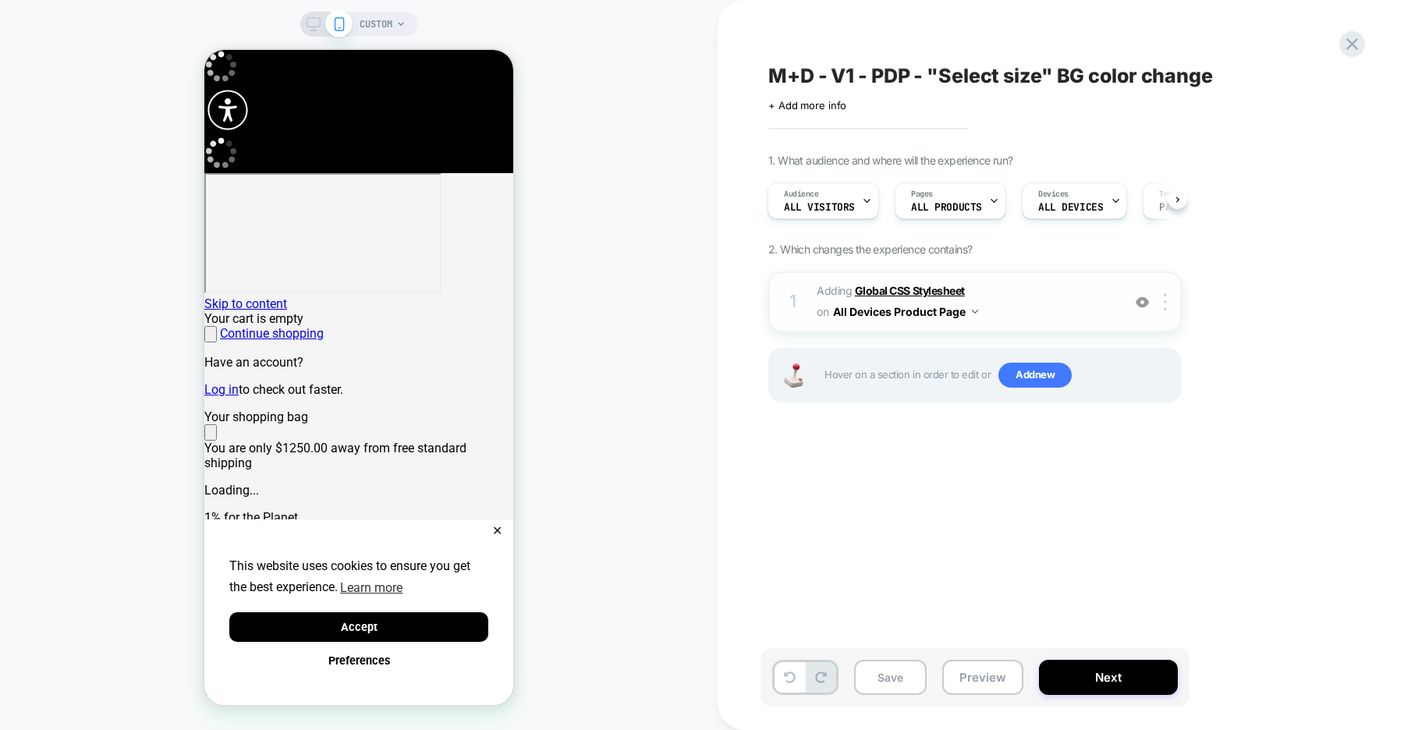
click at [910, 294] on b "Global CSS Stylesheet" at bounding box center [910, 290] width 110 height 13
click at [900, 289] on b "Global CSS Stylesheet" at bounding box center [910, 290] width 110 height 13
click at [895, 292] on b "Global CSS Stylesheet" at bounding box center [910, 290] width 110 height 13
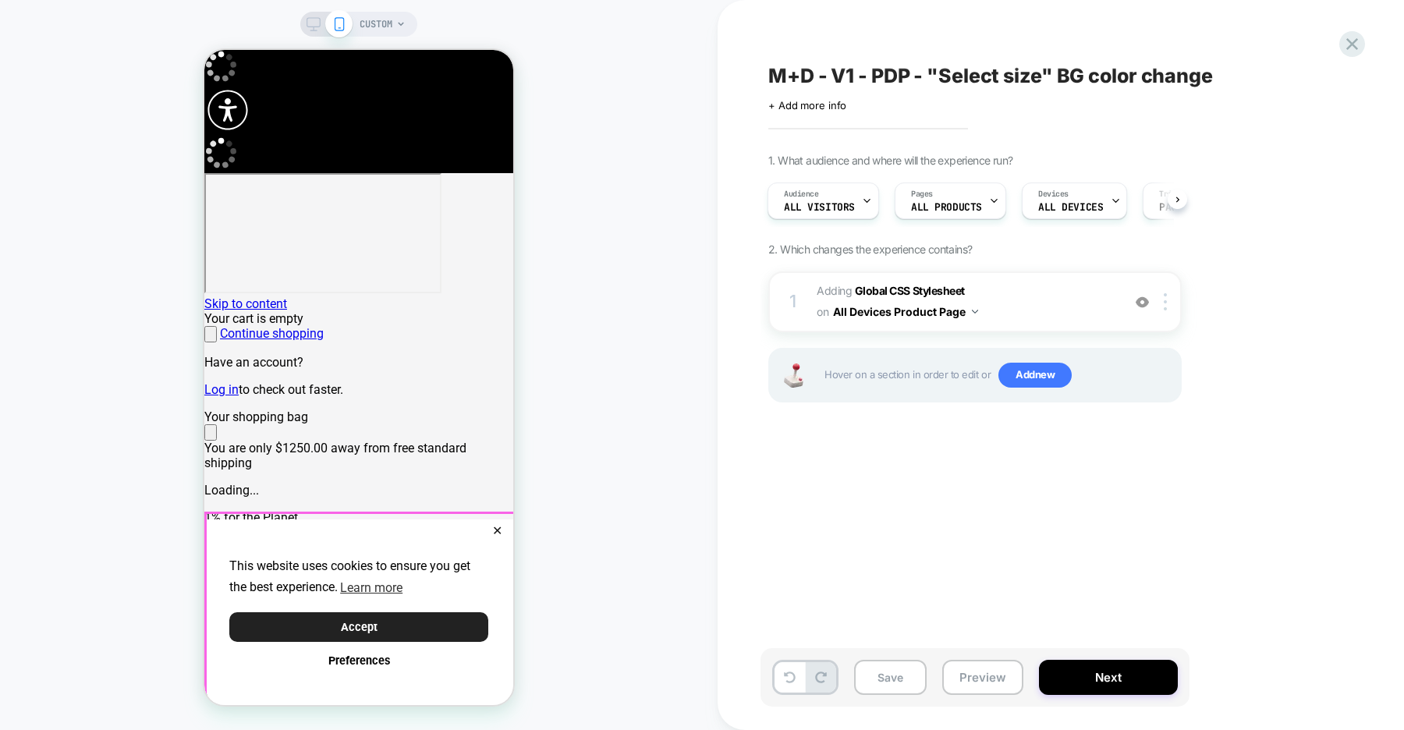
click at [427, 614] on button "Accept" at bounding box center [358, 627] width 259 height 30
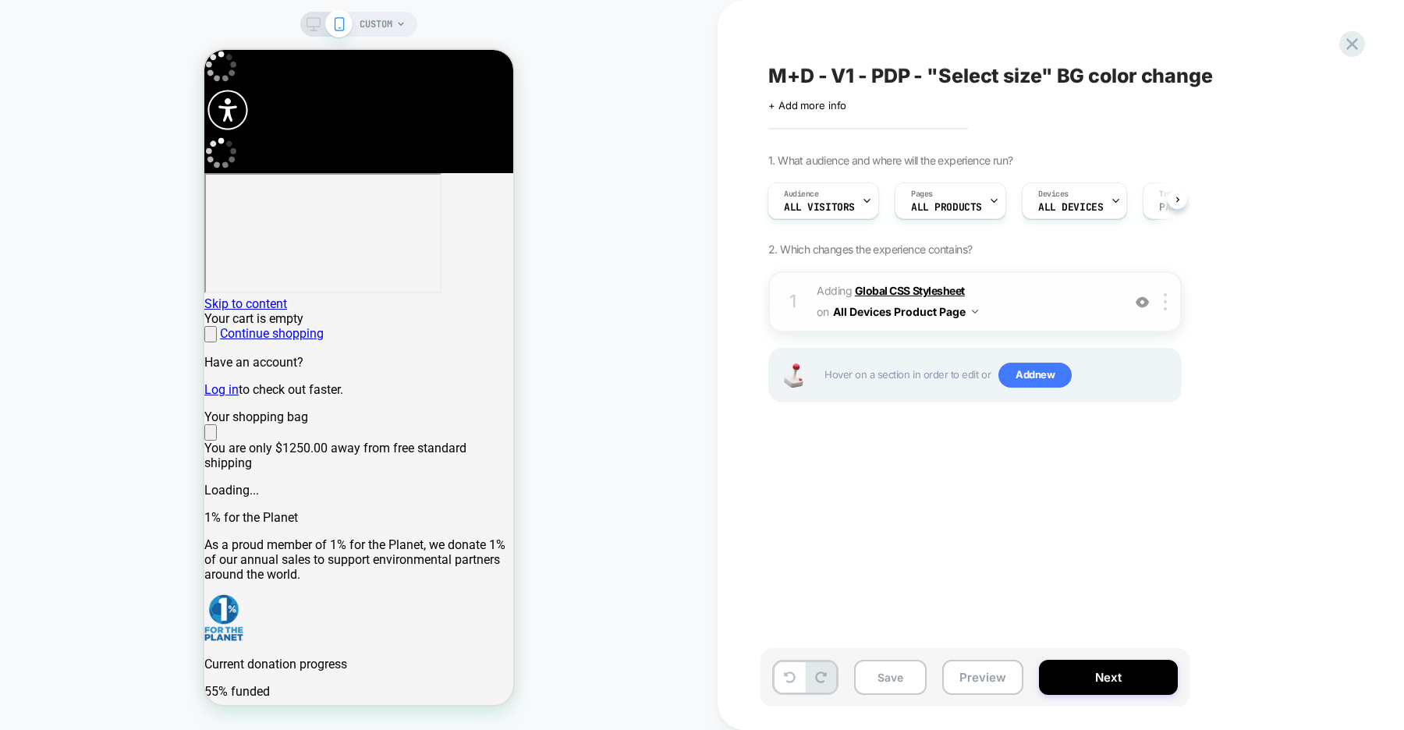
click at [925, 291] on b "Global CSS Stylesheet" at bounding box center [910, 290] width 110 height 13
click at [944, 289] on b "Global CSS Stylesheet" at bounding box center [910, 290] width 110 height 13
click at [901, 317] on button "All Devices Product Page" at bounding box center [905, 311] width 145 height 23
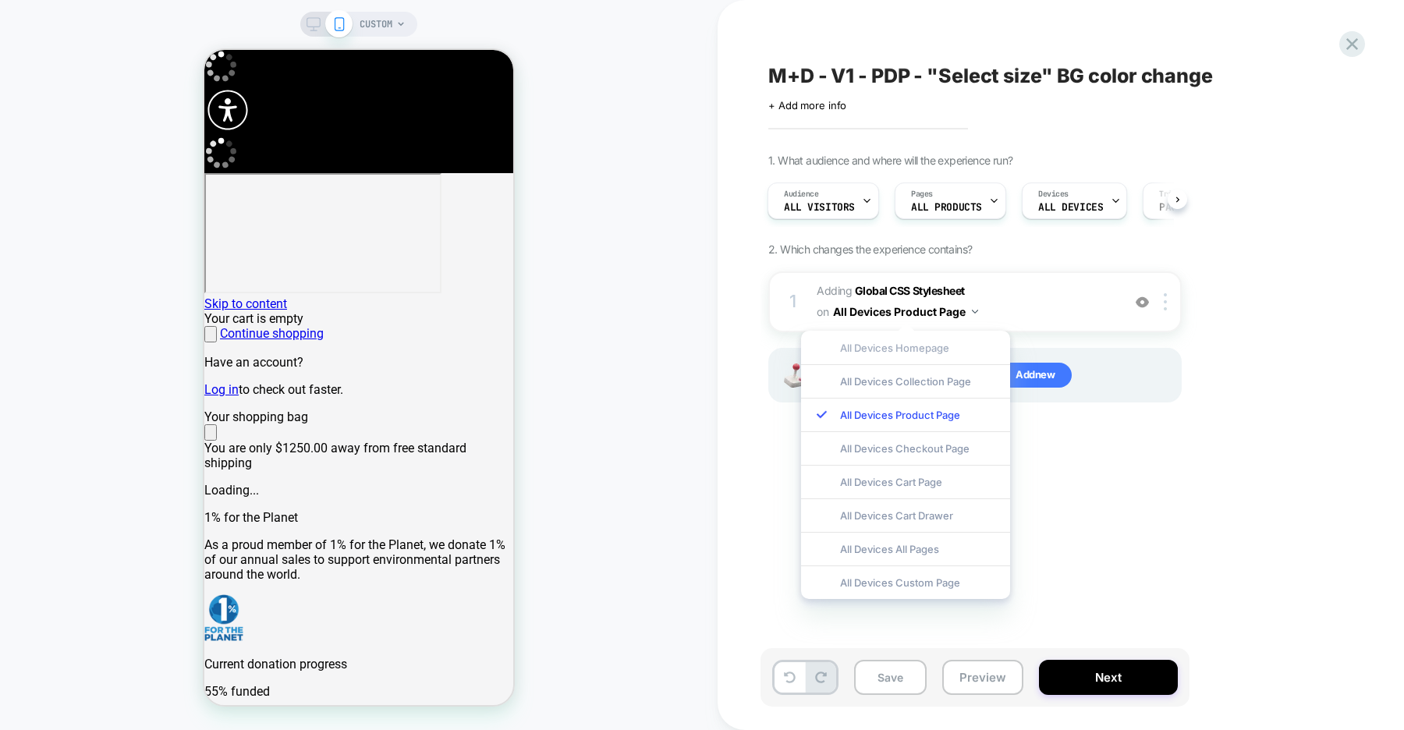
click at [897, 349] on div "All Devices Homepage" at bounding box center [905, 348] width 209 height 34
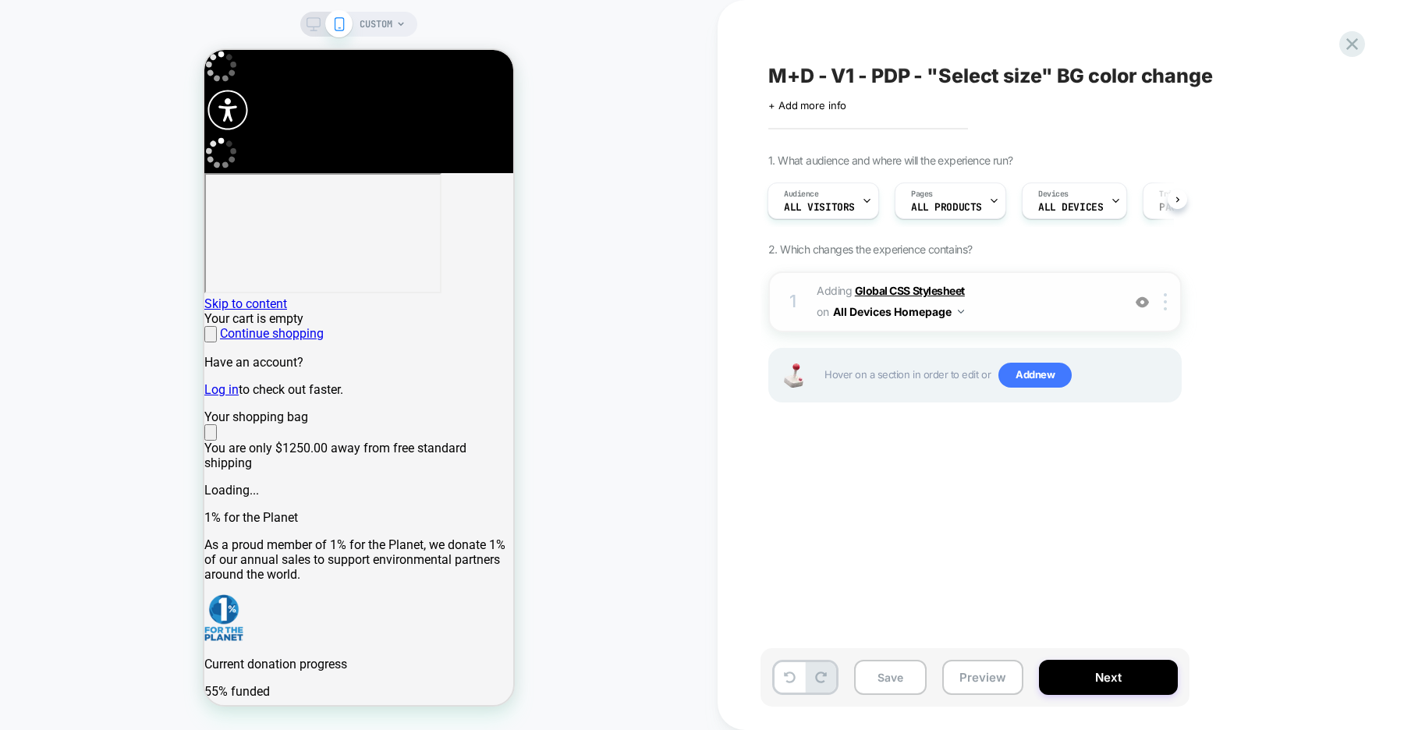
click at [898, 288] on b "Global CSS Stylesheet" at bounding box center [910, 290] width 110 height 13
click at [900, 313] on button "All Devices Homepage" at bounding box center [898, 311] width 131 height 23
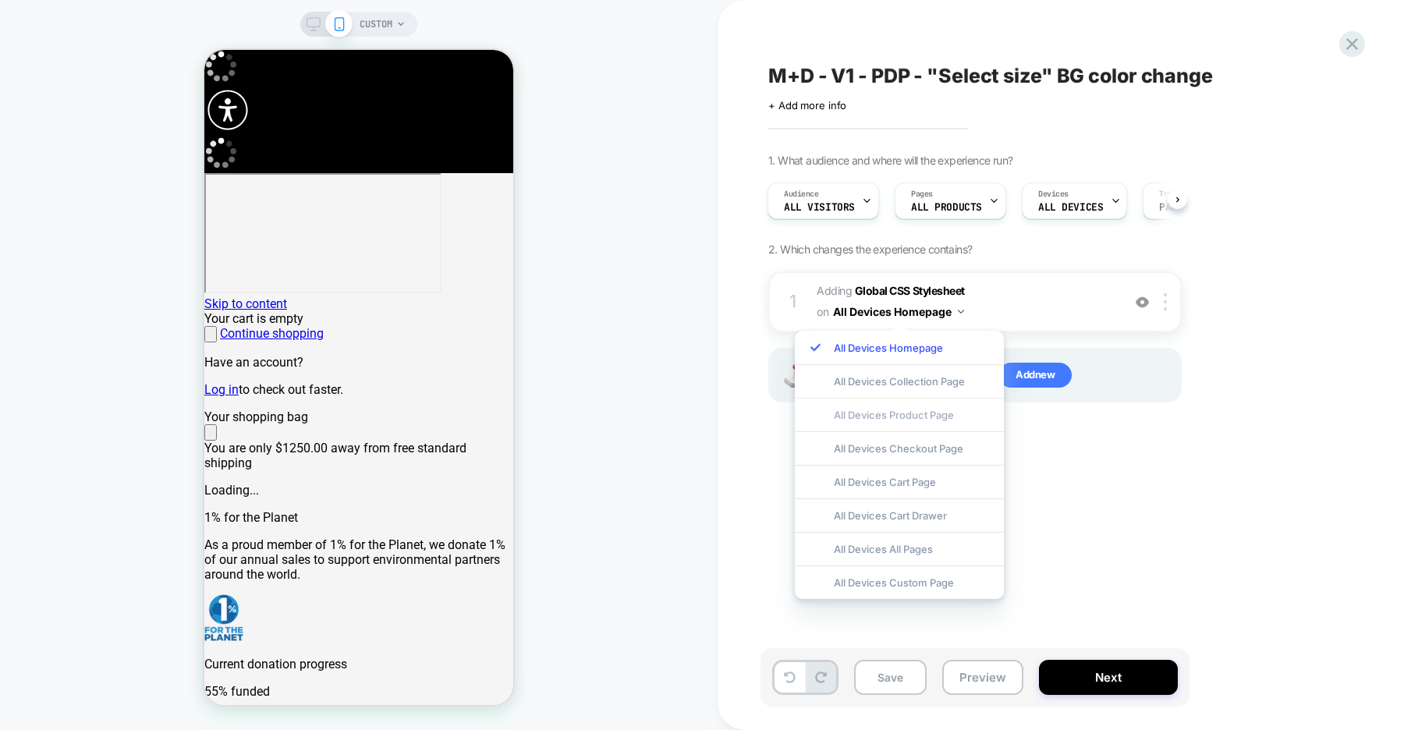
click at [896, 410] on div "All Devices Product Page" at bounding box center [899, 415] width 209 height 34
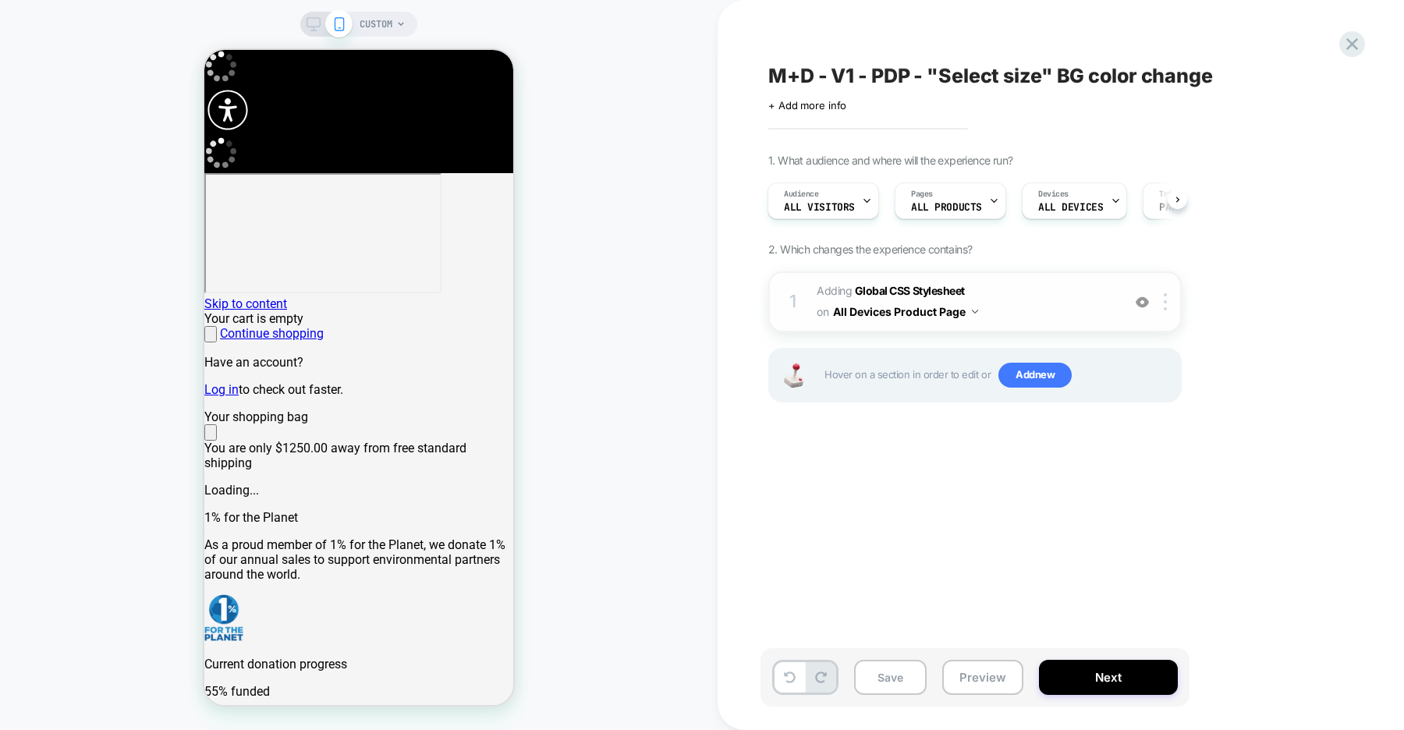
click at [1142, 303] on img at bounding box center [1142, 302] width 13 height 13
click at [211, 311] on div at bounding box center [358, 311] width 309 height 0
click at [921, 290] on b "Global CSS Stylesheet" at bounding box center [910, 290] width 110 height 13
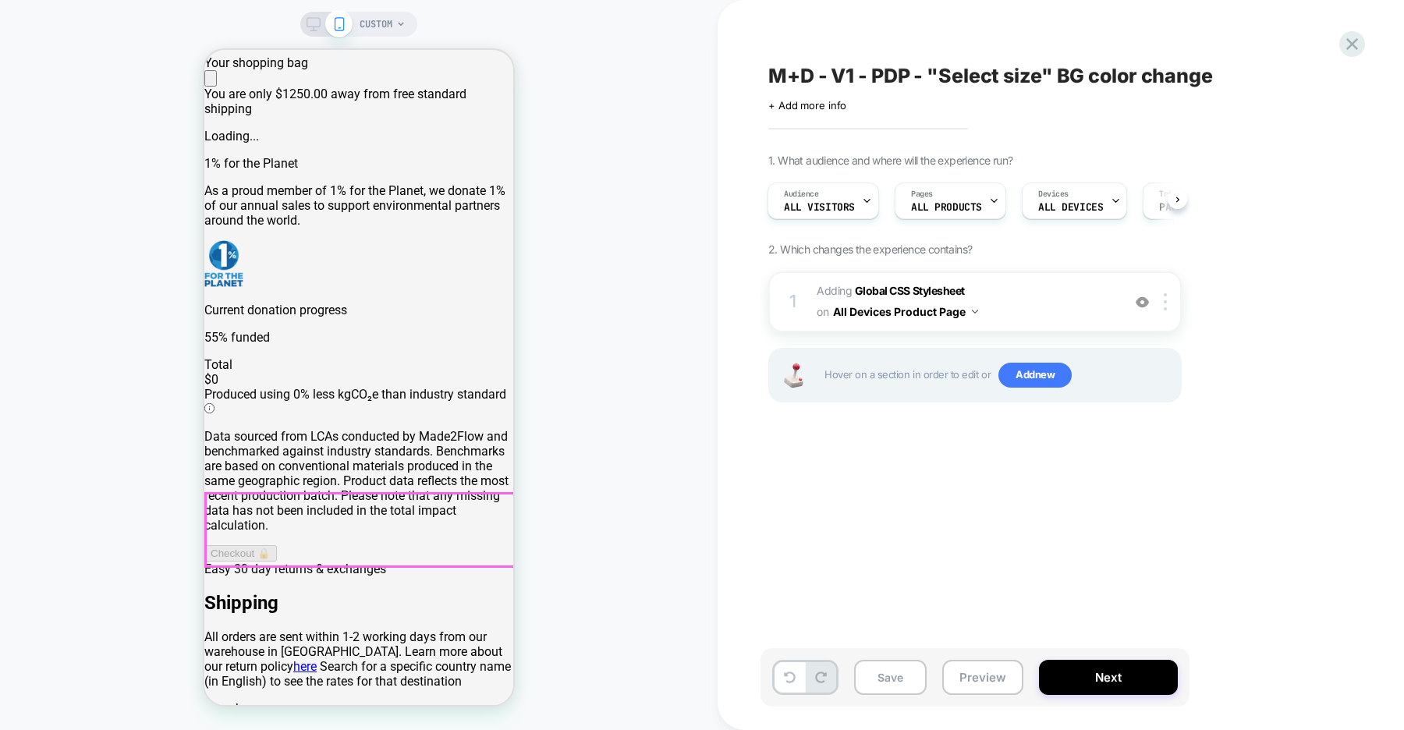
scroll to position [342, 0]
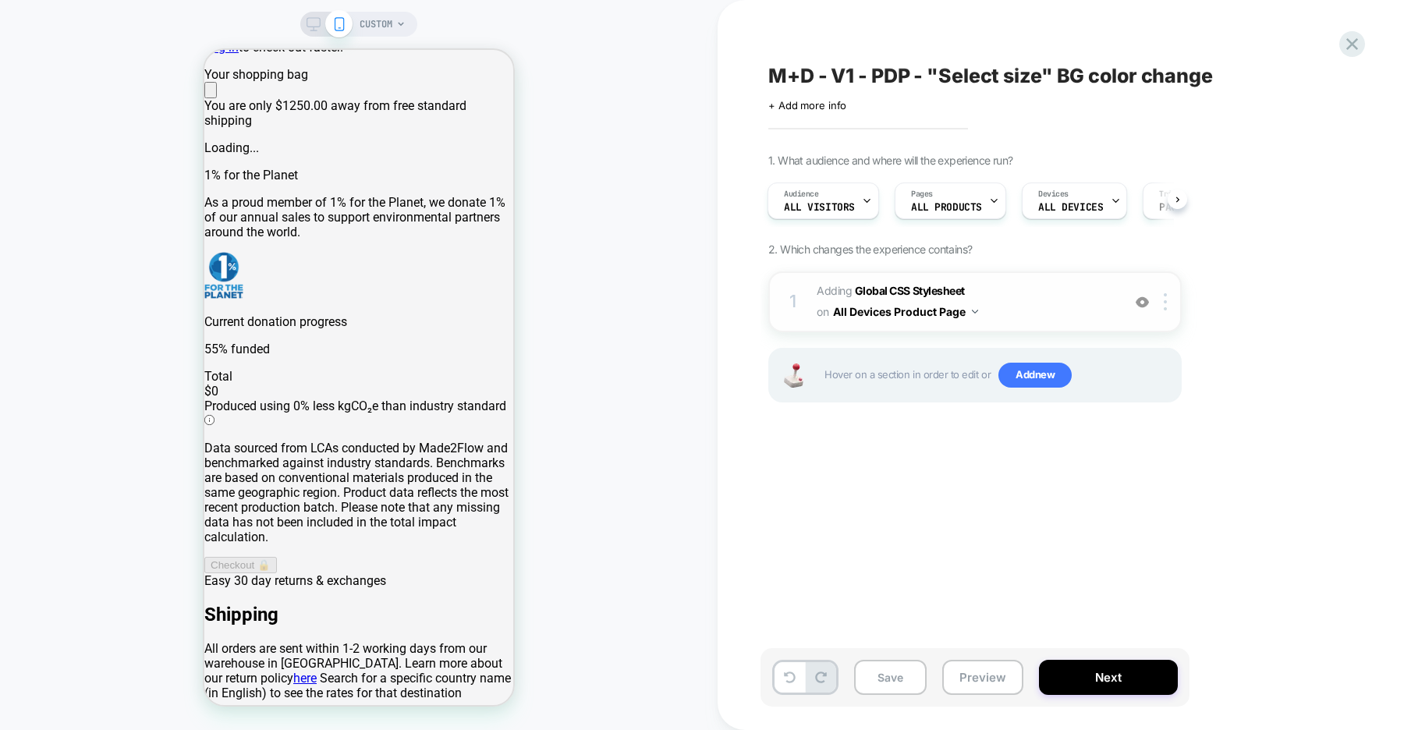
click at [939, 314] on button "All Devices Product Page" at bounding box center [905, 311] width 145 height 23
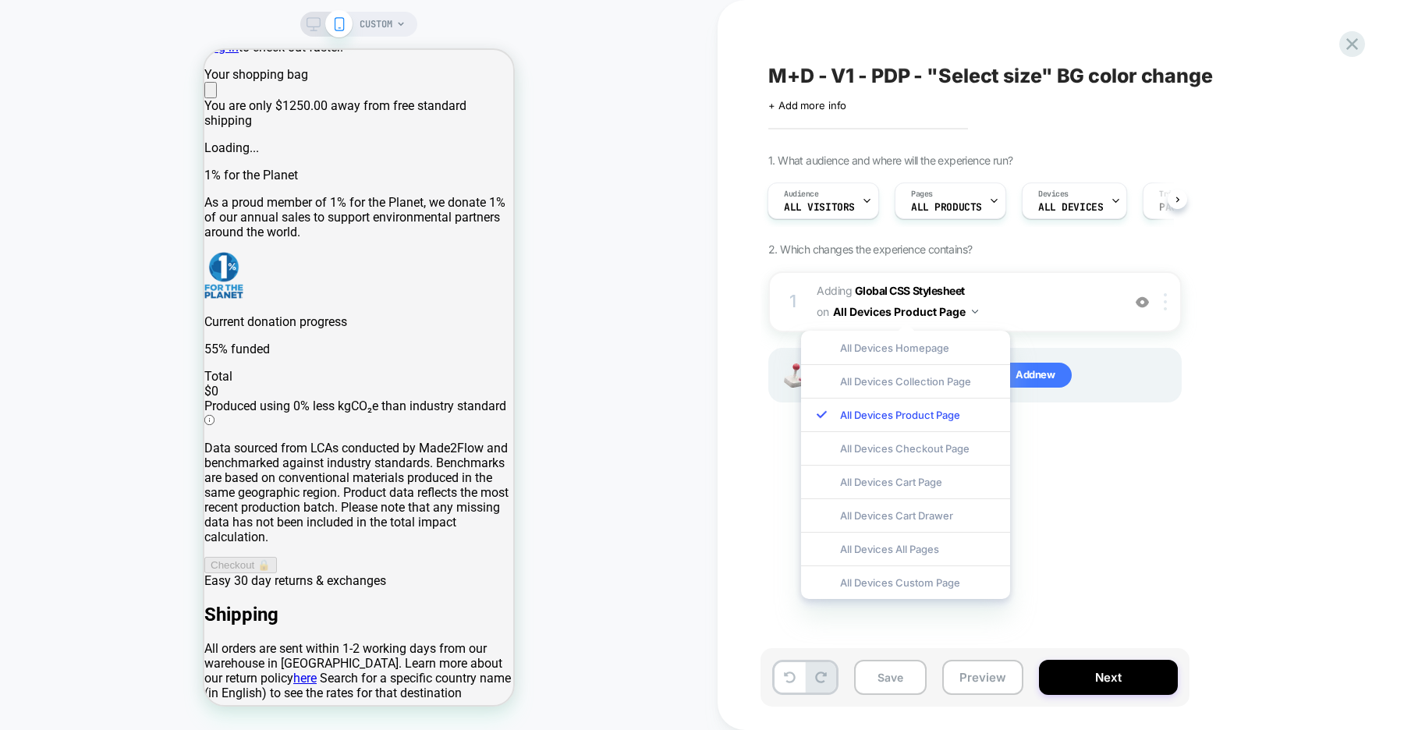
click at [1161, 303] on div at bounding box center [1168, 301] width 26 height 17
click at [1215, 253] on div "1. What audience and where will the experience run? Audience All Visitors Pages…" at bounding box center [1052, 298] width 569 height 288
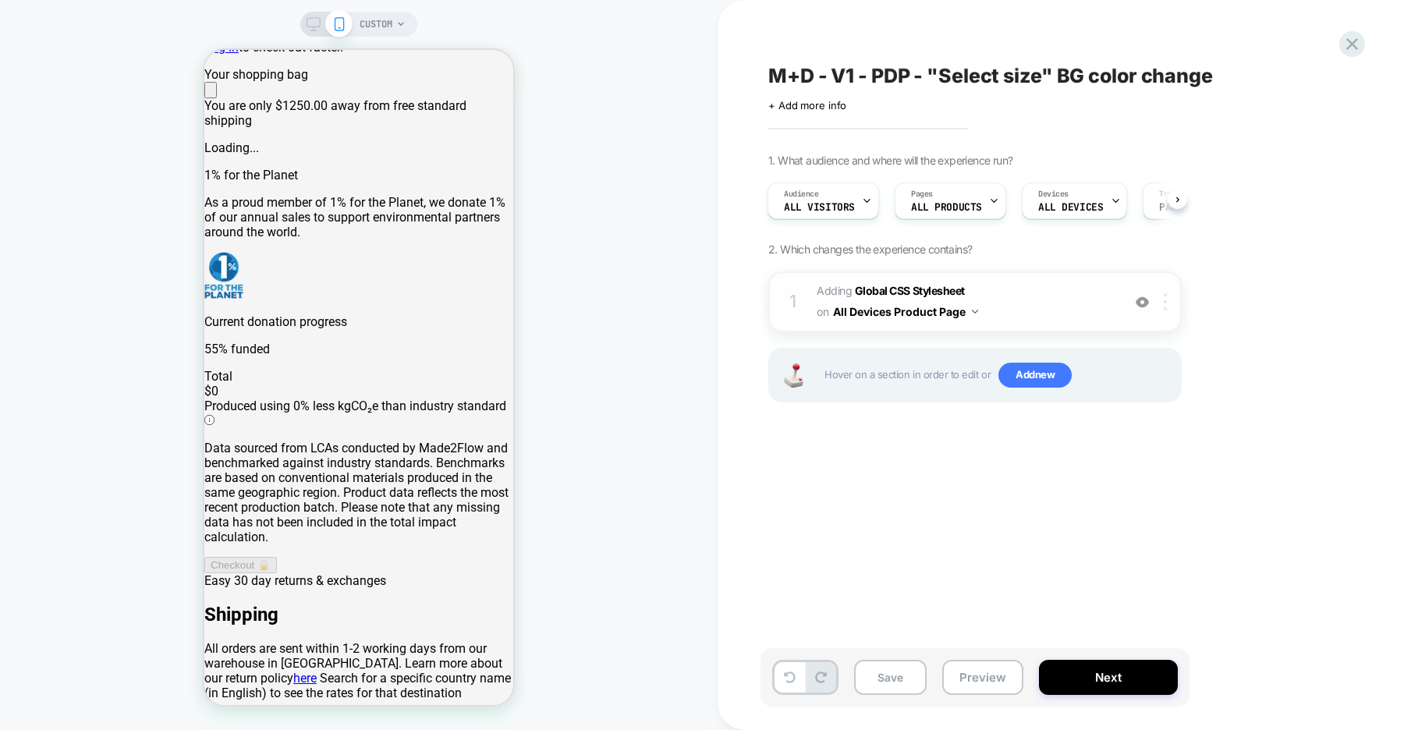
click at [1167, 305] on div at bounding box center [1168, 301] width 26 height 17
click at [1146, 338] on div "Target Mobile" at bounding box center [1167, 339] width 139 height 43
click at [913, 298] on b "Global CSS Stylesheet" at bounding box center [910, 298] width 110 height 13
click at [890, 297] on b "Global CSS Stylesheet" at bounding box center [910, 298] width 110 height 13
click at [909, 298] on b "Global CSS Stylesheet" at bounding box center [910, 298] width 110 height 13
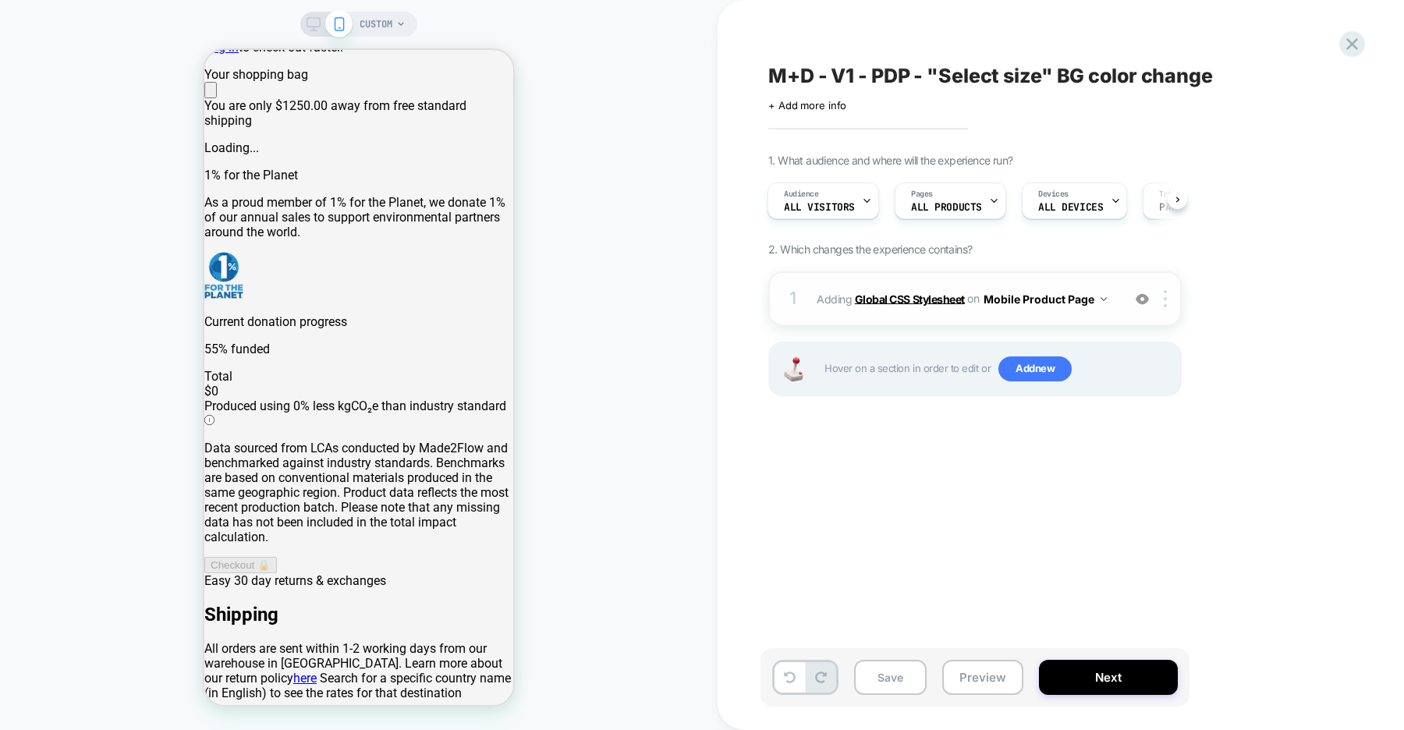
click at [931, 298] on b "Global CSS Stylesheet" at bounding box center [910, 298] width 110 height 13
click at [1163, 300] on div at bounding box center [1168, 298] width 26 height 17
click at [1132, 374] on div "Target All Devices" at bounding box center [1167, 379] width 139 height 43
click at [943, 293] on b "Global CSS Stylesheet" at bounding box center [910, 290] width 110 height 13
click at [916, 292] on b "Global CSS Stylesheet" at bounding box center [910, 290] width 110 height 13
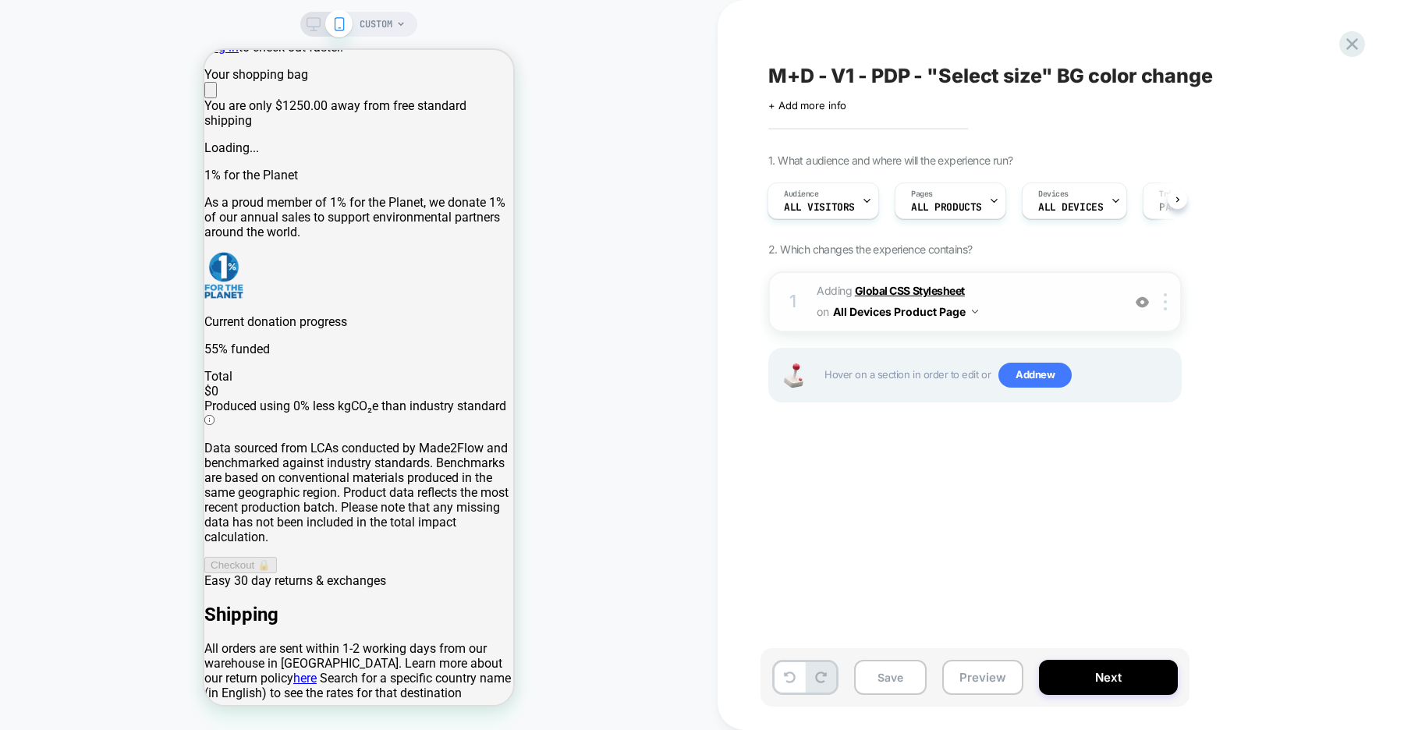
click at [888, 286] on b "Global CSS Stylesheet" at bounding box center [910, 290] width 110 height 13
click at [881, 286] on b "Global CSS Stylesheet" at bounding box center [910, 290] width 110 height 13
click at [906, 288] on b "Global CSS Stylesheet" at bounding box center [910, 290] width 110 height 13
click at [907, 309] on button "All Devices Product Page" at bounding box center [905, 311] width 145 height 23
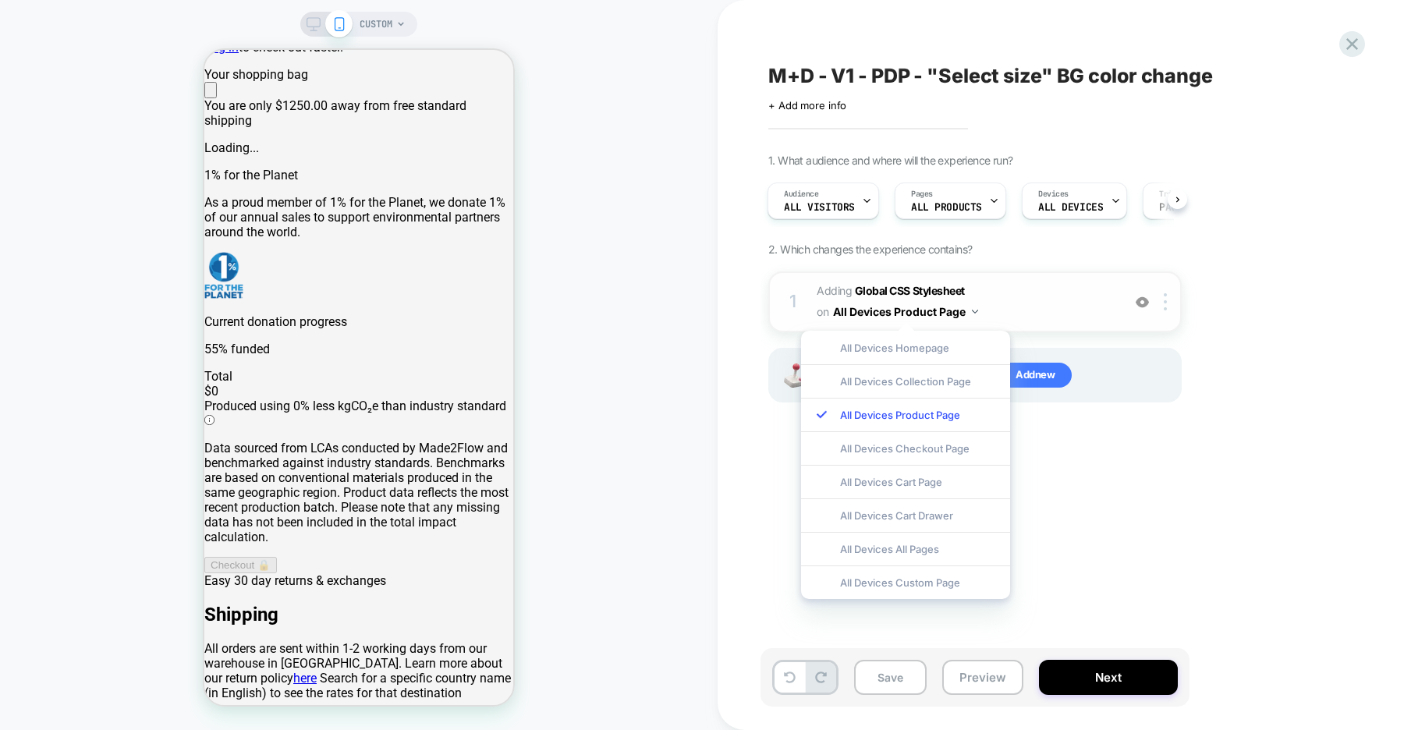
click at [907, 309] on button "All Devices Product Page" at bounding box center [905, 311] width 145 height 23
click at [898, 288] on b "Global CSS Stylesheet" at bounding box center [910, 290] width 110 height 13
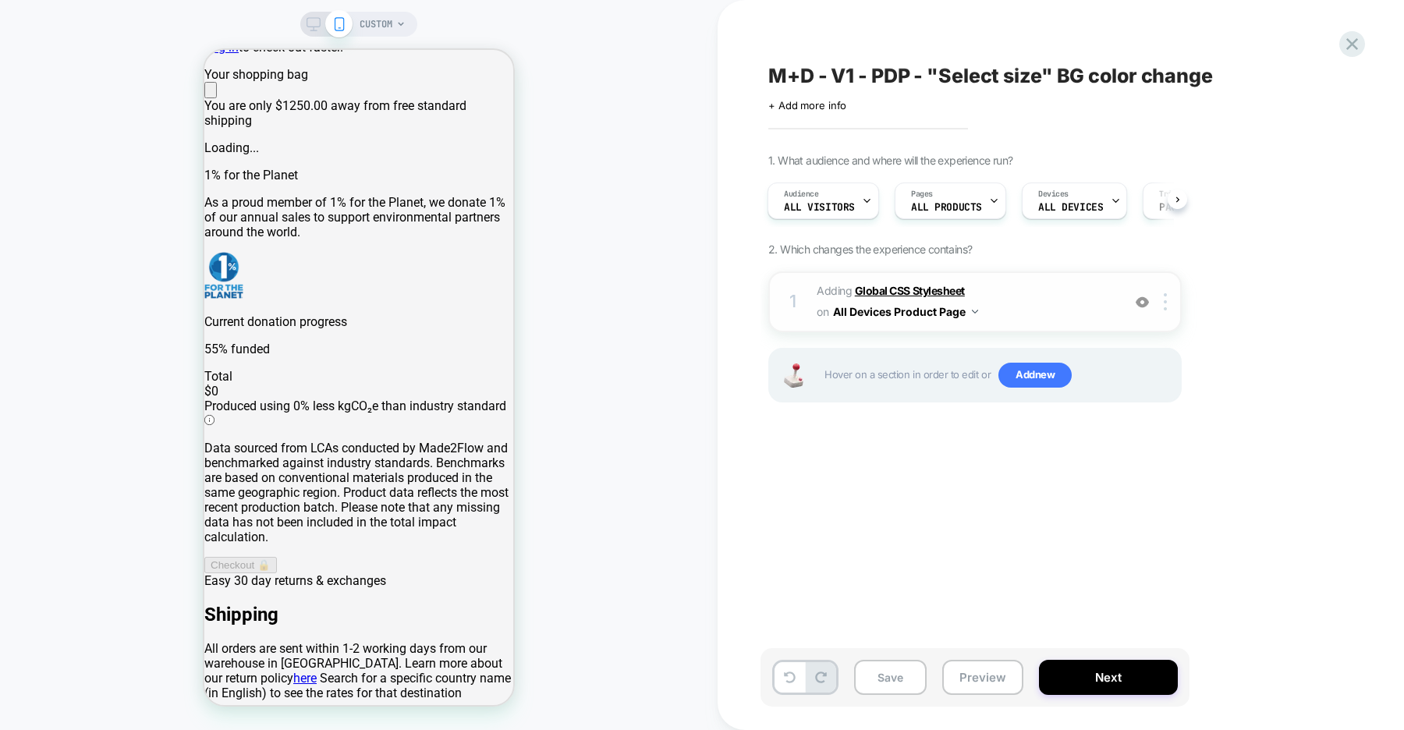
click at [877, 289] on b "Global CSS Stylesheet" at bounding box center [910, 290] width 110 height 13
click at [886, 289] on b "Global CSS Stylesheet" at bounding box center [910, 290] width 110 height 13
click at [891, 290] on b "Global CSS Stylesheet" at bounding box center [910, 290] width 110 height 13
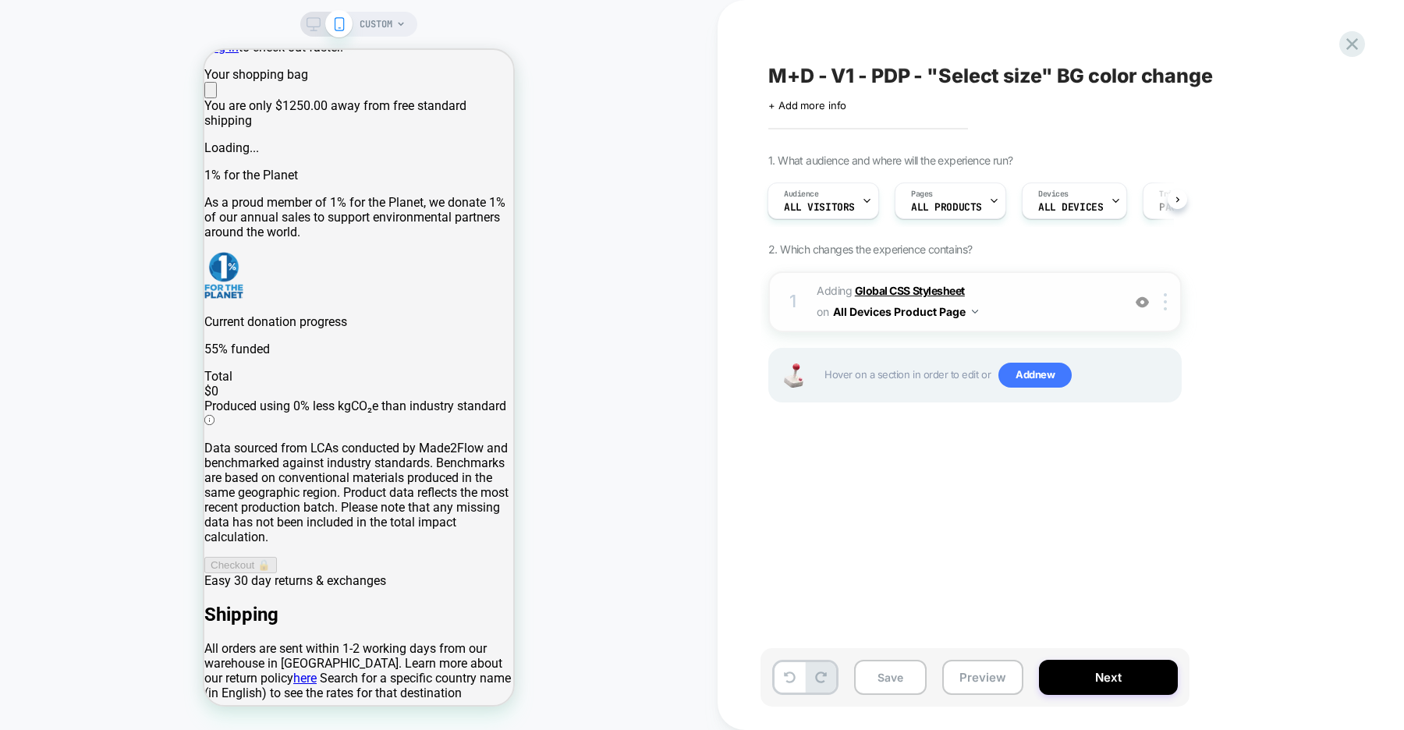
click at [917, 289] on b "Global CSS Stylesheet" at bounding box center [910, 290] width 110 height 13
click at [895, 291] on b "Global CSS Stylesheet" at bounding box center [910, 290] width 110 height 13
click at [922, 294] on b "Global CSS Stylesheet" at bounding box center [910, 290] width 110 height 13
click at [938, 291] on b "Global CSS Stylesheet" at bounding box center [910, 290] width 110 height 13
click at [914, 291] on b "Global CSS Stylesheet" at bounding box center [910, 290] width 110 height 13
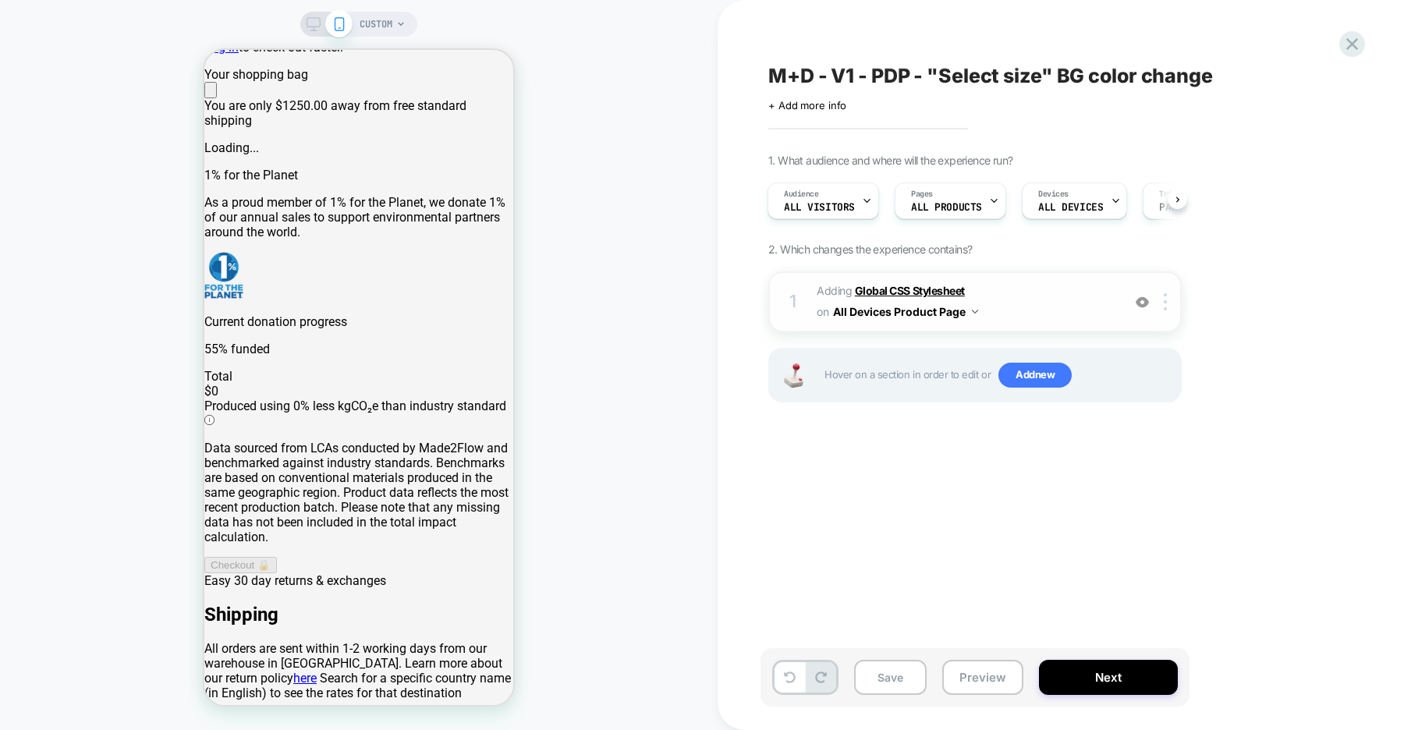
click at [902, 291] on b "Global CSS Stylesheet" at bounding box center [910, 290] width 110 height 13
click at [1349, 48] on icon at bounding box center [1352, 44] width 12 height 12
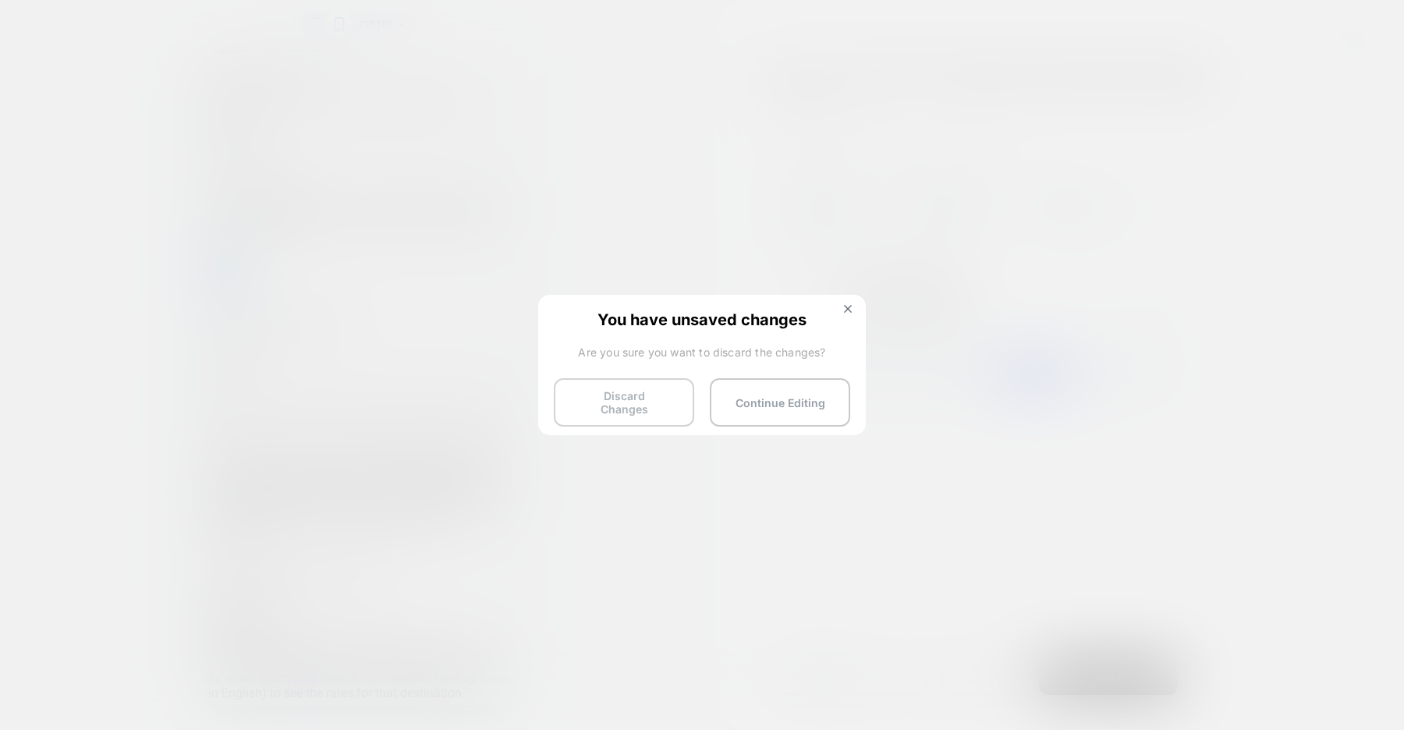
click at [603, 399] on button "Discard Changes" at bounding box center [624, 402] width 140 height 48
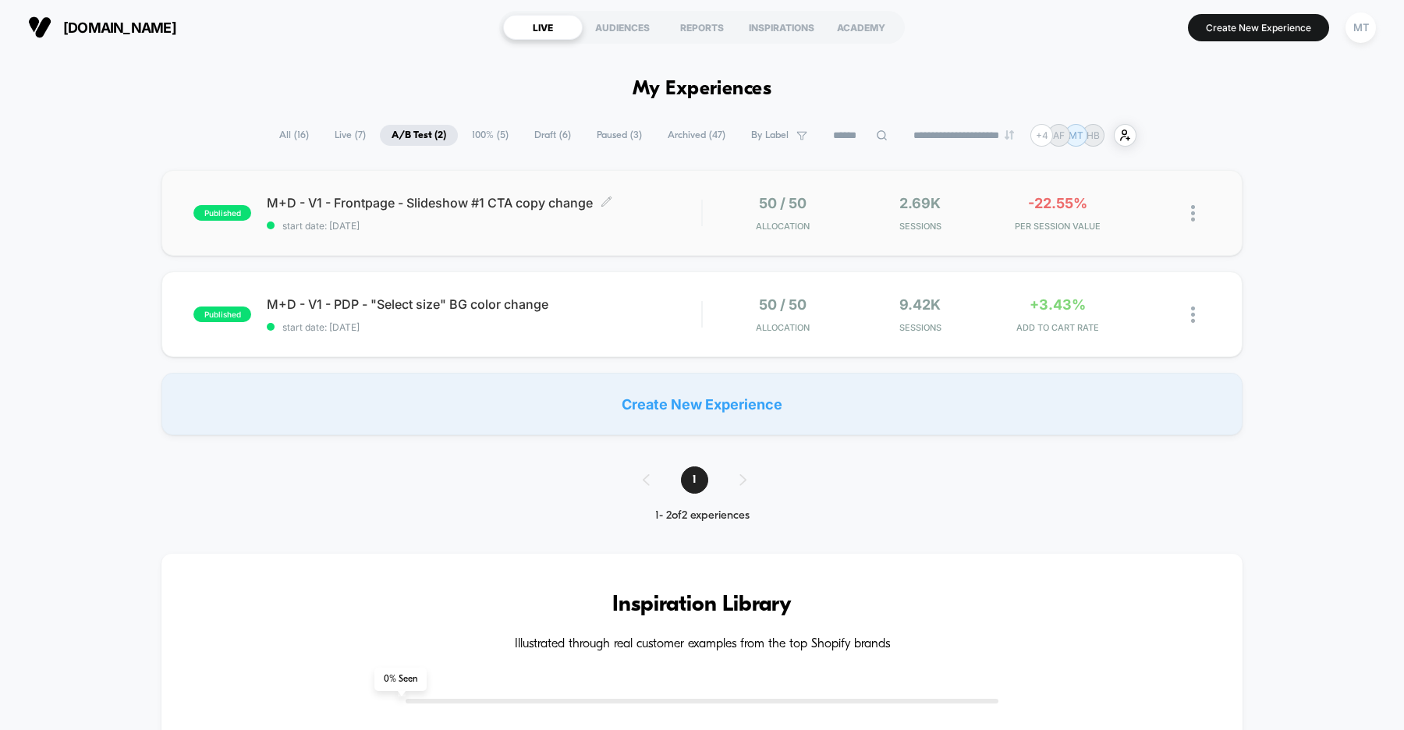
click at [650, 222] on span "start date: [DATE]" at bounding box center [484, 226] width 434 height 12
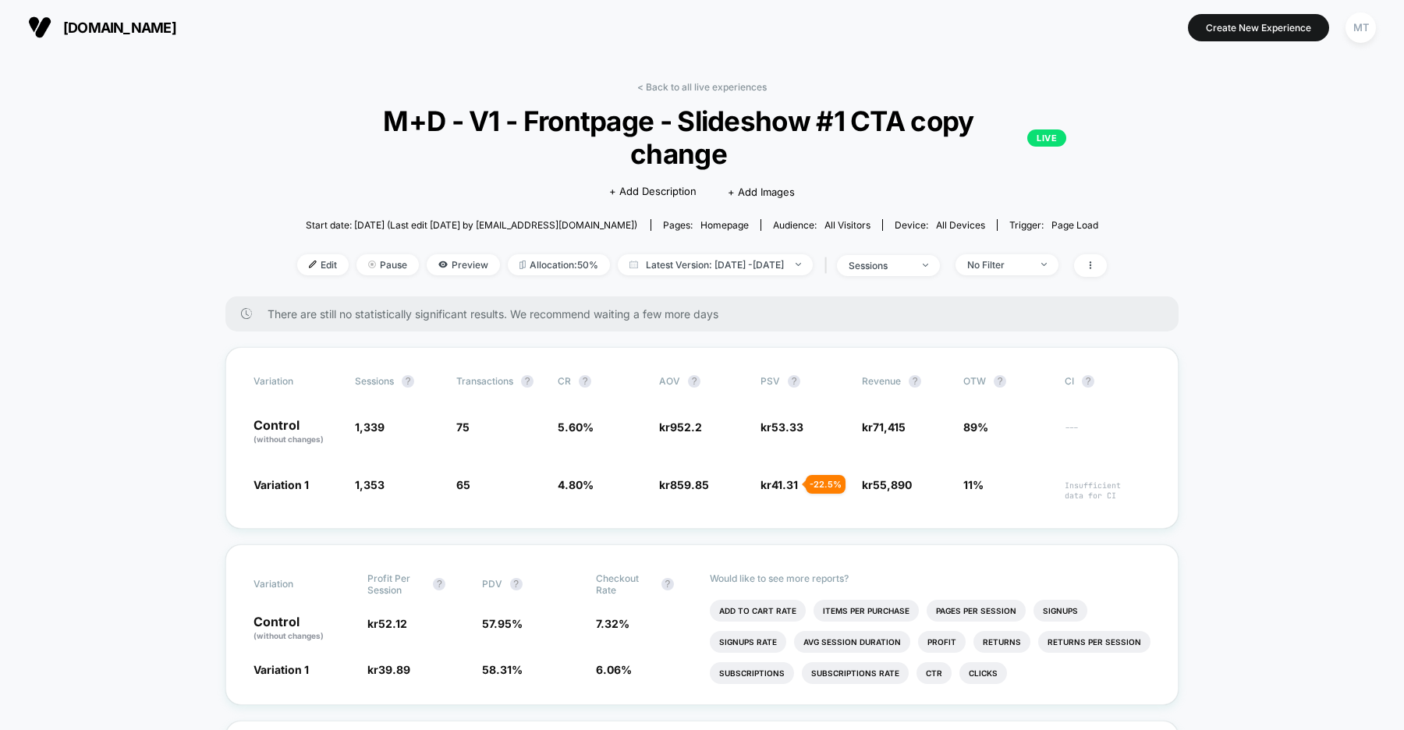
click at [169, 29] on span "[DOMAIN_NAME]" at bounding box center [119, 28] width 113 height 16
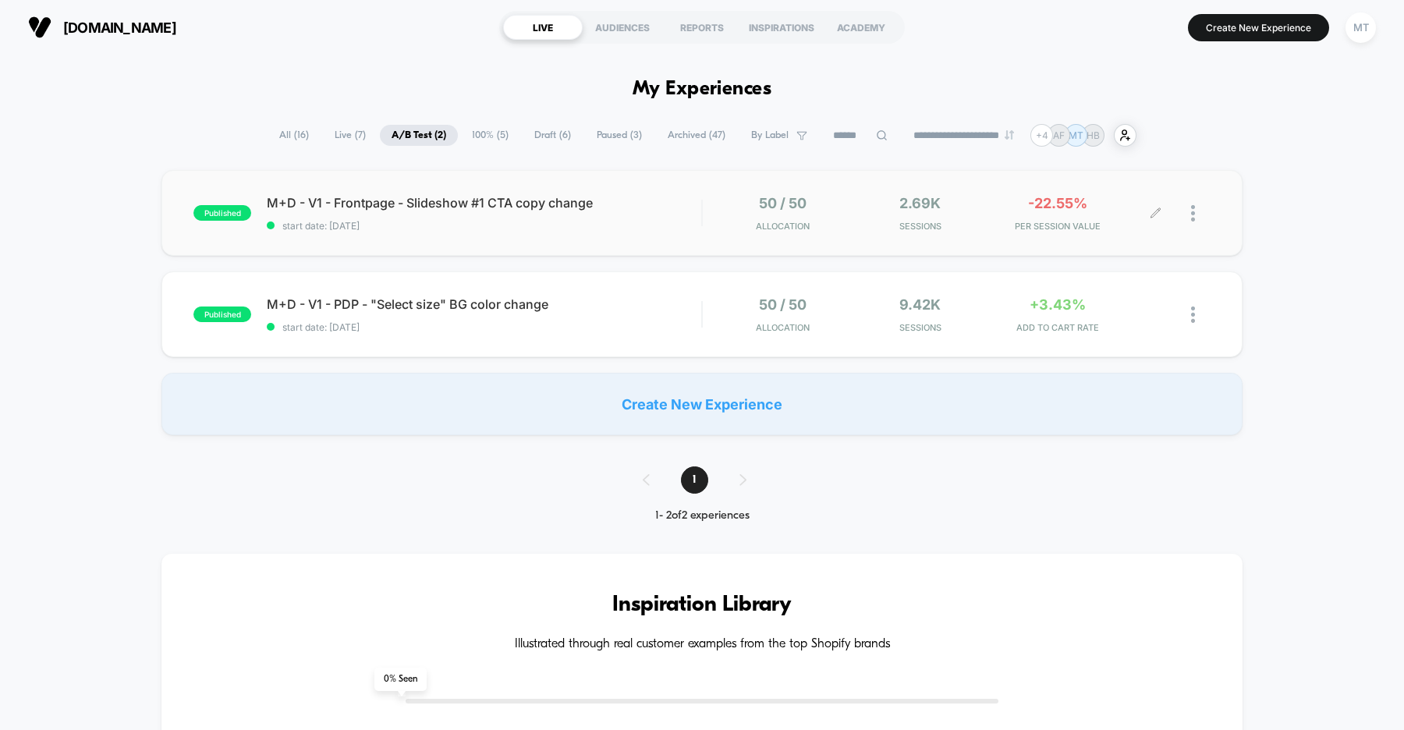
click at [1196, 211] on div at bounding box center [1201, 213] width 20 height 37
click at [1100, 196] on div "Pause" at bounding box center [1113, 196] width 140 height 35
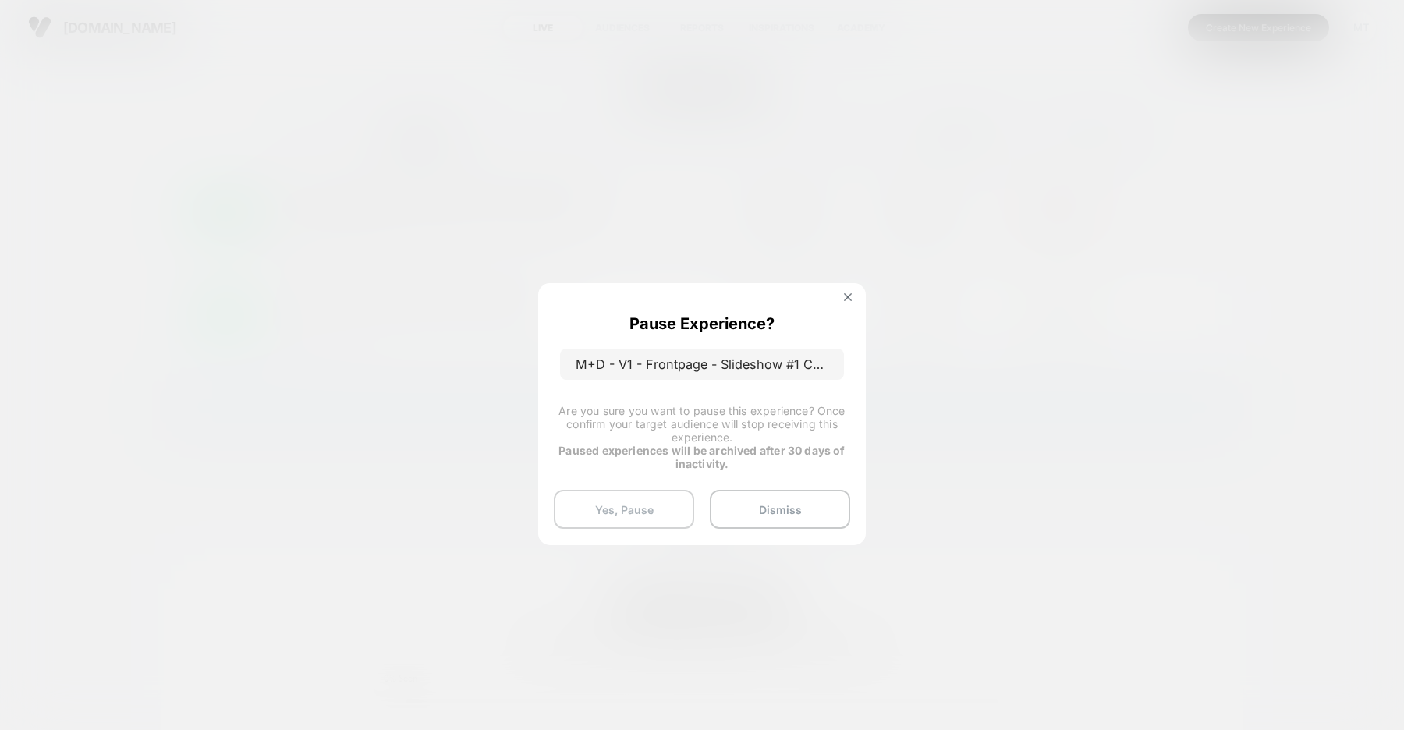
click at [616, 509] on button "Yes, Pause" at bounding box center [624, 509] width 140 height 39
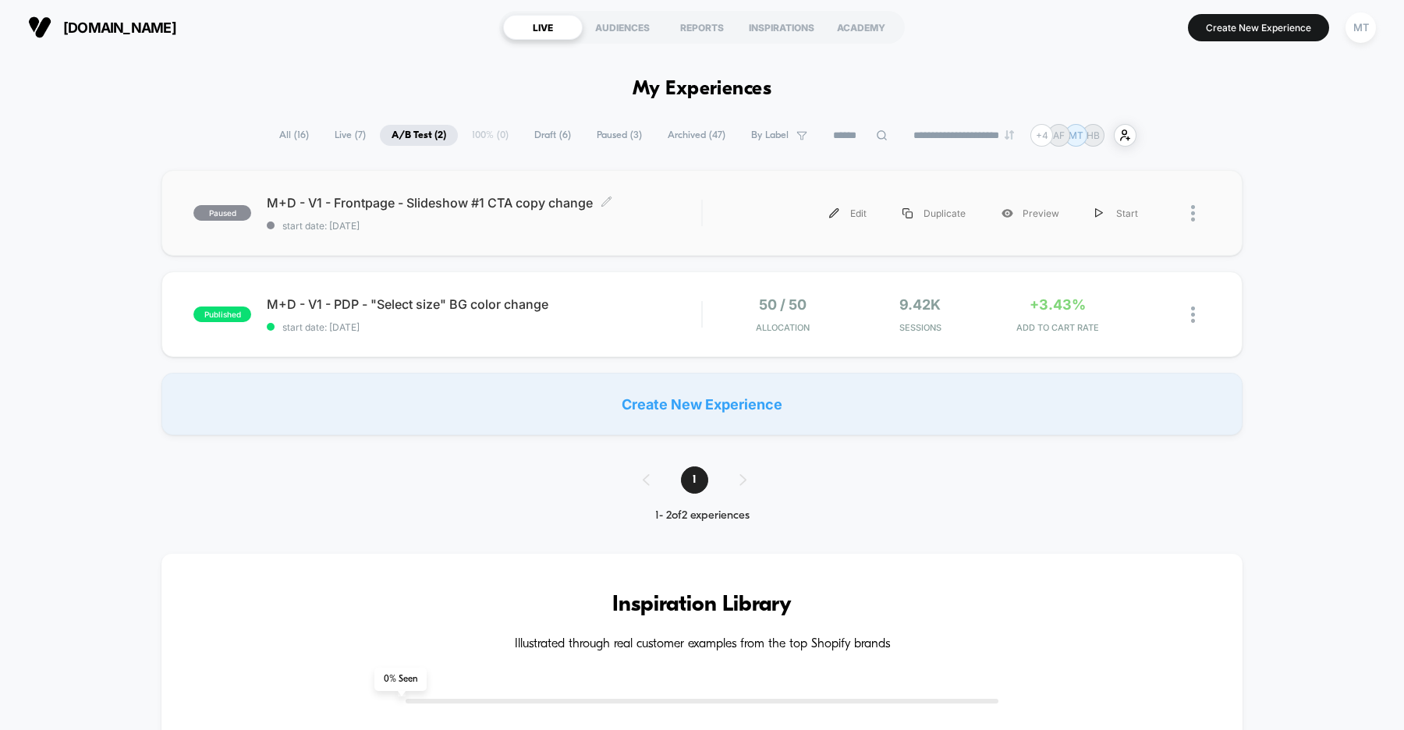
click at [643, 197] on span "M+D - V1 - Frontpage - Slideshow #1 CTA copy change Click to edit experience de…" at bounding box center [484, 203] width 434 height 16
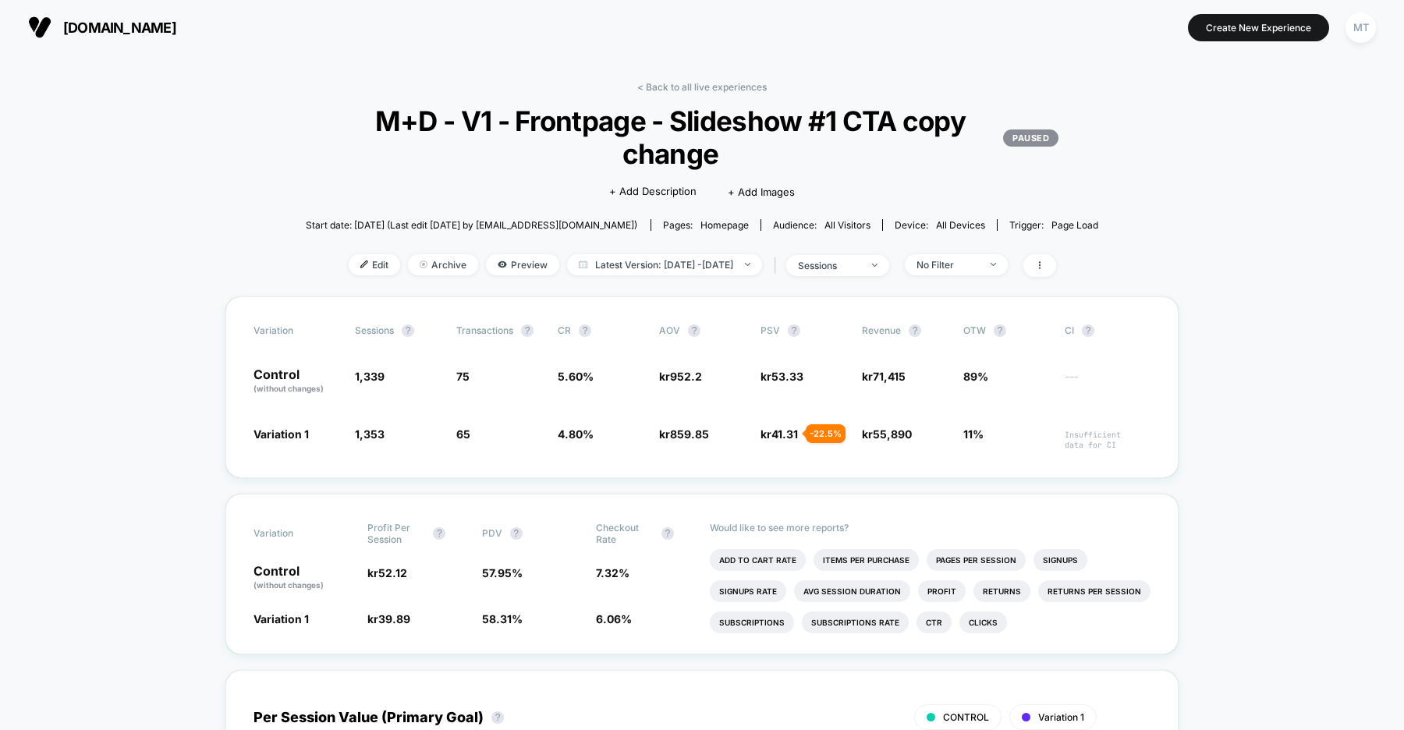
click at [176, 23] on span "[DOMAIN_NAME]" at bounding box center [119, 28] width 113 height 16
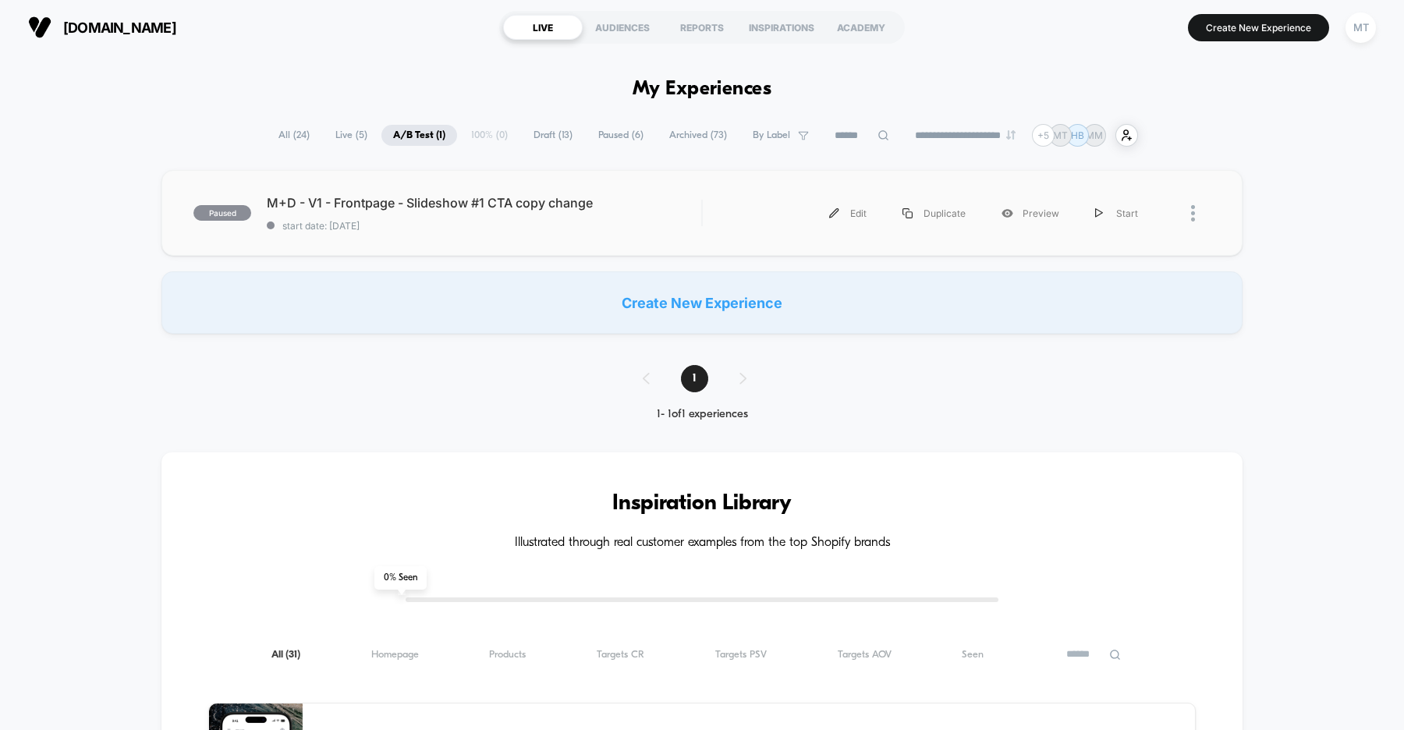
click at [583, 243] on div "paused M+D - V1 - Frontpage - Slideshow #1 CTA copy change start date: [DATE] E…" at bounding box center [701, 213] width 1081 height 86
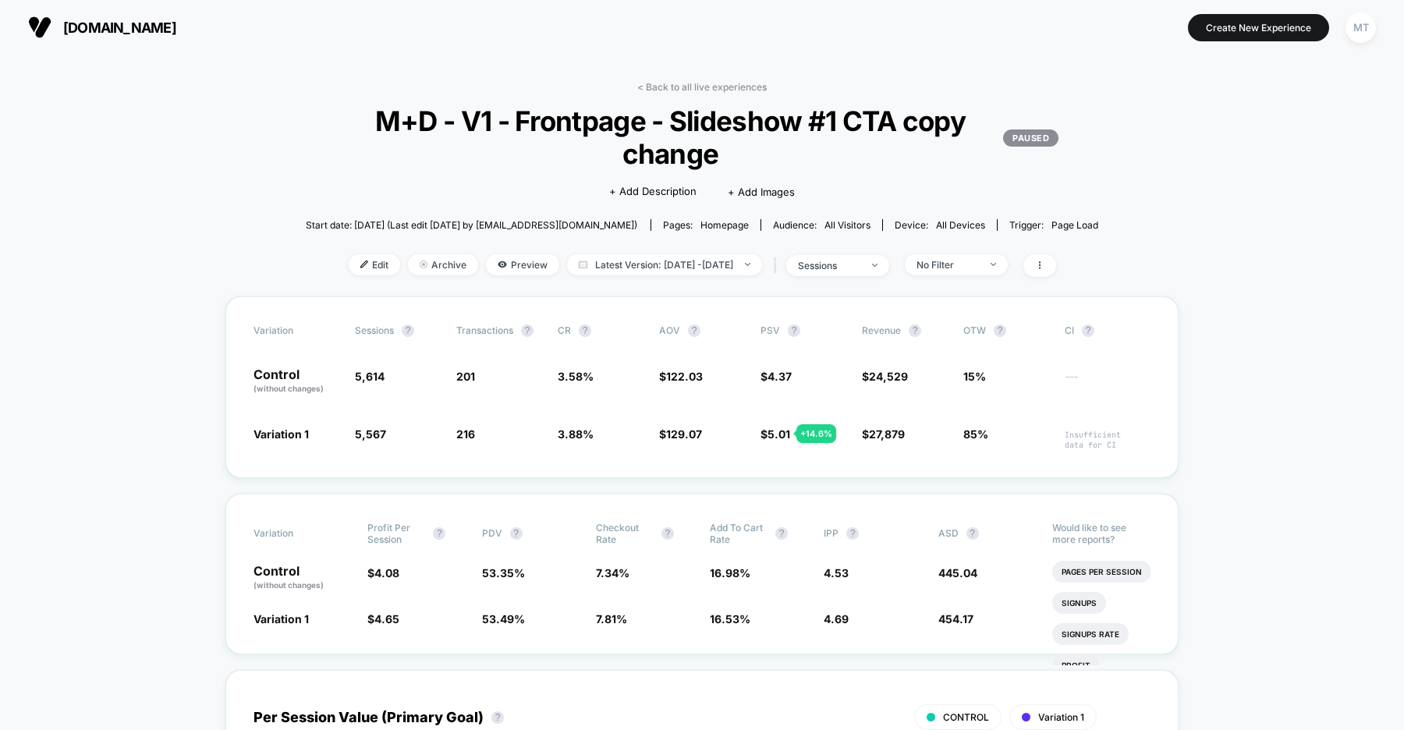
click at [176, 31] on span "[DOMAIN_NAME]" at bounding box center [119, 28] width 113 height 16
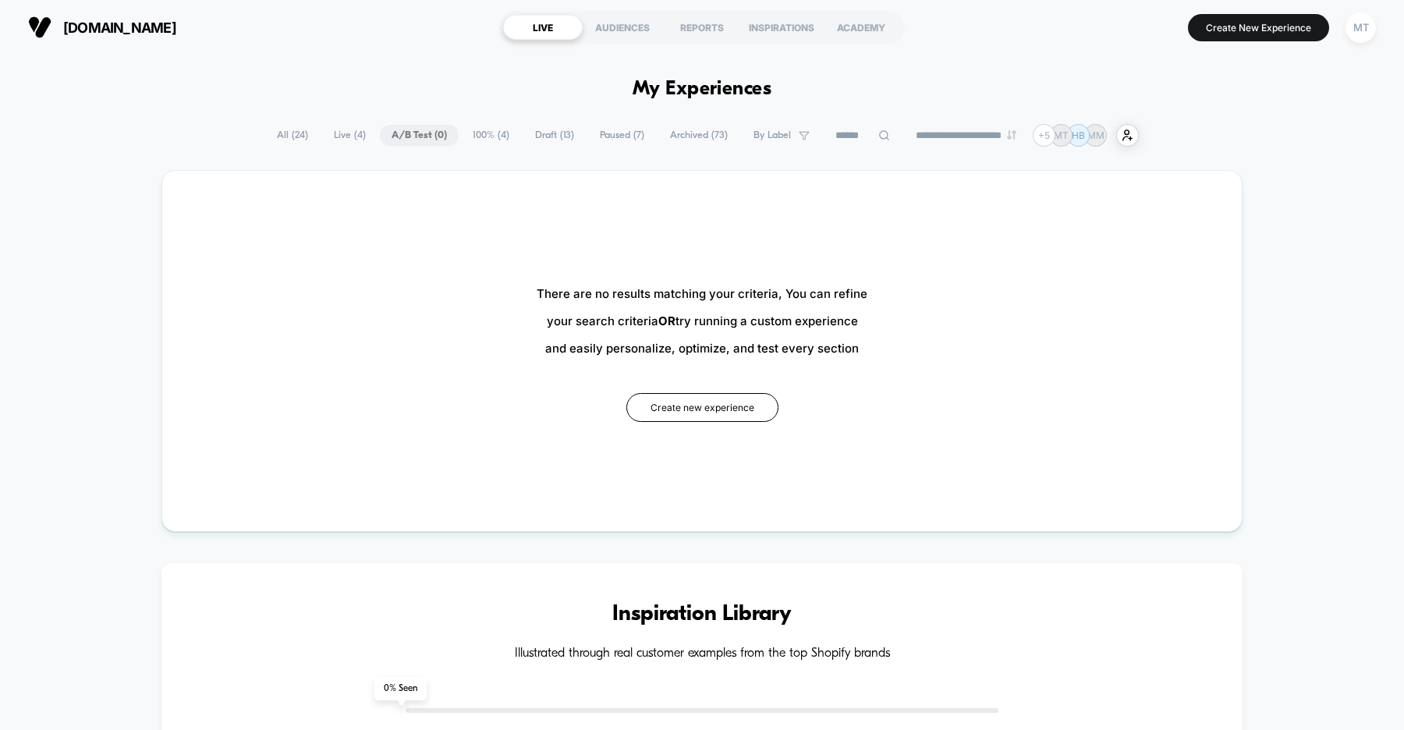
click at [529, 139] on span "Draft ( 13 )" at bounding box center [554, 135] width 62 height 21
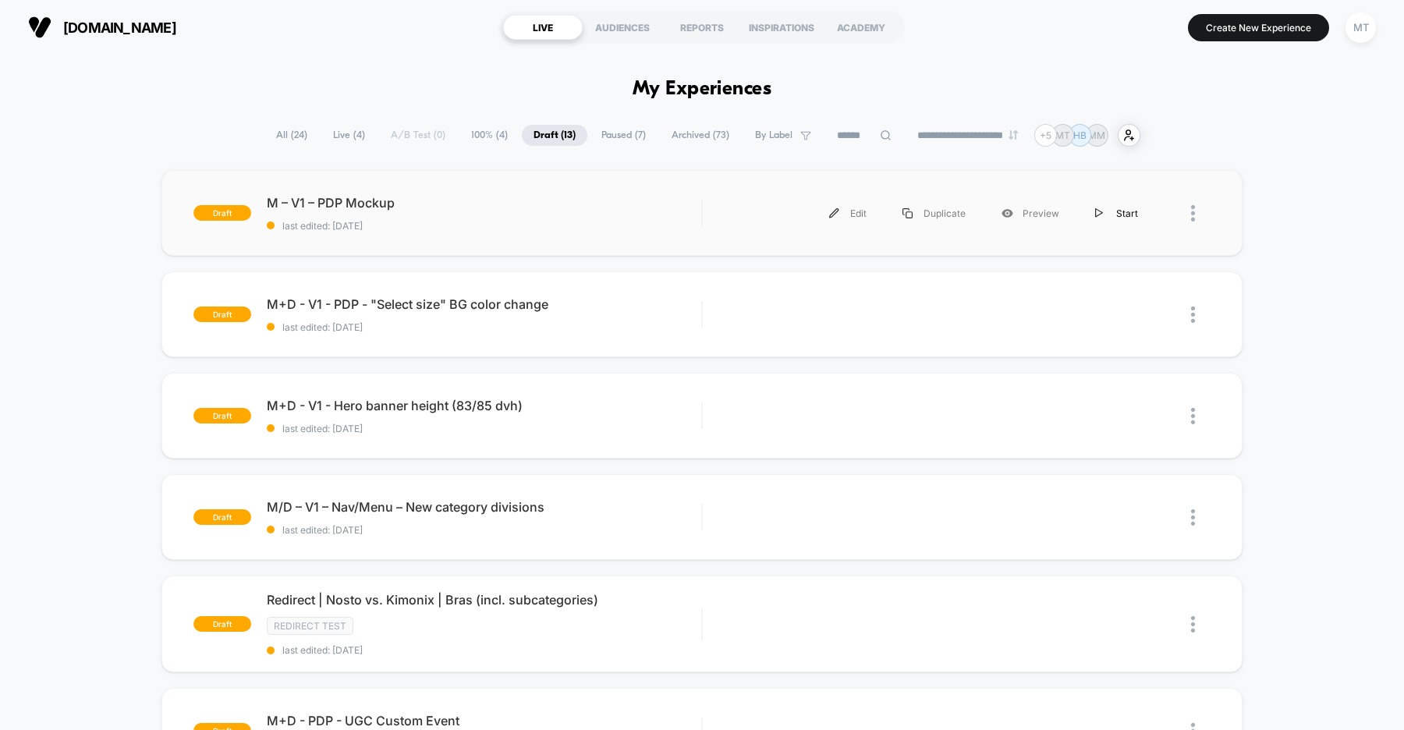
click at [1112, 211] on div "Start" at bounding box center [1116, 213] width 79 height 35
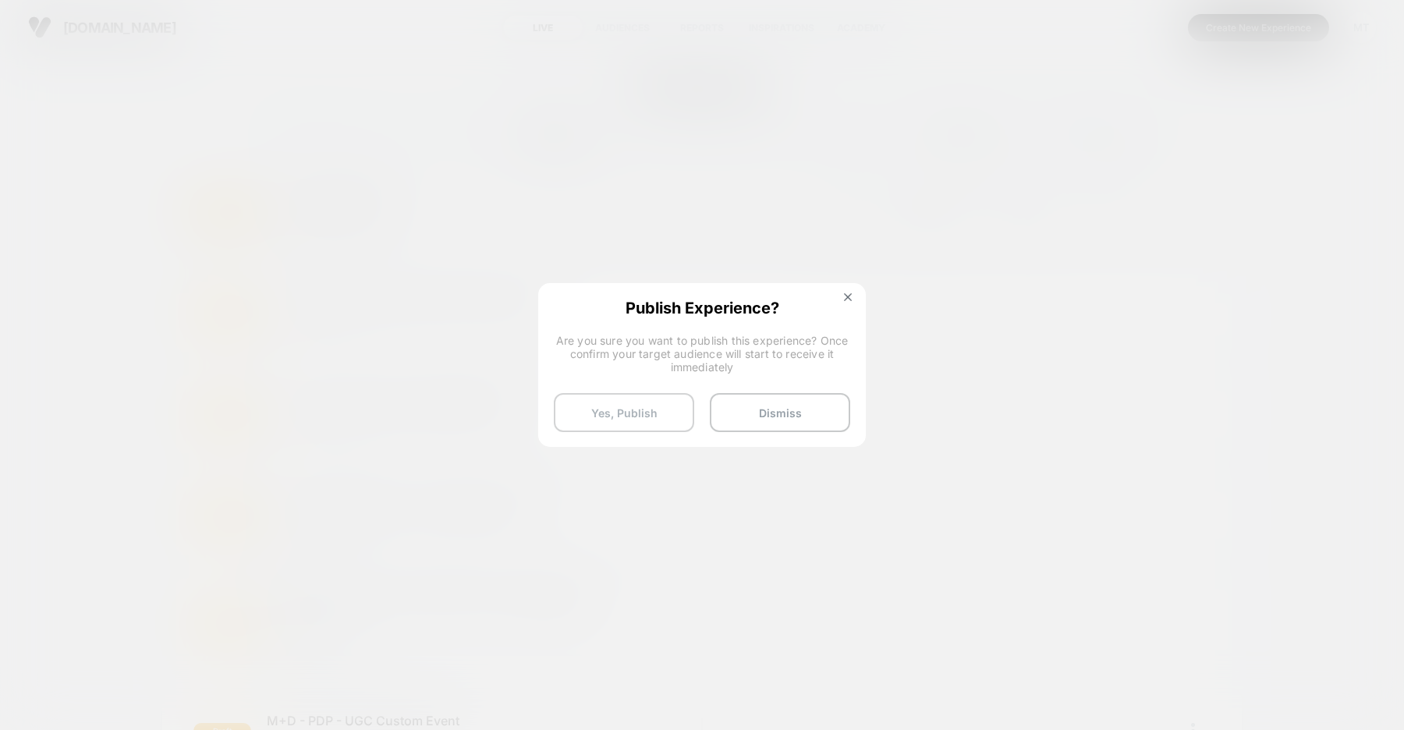
click at [616, 405] on button "Yes, Publish" at bounding box center [624, 412] width 140 height 39
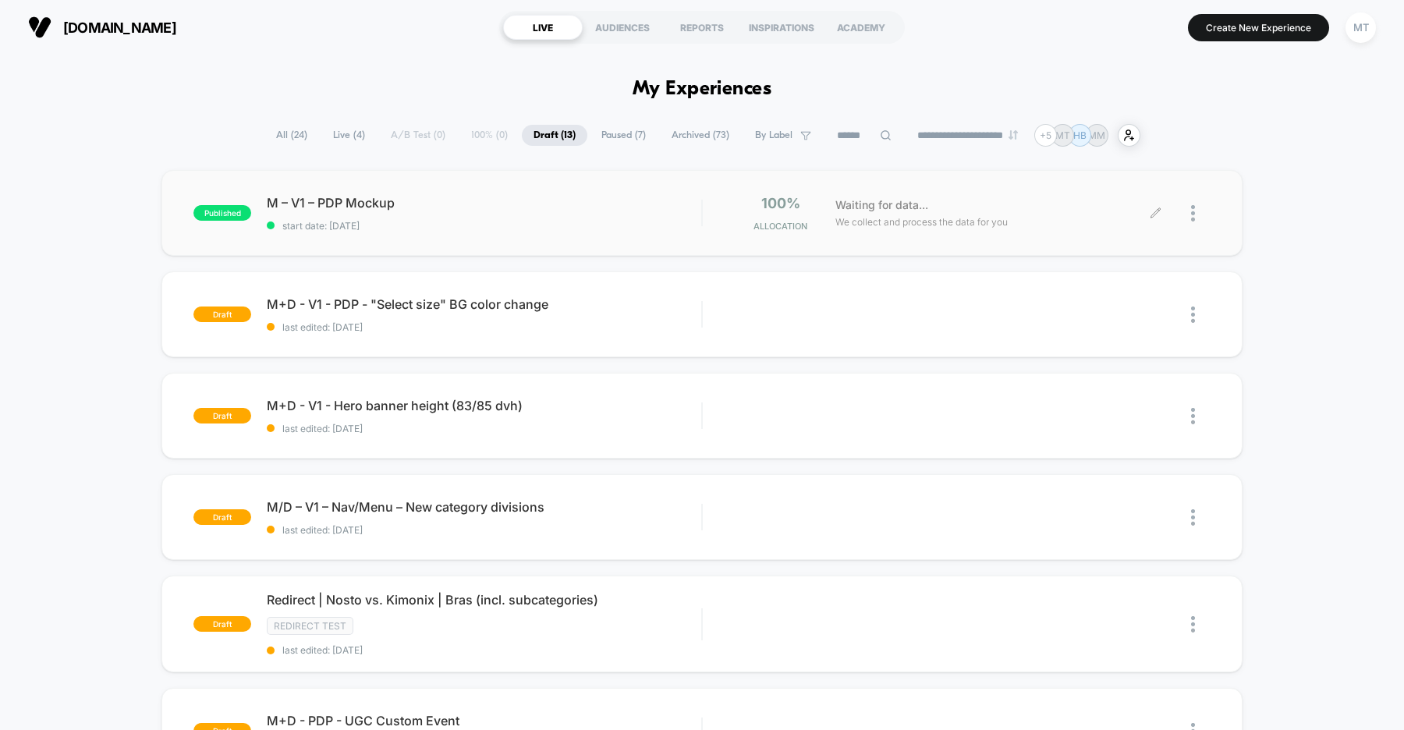
click at [1155, 215] on icon at bounding box center [1156, 213] width 12 height 12
